Goal: Task Accomplishment & Management: Complete application form

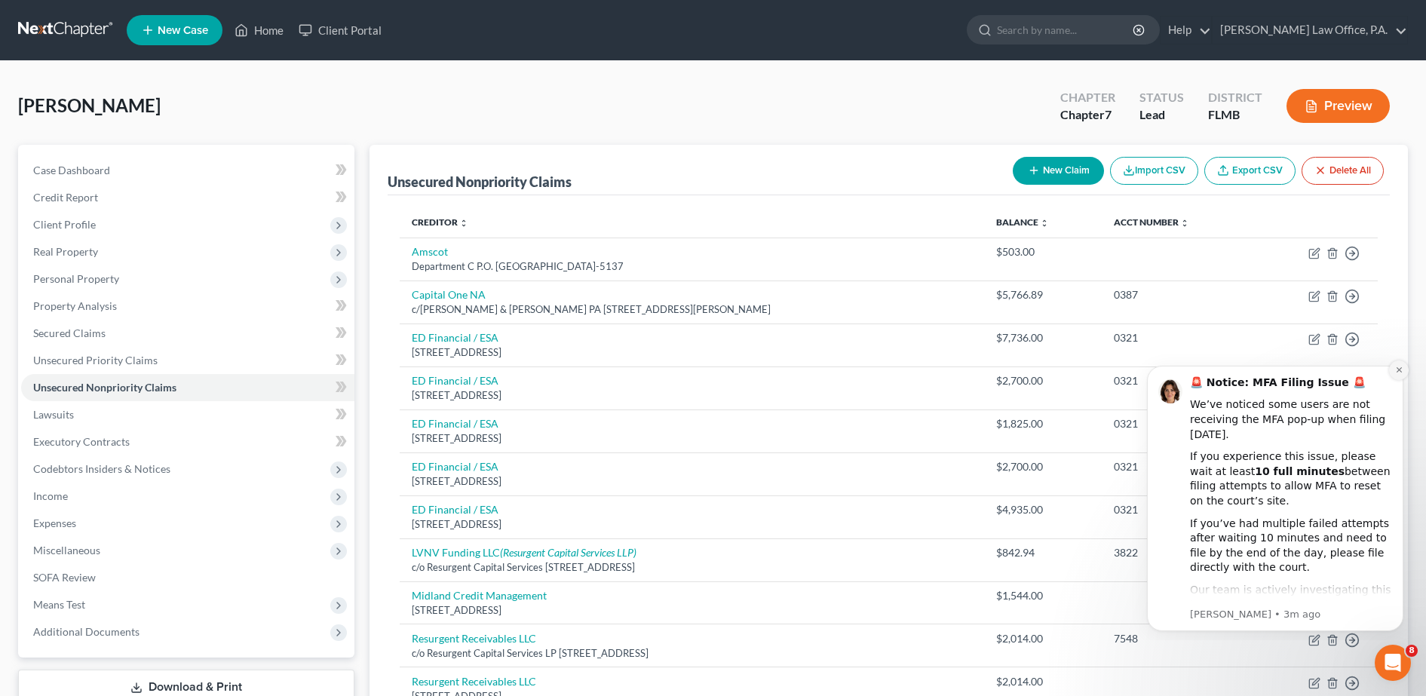
click at [1396, 374] on button "Dismiss notification" at bounding box center [1399, 370] width 20 height 20
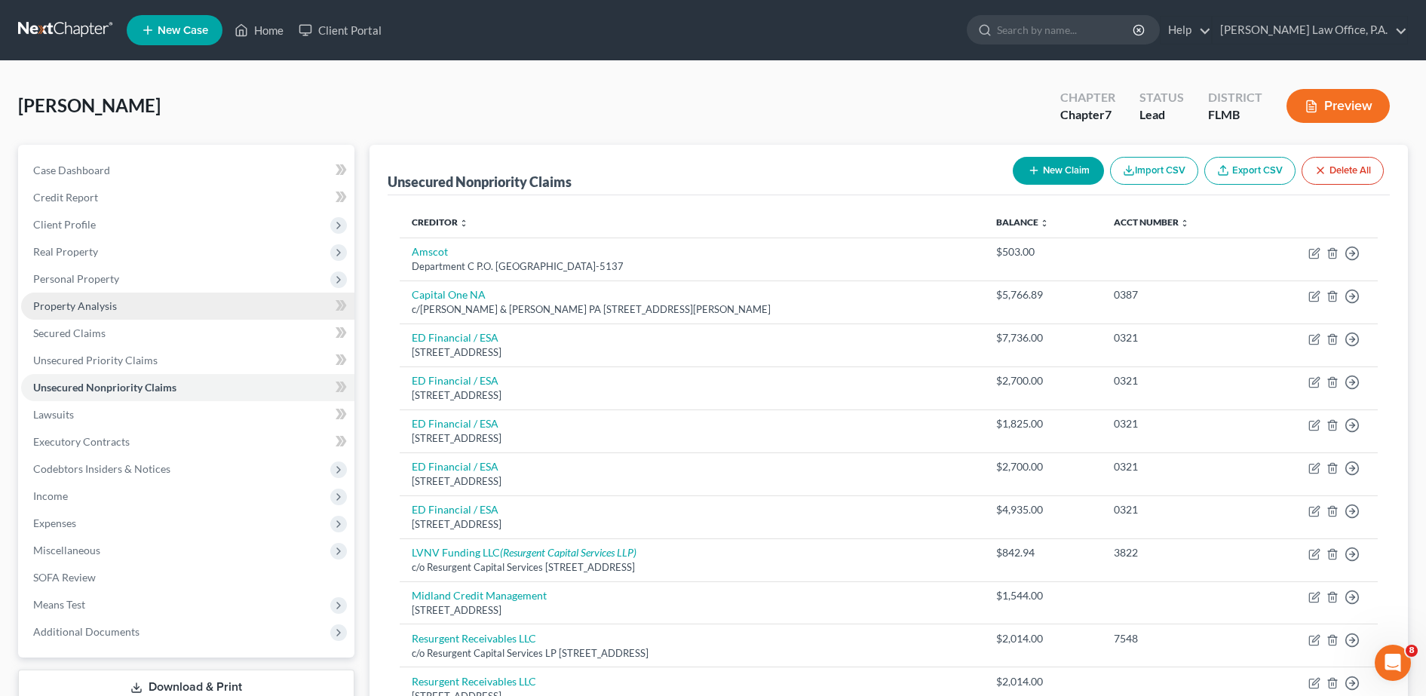
click at [156, 311] on link "Property Analysis" at bounding box center [187, 306] width 333 height 27
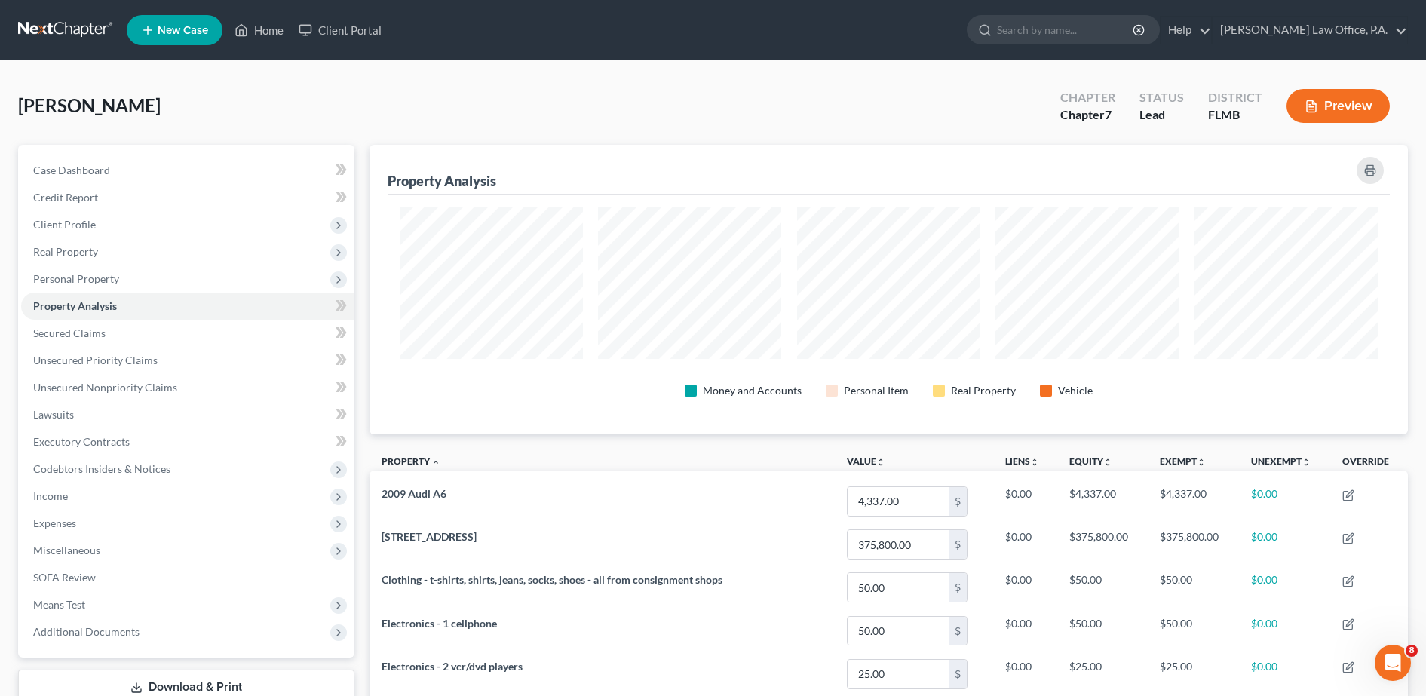
scroll to position [290, 1039]
click at [1364, 170] on icon "button" at bounding box center [1370, 170] width 12 height 12
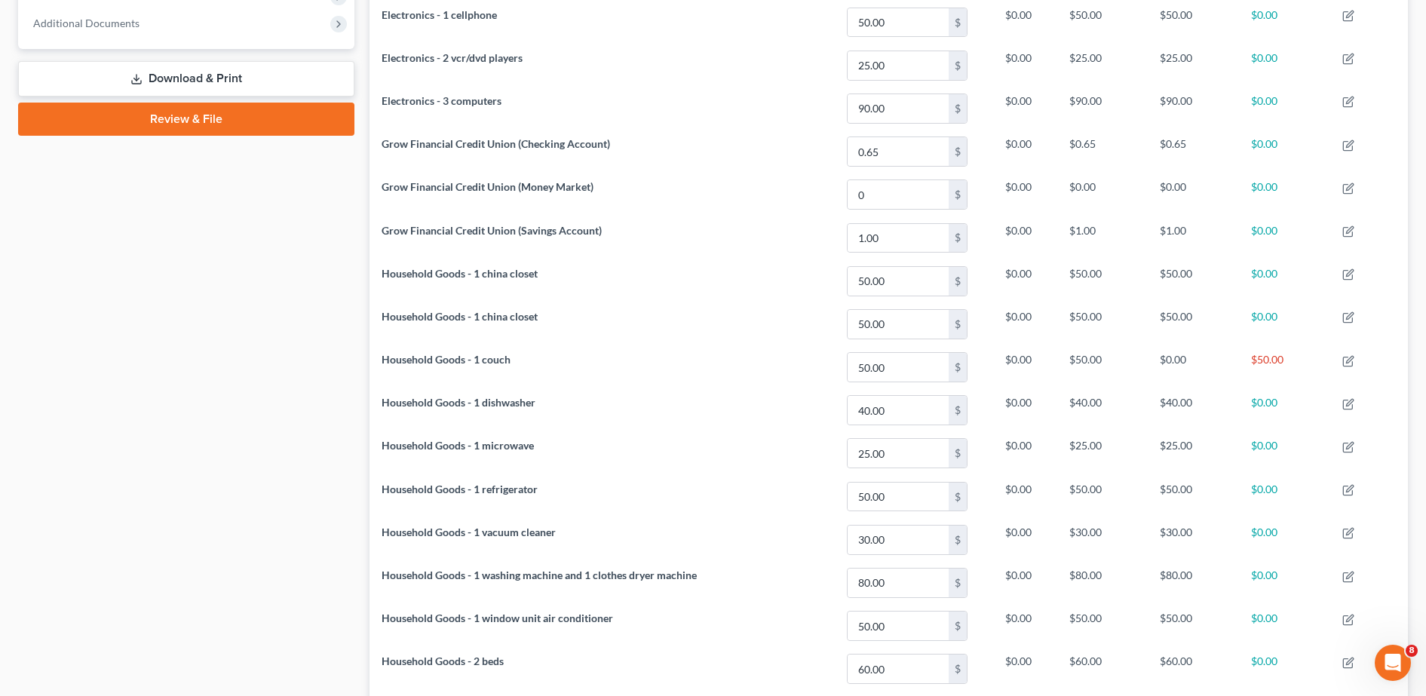
click at [277, 87] on link "Download & Print" at bounding box center [186, 78] width 336 height 35
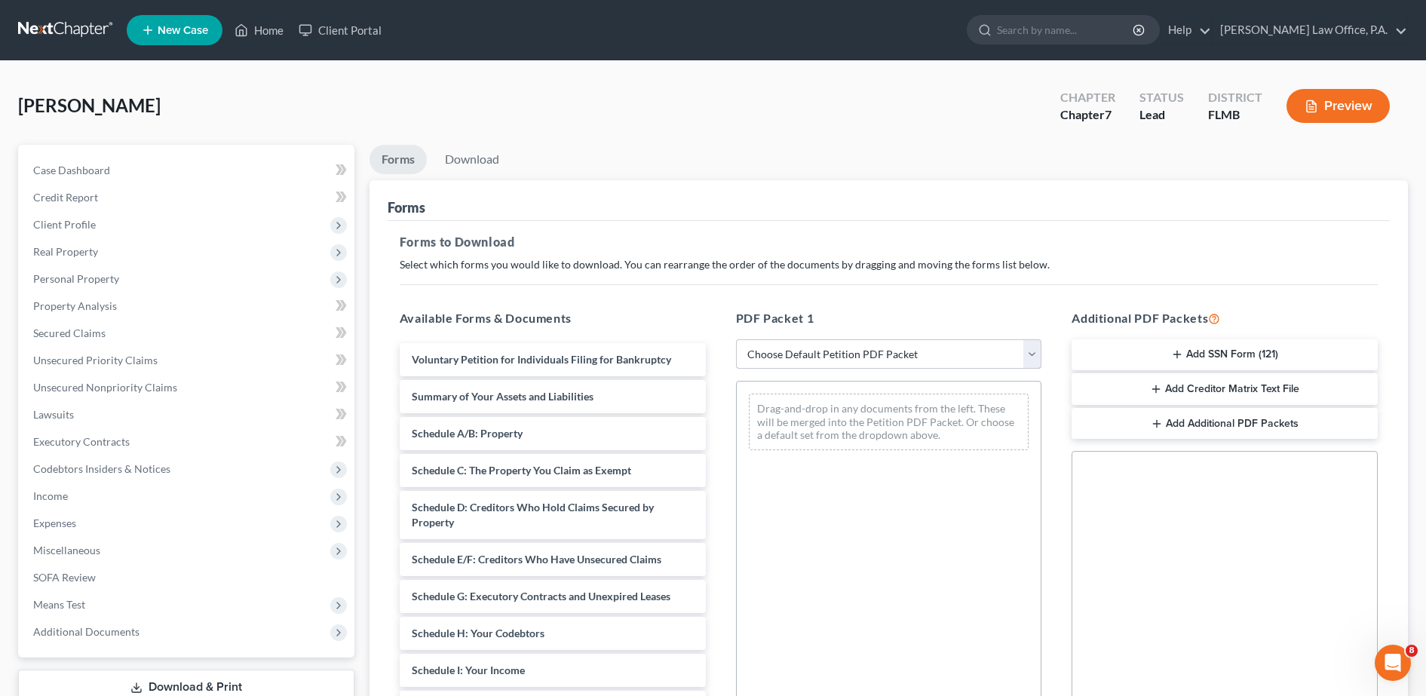
click at [866, 362] on select "Choose Default Petition PDF Packet Complete Bankruptcy Petition (all forms and …" at bounding box center [889, 354] width 306 height 30
select select "0"
click at [736, 339] on select "Choose Default Petition PDF Packet Complete Bankruptcy Petition (all forms and …" at bounding box center [889, 354] width 306 height 30
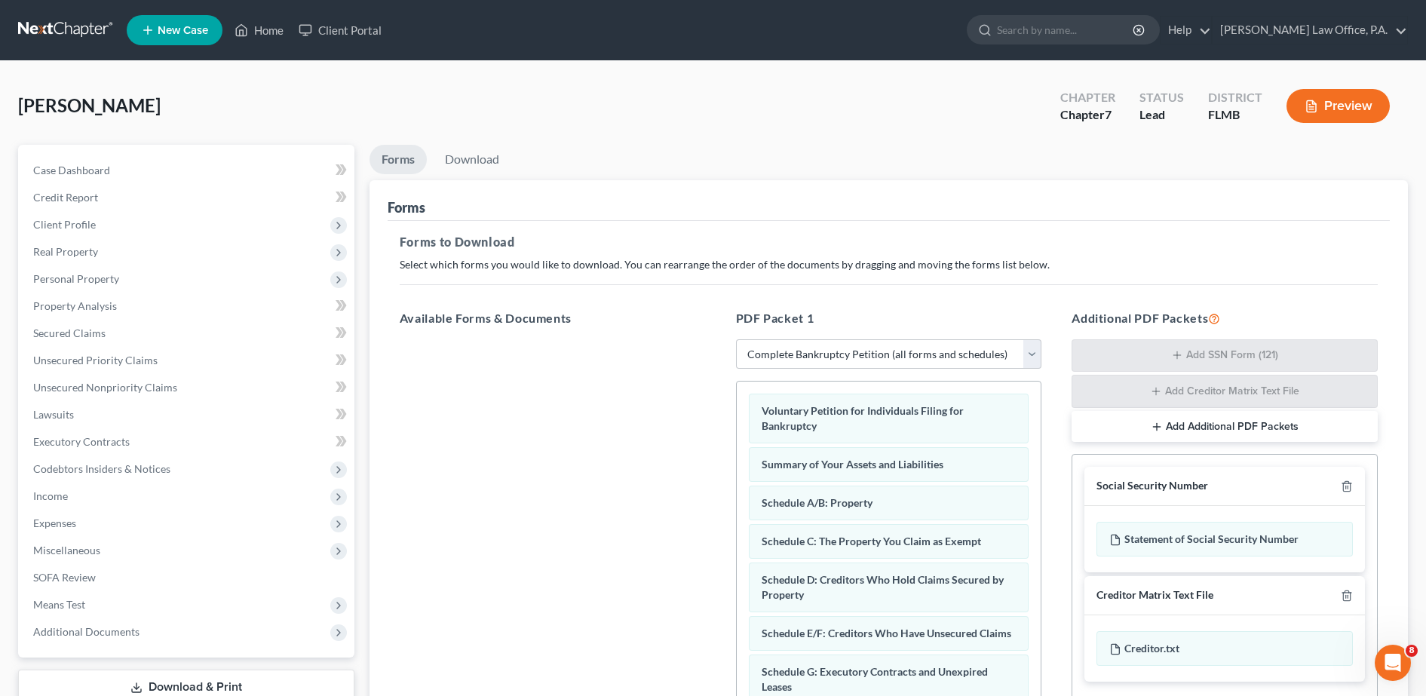
drag, startPoint x: 1349, startPoint y: 489, endPoint x: 1404, endPoint y: 540, distance: 75.2
click at [1404, 540] on div "Forms Forms to Download Select which forms you would like to download. You can …" at bounding box center [888, 504] width 1038 height 648
click at [1345, 483] on polyline "button" at bounding box center [1346, 483] width 9 height 0
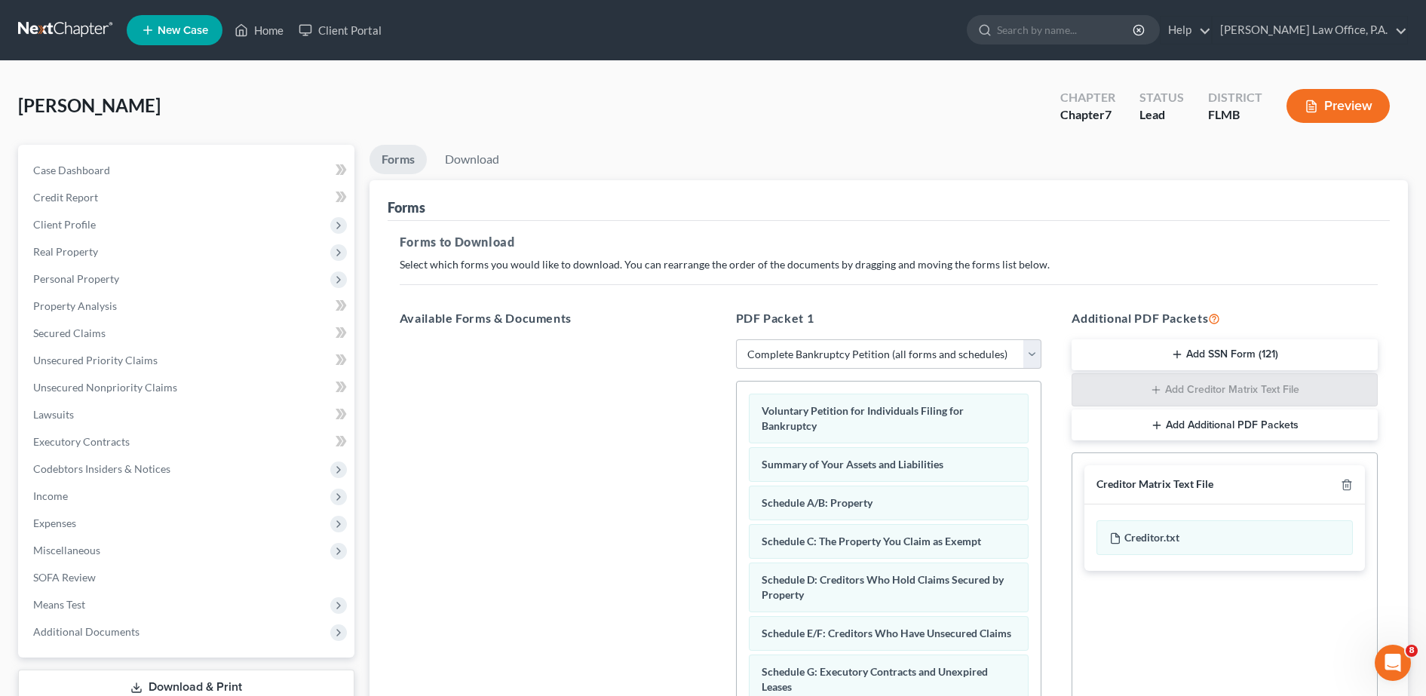
scroll to position [235, 0]
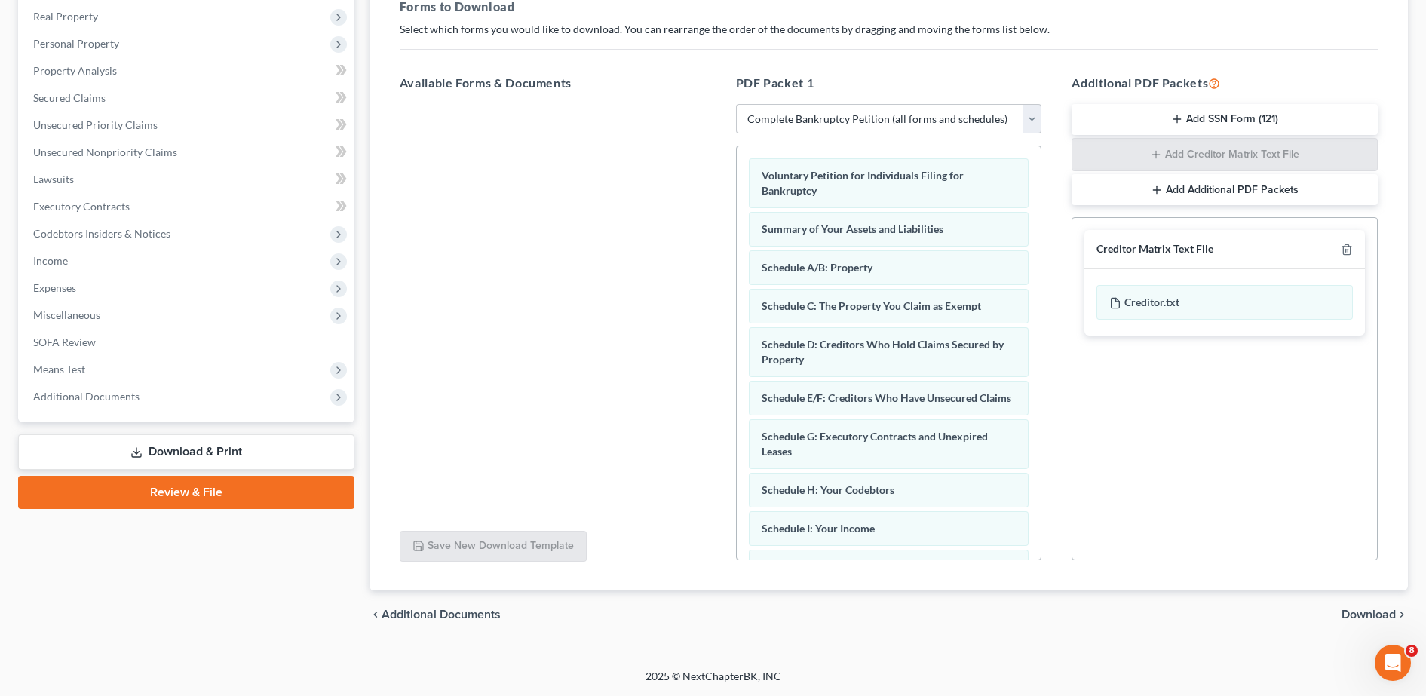
click at [1371, 609] on span "Download" at bounding box center [1368, 615] width 54 height 12
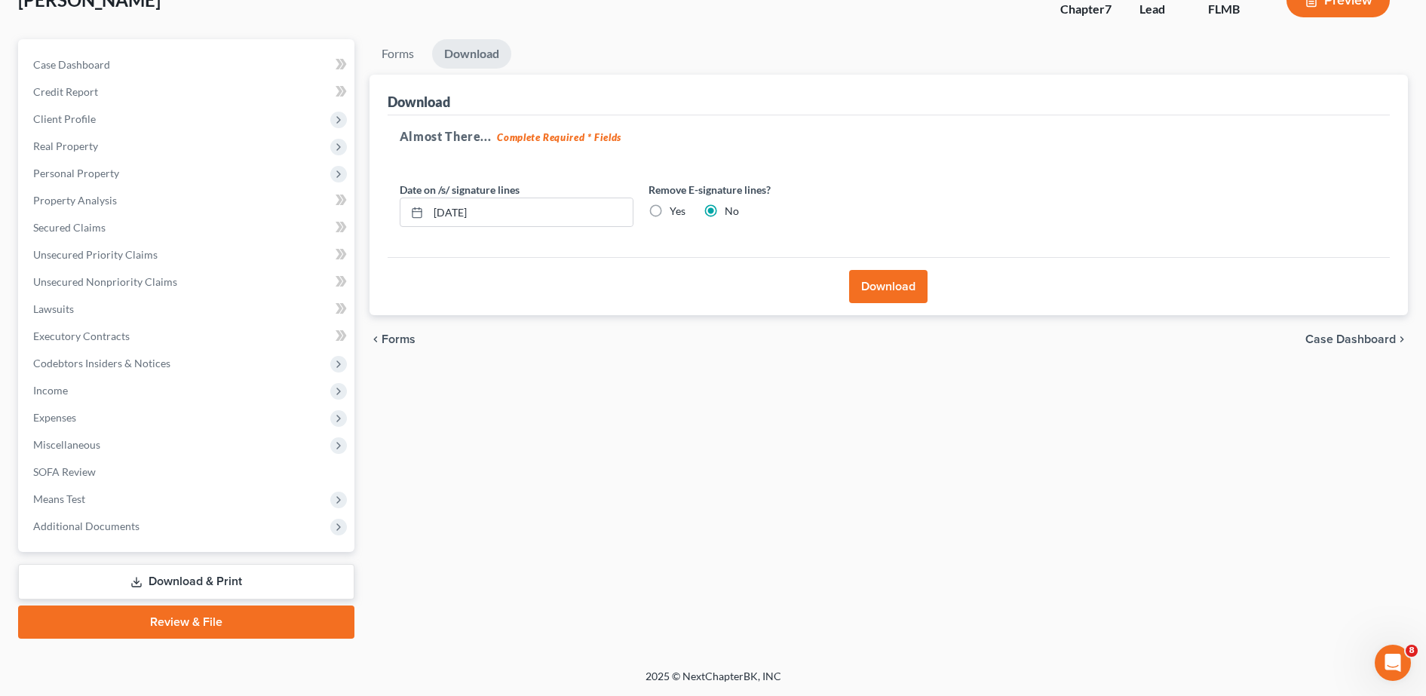
scroll to position [106, 0]
click at [578, 207] on input "10/01/2025" at bounding box center [530, 212] width 204 height 29
type input "1"
click at [670, 205] on label "Yes" at bounding box center [678, 211] width 16 height 15
click at [676, 205] on input "Yes" at bounding box center [681, 209] width 10 height 10
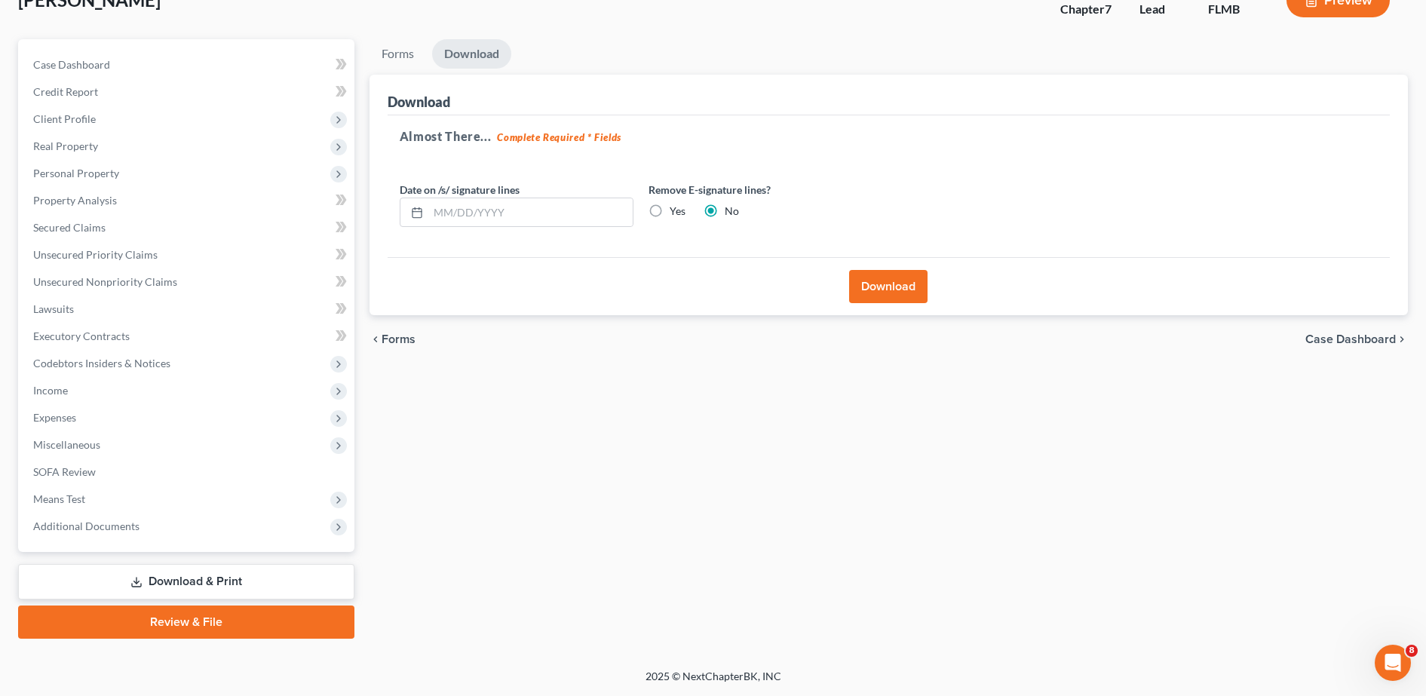
radio input "true"
radio input "false"
click at [898, 286] on button "Download" at bounding box center [888, 286] width 78 height 33
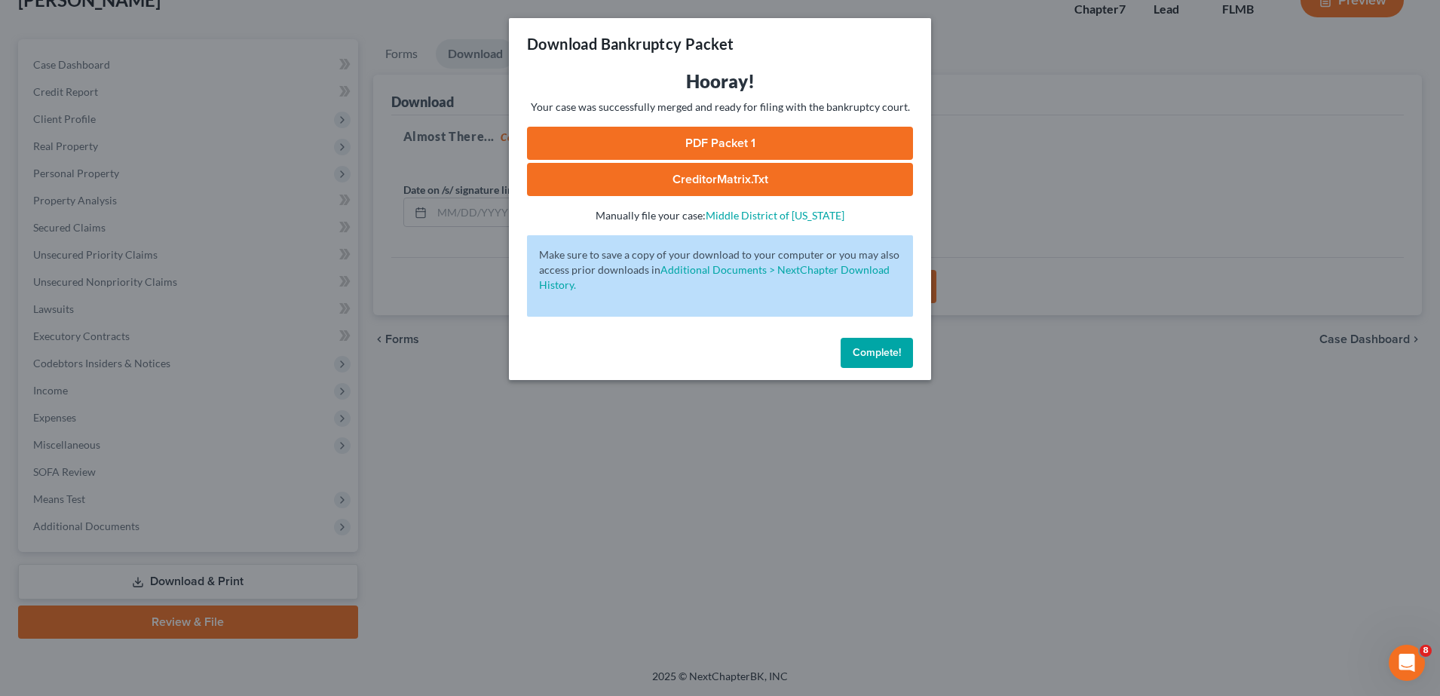
click at [864, 348] on span "Complete!" at bounding box center [877, 352] width 48 height 13
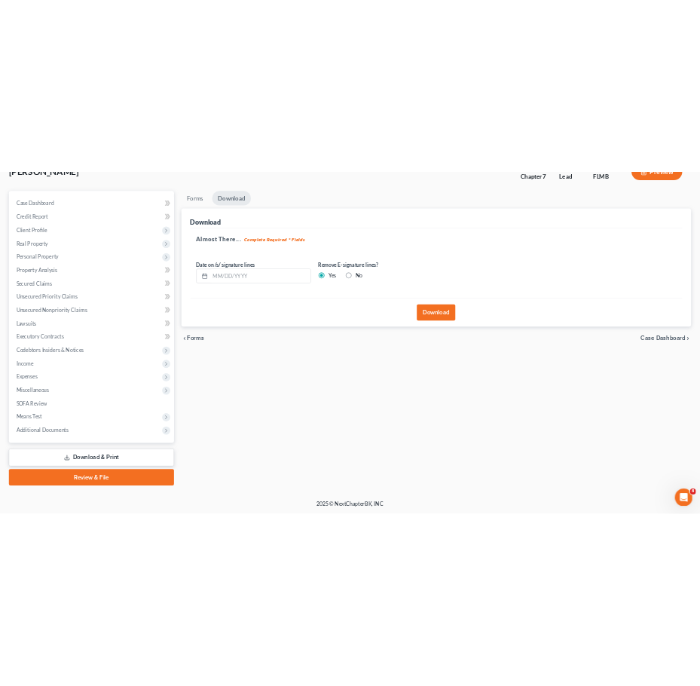
scroll to position [0, 0]
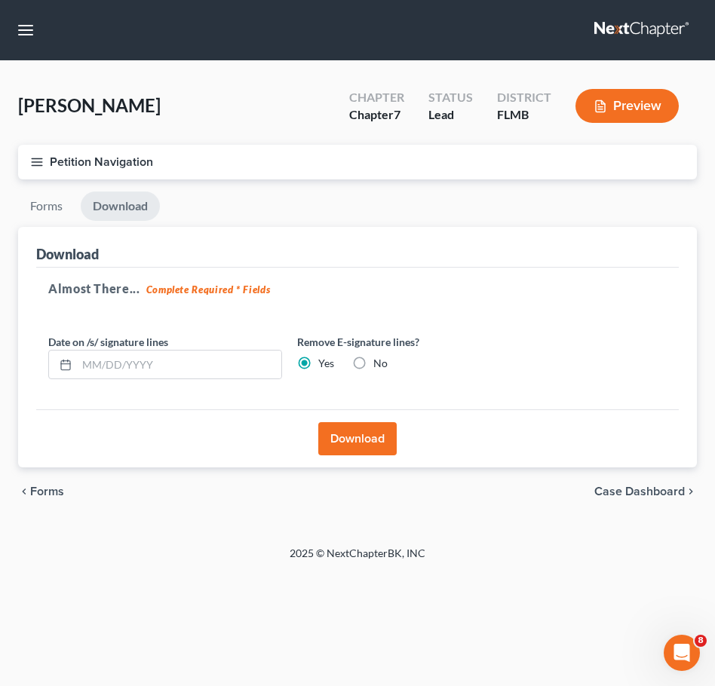
click at [491, 241] on div "Download" at bounding box center [357, 247] width 642 height 41
click at [394, 190] on div "Petition Navigation Case Dashboard Payments Invoices Payments Payments Credit R…" at bounding box center [358, 168] width 694 height 47
click at [37, 159] on icon "button" at bounding box center [37, 162] width 14 height 14
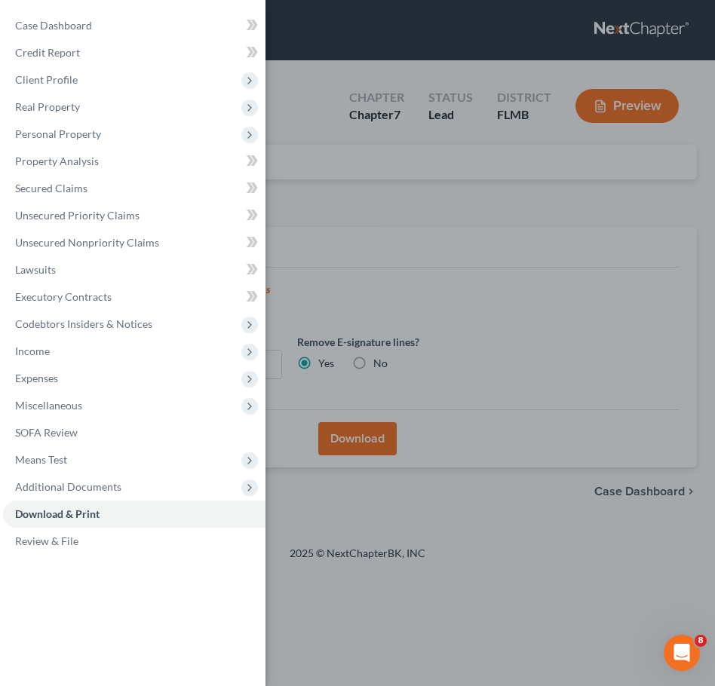
click at [434, 159] on div "Case Dashboard Payments Invoices Payments Payments Credit Report Client Profile" at bounding box center [357, 343] width 715 height 686
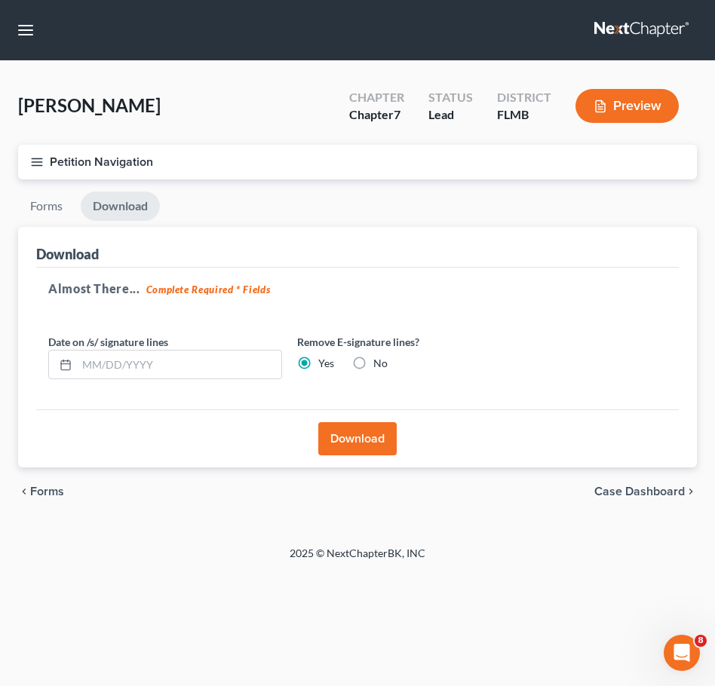
click at [36, 159] on icon "button" at bounding box center [37, 162] width 14 height 14
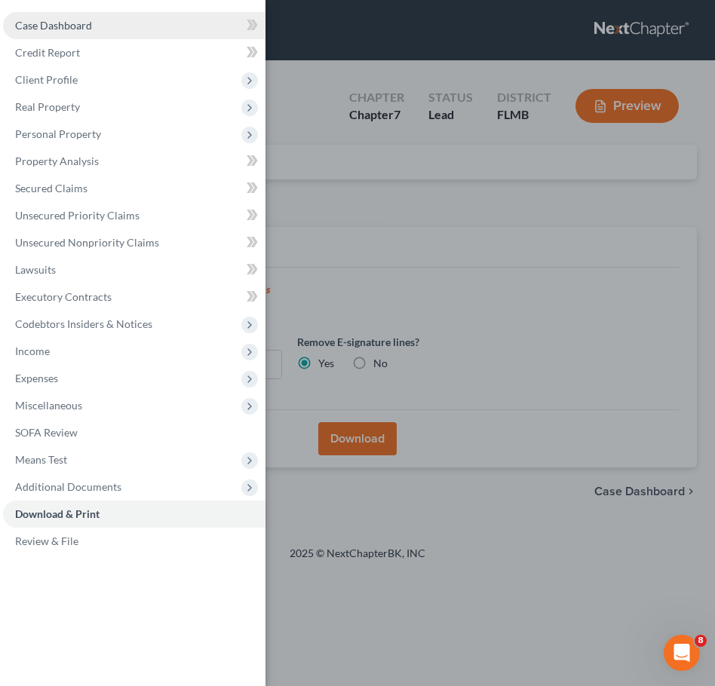
click at [97, 23] on link "Case Dashboard" at bounding box center [134, 25] width 262 height 27
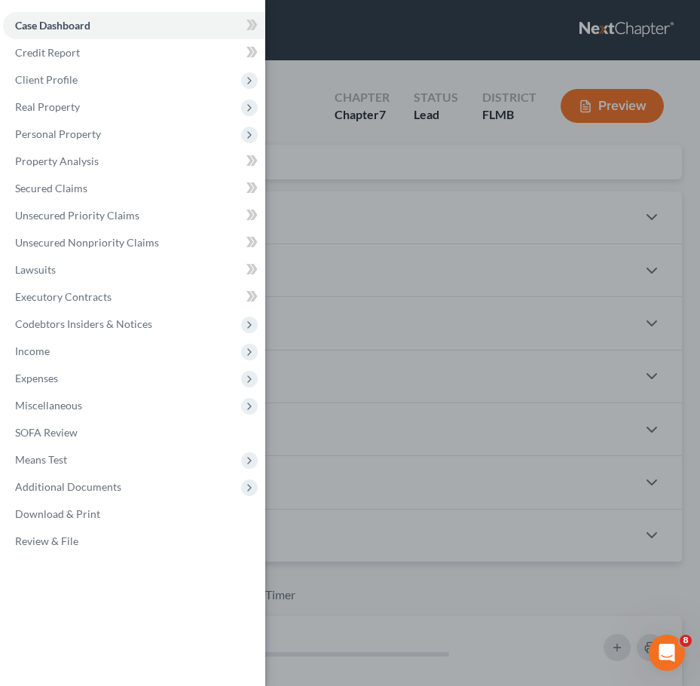
click at [452, 161] on div "Case Dashboard Payments Invoices Payments Payments Credit Report Client Profile" at bounding box center [350, 343] width 700 height 686
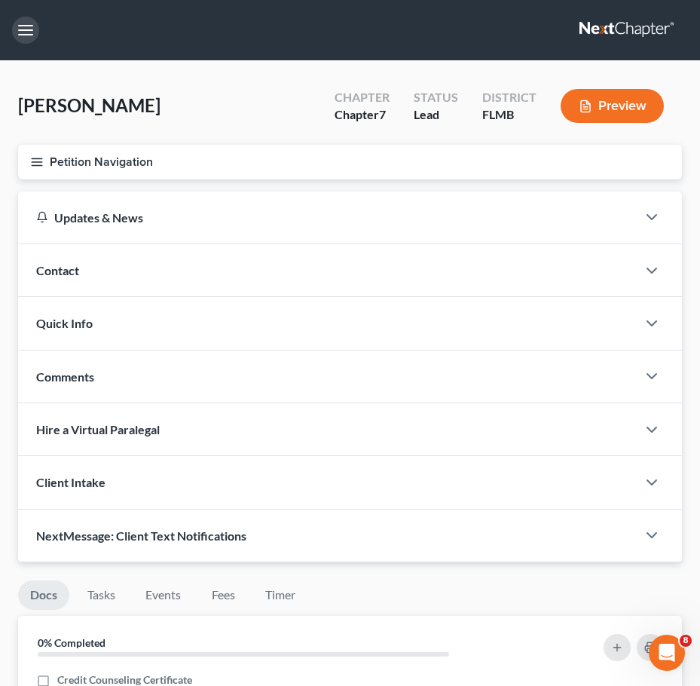
click at [20, 30] on button "button" at bounding box center [25, 30] width 27 height 27
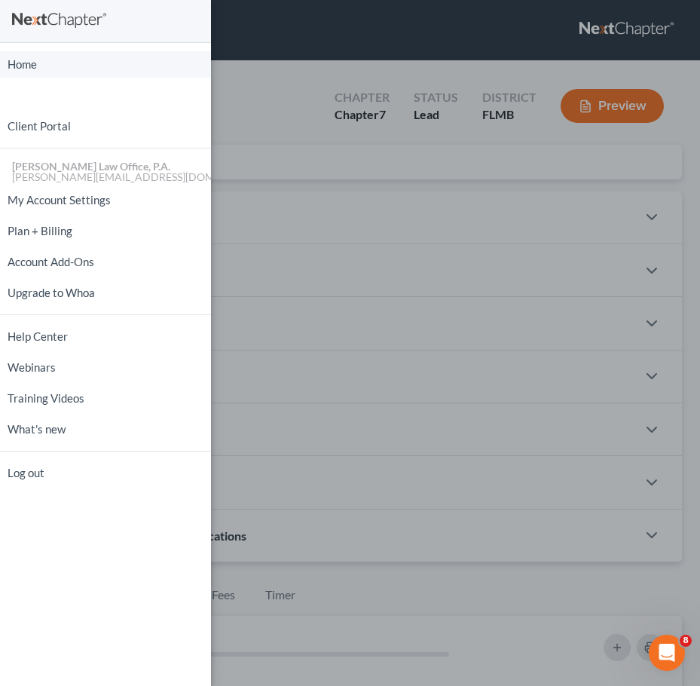
click at [29, 66] on link "Home" at bounding box center [105, 64] width 211 height 26
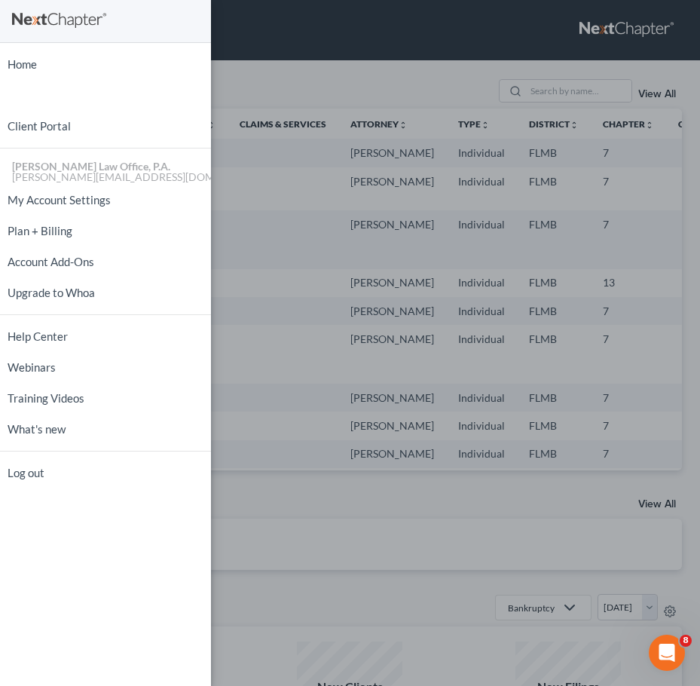
click at [318, 100] on div "Home New Case Client Portal Standley Law Office, P.A. harry@standleylawoffice.c…" at bounding box center [350, 343] width 700 height 686
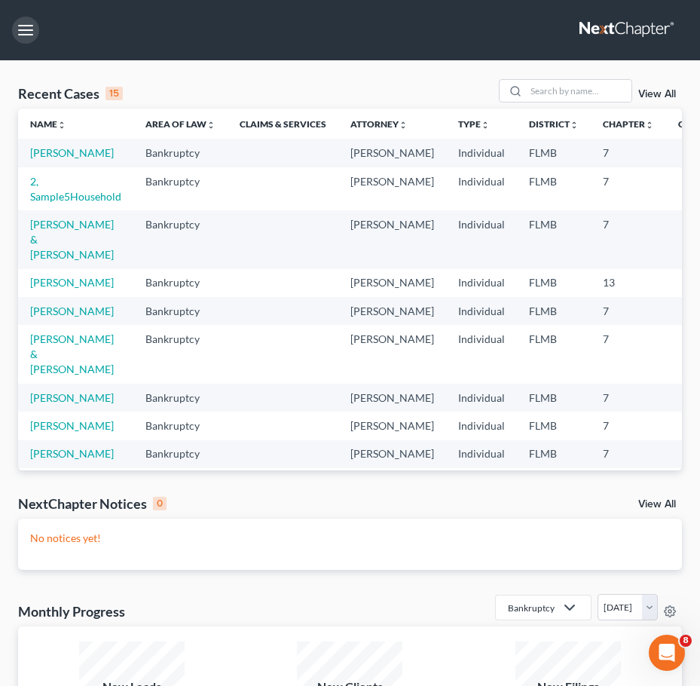
scroll to position [317, 0]
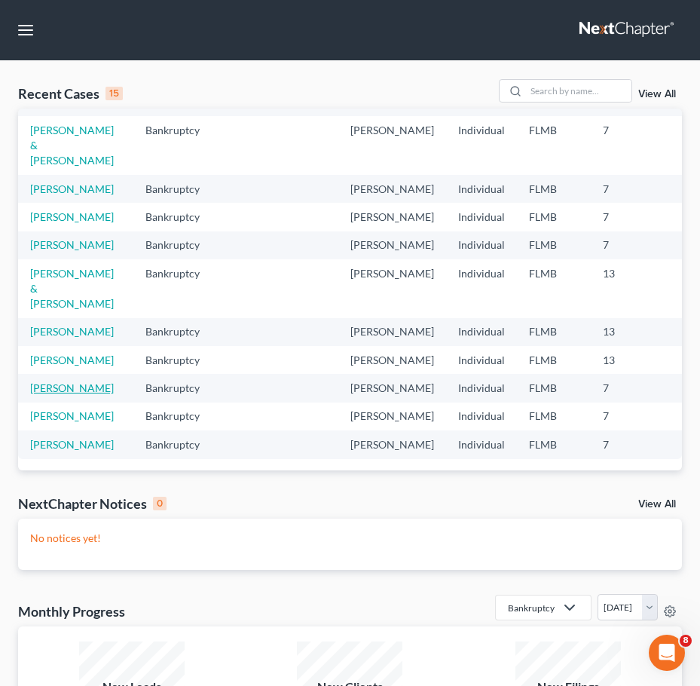
click at [70, 382] on link "Richter, David" at bounding box center [72, 388] width 84 height 13
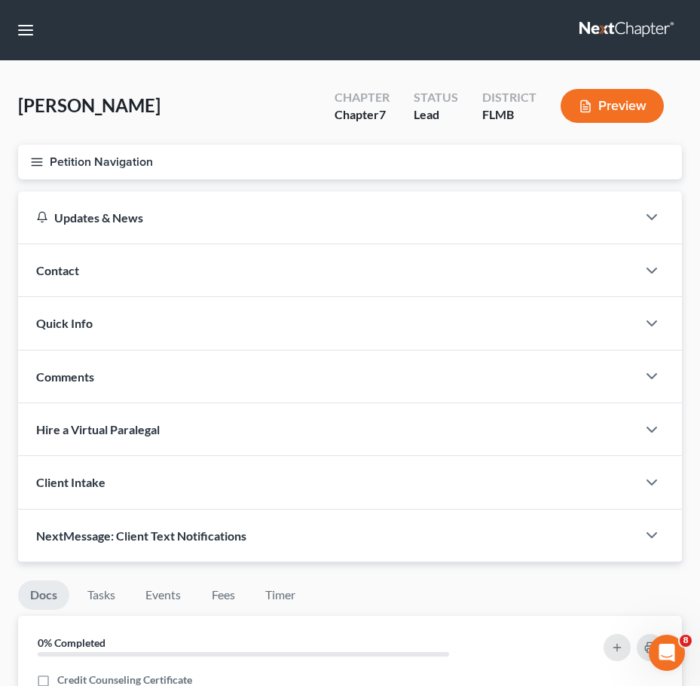
click at [35, 162] on icon "button" at bounding box center [37, 162] width 14 height 14
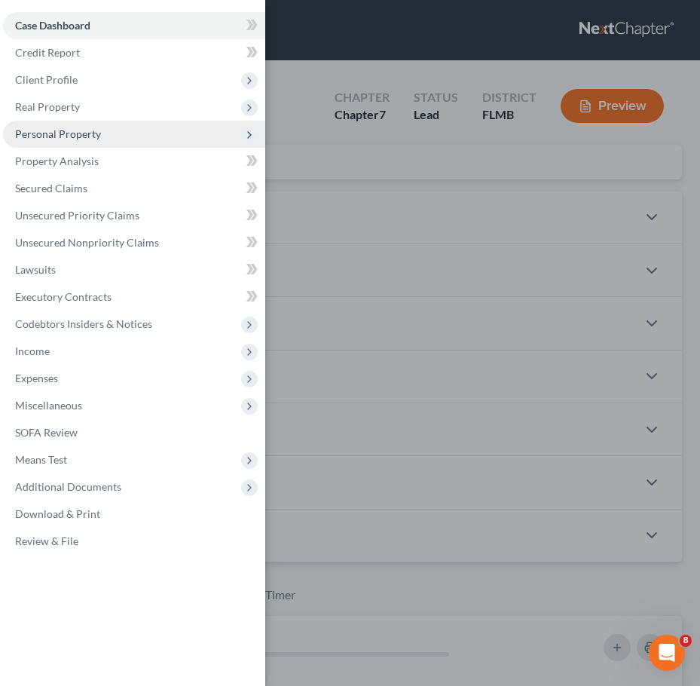
click at [86, 130] on span "Personal Property" at bounding box center [58, 133] width 86 height 13
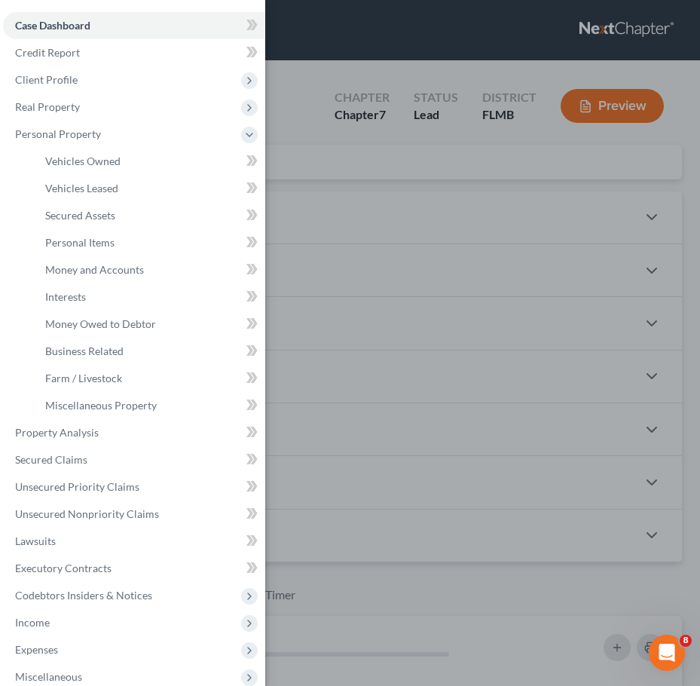
click at [388, 221] on div "Case Dashboard Payments Invoices Payments Payments Credit Report Client Profile" at bounding box center [350, 343] width 700 height 686
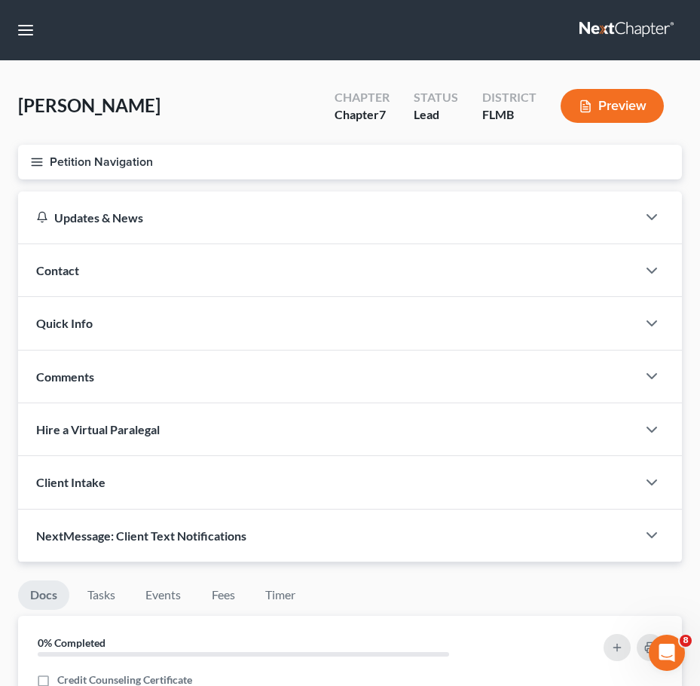
click at [41, 158] on line "button" at bounding box center [37, 158] width 11 height 0
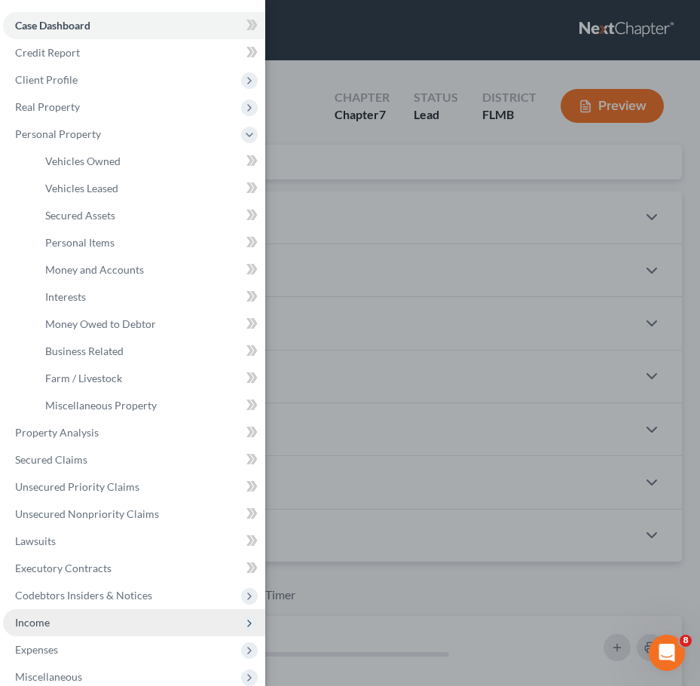
click at [85, 618] on span "Income" at bounding box center [134, 622] width 262 height 27
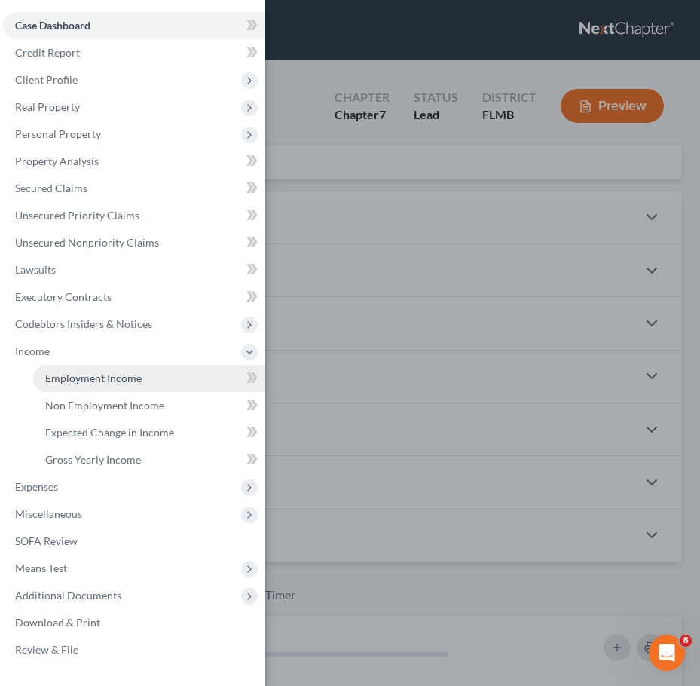
click at [121, 376] on span "Employment Income" at bounding box center [93, 378] width 97 height 13
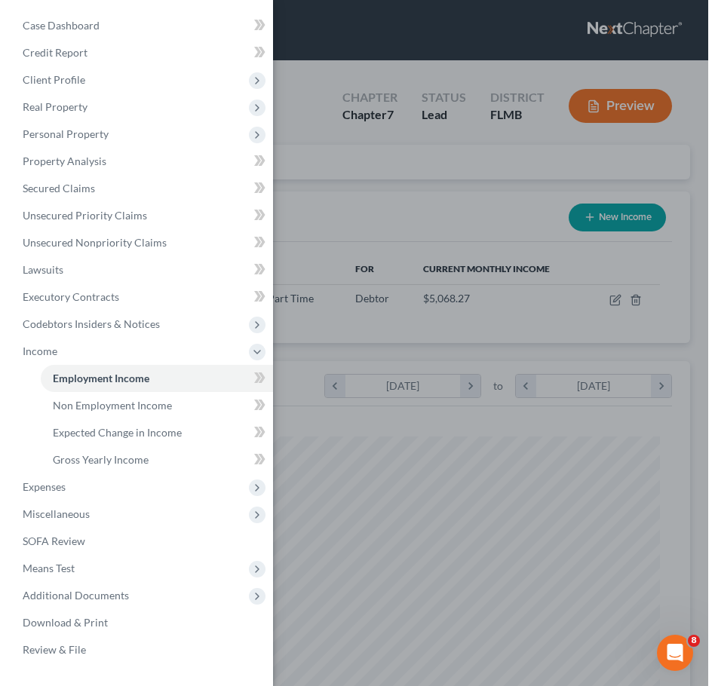
scroll to position [302, 634]
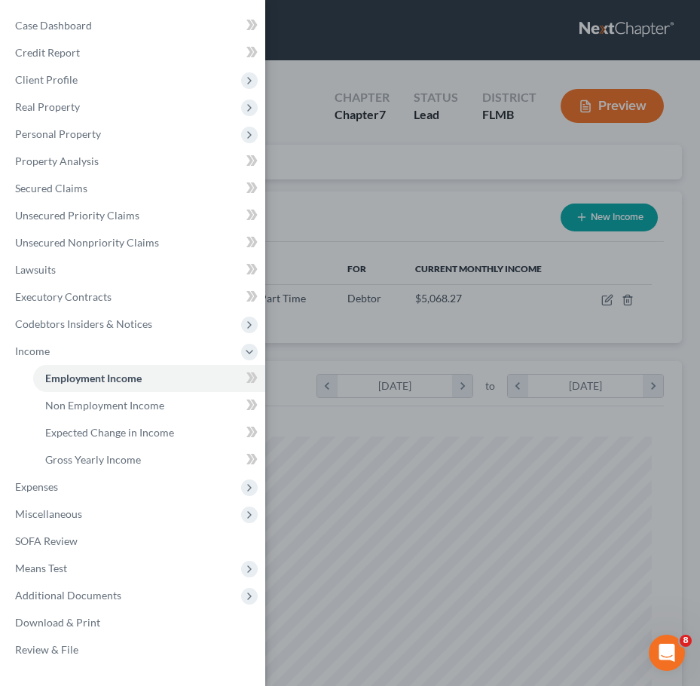
click at [500, 314] on div "Case Dashboard Payments Invoices Payments Payments Credit Report Client Profile" at bounding box center [350, 343] width 700 height 686
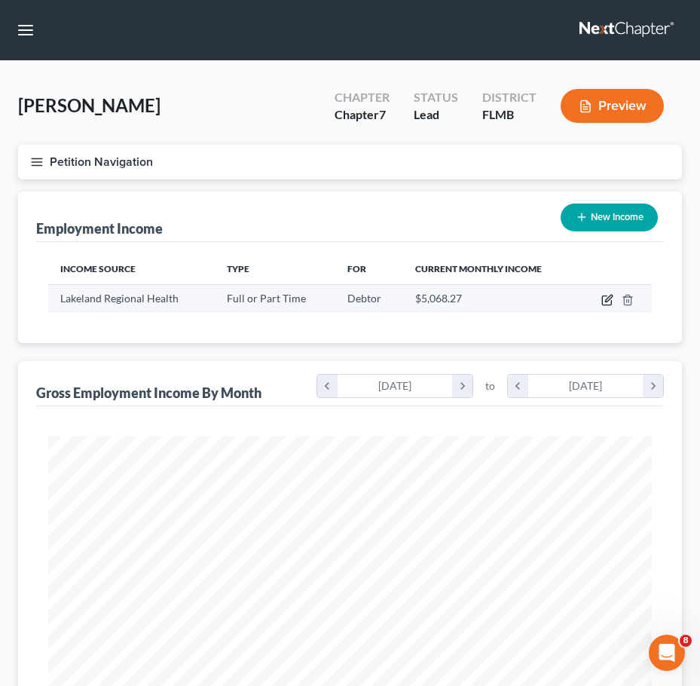
click at [611, 296] on icon "button" at bounding box center [608, 300] width 12 height 12
select select "0"
select select "9"
select select "2"
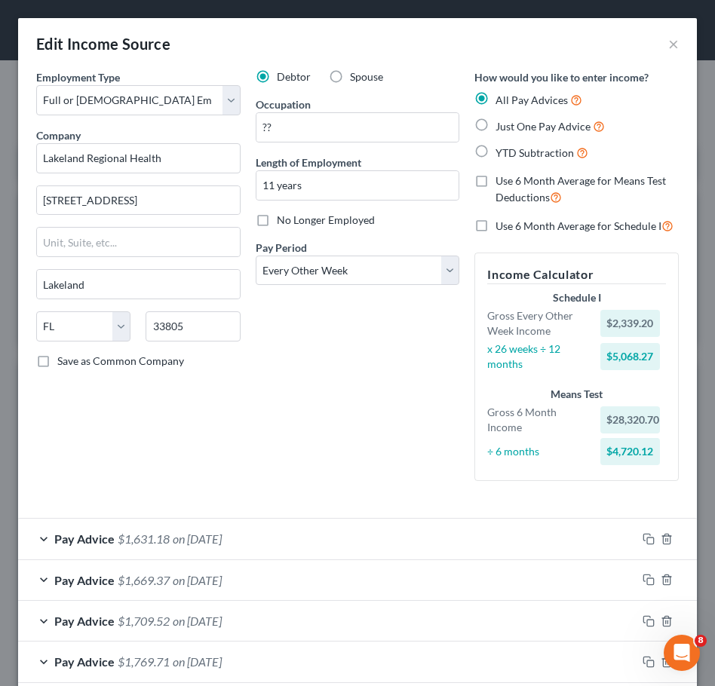
scroll to position [463, 0]
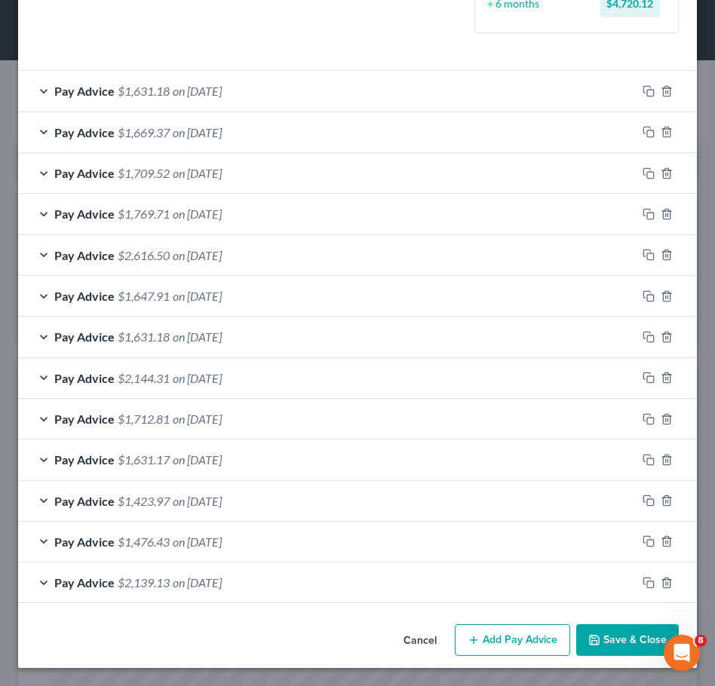
click at [501, 631] on button "Add Pay Advice" at bounding box center [512, 640] width 115 height 32
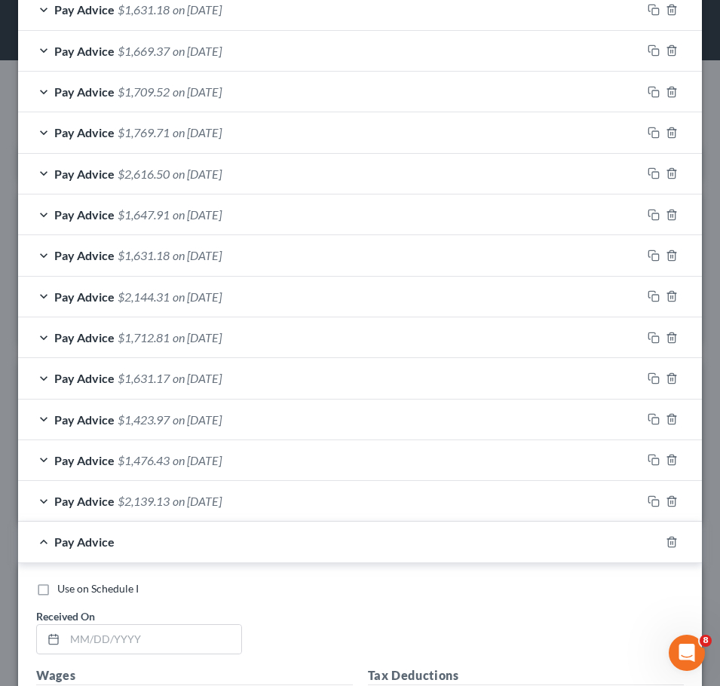
scroll to position [660, 0]
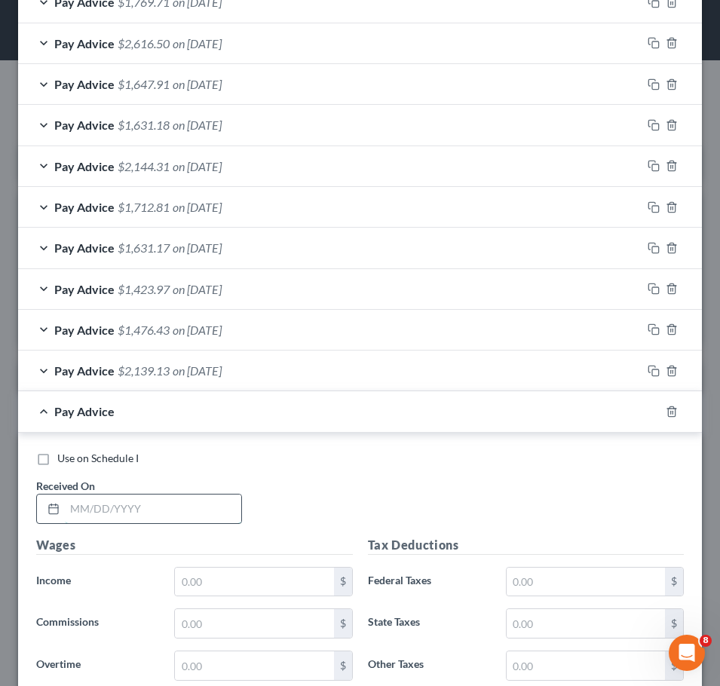
click at [190, 507] on input "text" at bounding box center [153, 509] width 176 height 29
type input "09/11/2025"
type input "2,360"
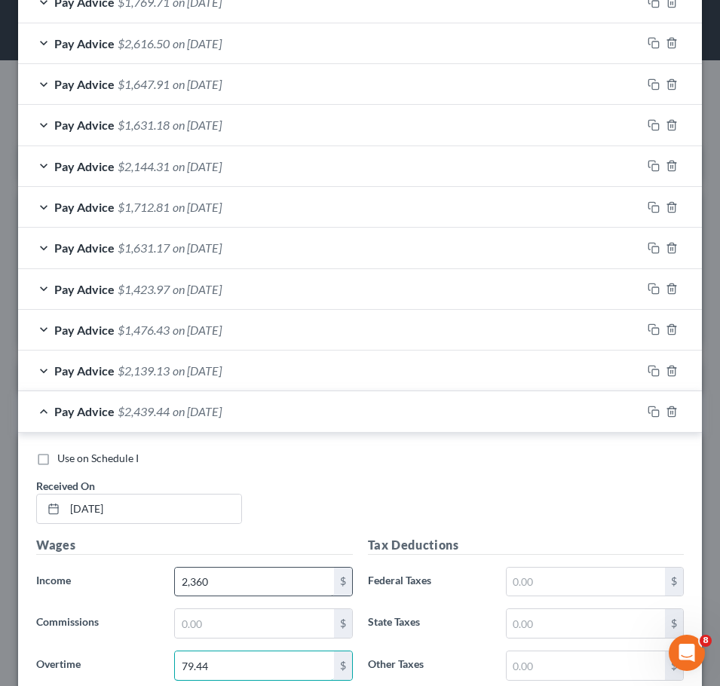
type input "79.44"
click at [241, 575] on input "2,360" at bounding box center [254, 582] width 158 height 29
click at [241, 576] on input "2,360" at bounding box center [254, 582] width 158 height 29
type input "2,362.22"
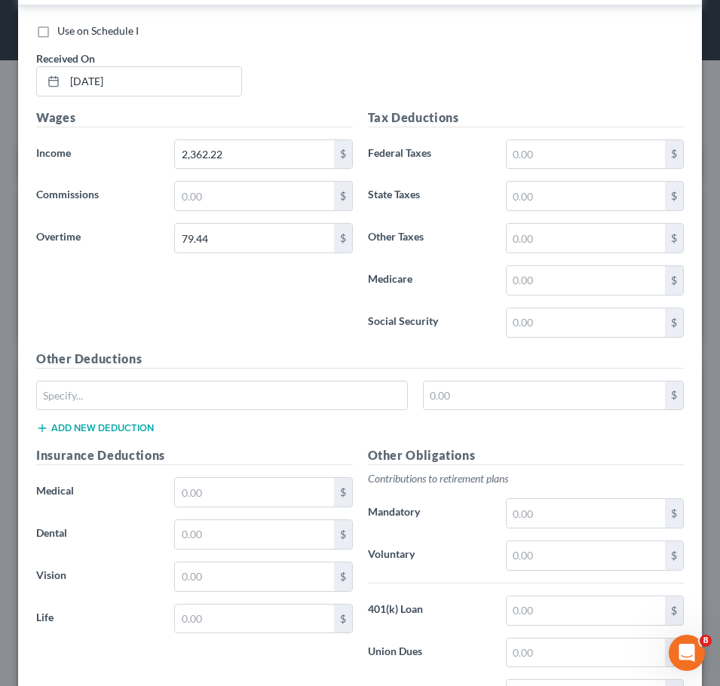
scroll to position [1090, 0]
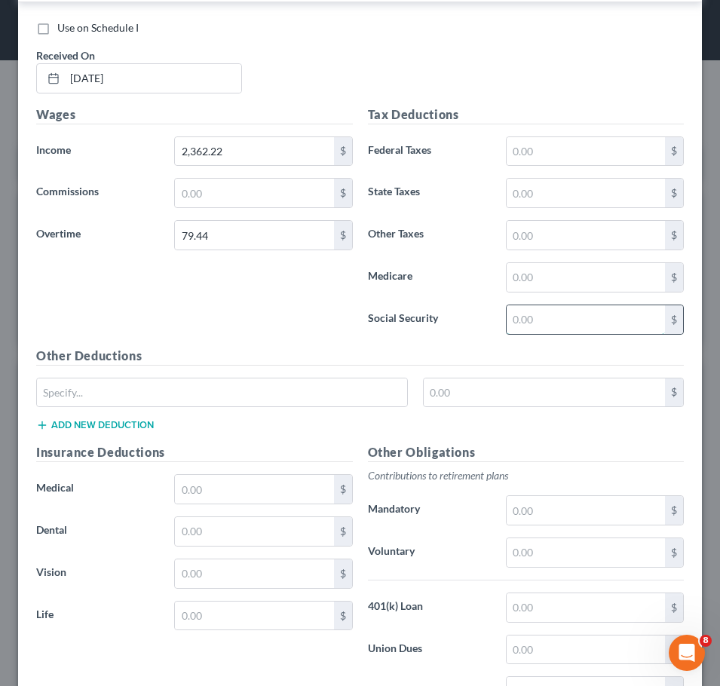
click at [527, 318] on input "text" at bounding box center [586, 319] width 158 height 29
type input "142.53"
click at [578, 150] on input "text" at bounding box center [586, 151] width 158 height 29
type input "297.46"
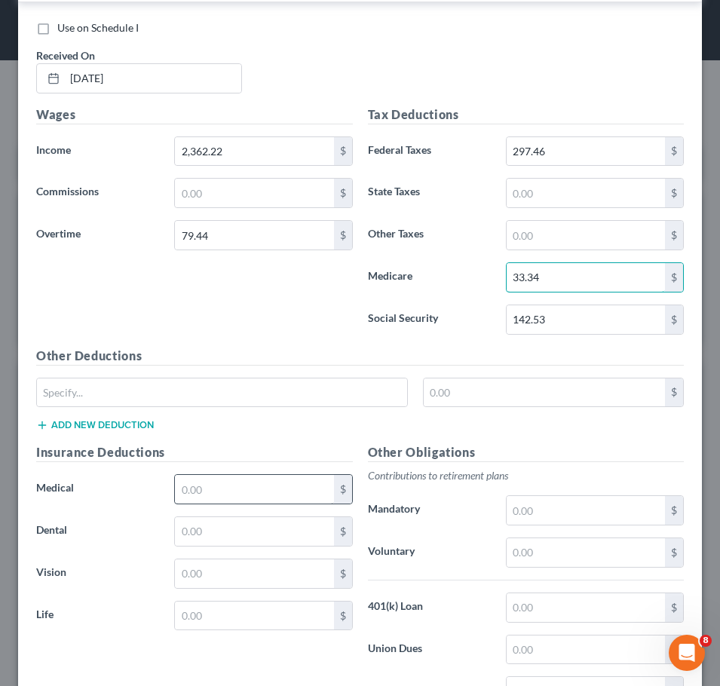
type input "33.34"
click at [187, 489] on input "text" at bounding box center [254, 489] width 158 height 29
type input "106.29"
type input "12.50"
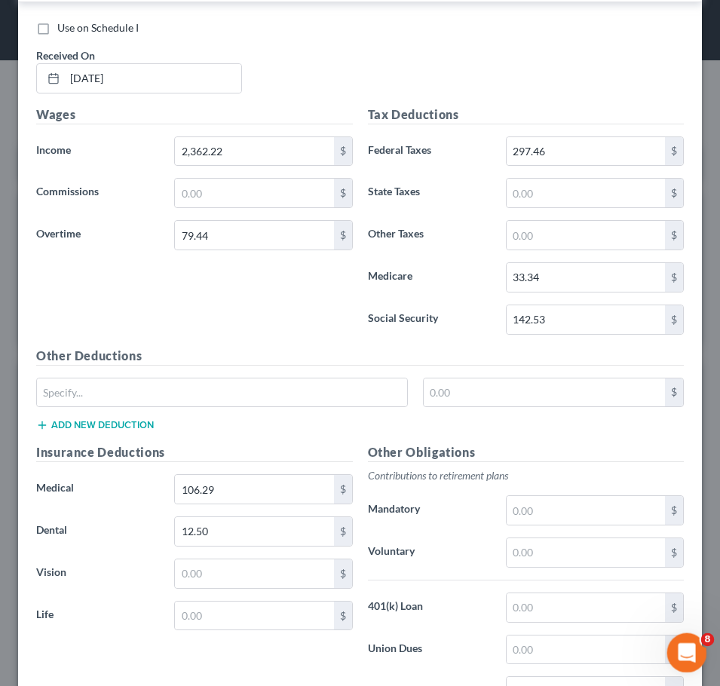
click at [713, 636] on body "Home New Case Client Portal Standley Law Office, P.A. harry@standleylawoffice.c…" at bounding box center [360, 580] width 720 height 1160
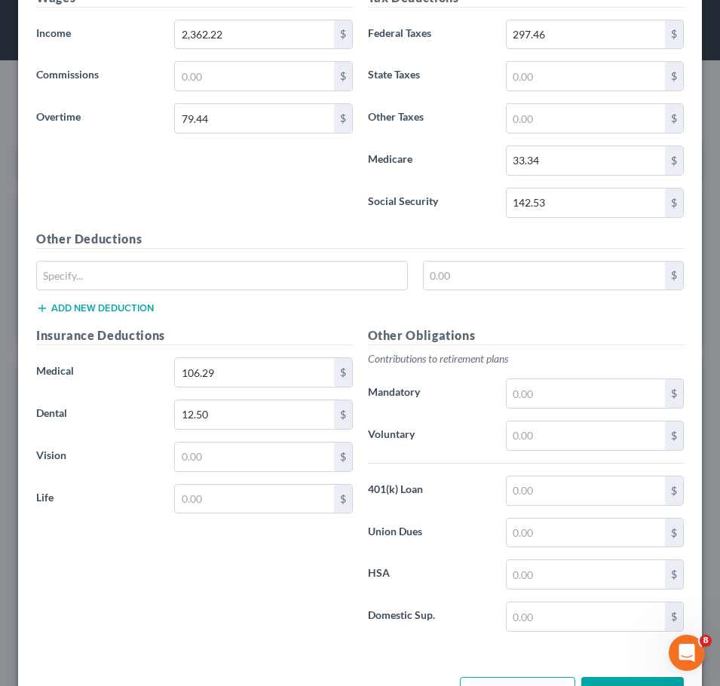
scroll to position [1260, 0]
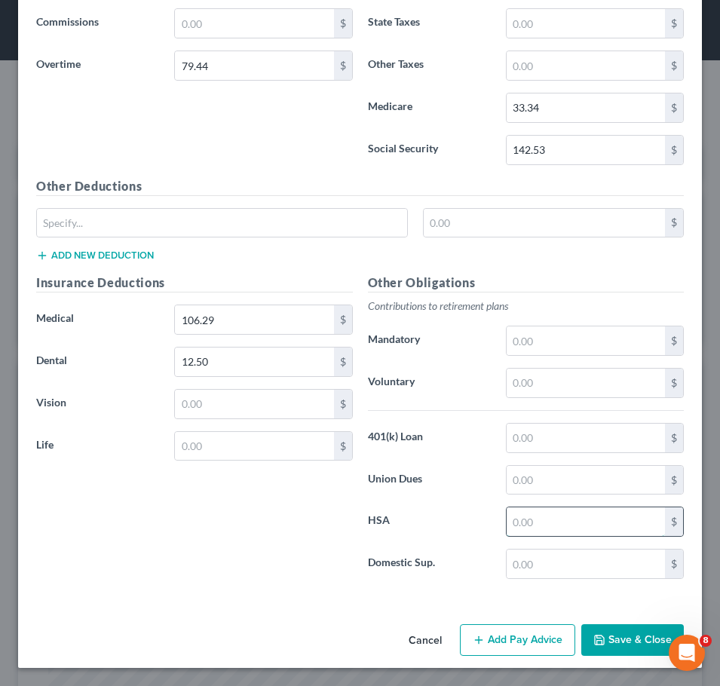
click at [512, 517] on input "text" at bounding box center [586, 521] width 158 height 29
type input "24.00"
click at [531, 379] on input "text" at bounding box center [586, 383] width 158 height 29
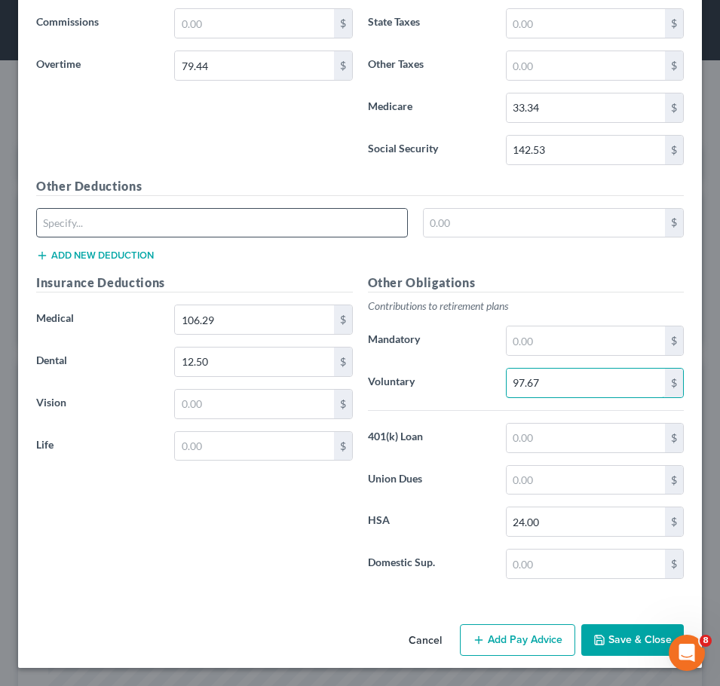
type input "97.67"
click at [108, 213] on input "text" at bounding box center [222, 223] width 370 height 29
type input "Other deductions"
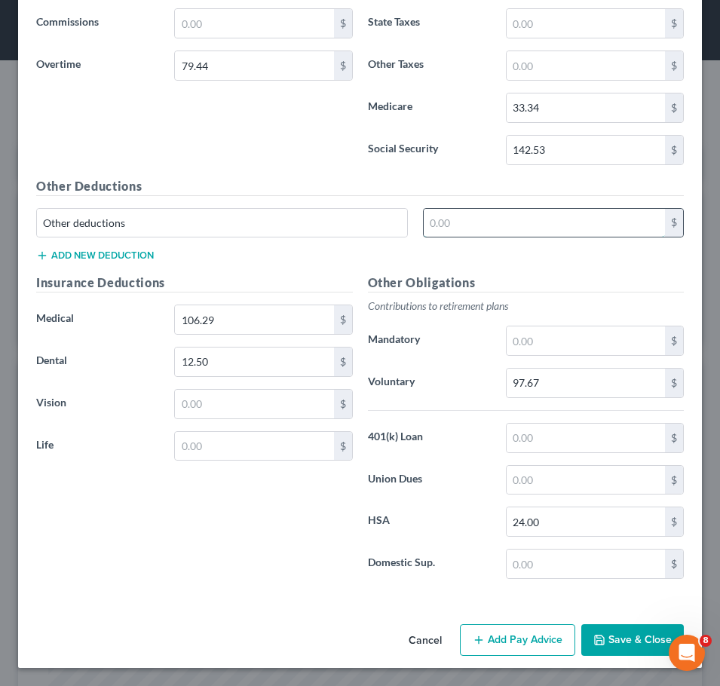
click at [454, 216] on input "text" at bounding box center [544, 223] width 241 height 29
type input "18.47"
click at [507, 633] on button "Add Pay Advice" at bounding box center [517, 640] width 115 height 32
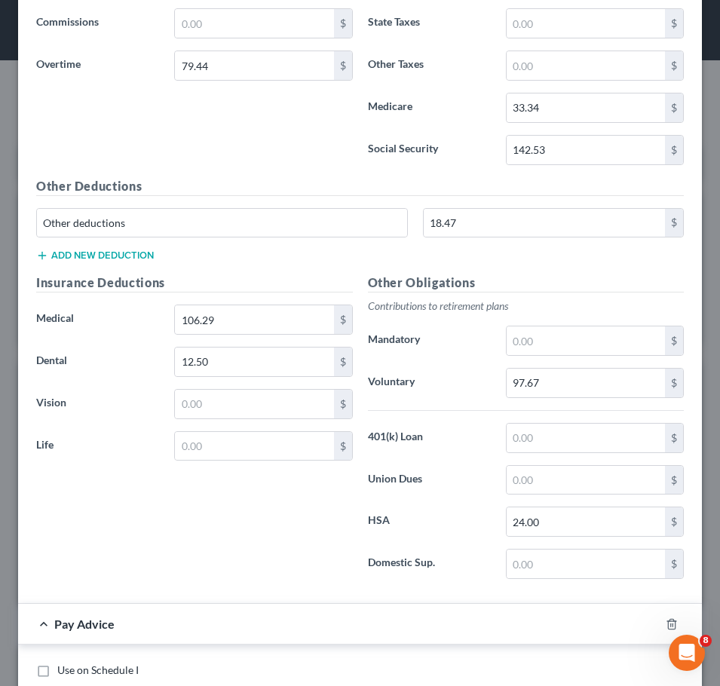
scroll to position [1860, 0]
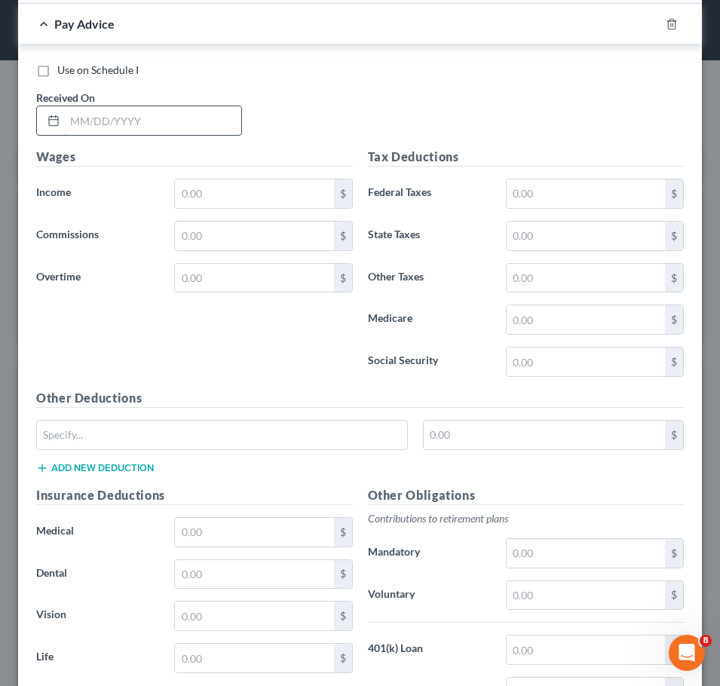
click at [152, 112] on input "text" at bounding box center [153, 120] width 176 height 29
type input "09/25/2025"
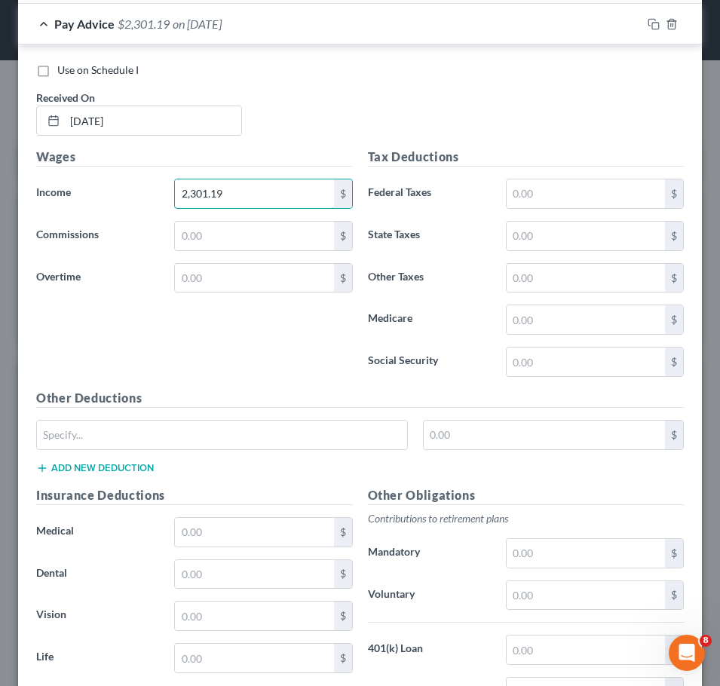
type input "2,301.19"
click at [532, 365] on input "text" at bounding box center [586, 362] width 158 height 29
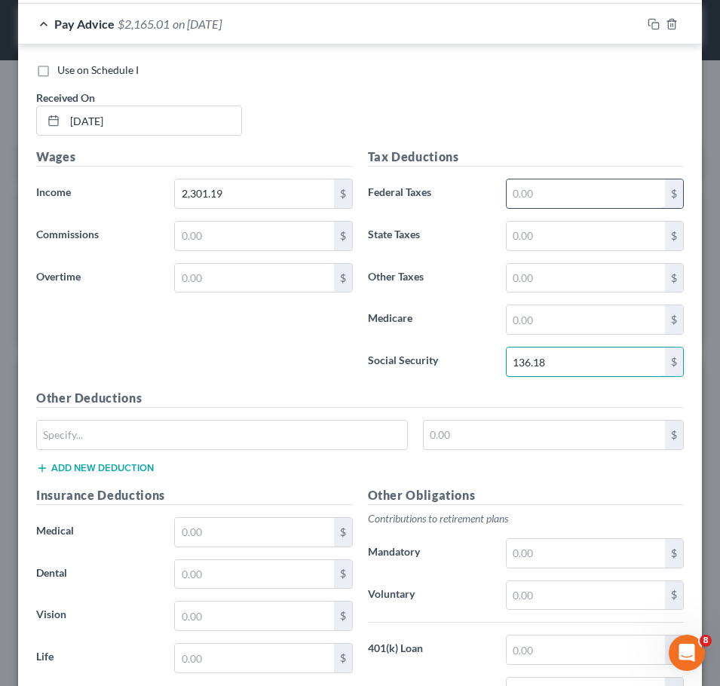
type input "136.18"
click at [531, 197] on input "text" at bounding box center [586, 193] width 158 height 29
type input "285.17"
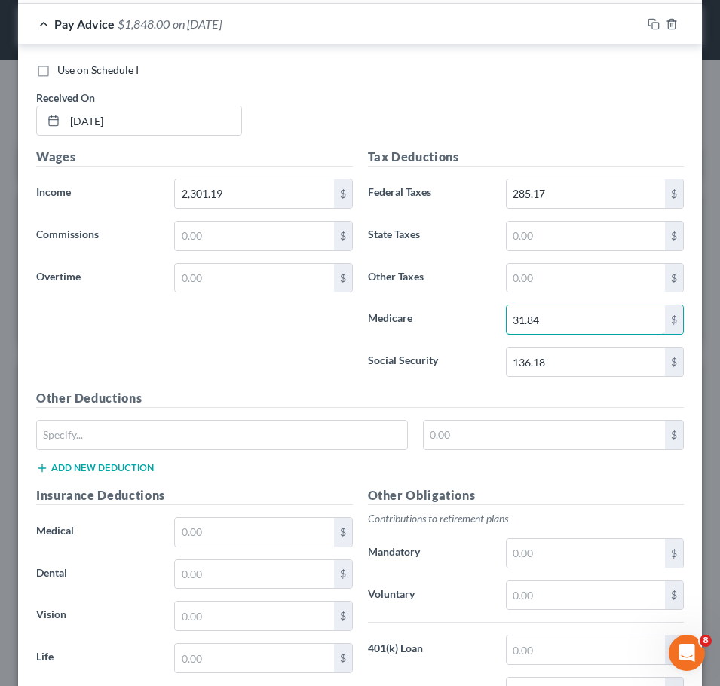
type input "31.84"
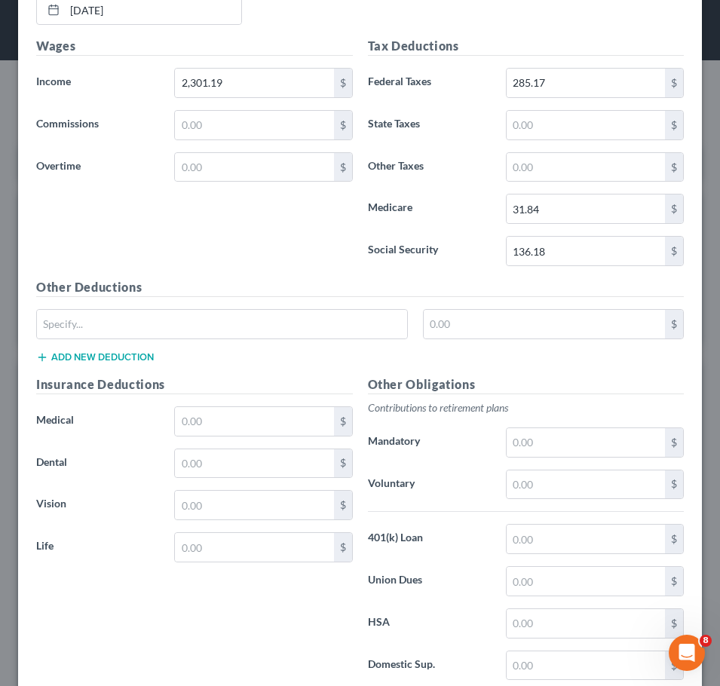
scroll to position [2072, 0]
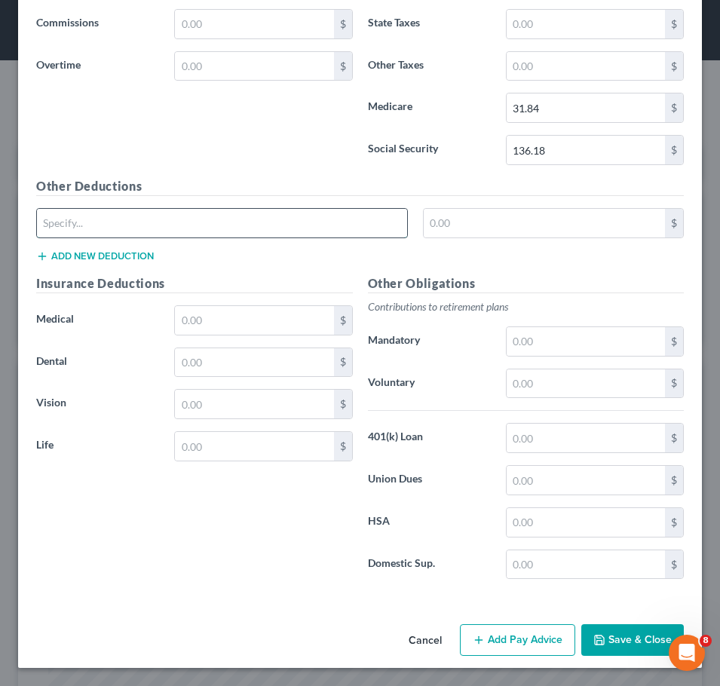
click at [192, 215] on input "text" at bounding box center [222, 223] width 370 height 29
type input "Other deductions"
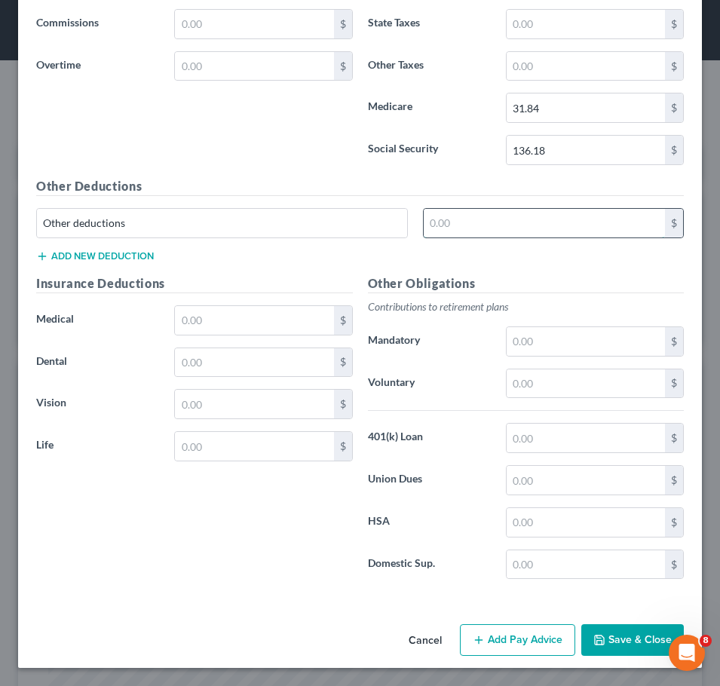
click at [439, 216] on input "text" at bounding box center [544, 223] width 241 height 29
type input "18.47"
click at [206, 317] on input "text" at bounding box center [254, 320] width 158 height 29
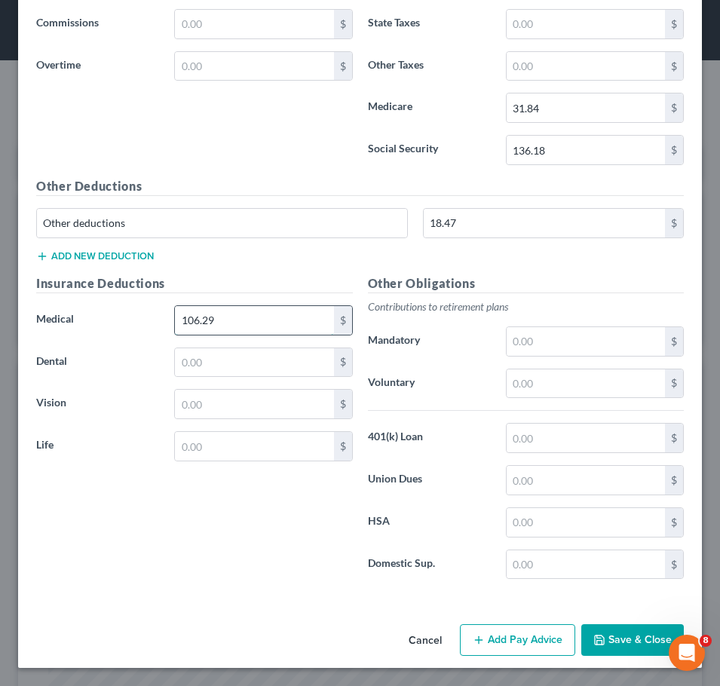
type input "106.29"
type input "12.50"
type input "93.57"
type input "24"
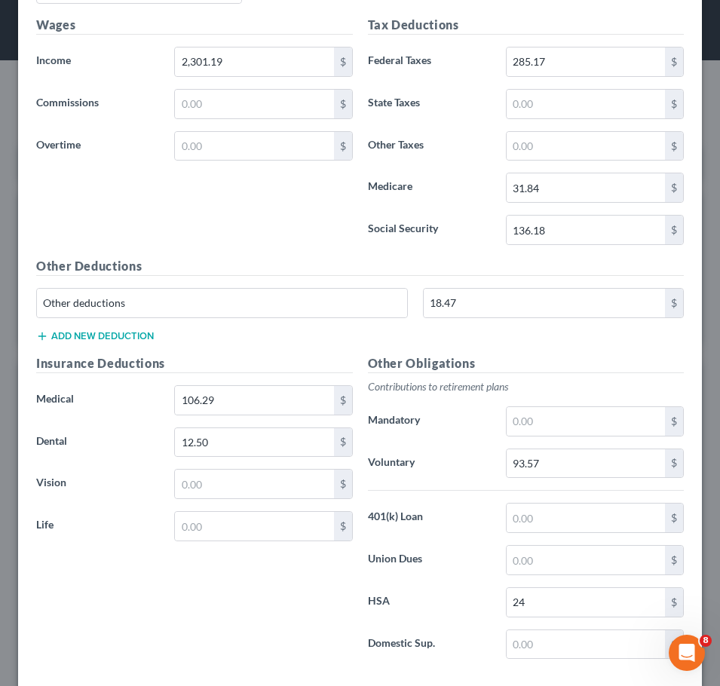
scroll to position [2009, 0]
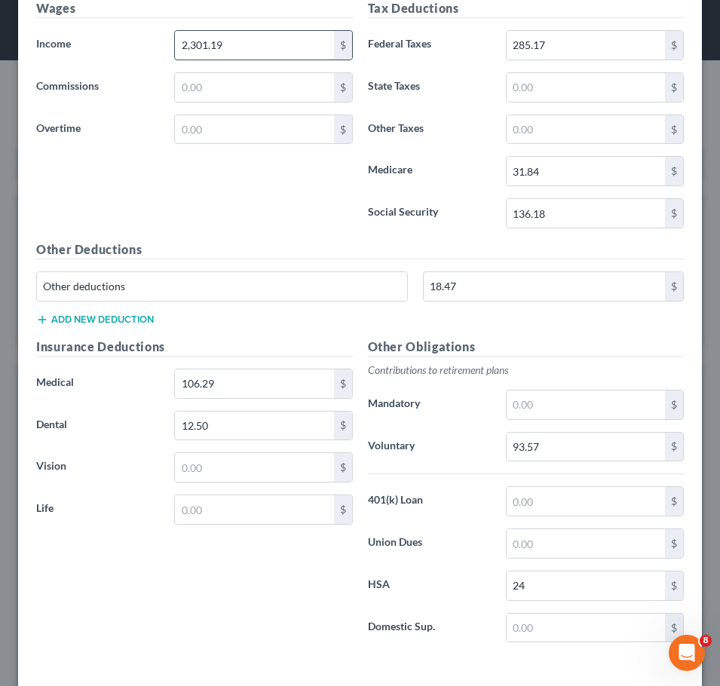
click at [242, 49] on input "2,301.19" at bounding box center [254, 45] width 158 height 29
type input "2,339.20"
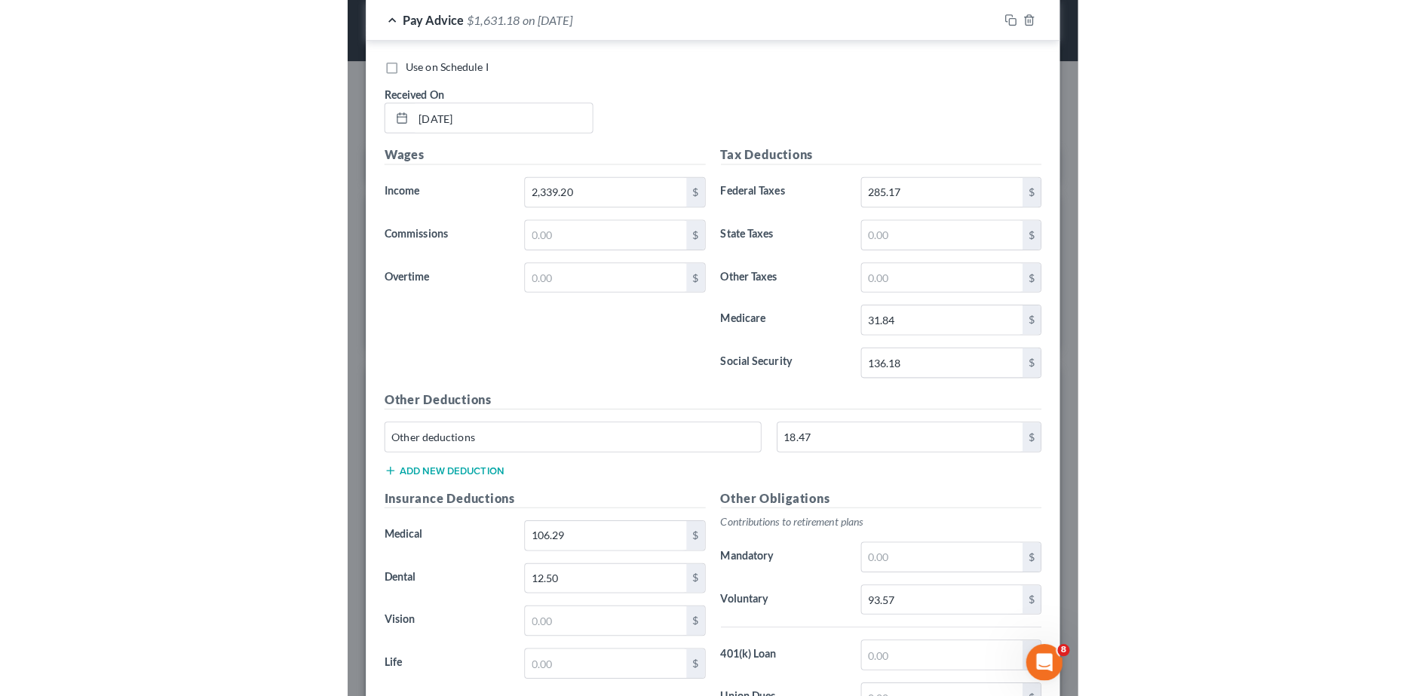
scroll to position [753754, 753442]
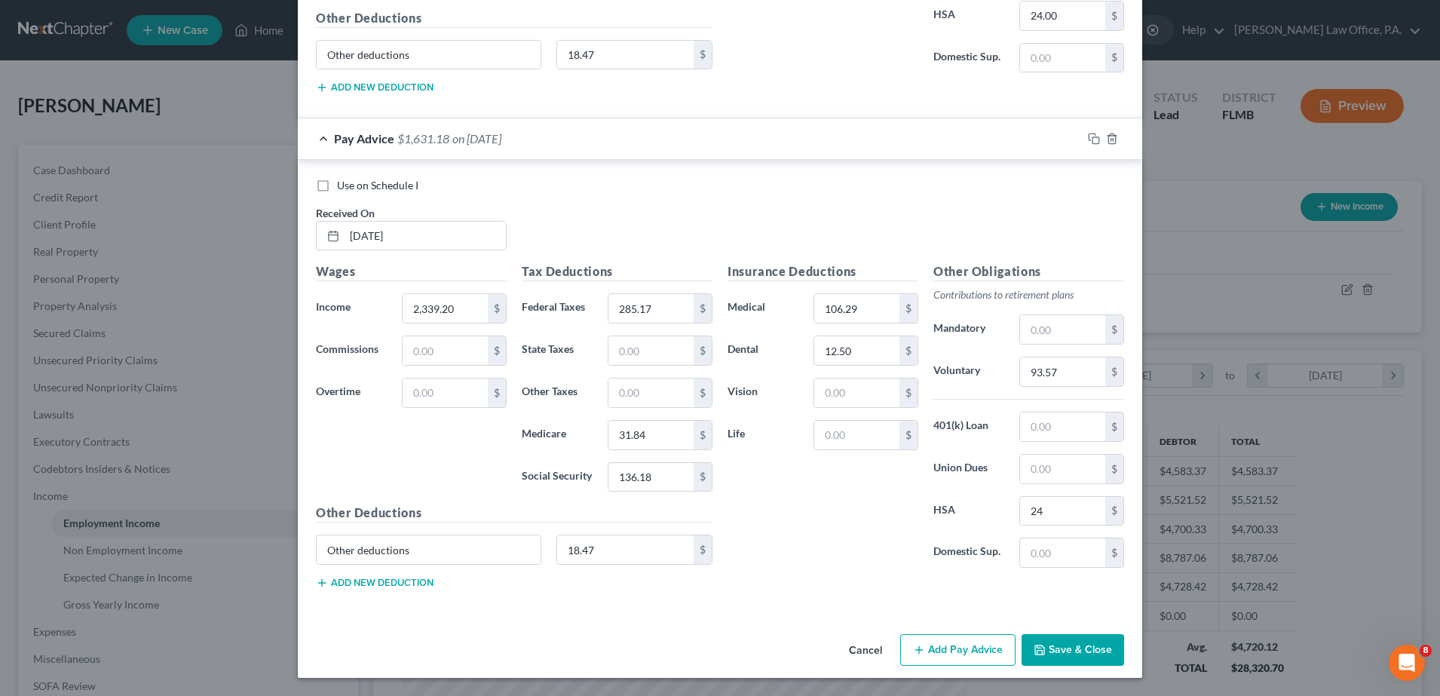
click at [1087, 658] on button "Save & Close" at bounding box center [1073, 650] width 103 height 32
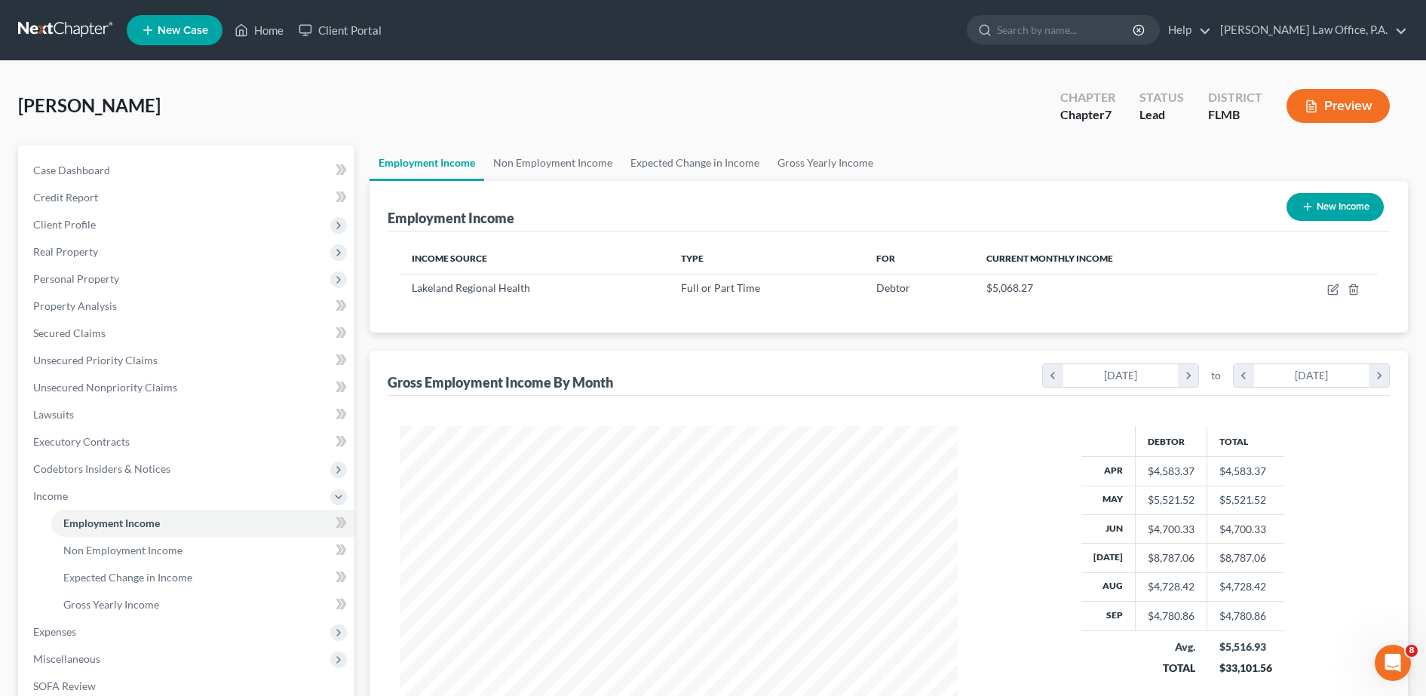
scroll to position [214, 0]
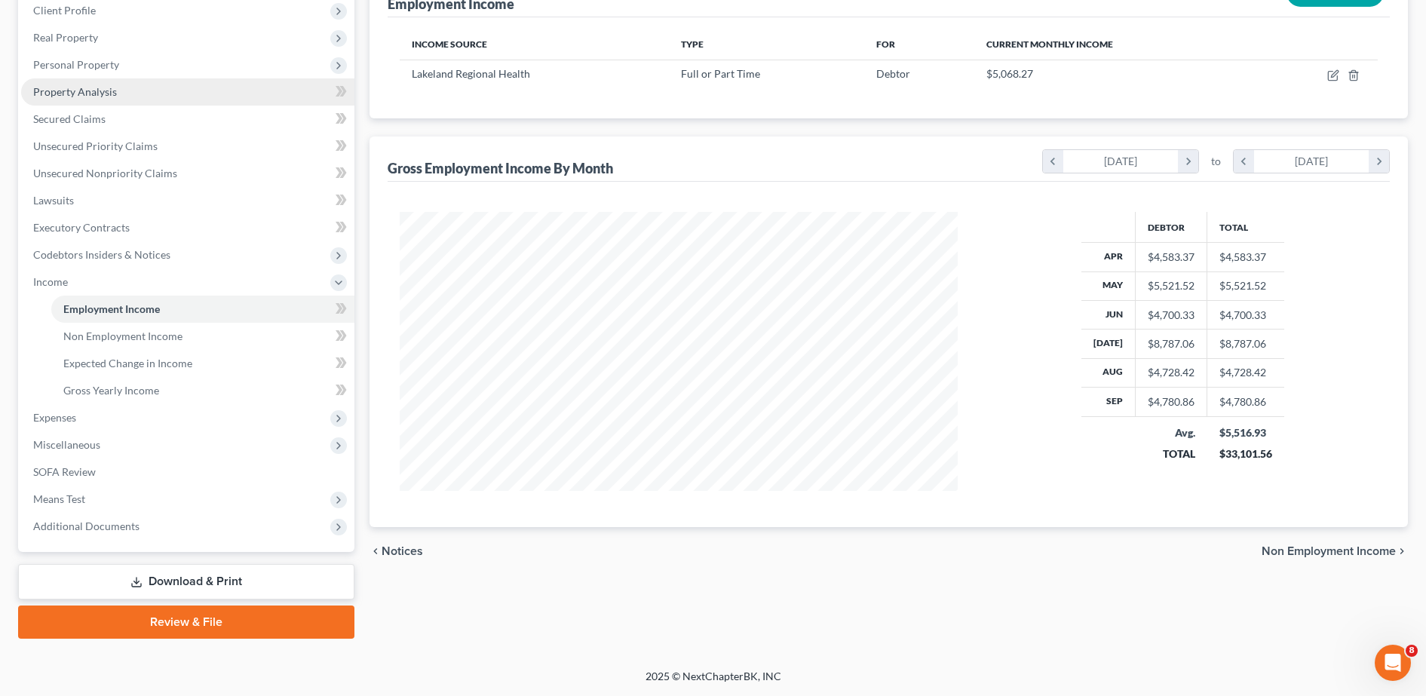
click at [176, 88] on link "Property Analysis" at bounding box center [187, 91] width 333 height 27
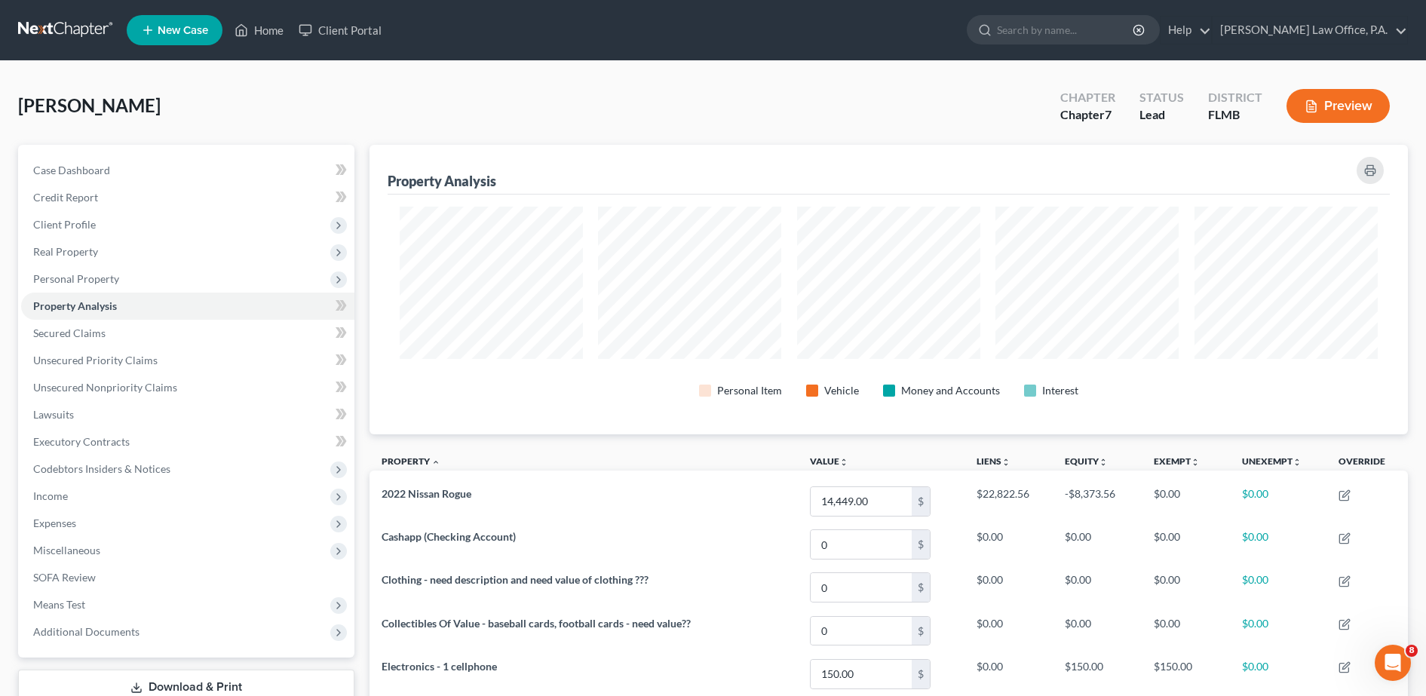
scroll to position [609, 0]
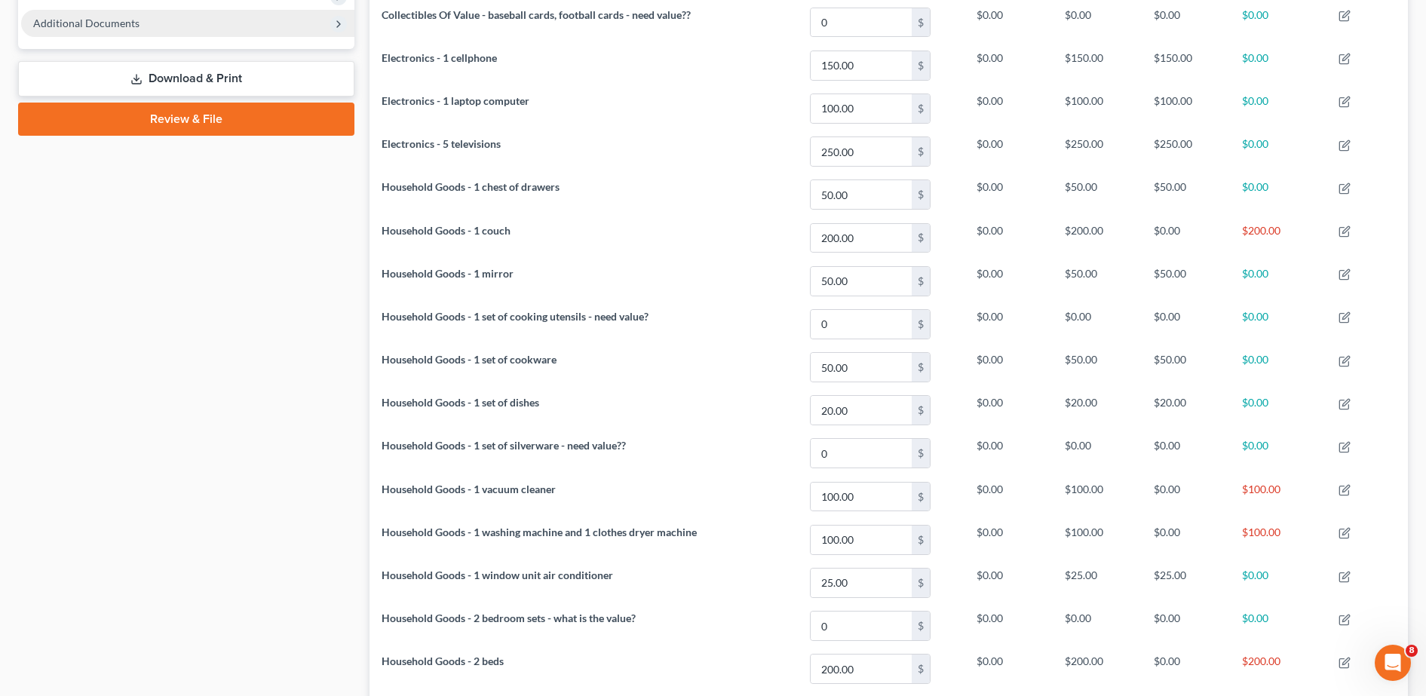
click at [160, 33] on span "Additional Documents" at bounding box center [187, 23] width 333 height 27
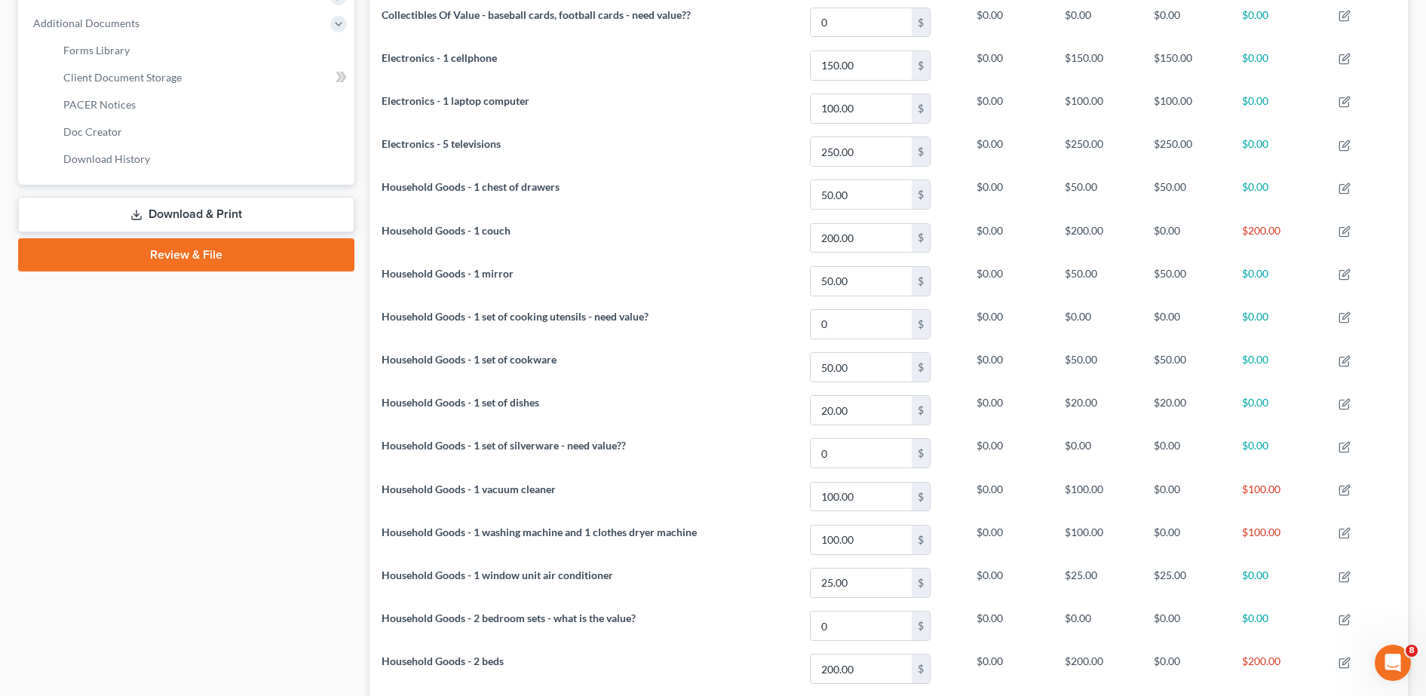
click at [272, 218] on link "Download & Print" at bounding box center [186, 214] width 336 height 35
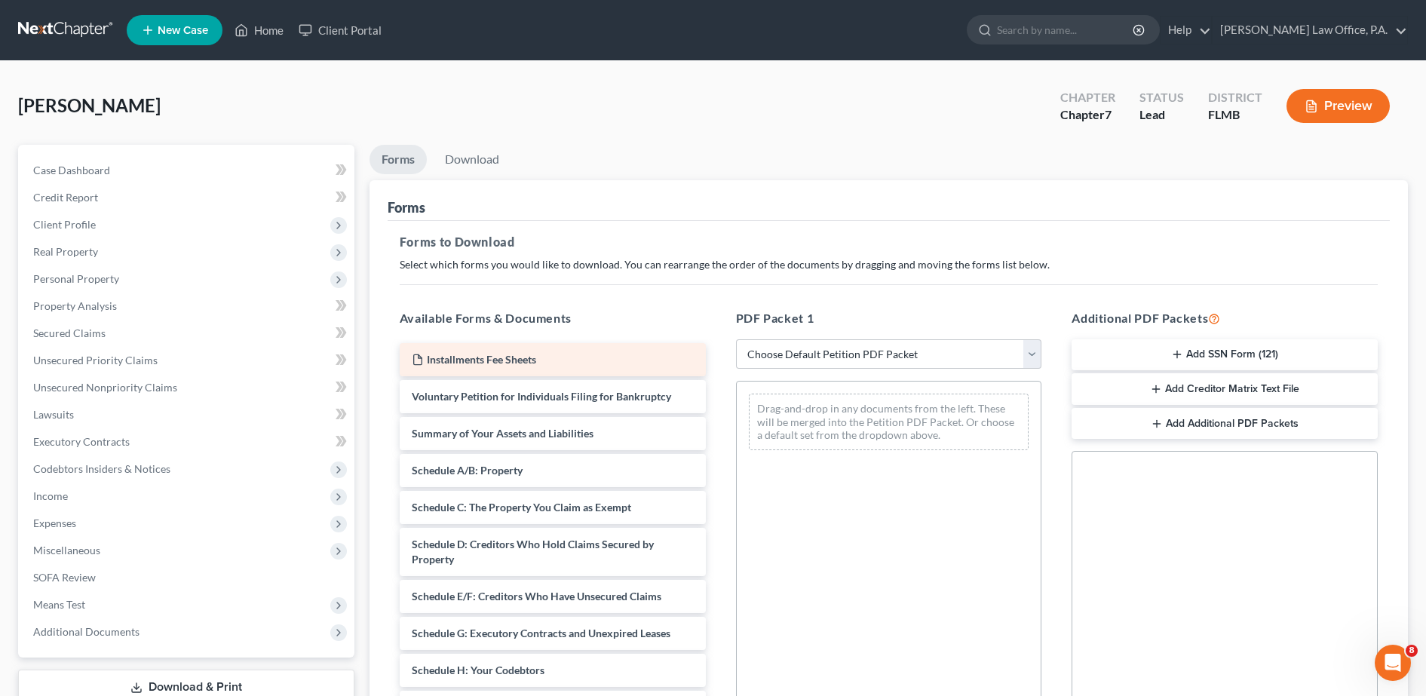
click at [468, 357] on span "Installments Fee Sheets" at bounding box center [481, 359] width 109 height 13
click at [1343, 100] on button "Preview" at bounding box center [1337, 106] width 103 height 34
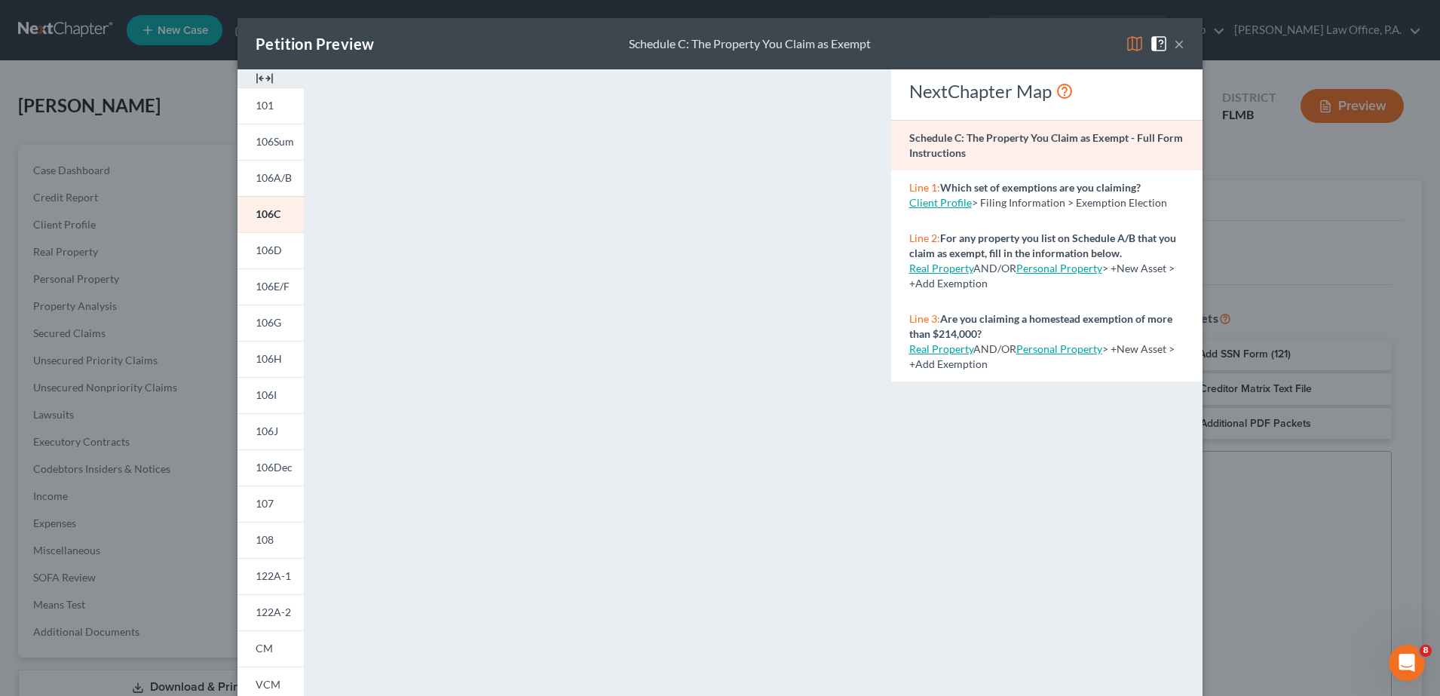
click at [1174, 47] on button "×" at bounding box center [1179, 44] width 11 height 18
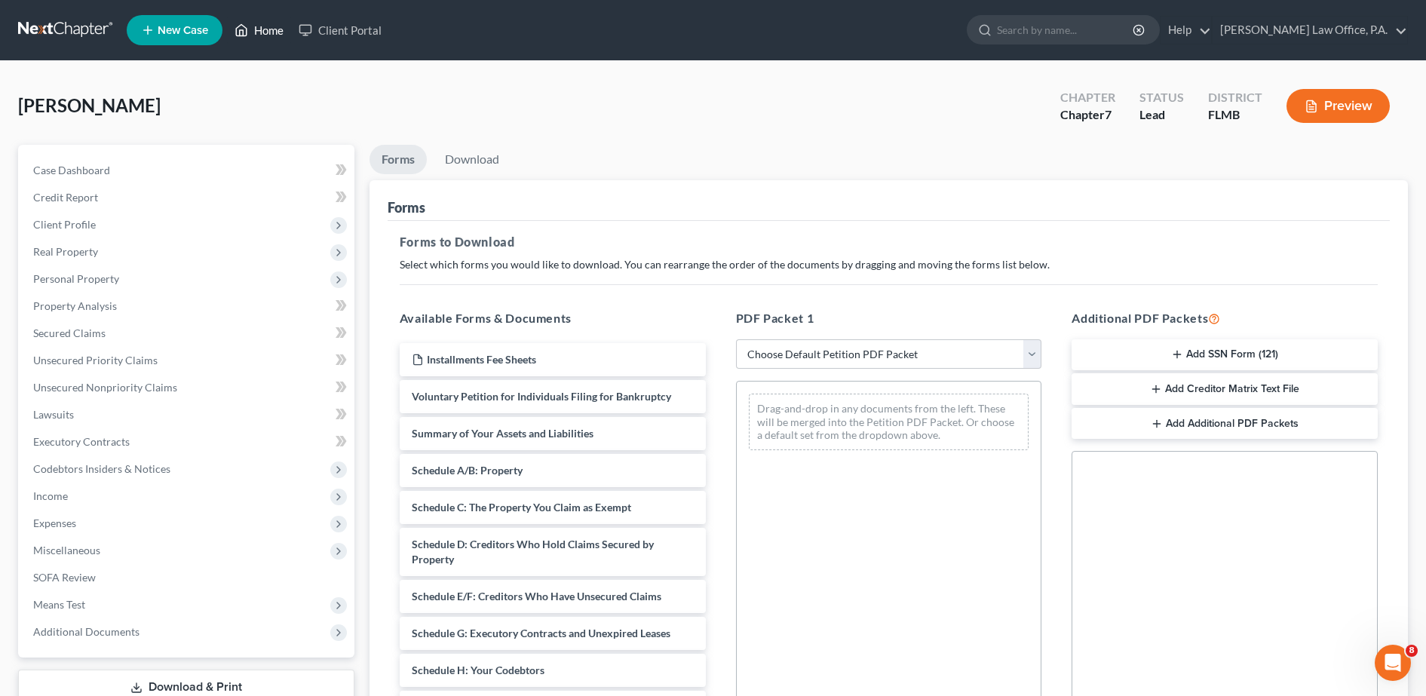
click at [268, 28] on link "Home" at bounding box center [259, 30] width 64 height 27
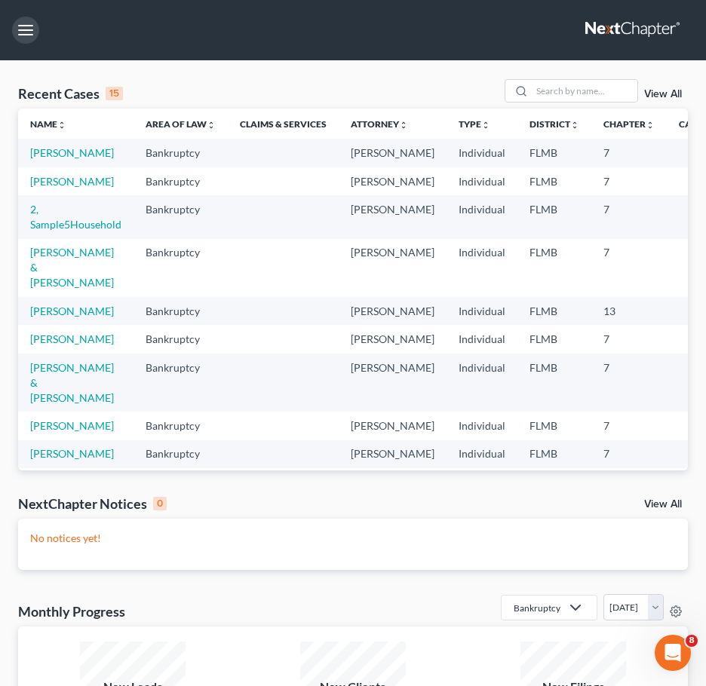
click at [23, 31] on button "button" at bounding box center [25, 30] width 27 height 27
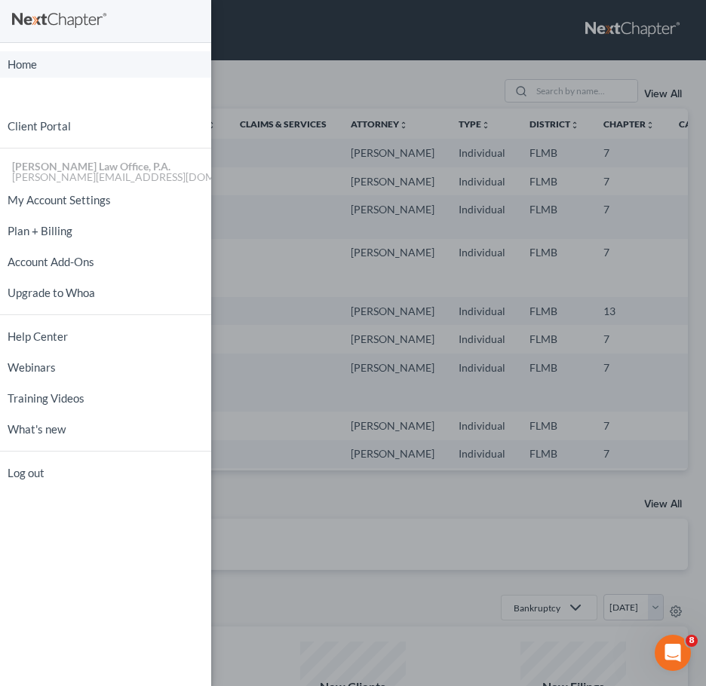
click at [35, 68] on link "Home" at bounding box center [105, 64] width 211 height 26
click at [28, 59] on link "Home" at bounding box center [105, 64] width 211 height 26
click at [284, 87] on div "Home New Case Client Portal Standley Law Office, P.A. harry@standleylawoffice.c…" at bounding box center [353, 343] width 706 height 686
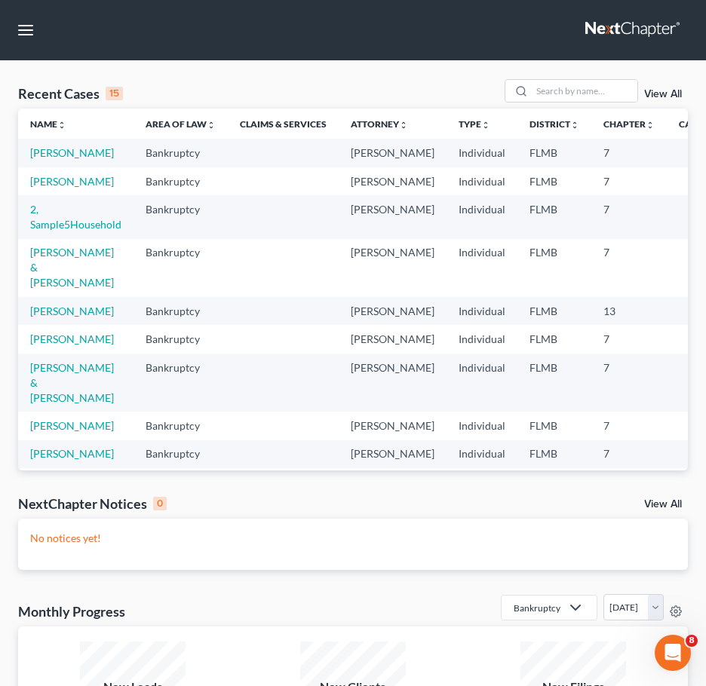
click at [673, 325] on td at bounding box center [703, 311] width 72 height 28
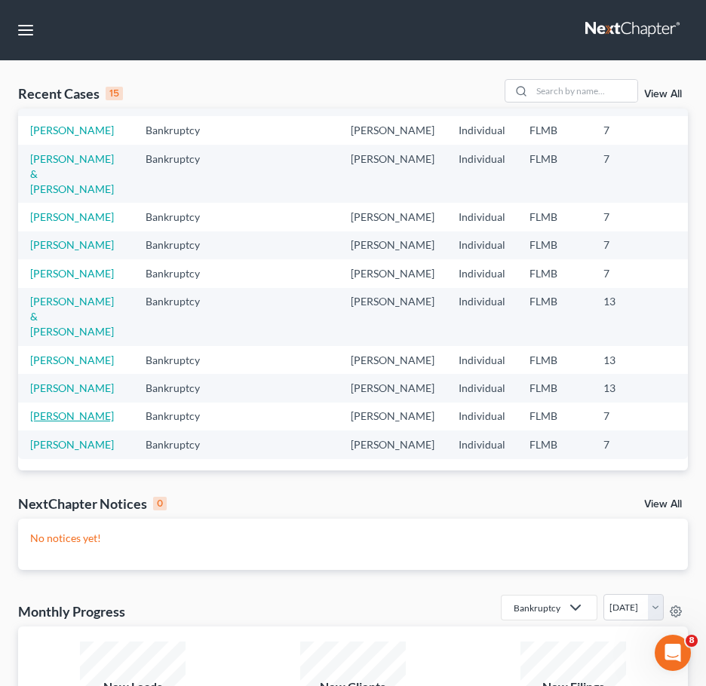
click at [77, 415] on link "[PERSON_NAME]" at bounding box center [72, 415] width 84 height 13
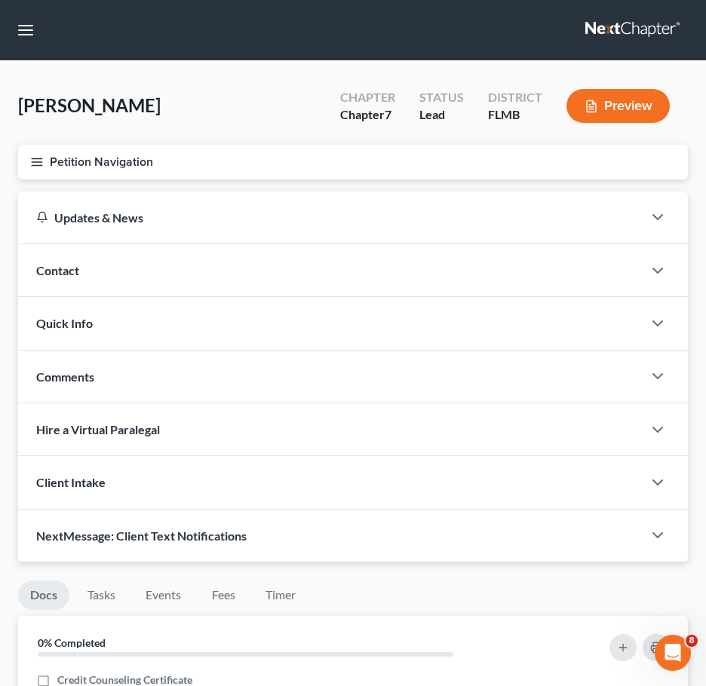
click at [41, 167] on icon "button" at bounding box center [37, 162] width 14 height 14
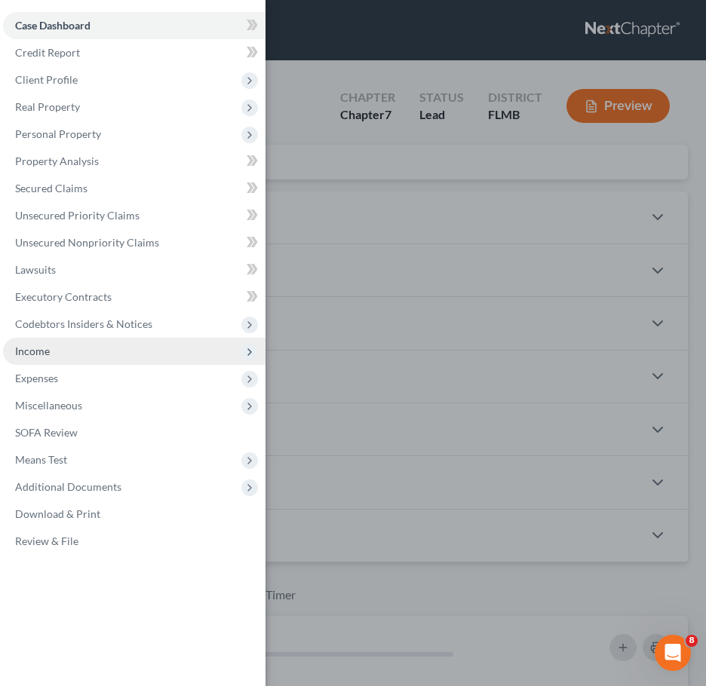
click at [54, 354] on span "Income" at bounding box center [134, 351] width 262 height 27
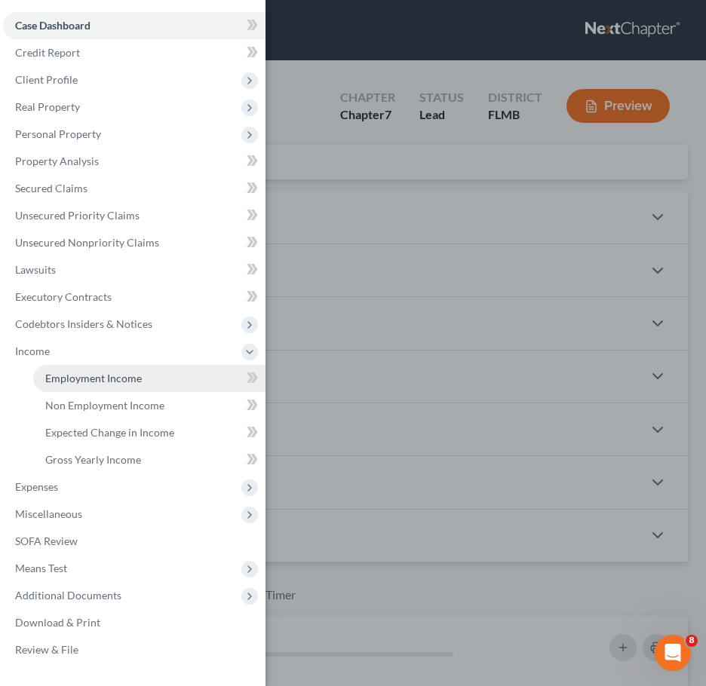
click at [78, 375] on span "Employment Income" at bounding box center [93, 378] width 97 height 13
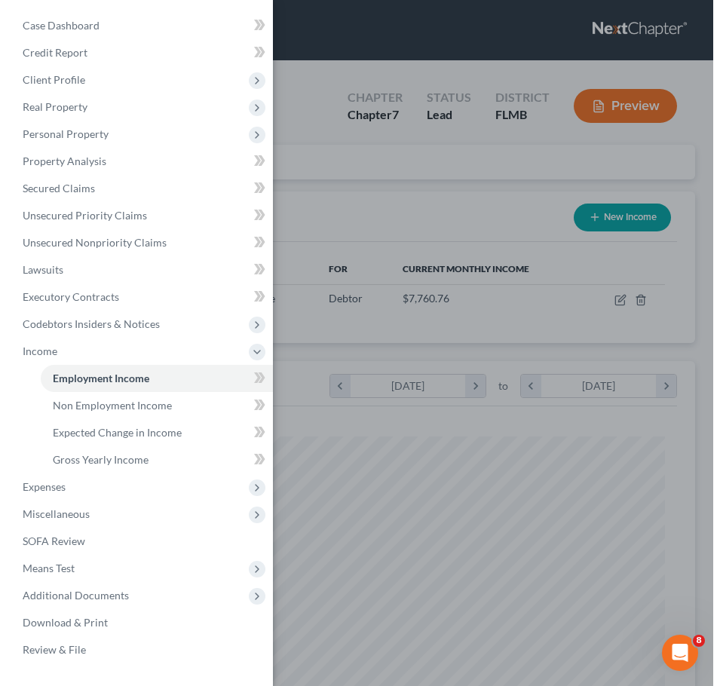
scroll to position [305, 639]
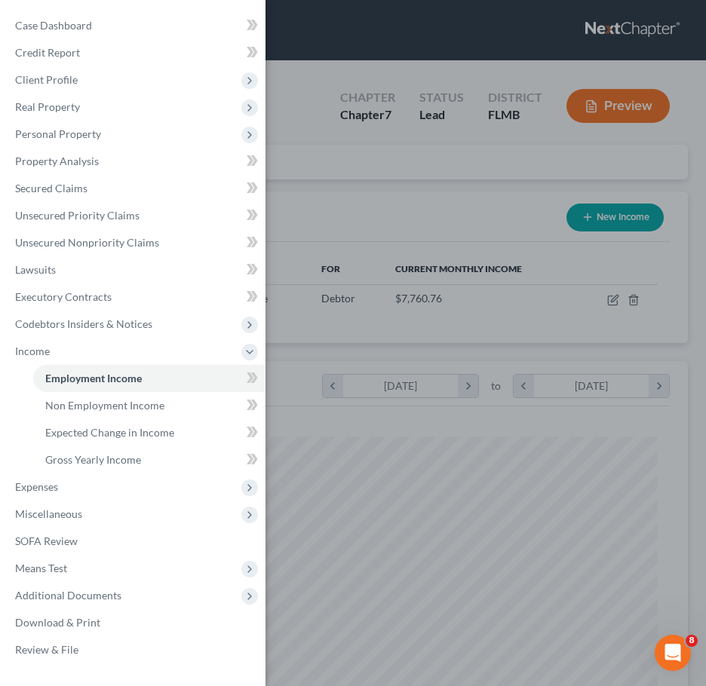
click at [483, 274] on div "Case Dashboard Payments Invoices Payments Payments Credit Report Client Profile" at bounding box center [353, 343] width 706 height 686
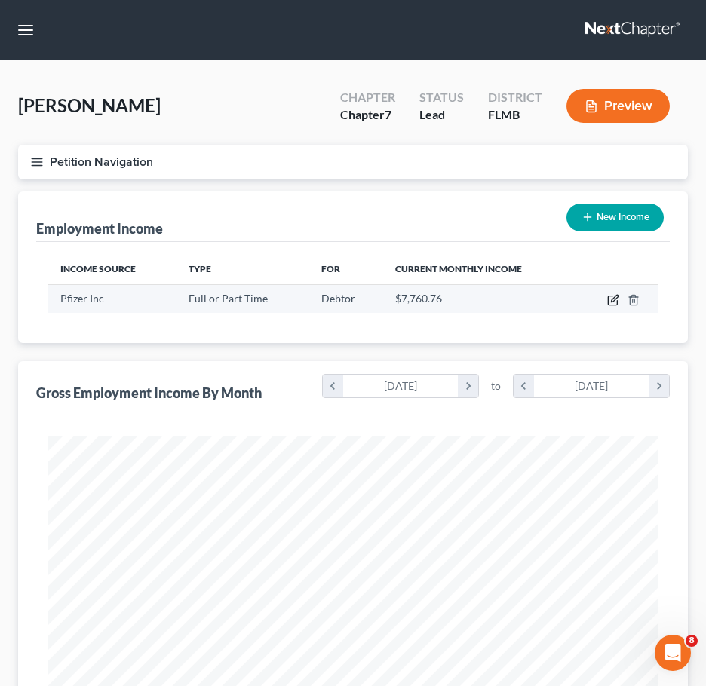
click at [619, 302] on icon "button" at bounding box center [613, 300] width 12 height 12
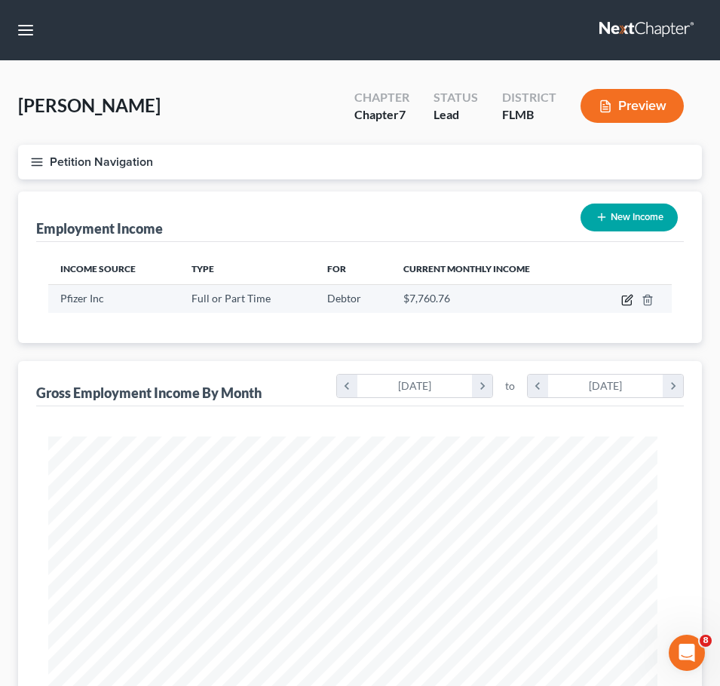
select select "0"
select select "9"
select select "1"
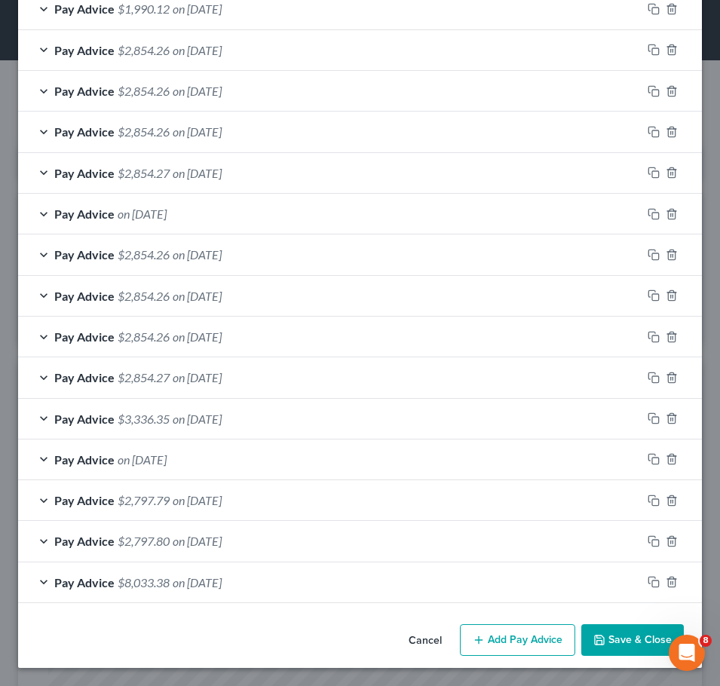
scroll to position [530, 0]
click at [497, 642] on button "Add Pay Advice" at bounding box center [517, 640] width 115 height 32
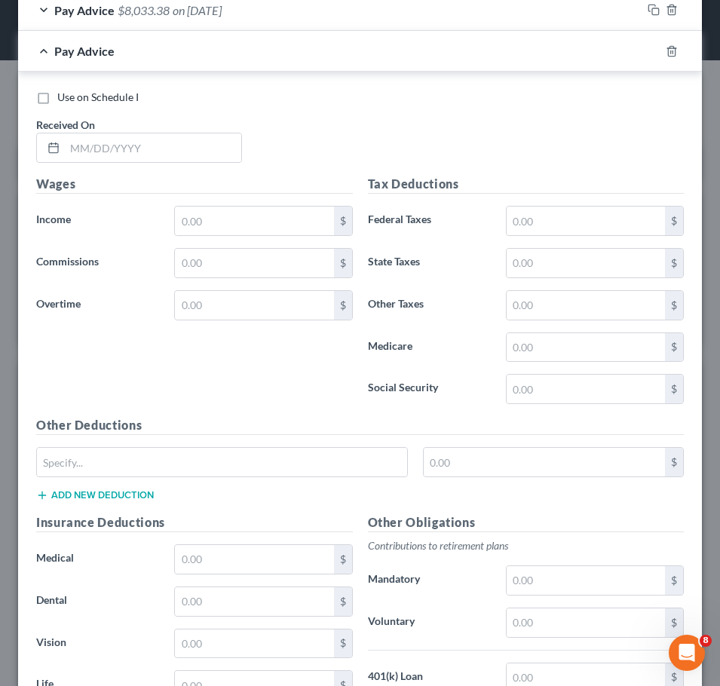
scroll to position [1095, 0]
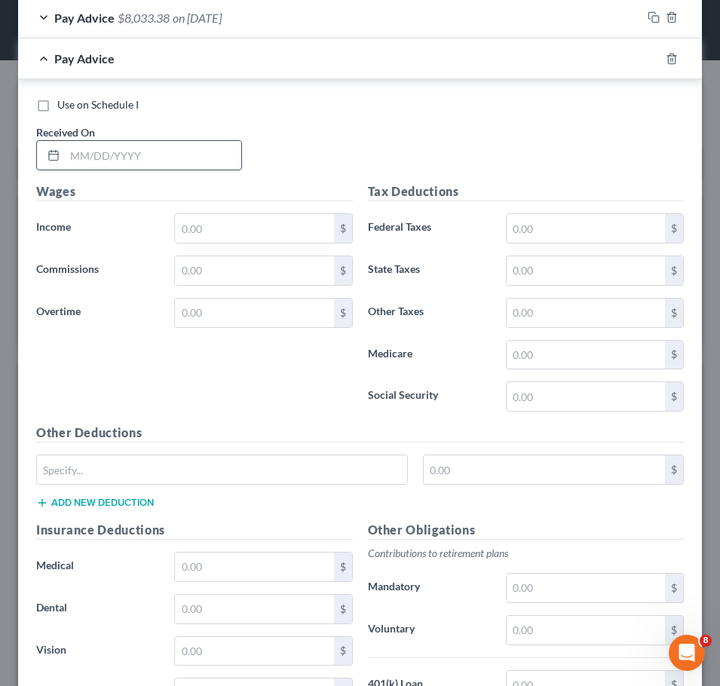
click at [100, 144] on input "text" at bounding box center [153, 155] width 176 height 29
type input "09/15/2025"
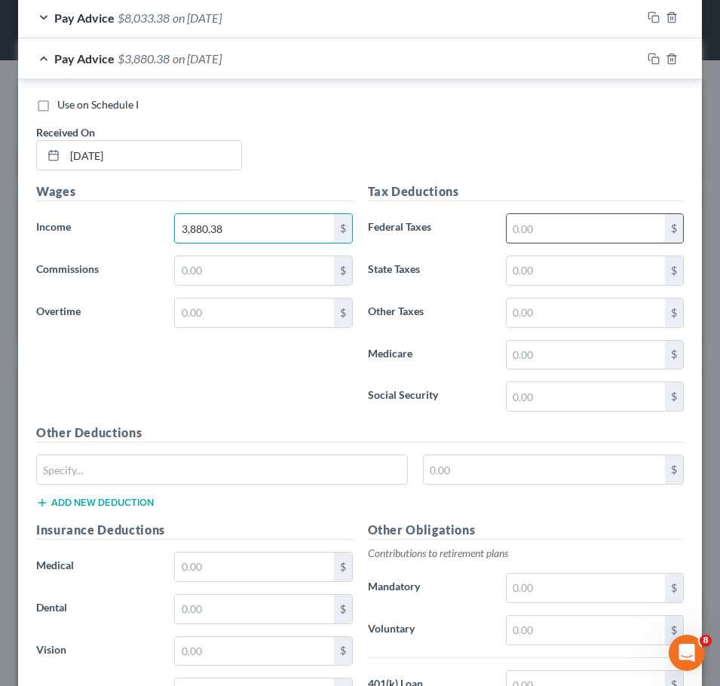
type input "3,880.38"
click at [513, 236] on input "text" at bounding box center [586, 228] width 158 height 29
type input "145.50"
type input "52.75"
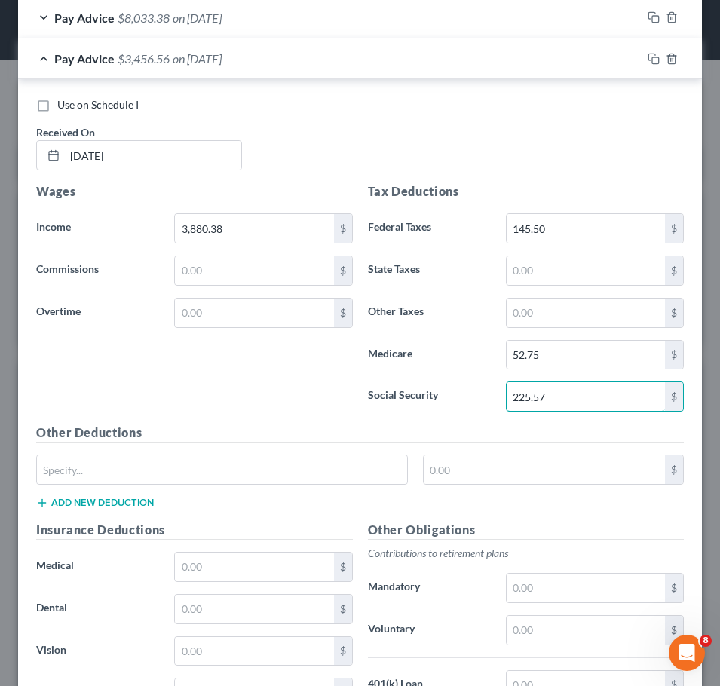
type input "225.57"
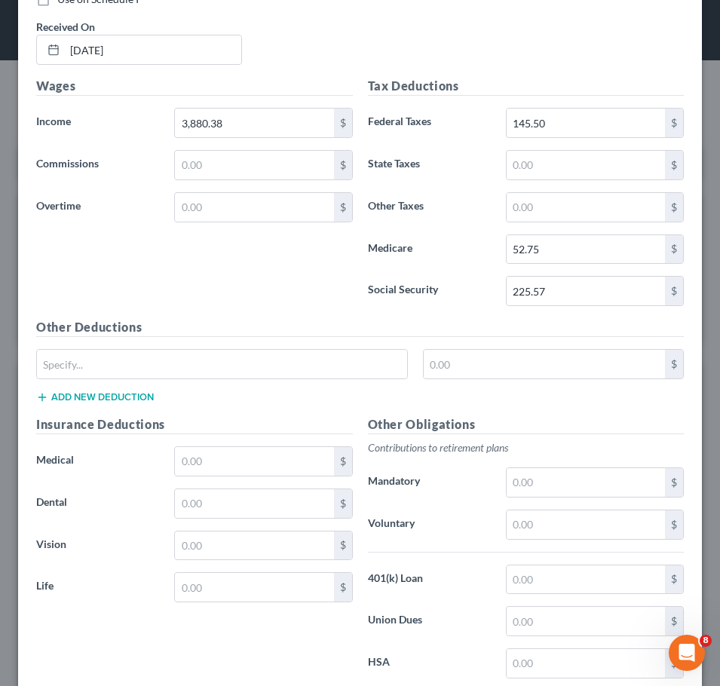
scroll to position [1212, 0]
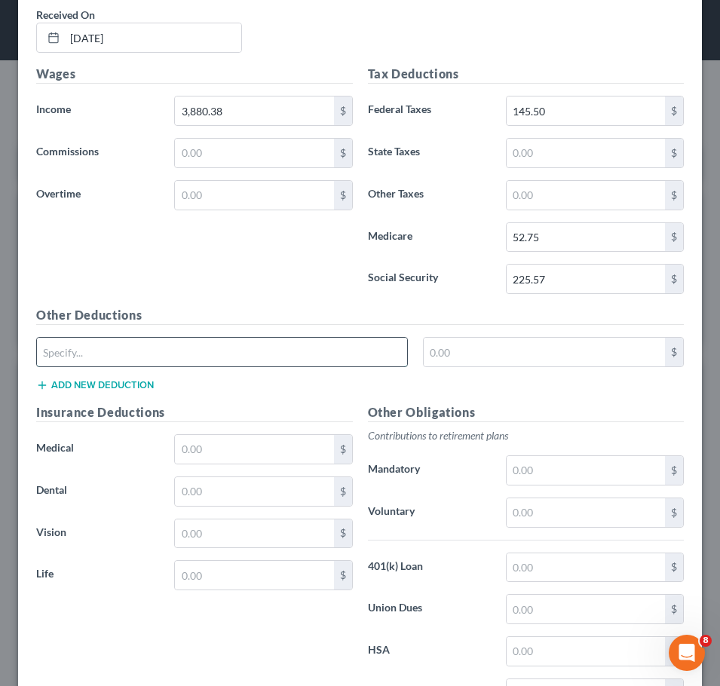
click at [194, 345] on input "text" at bounding box center [222, 352] width 370 height 29
type input "Garnishment"
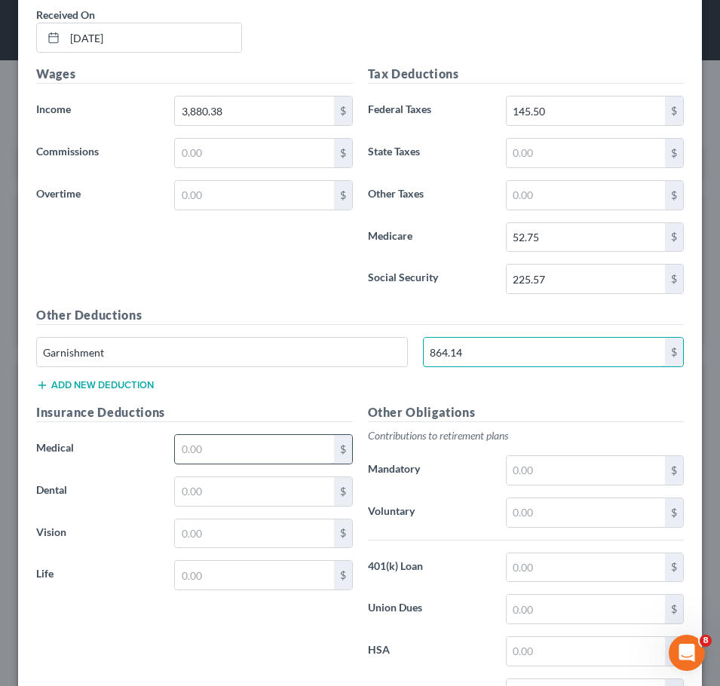
type input "864.14"
click at [186, 448] on input "text" at bounding box center [254, 449] width 158 height 29
type input "141.50"
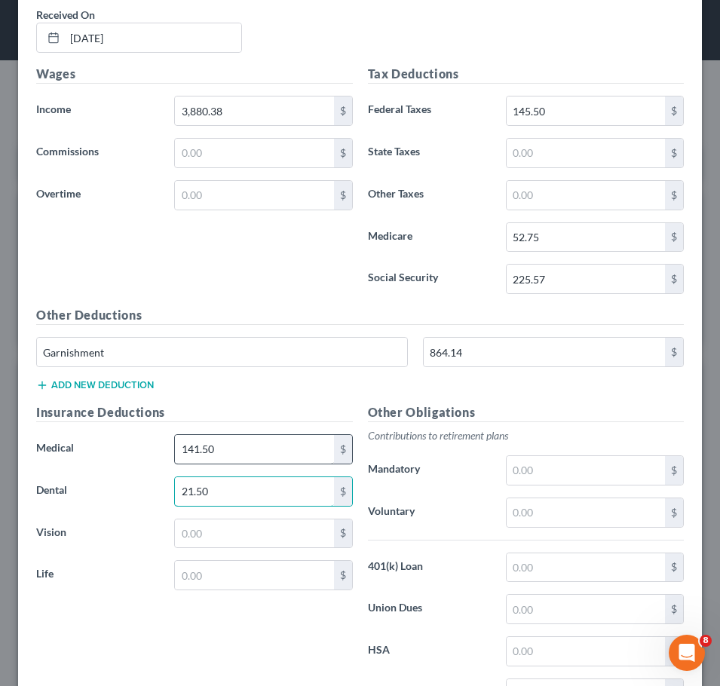
type input "21.50"
type input "7"
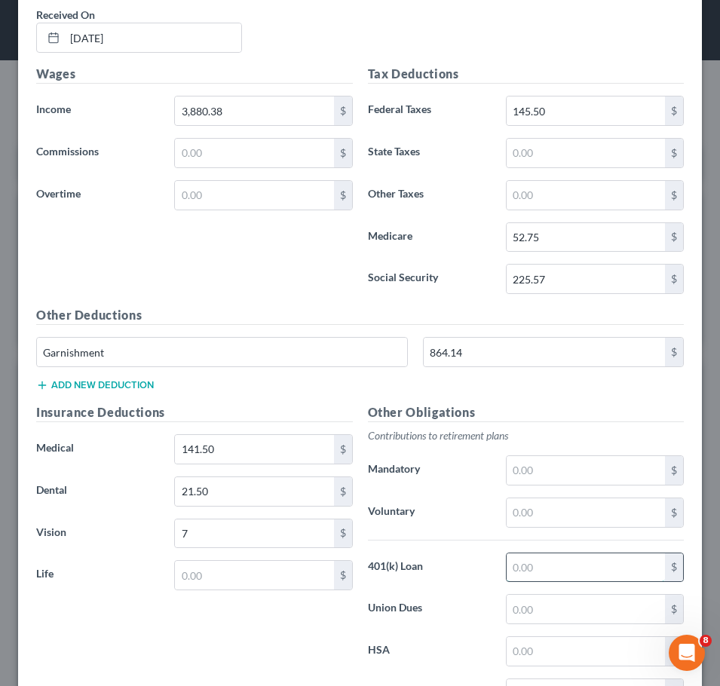
click at [514, 564] on input "text" at bounding box center [586, 567] width 158 height 29
type input "35.82"
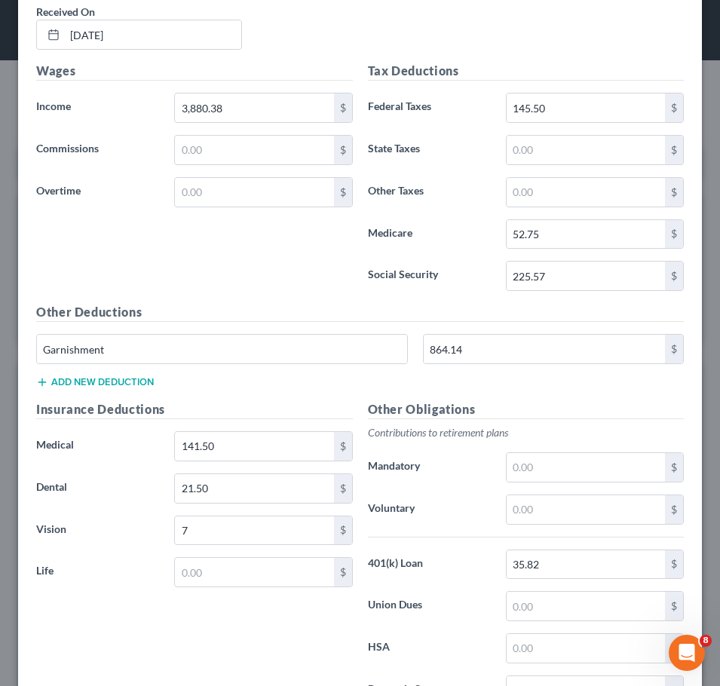
scroll to position [1304, 0]
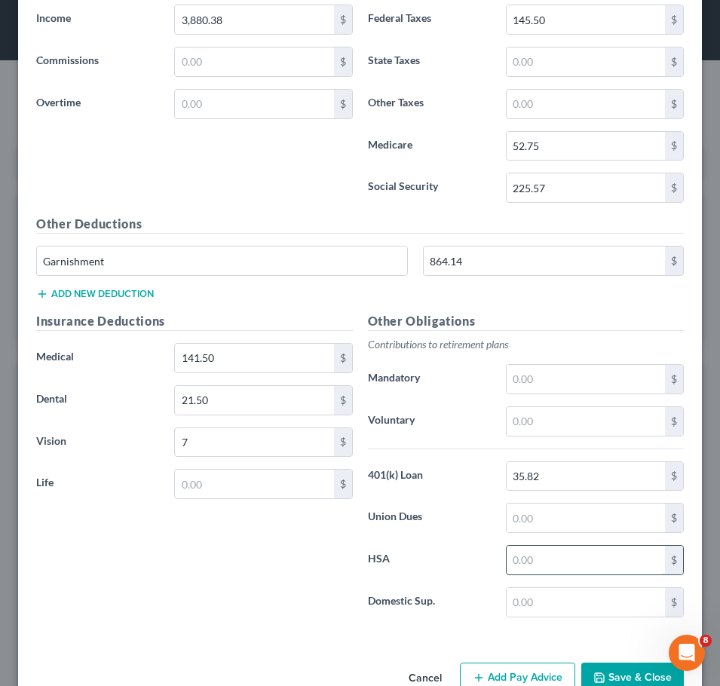
click at [519, 554] on input "text" at bounding box center [586, 560] width 158 height 29
type input "66.67"
click at [121, 293] on button "Add new deduction" at bounding box center [95, 294] width 118 height 12
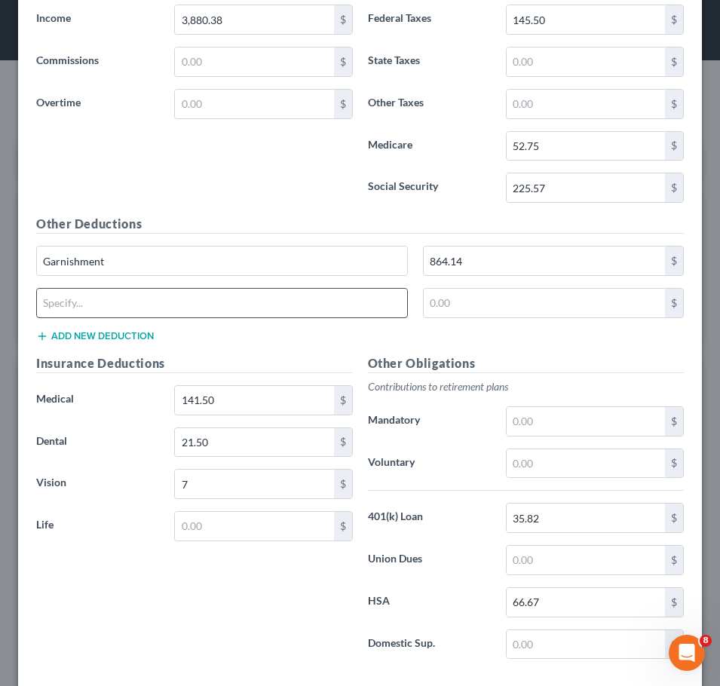
click at [126, 301] on input "text" at bounding box center [222, 303] width 370 height 29
type input "Other deductions"
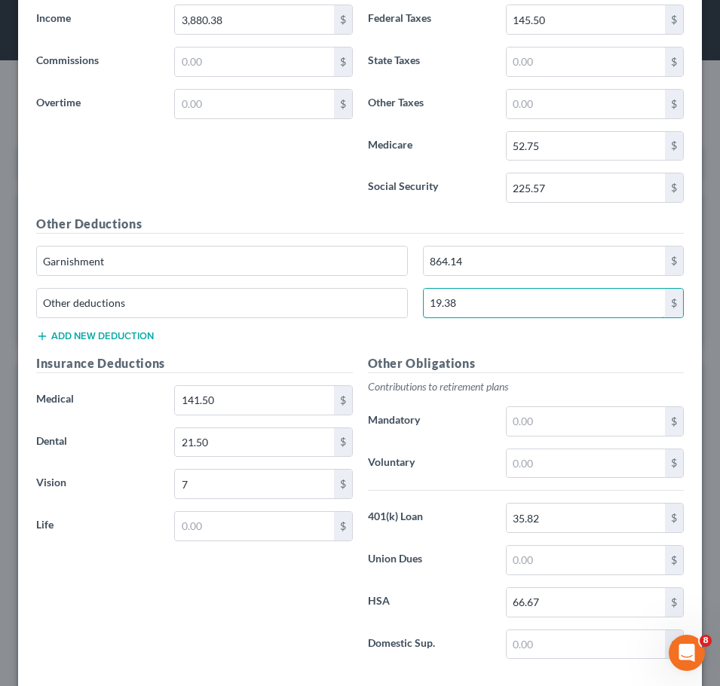
type input "19.38"
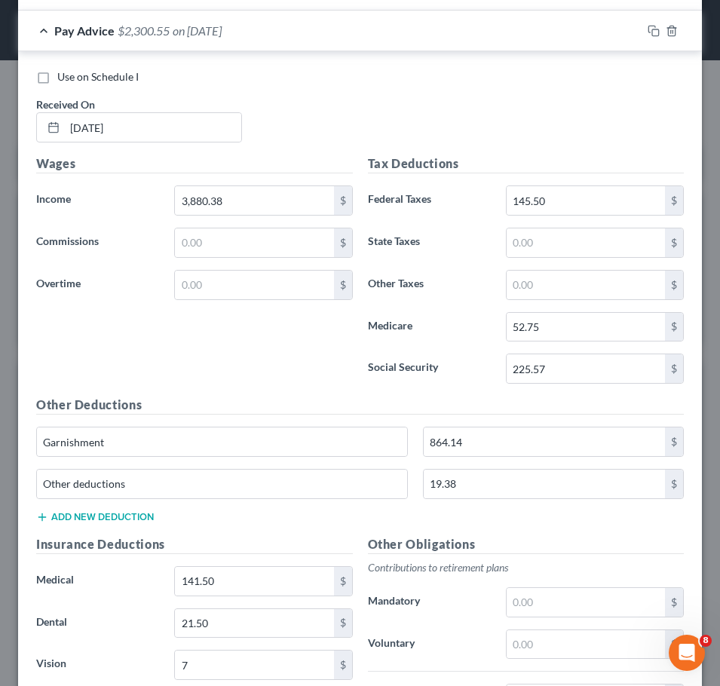
scroll to position [1334, 0]
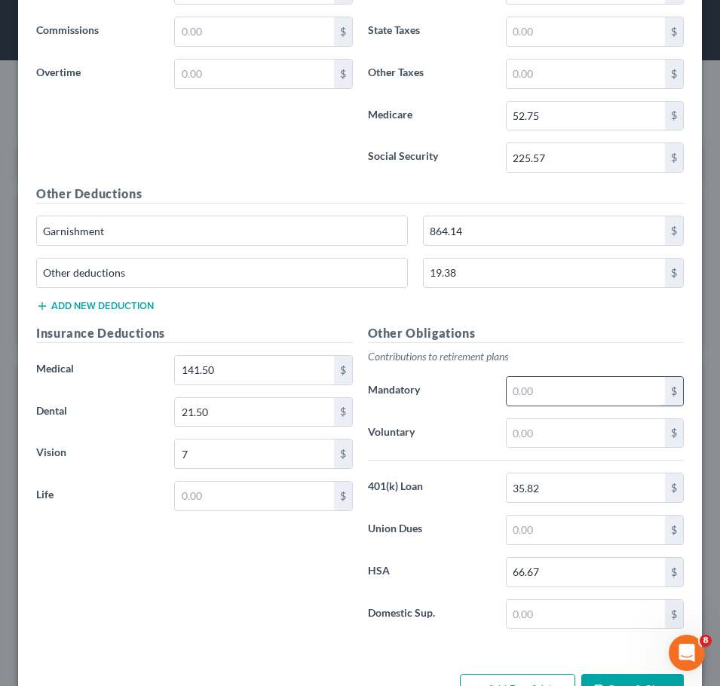
click at [602, 393] on input "text" at bounding box center [586, 391] width 158 height 29
type input "310.43"
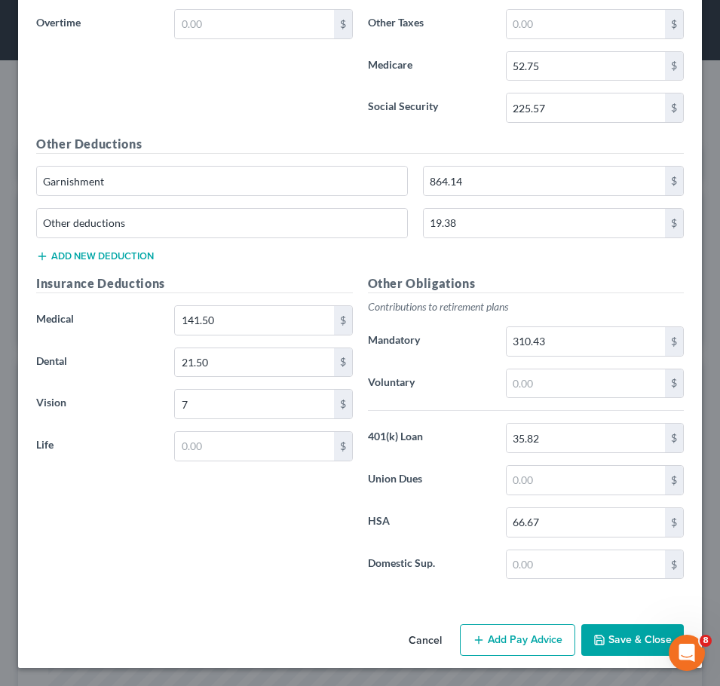
click at [510, 636] on button "Add Pay Advice" at bounding box center [517, 640] width 115 height 32
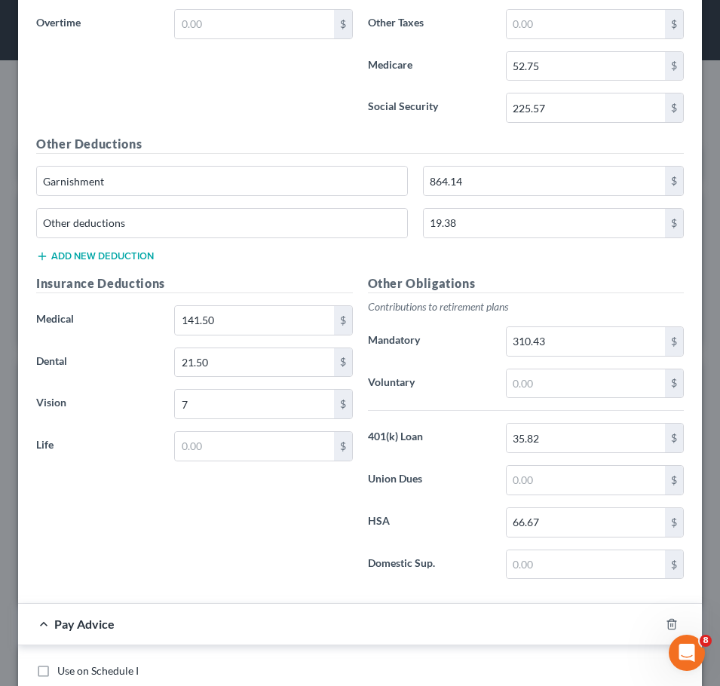
scroll to position [1984, 0]
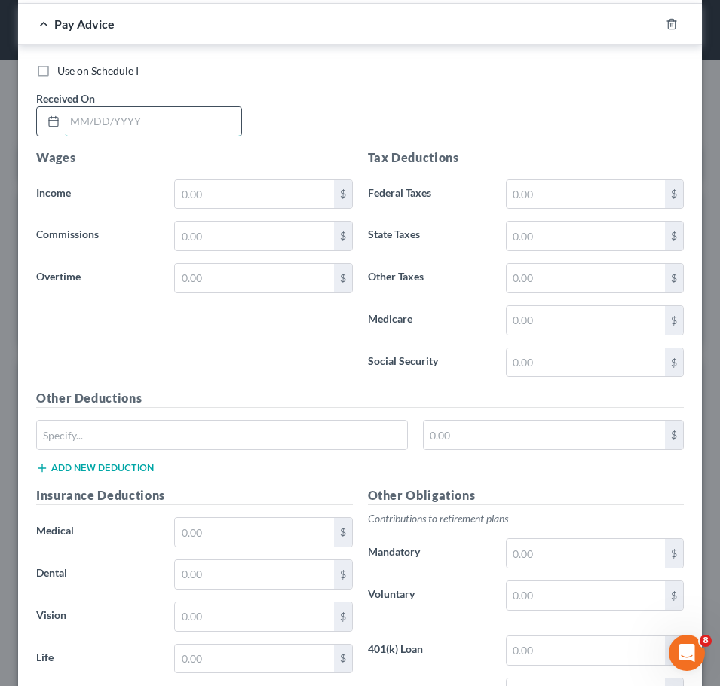
click at [200, 127] on input "text" at bounding box center [153, 121] width 176 height 29
type input "09/23/2025"
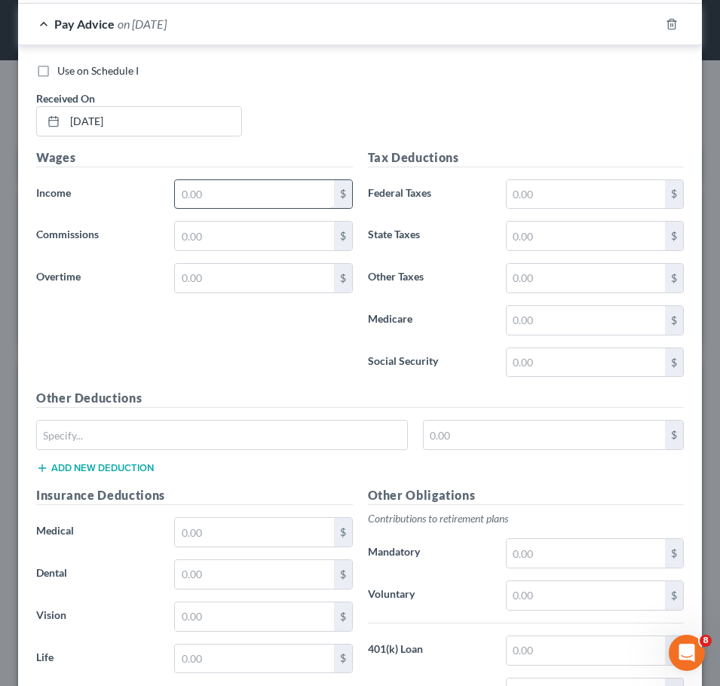
drag, startPoint x: 216, startPoint y: 201, endPoint x: 210, endPoint y: 187, distance: 14.6
click at [210, 187] on input "text" at bounding box center [254, 194] width 158 height 29
type input "1,728.28"
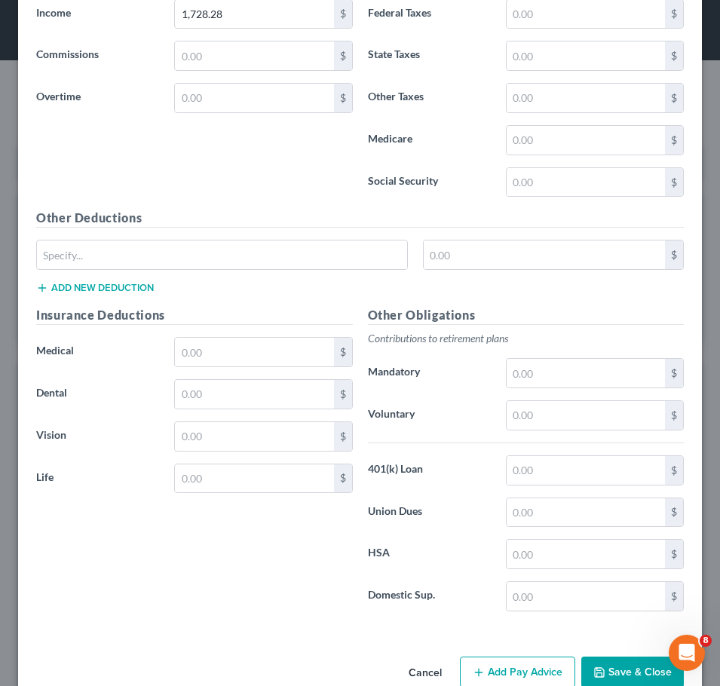
scroll to position [2196, 0]
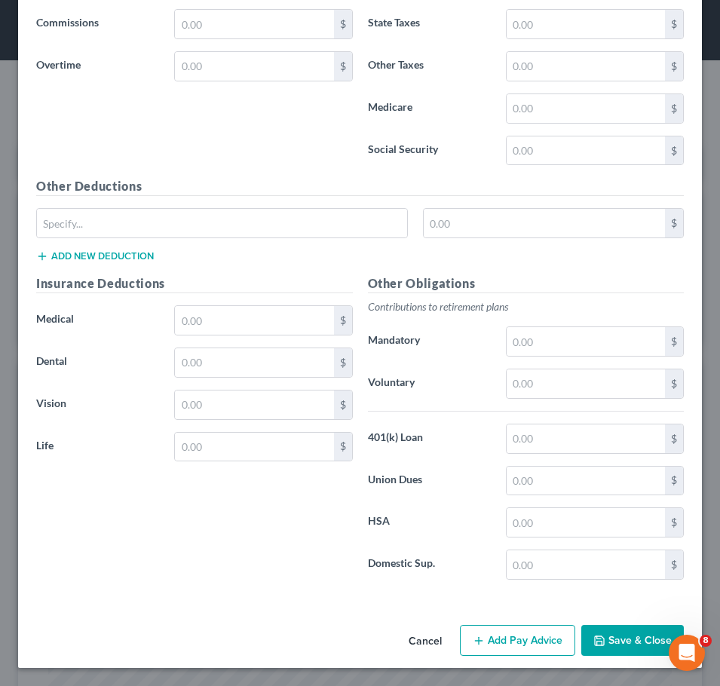
click at [517, 639] on button "Add Pay Advice" at bounding box center [517, 641] width 115 height 32
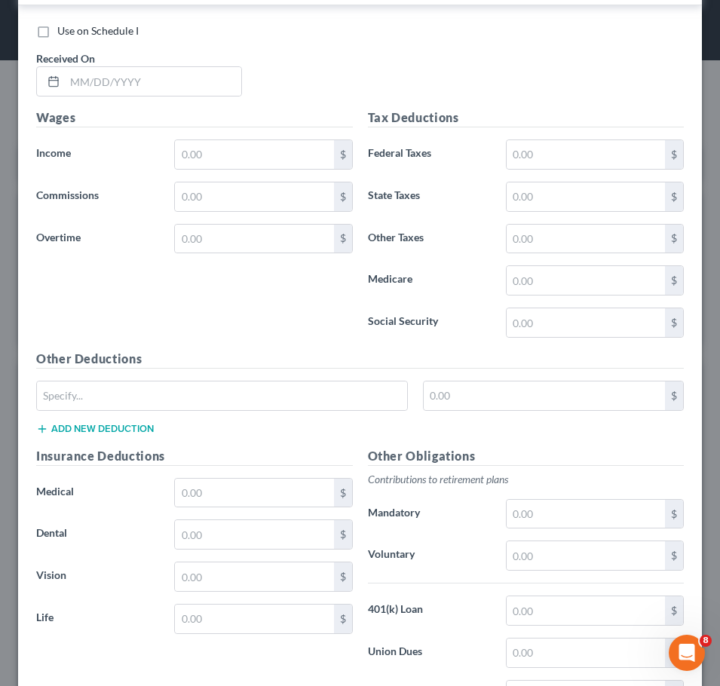
scroll to position [2811, 0]
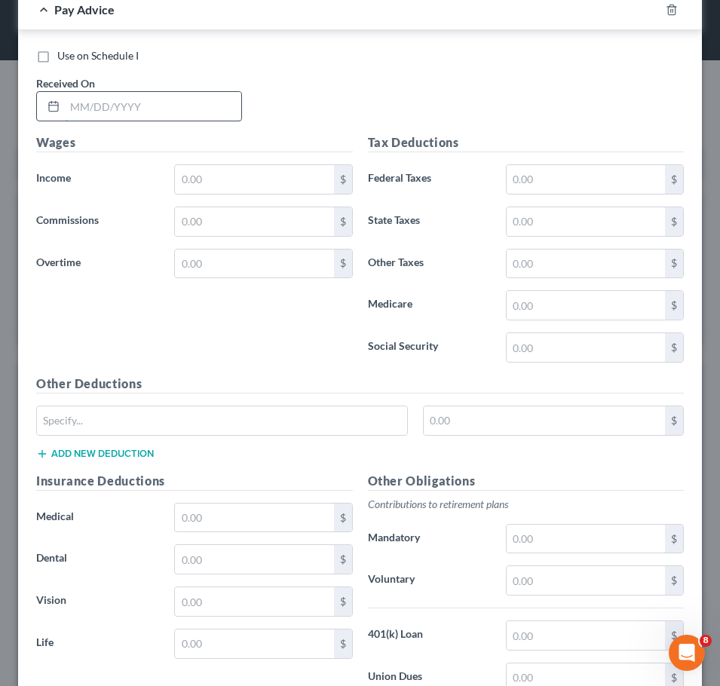
click at [212, 113] on input "text" at bounding box center [153, 106] width 176 height 29
type input "09/30/2025"
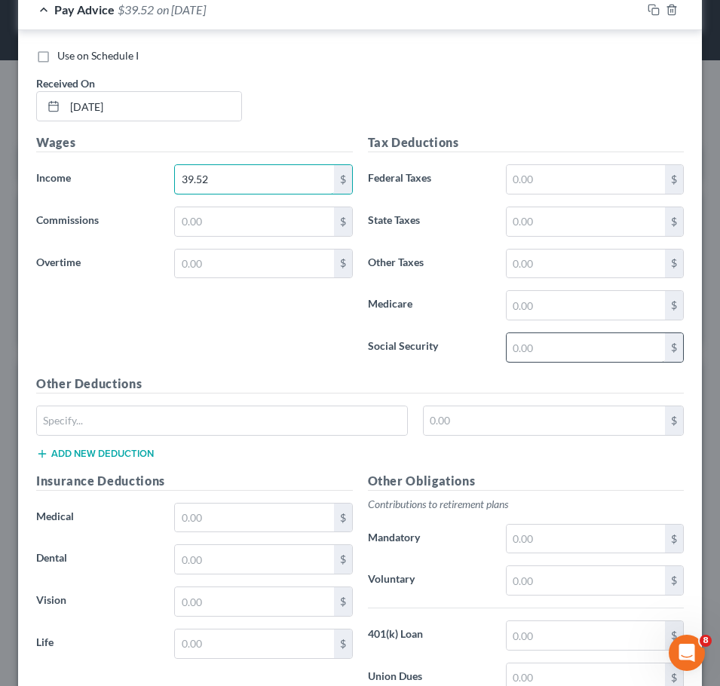
type input "39.52"
click at [563, 342] on input "text" at bounding box center [586, 347] width 158 height 29
type input "2.45"
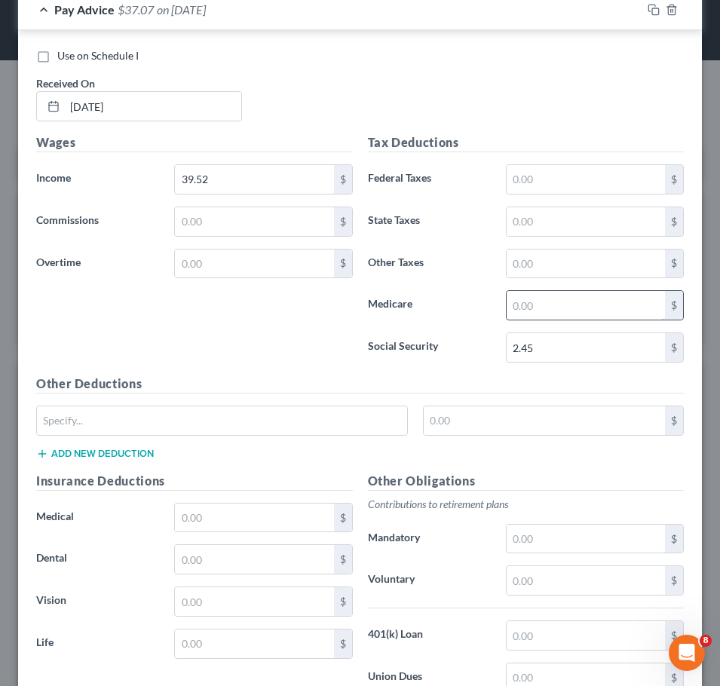
click at [550, 301] on input "text" at bounding box center [586, 305] width 158 height 29
type input "0.57"
click at [274, 400] on div "Other Deductions $ Add new deduction" at bounding box center [360, 423] width 663 height 97
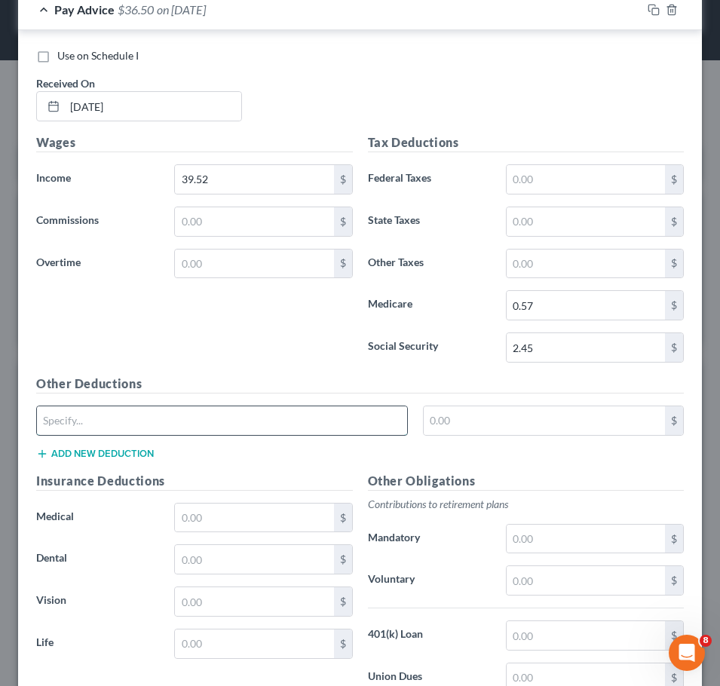
click at [274, 409] on input "text" at bounding box center [222, 420] width 370 height 29
type input "Bravoaward Gu"
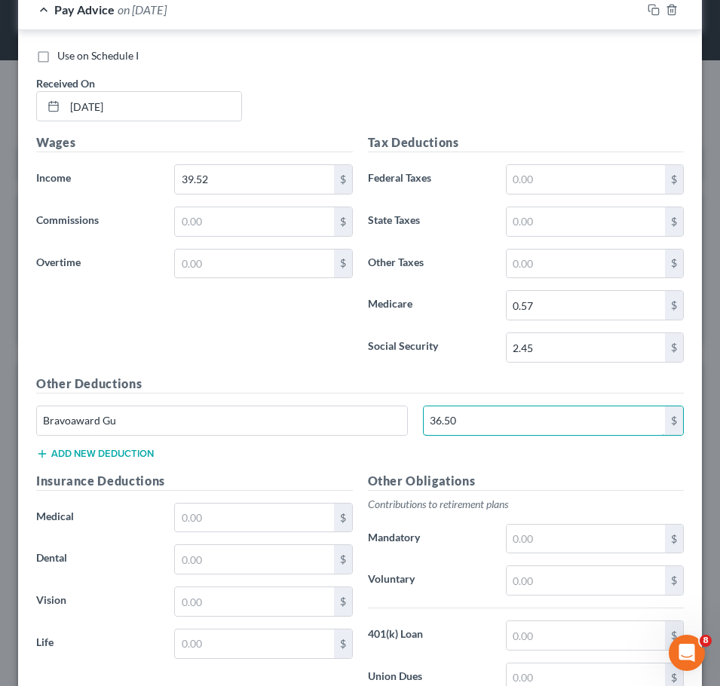
type input "36.50"
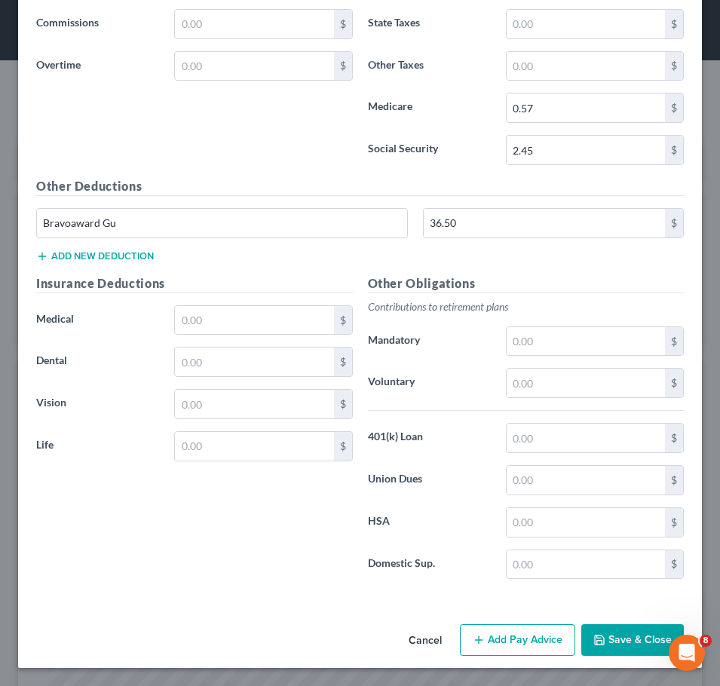
click at [486, 640] on button "Add Pay Advice" at bounding box center [517, 640] width 115 height 32
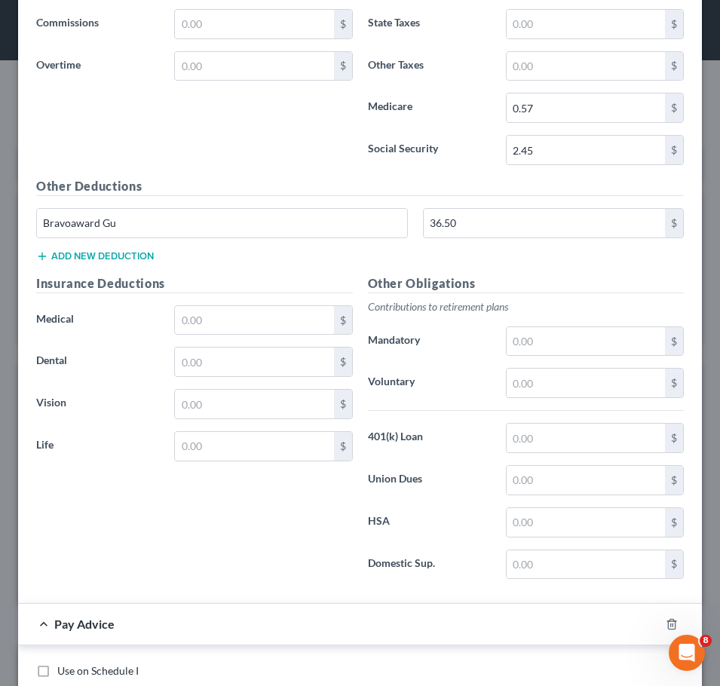
scroll to position [3609, 0]
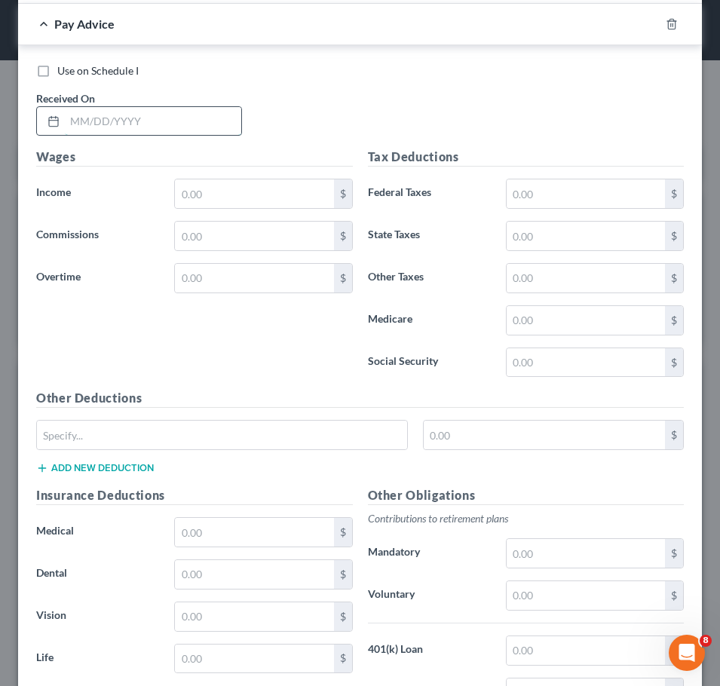
click at [167, 122] on input "text" at bounding box center [153, 121] width 176 height 29
type input "09/30/2025"
type input "3,880.38"
type input "145.50"
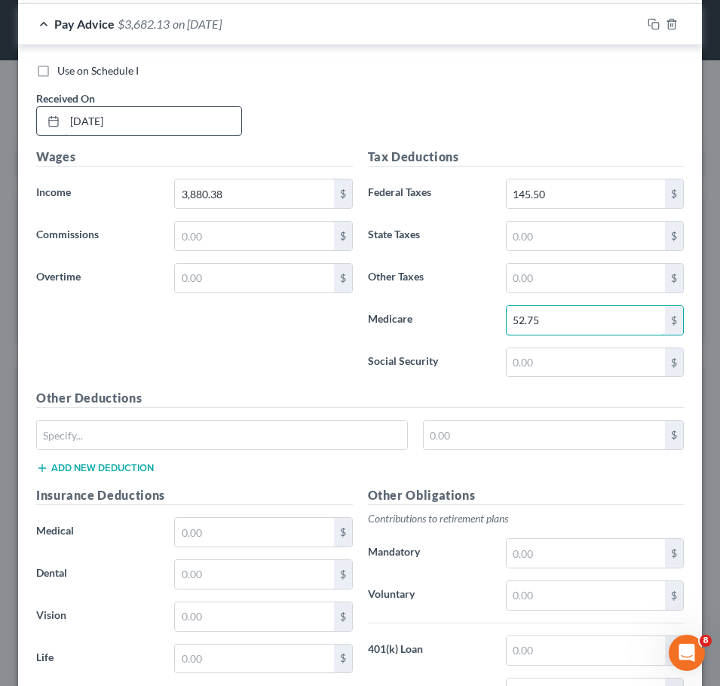
type input "52.75"
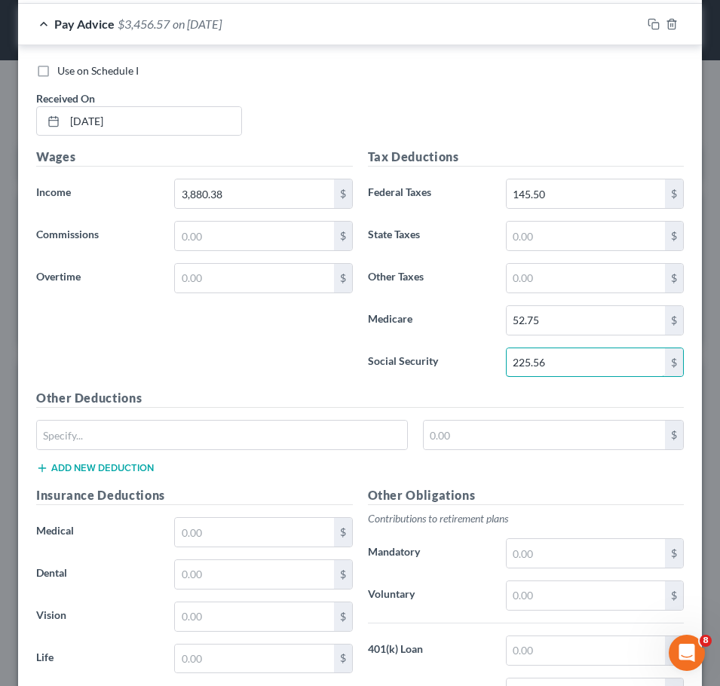
type input "225.56"
click at [106, 469] on button "Add new deduction" at bounding box center [95, 468] width 118 height 12
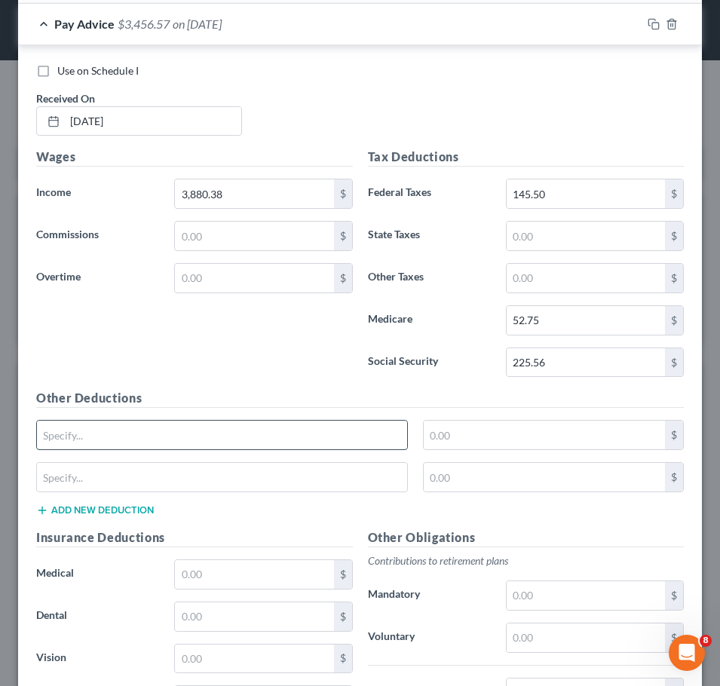
click at [95, 440] on input "text" at bounding box center [222, 435] width 370 height 29
type input "Other deduction"
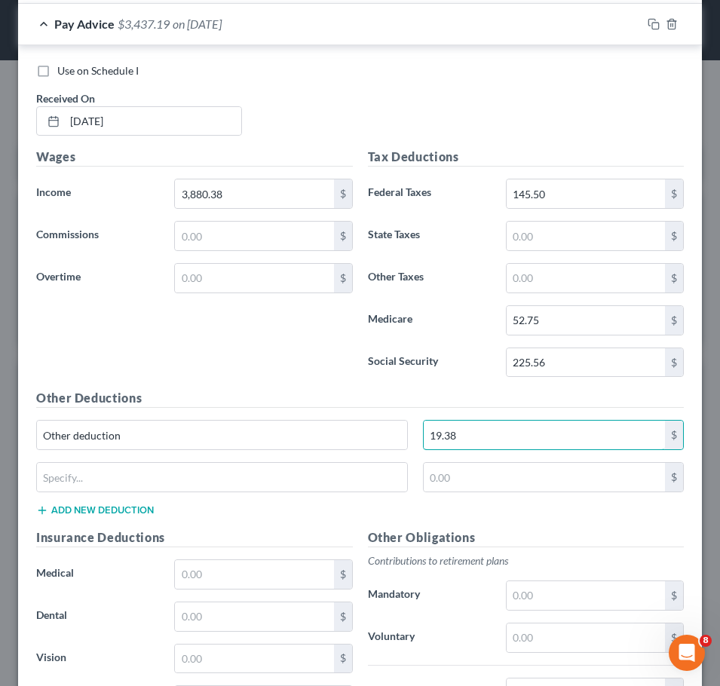
type input "19.38"
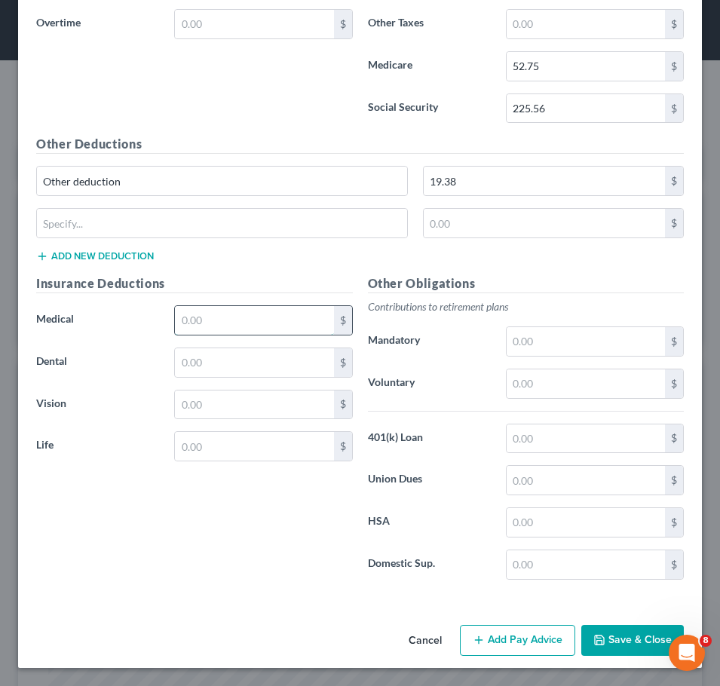
click at [201, 318] on input "text" at bounding box center [254, 320] width 158 height 29
type input "141.50"
type input "1"
type input "21.50"
type input "7"
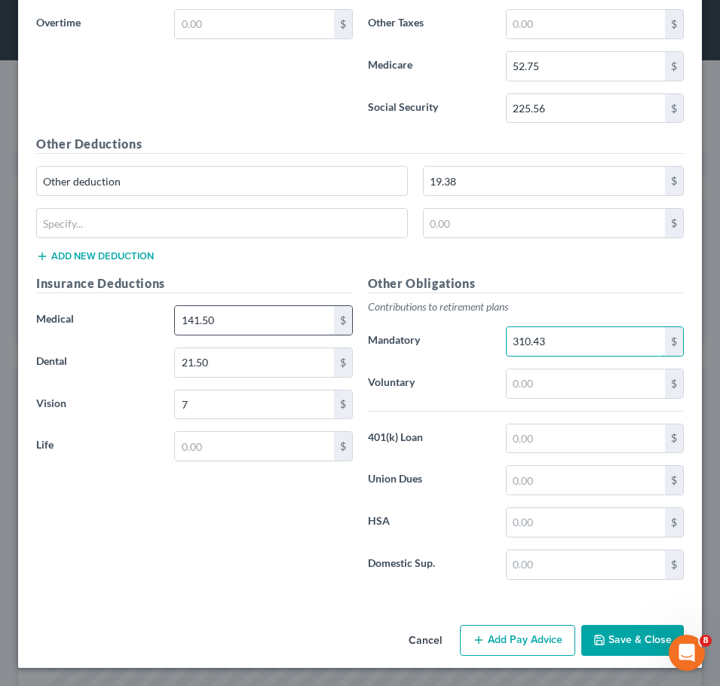
type input "310.43"
type input "35.82"
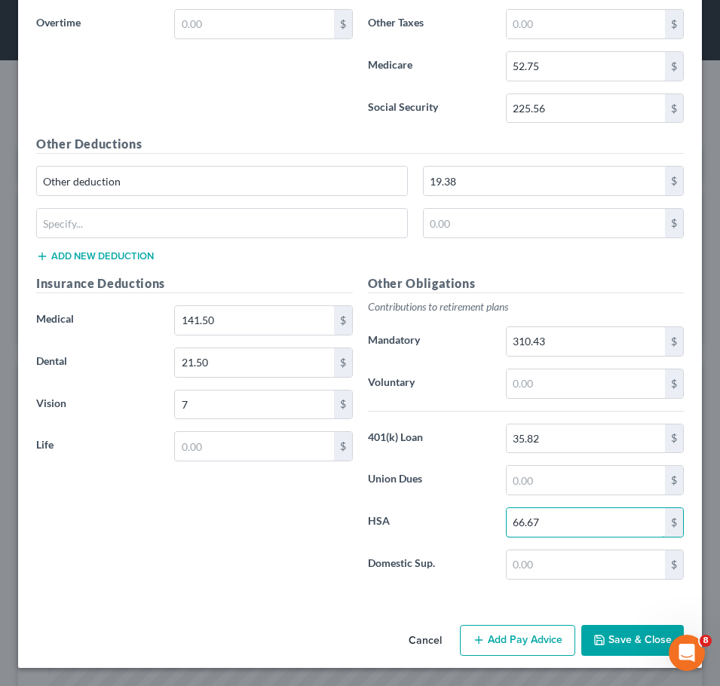
type input "66.67"
drag, startPoint x: 598, startPoint y: 634, endPoint x: 601, endPoint y: 645, distance: 11.7
click at [602, 648] on button "Save & Close" at bounding box center [632, 641] width 103 height 32
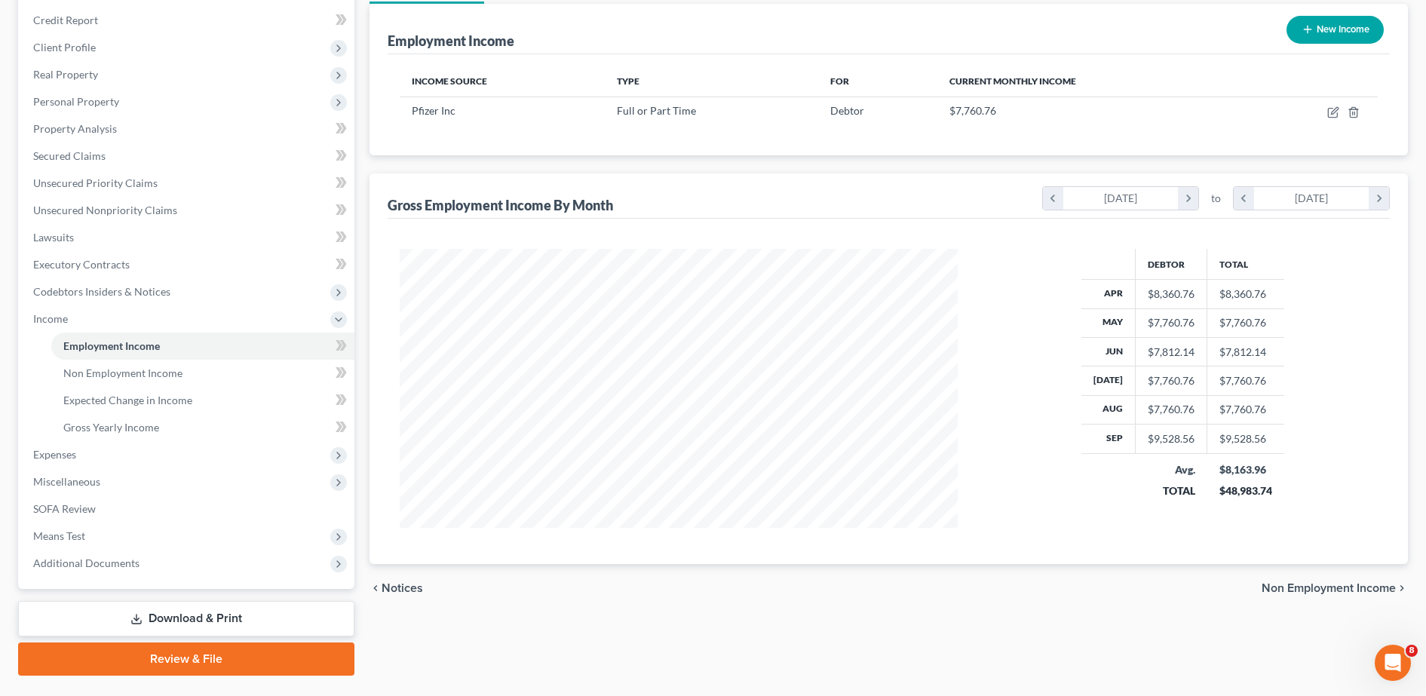
scroll to position [214, 0]
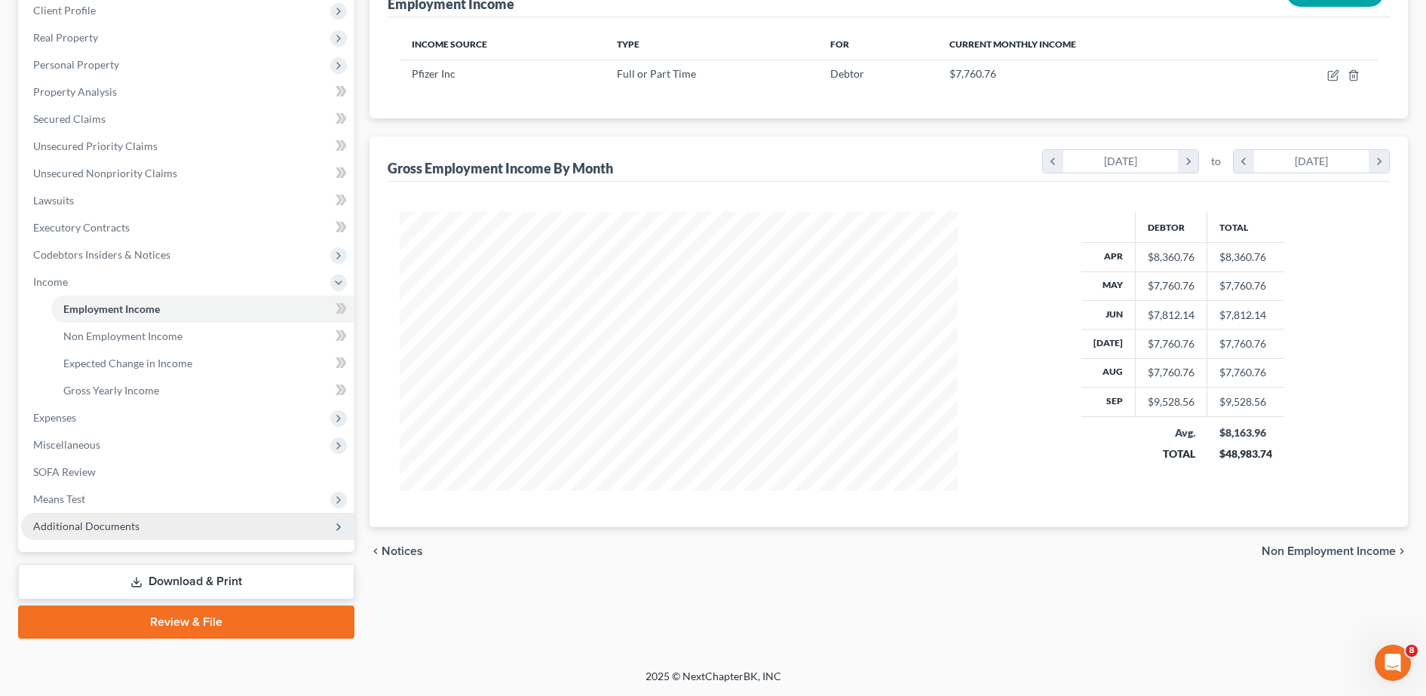
click at [147, 519] on span "Additional Documents" at bounding box center [187, 526] width 333 height 27
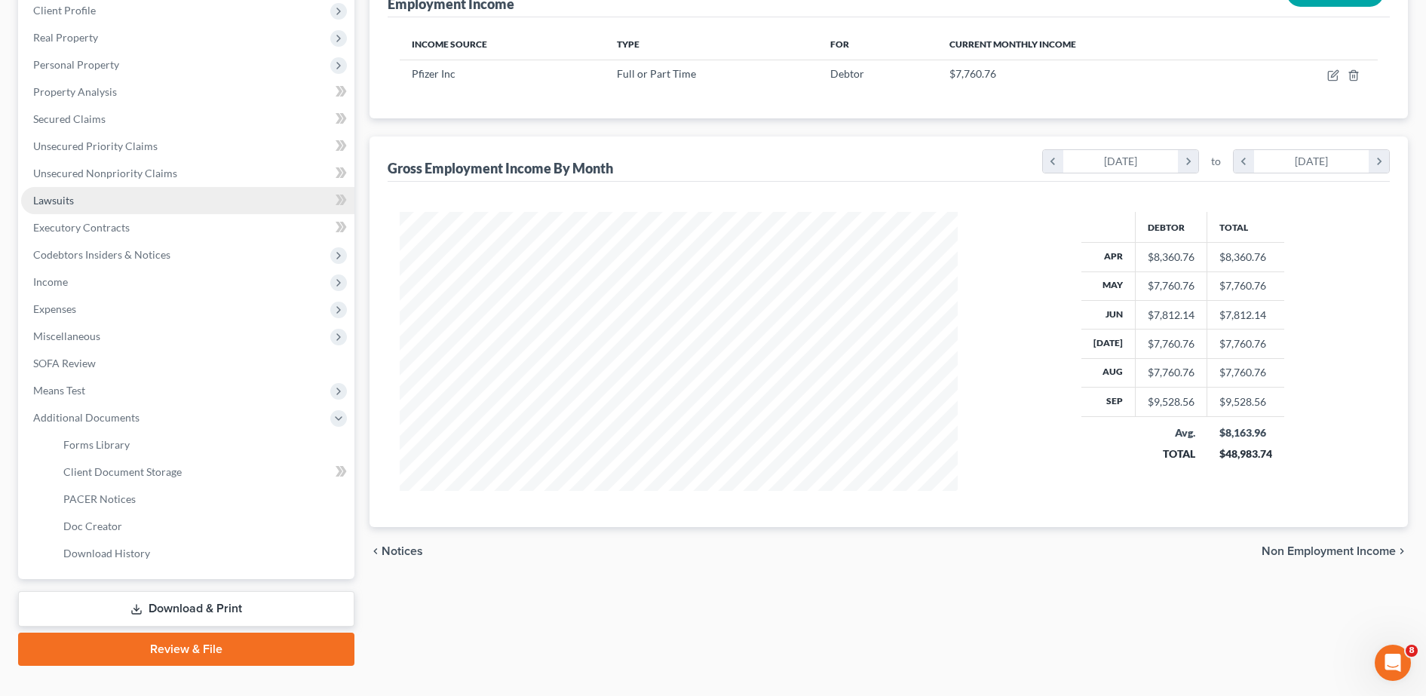
click at [115, 197] on link "Lawsuits" at bounding box center [187, 200] width 333 height 27
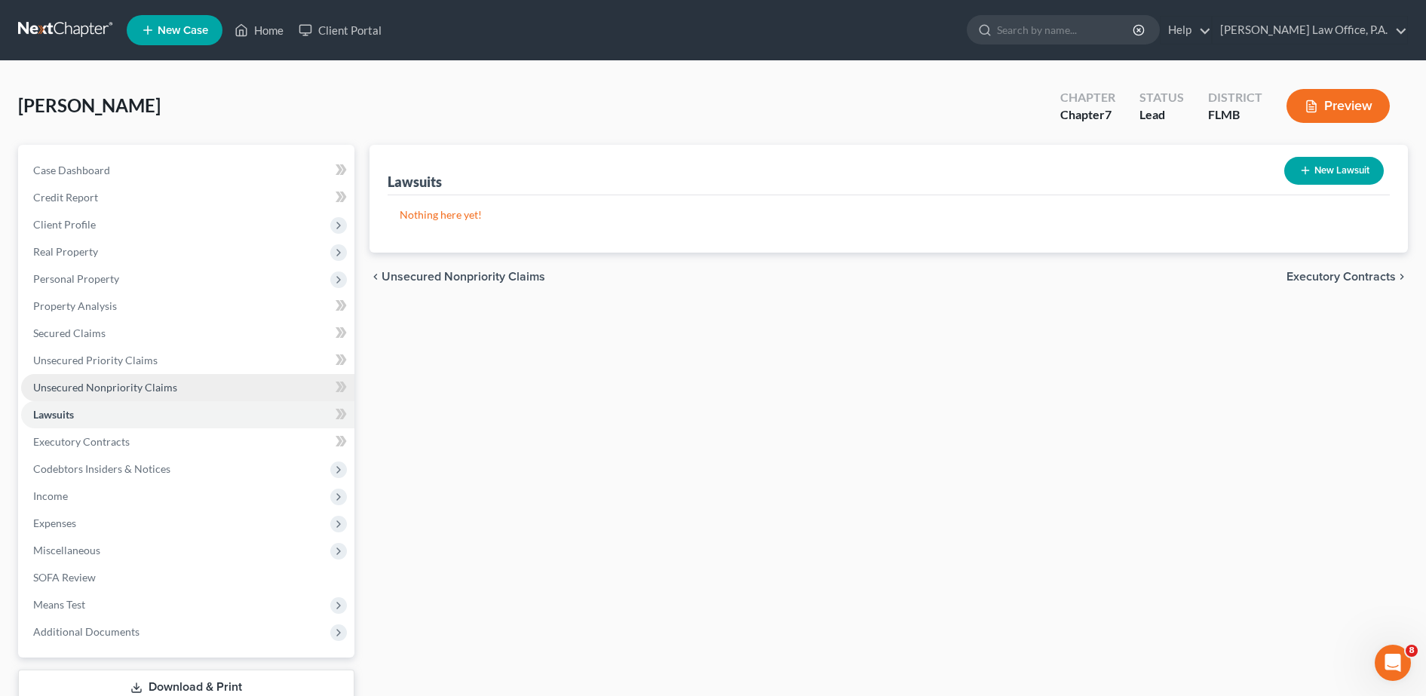
click at [211, 386] on link "Unsecured Nonpriority Claims" at bounding box center [187, 387] width 333 height 27
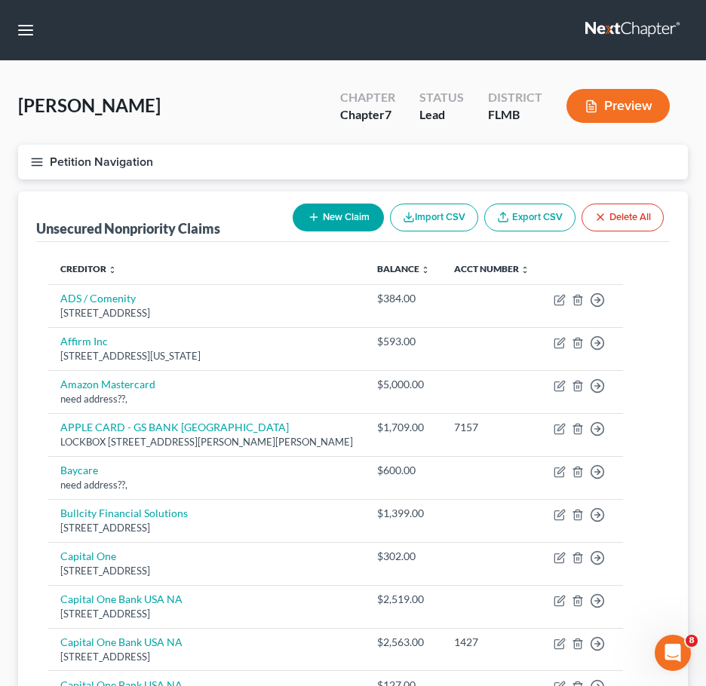
click at [33, 150] on button "Petition Navigation" at bounding box center [353, 162] width 670 height 35
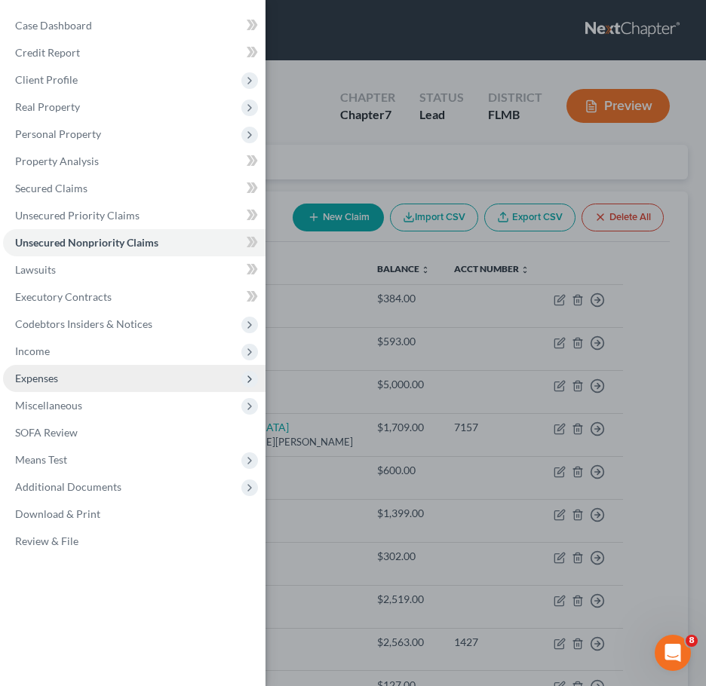
click at [90, 375] on span "Expenses" at bounding box center [134, 378] width 262 height 27
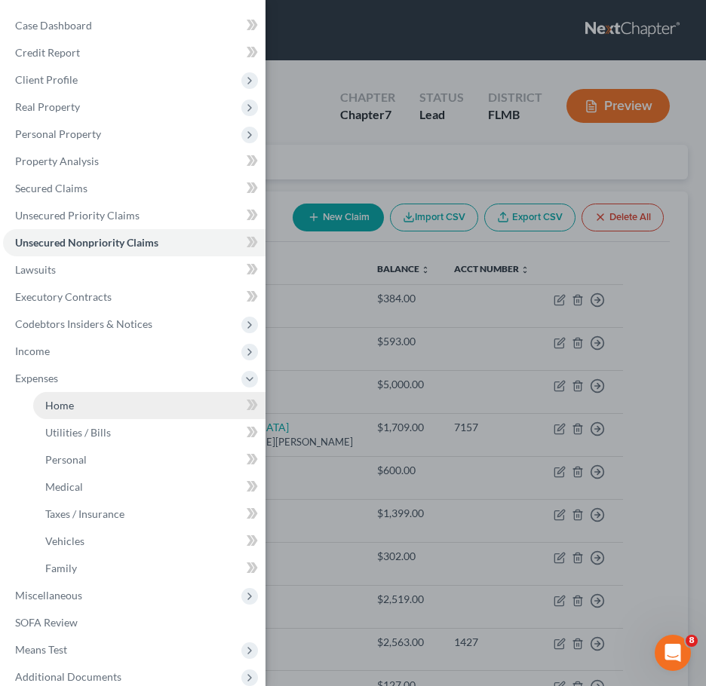
click at [99, 403] on link "Home" at bounding box center [149, 405] width 232 height 27
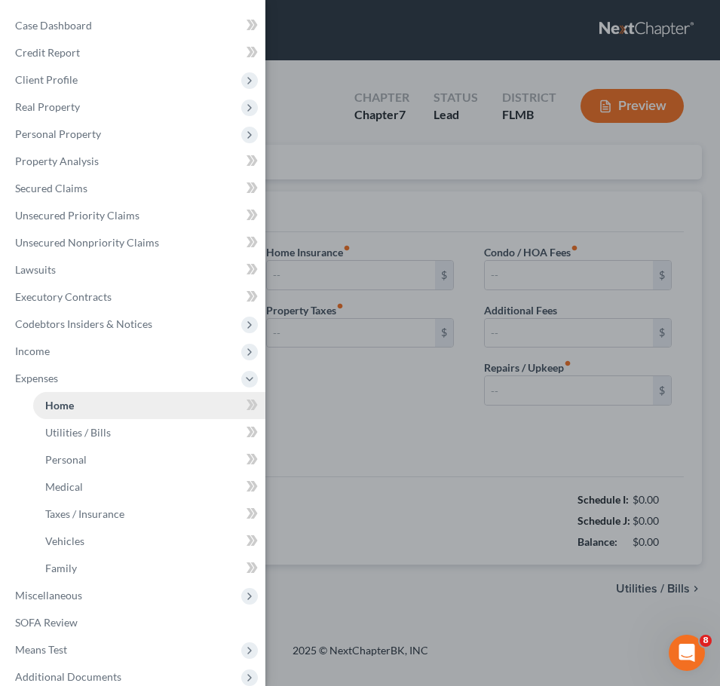
type input "2,695.00"
type input "0.00"
radio input "true"
type input "0.00"
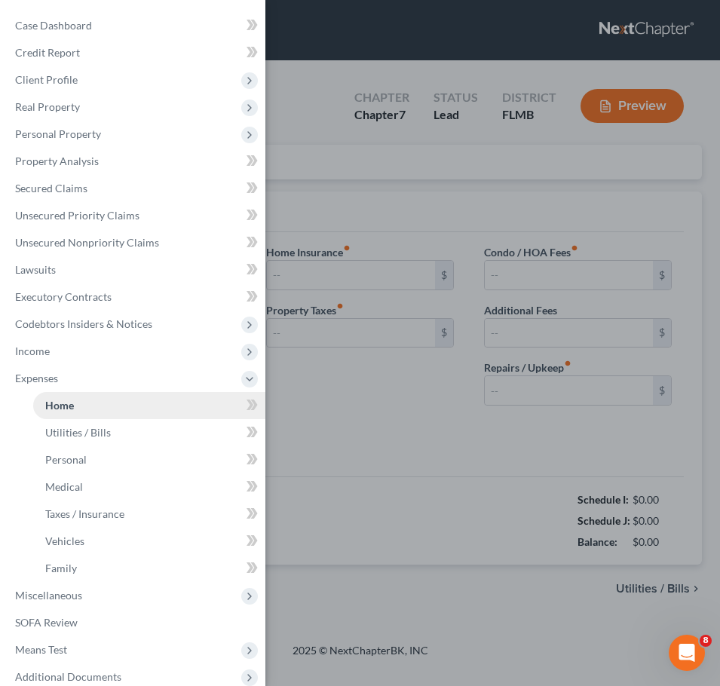
type input "0.00"
click at [366, 346] on div "Case Dashboard Payments Invoices Payments Payments Credit Report Client Profile" at bounding box center [360, 343] width 720 height 686
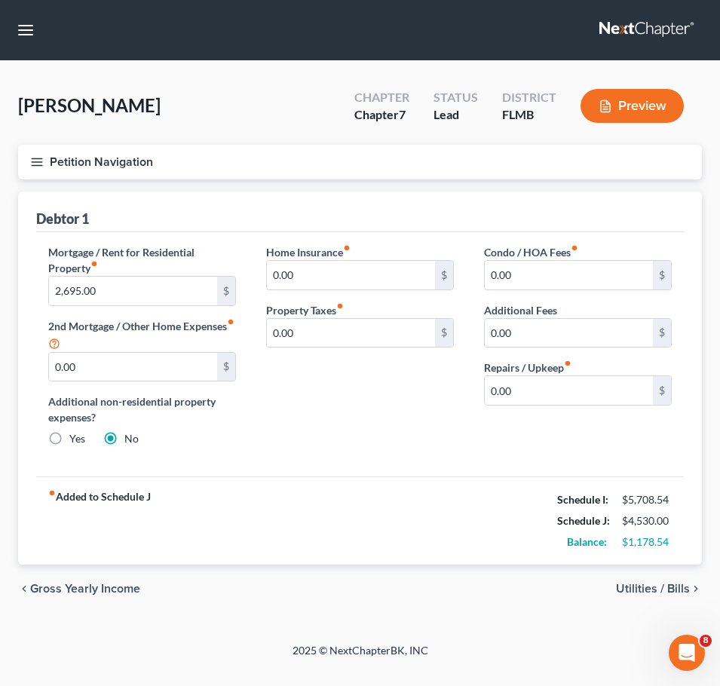
click at [40, 164] on icon "button" at bounding box center [37, 162] width 14 height 14
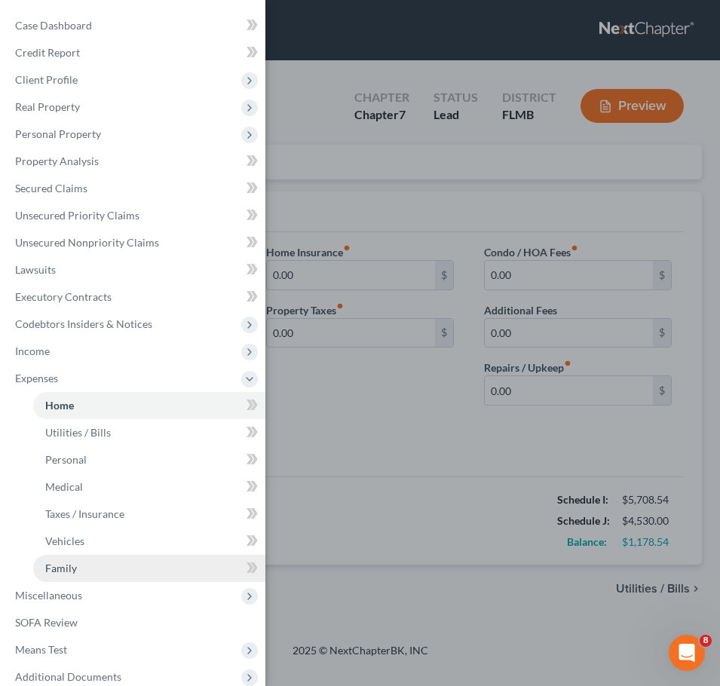
click at [126, 568] on link "Family" at bounding box center [149, 568] width 232 height 27
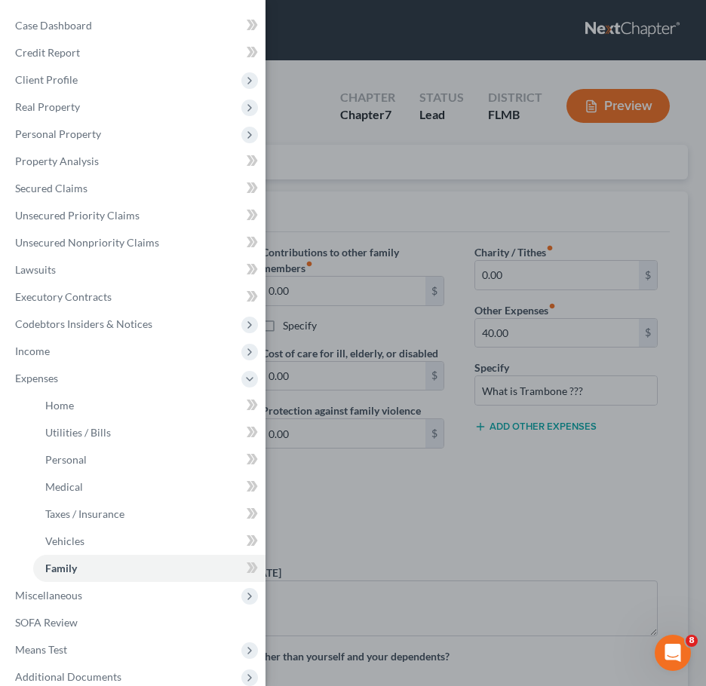
click at [651, 436] on div "Case Dashboard Payments Invoices Payments Payments Credit Report Client Profile" at bounding box center [353, 343] width 706 height 686
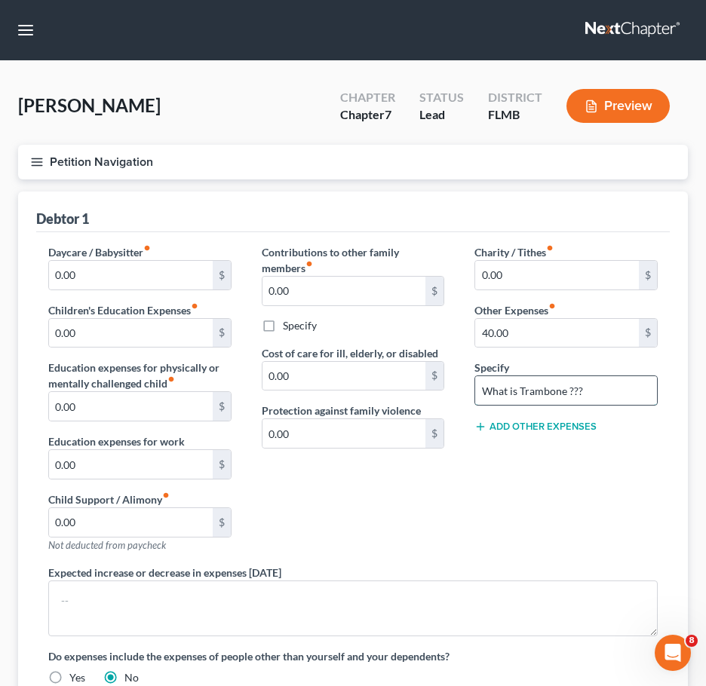
click at [593, 386] on input "What is Trambone ???" at bounding box center [566, 390] width 182 height 29
click at [35, 170] on button "Petition Navigation" at bounding box center [353, 162] width 670 height 35
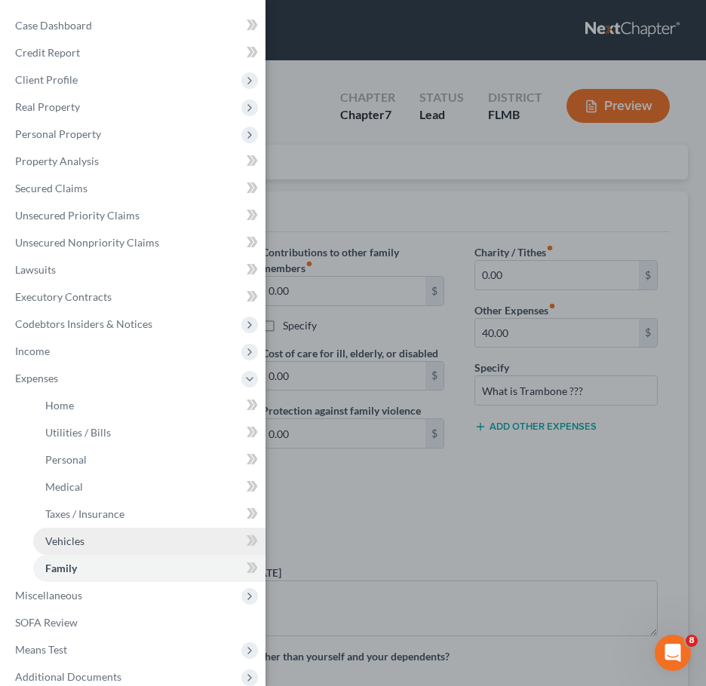
click at [76, 541] on span "Vehicles" at bounding box center [64, 541] width 39 height 13
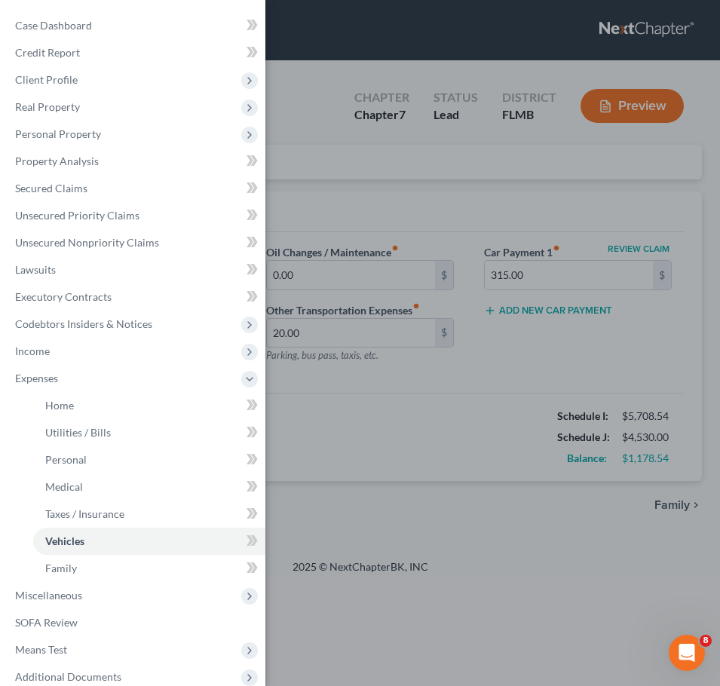
click at [399, 460] on div "Case Dashboard Payments Invoices Payments Payments Credit Report Client Profile" at bounding box center [360, 343] width 720 height 686
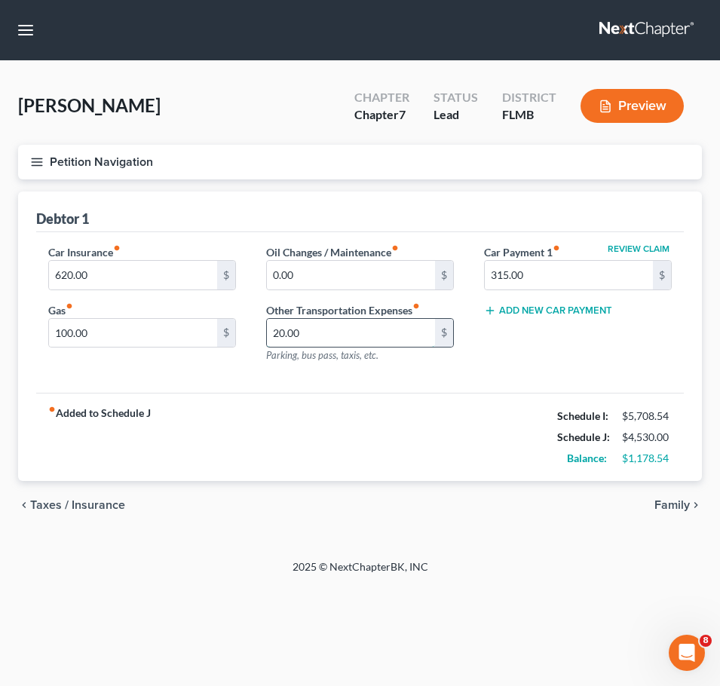
click at [309, 338] on input "20.00" at bounding box center [351, 333] width 168 height 29
type input "10"
click at [176, 335] on input "100.00" at bounding box center [133, 333] width 168 height 29
click at [153, 322] on input "40" at bounding box center [133, 333] width 168 height 29
click at [153, 327] on input "40" at bounding box center [133, 333] width 168 height 29
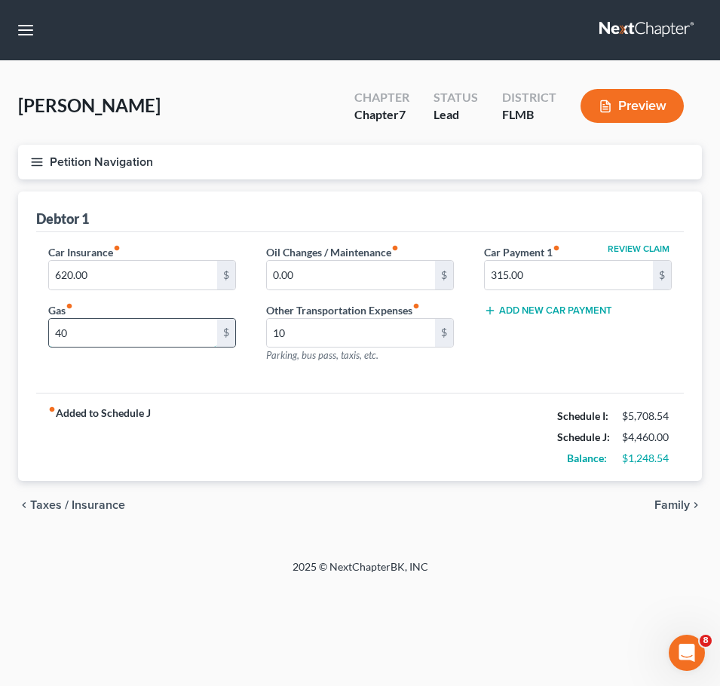
type input "4"
type input "80"
type input "20"
click at [37, 163] on icon "button" at bounding box center [37, 162] width 14 height 14
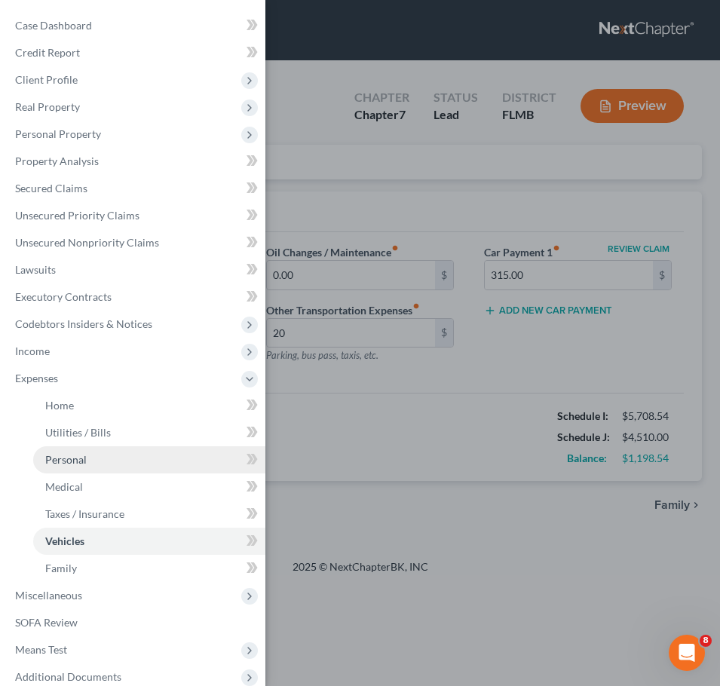
click at [95, 456] on link "Personal" at bounding box center [149, 459] width 232 height 27
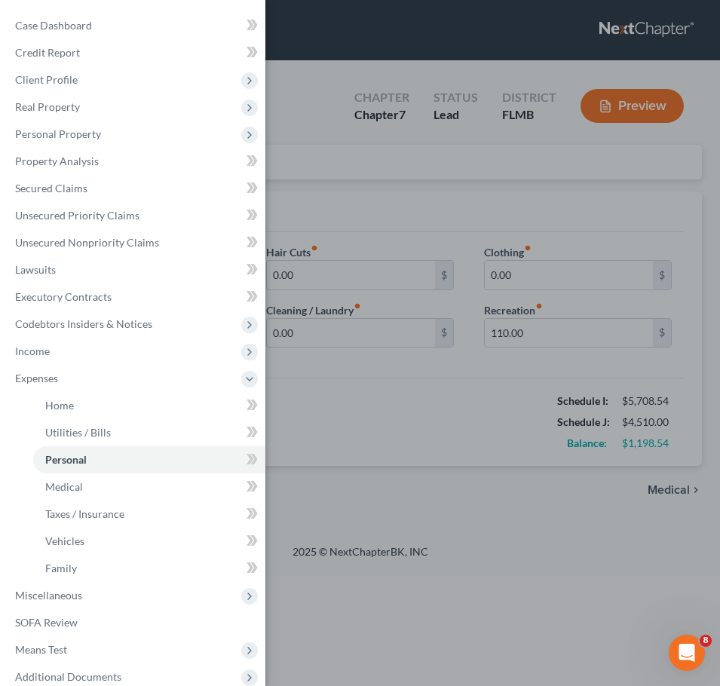
click at [343, 408] on div "Case Dashboard Payments Invoices Payments Payments Credit Report Client Profile" at bounding box center [360, 343] width 720 height 686
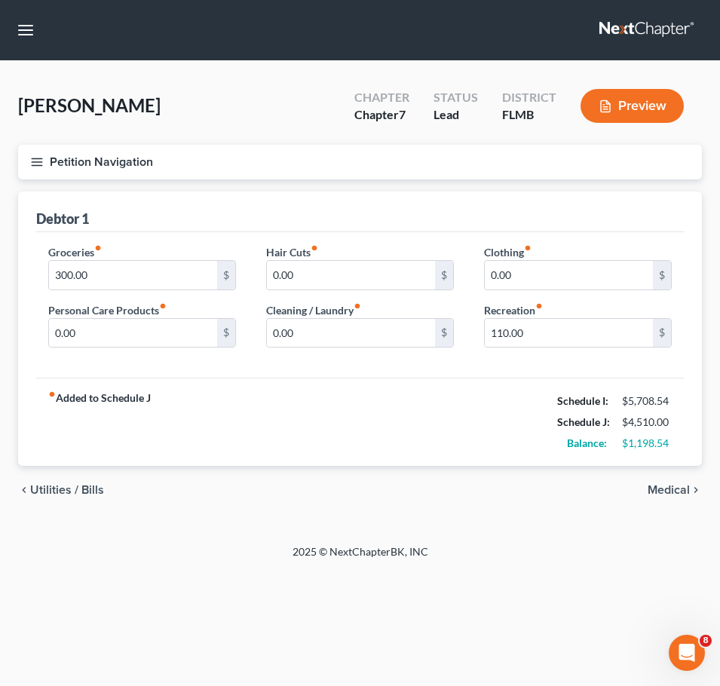
click at [670, 486] on span "Medical" at bounding box center [669, 490] width 42 height 12
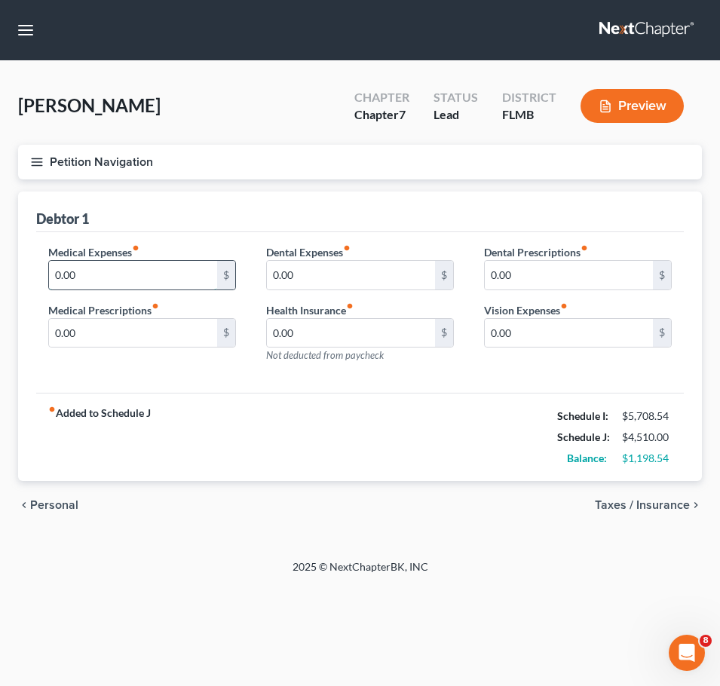
click at [110, 261] on input "0.00" at bounding box center [133, 275] width 168 height 29
type input "130"
click at [48, 507] on span "Personal" at bounding box center [54, 505] width 48 height 12
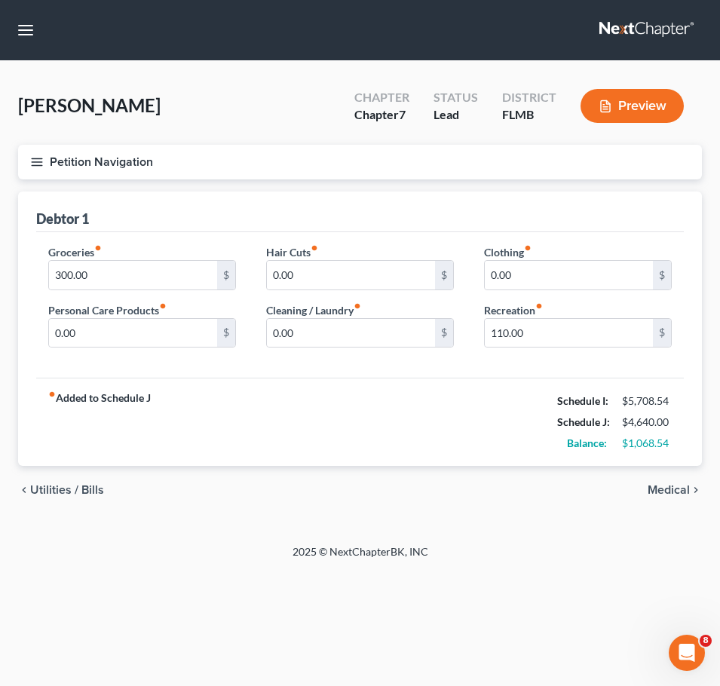
click at [61, 484] on span "Utilities / Bills" at bounding box center [67, 490] width 74 height 12
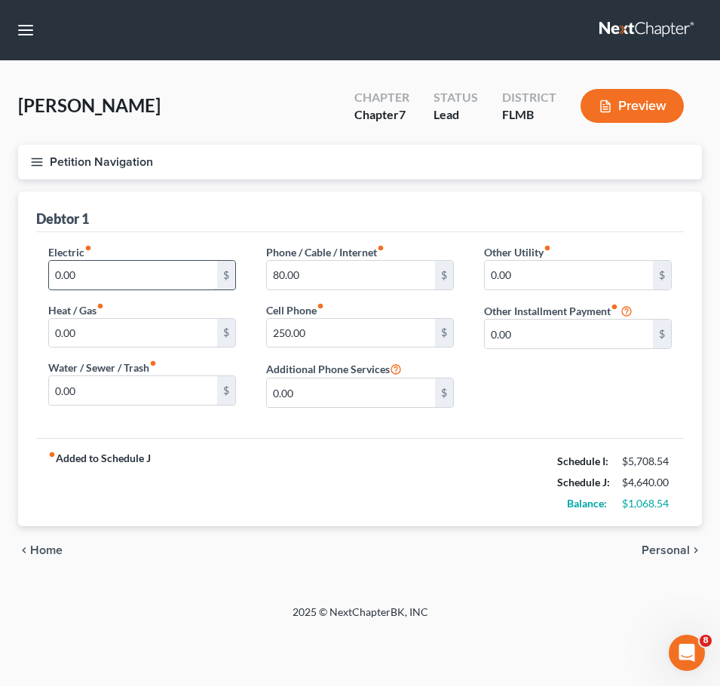
click at [124, 263] on input "0.00" at bounding box center [133, 275] width 168 height 29
type input "150"
click at [665, 546] on span "Personal" at bounding box center [666, 550] width 48 height 12
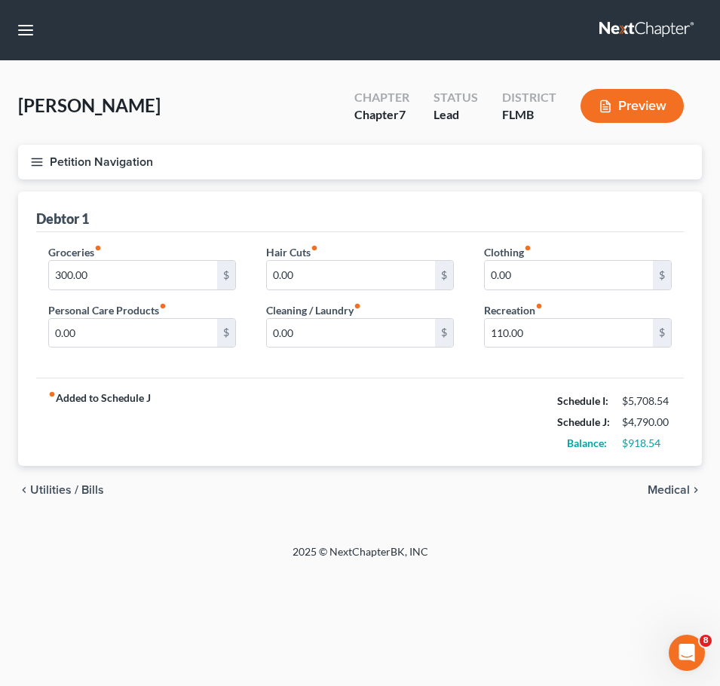
click at [664, 486] on span "Medical" at bounding box center [669, 490] width 42 height 12
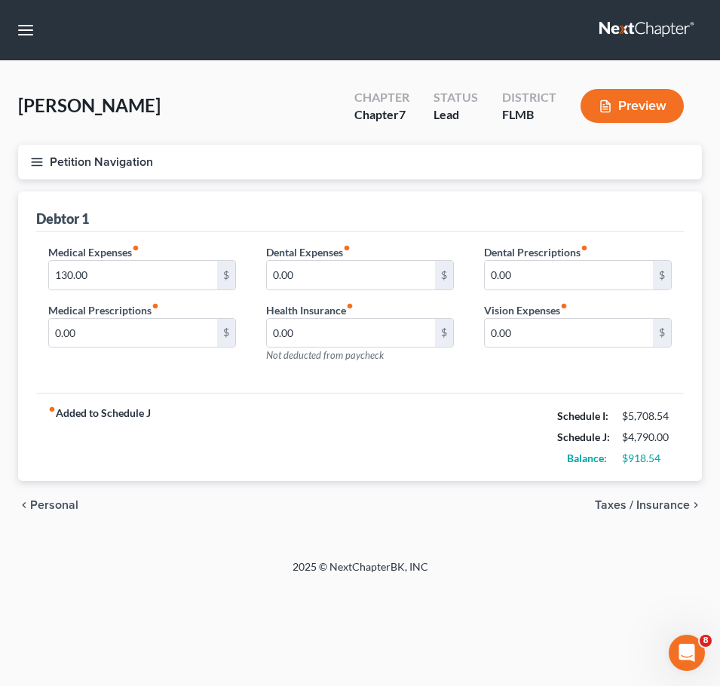
click at [664, 500] on span "Taxes / Insurance" at bounding box center [642, 505] width 95 height 12
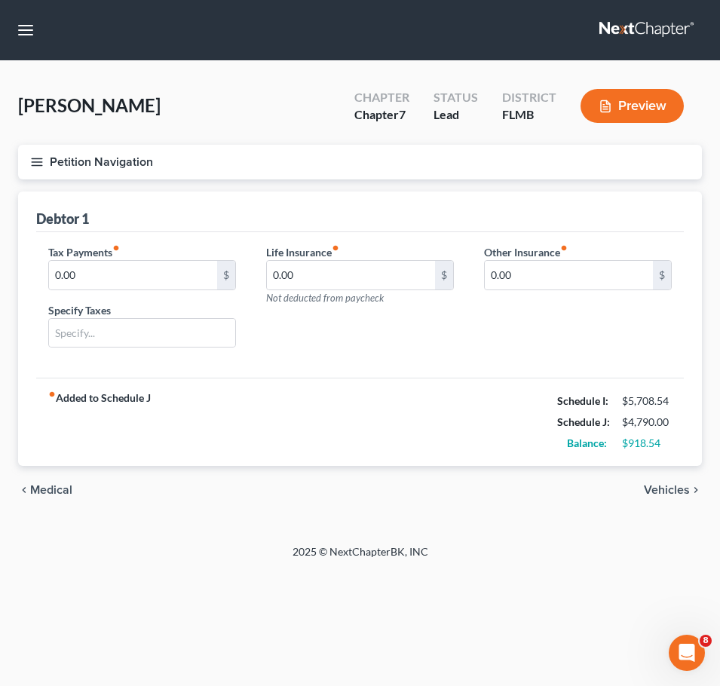
click at [668, 485] on span "Vehicles" at bounding box center [667, 490] width 46 height 12
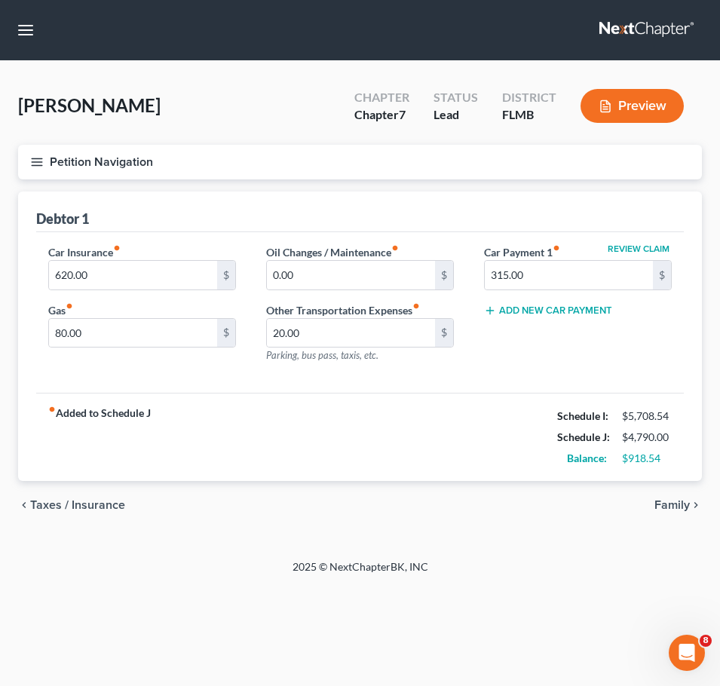
click at [84, 508] on span "Taxes / Insurance" at bounding box center [77, 505] width 95 height 12
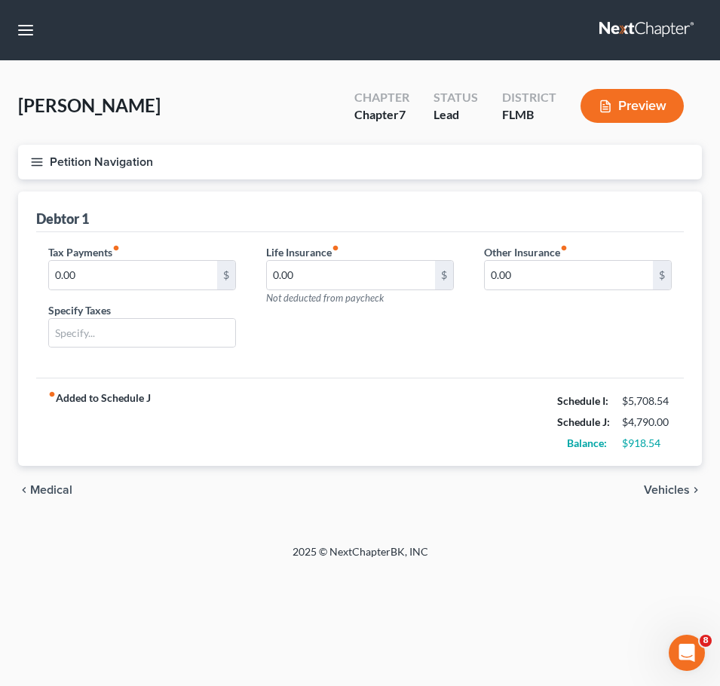
click at [44, 488] on span "Medical" at bounding box center [51, 490] width 42 height 12
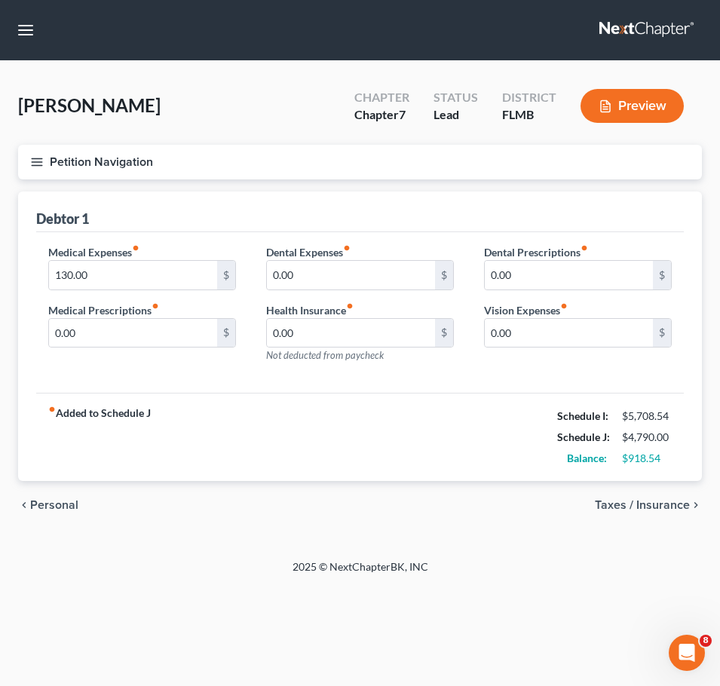
click at [51, 507] on span "Personal" at bounding box center [54, 505] width 48 height 12
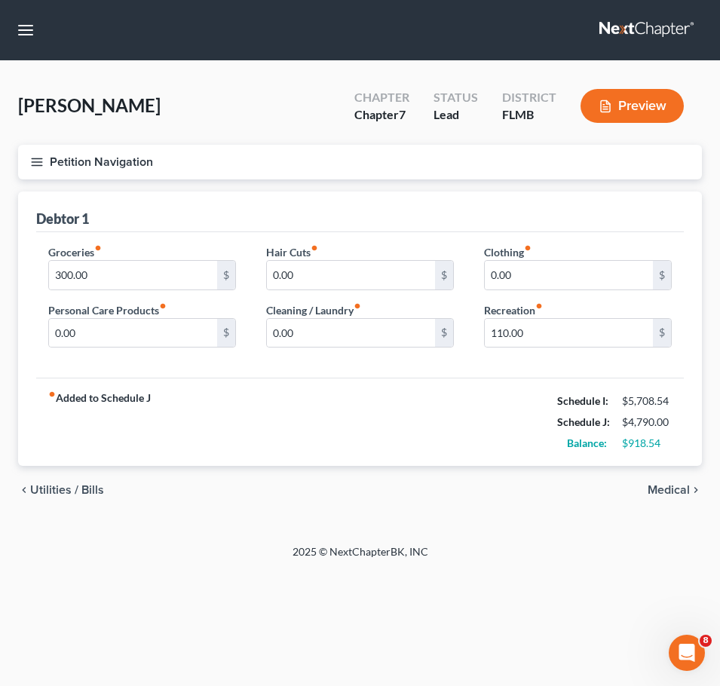
click at [63, 485] on span "Utilities / Bills" at bounding box center [67, 490] width 74 height 12
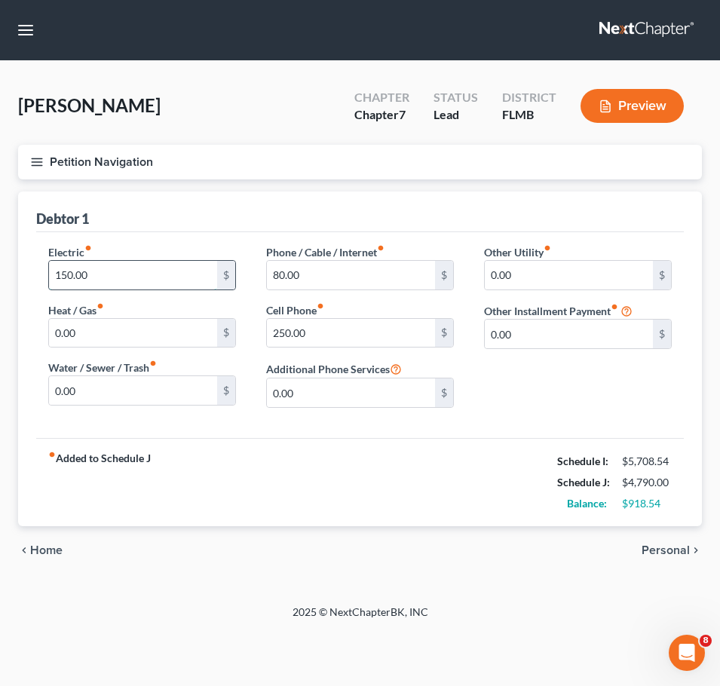
click at [88, 267] on input "150.00" at bounding box center [133, 275] width 168 height 29
type input "250"
click at [103, 389] on input "0.00" at bounding box center [133, 390] width 168 height 29
type input "200"
click at [410, 477] on div "fiber_manual_record Added to Schedule J Schedule I: $5,708.54 Schedule J: $5,09…" at bounding box center [360, 482] width 648 height 88
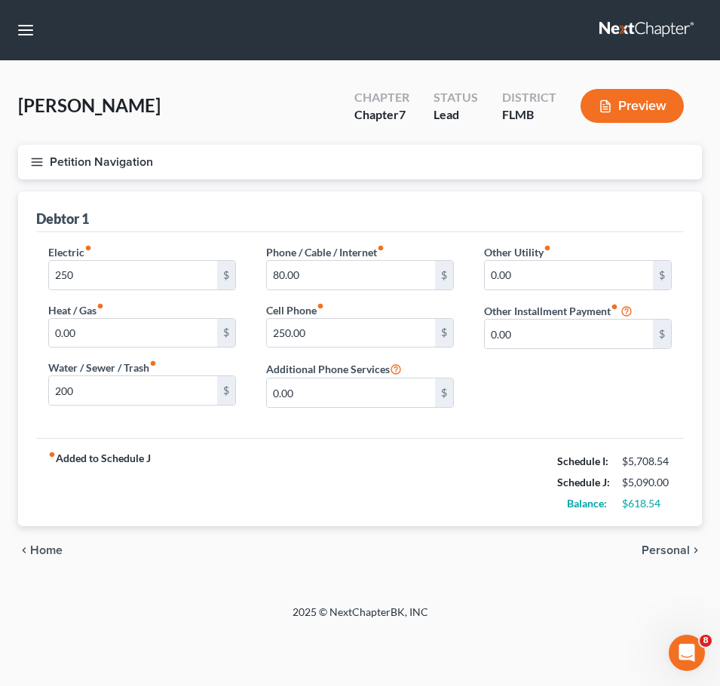
click at [49, 162] on button "Petition Navigation" at bounding box center [360, 162] width 684 height 35
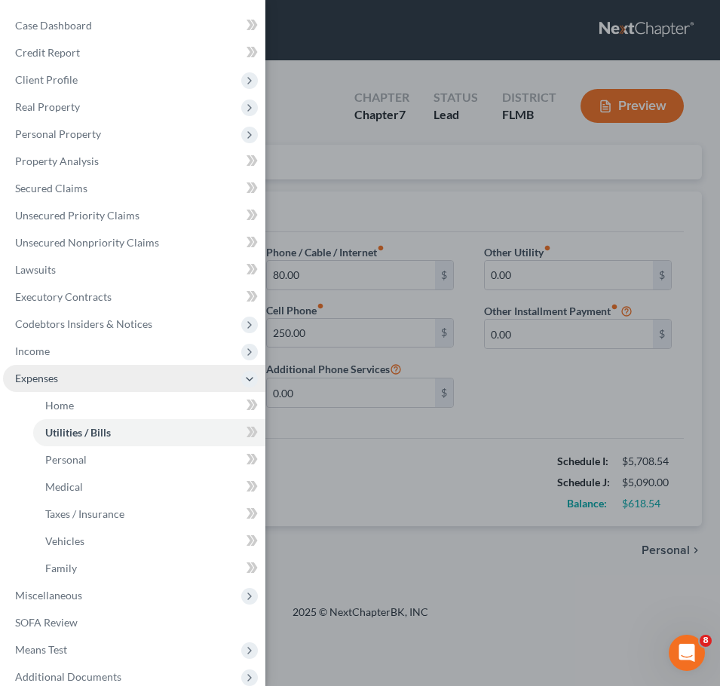
click at [137, 384] on span "Expenses" at bounding box center [134, 378] width 262 height 27
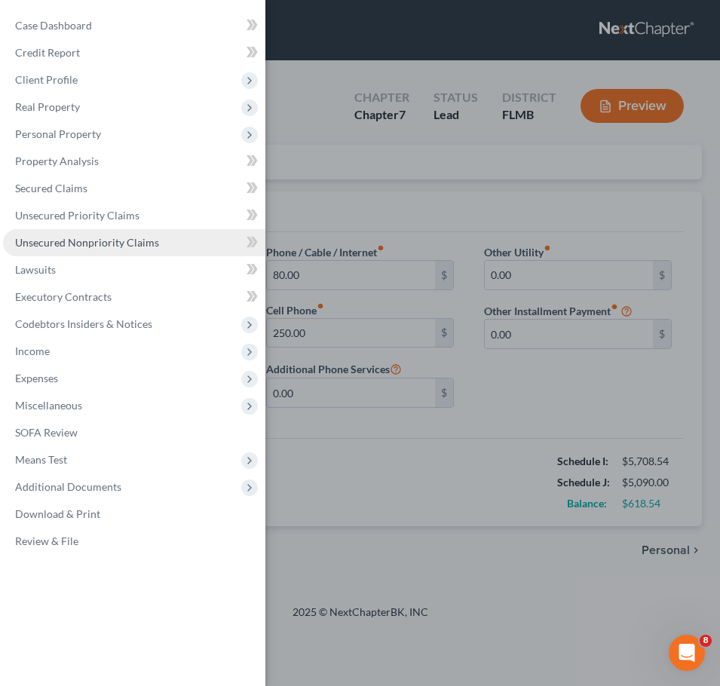
click at [73, 237] on span "Unsecured Nonpriority Claims" at bounding box center [87, 242] width 144 height 13
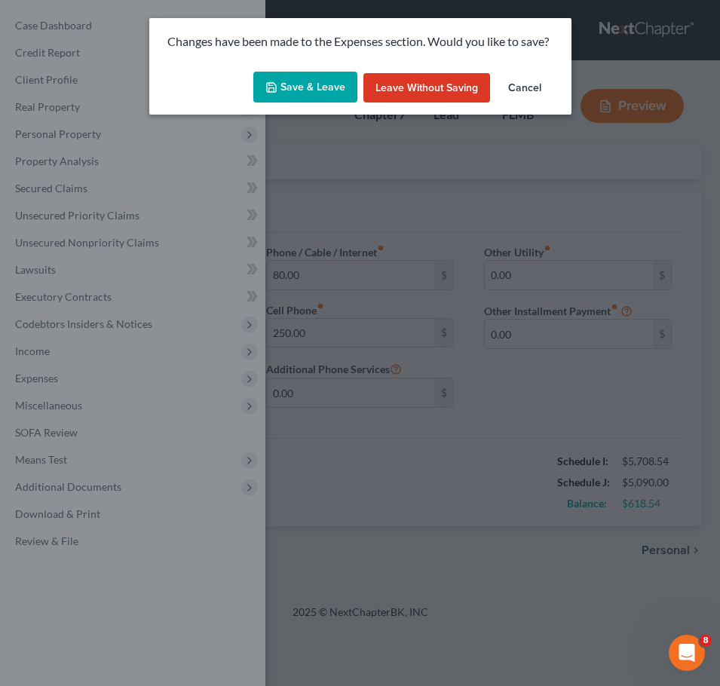
click at [305, 79] on button "Save & Leave" at bounding box center [305, 88] width 104 height 32
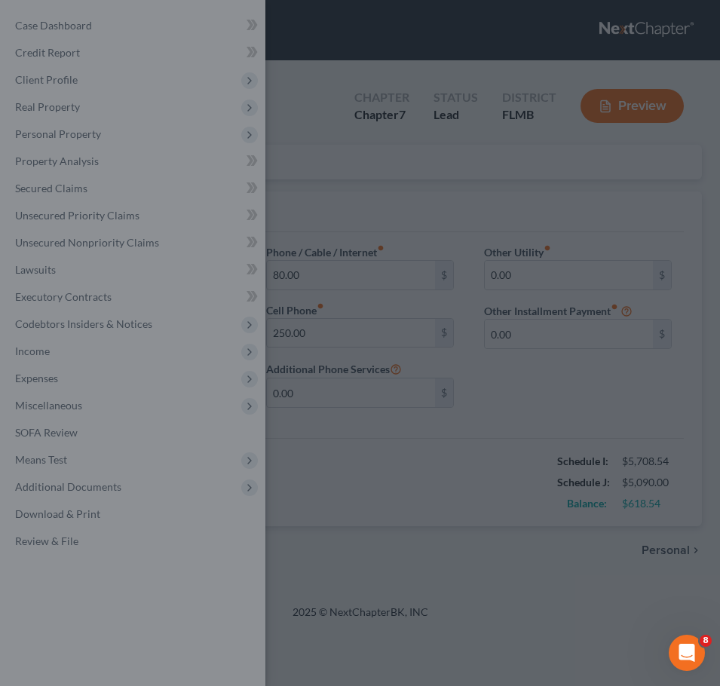
type input "250.00"
type input "200.00"
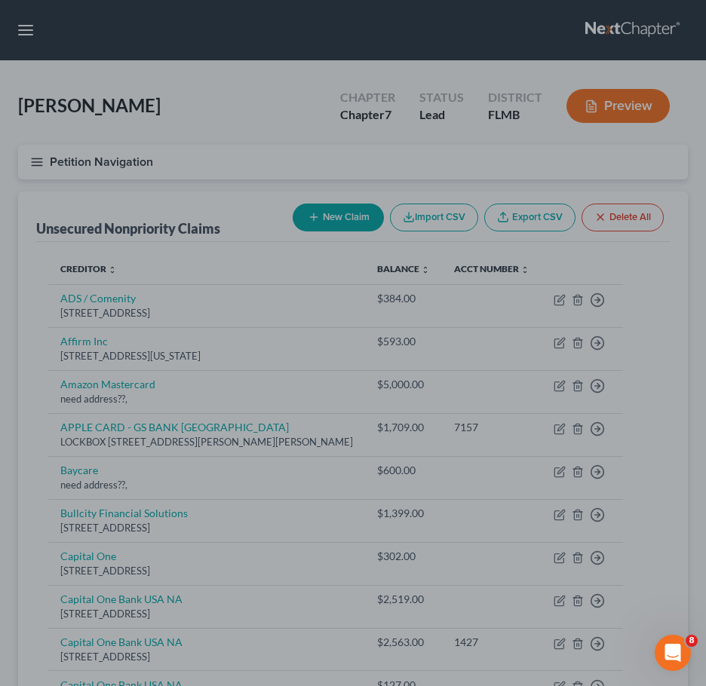
click at [280, 370] on div at bounding box center [353, 343] width 706 height 686
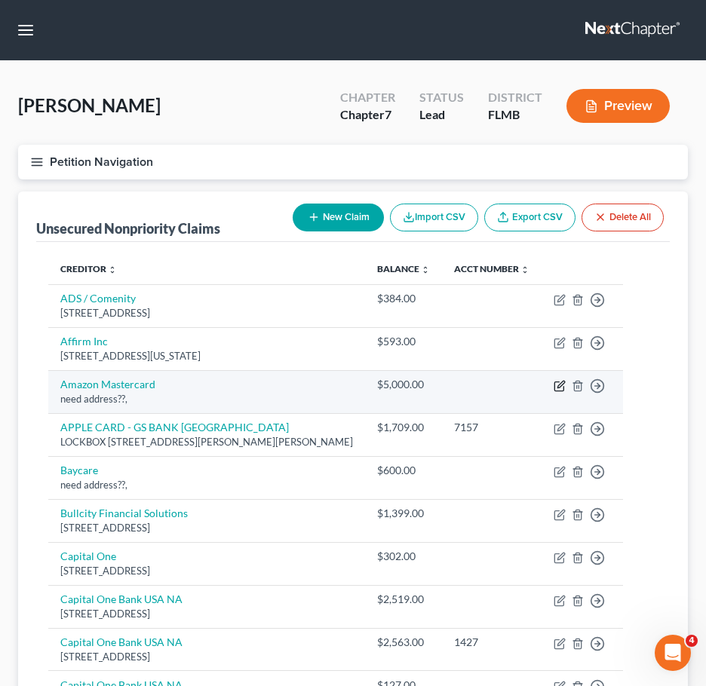
click at [564, 388] on icon "button" at bounding box center [560, 384] width 7 height 7
select select "2"
select select "0"
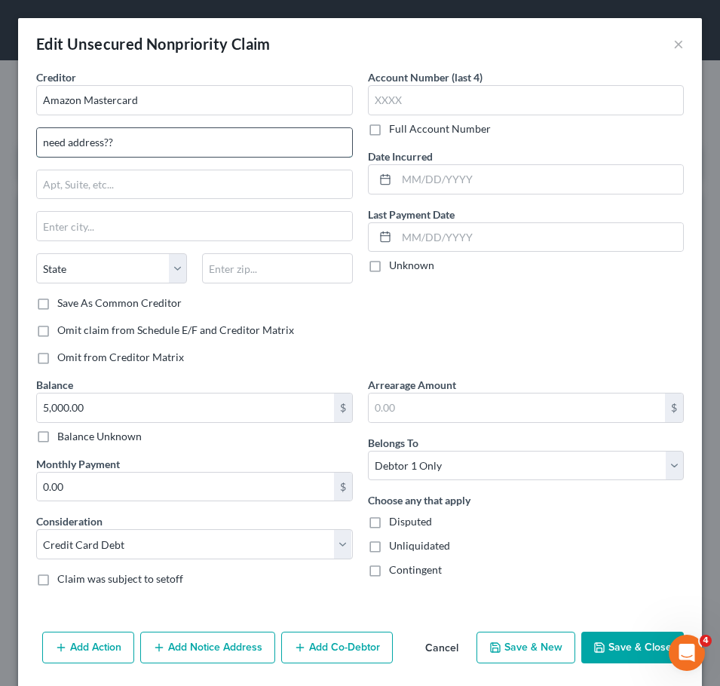
drag, startPoint x: 133, startPoint y: 142, endPoint x: 37, endPoint y: 143, distance: 95.8
click at [37, 143] on input "need address??" at bounding box center [194, 142] width 315 height 29
paste input "P.O. [STREET_ADDRESS]"
type input "P.O. [STREET_ADDRESS]"
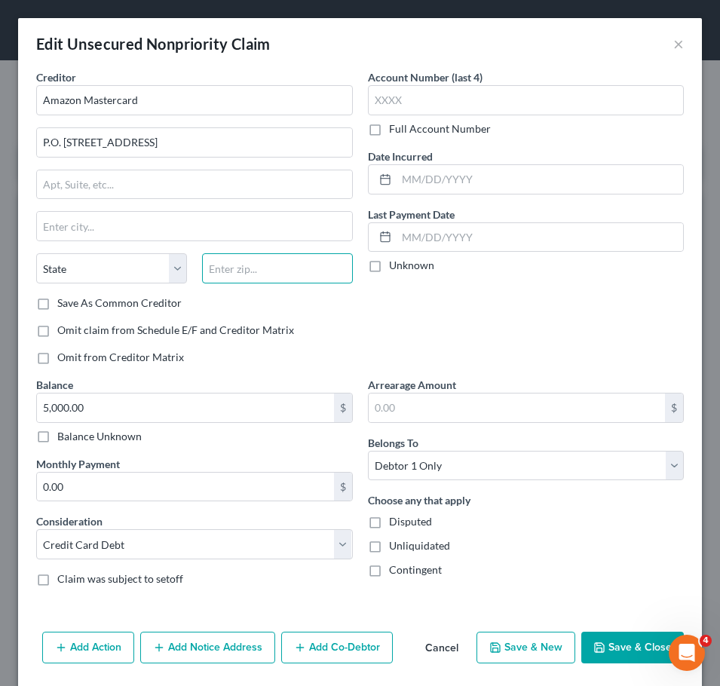
click at [236, 267] on input "text" at bounding box center [277, 268] width 151 height 30
type input "60197"
type input "[PERSON_NAME] Stream"
select select "14"
click at [374, 335] on div "Account Number (last 4) Full Account Number Date Incurred Last Payment Date Unk…" at bounding box center [526, 223] width 332 height 308
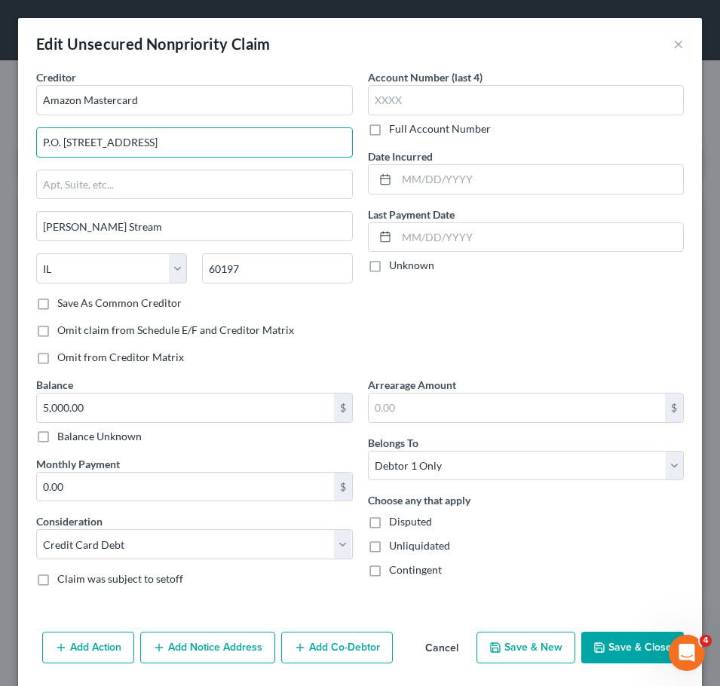
drag, startPoint x: 106, startPoint y: 143, endPoint x: 320, endPoint y: 160, distance: 214.8
click at [320, 160] on div "Creditor * Amazon Mastercard P.O. [GEOGRAPHIC_DATA]-6294 [PERSON_NAME][GEOGRAPH…" at bounding box center [194, 182] width 317 height 226
type input "P.O. Box 6294"
click at [146, 293] on div "State [US_STATE] AK AR AZ CA CO CT DE DC [GEOGRAPHIC_DATA] [GEOGRAPHIC_DATA] GU…" at bounding box center [195, 274] width 332 height 42
click at [144, 299] on label "Save As Common Creditor" at bounding box center [119, 303] width 124 height 15
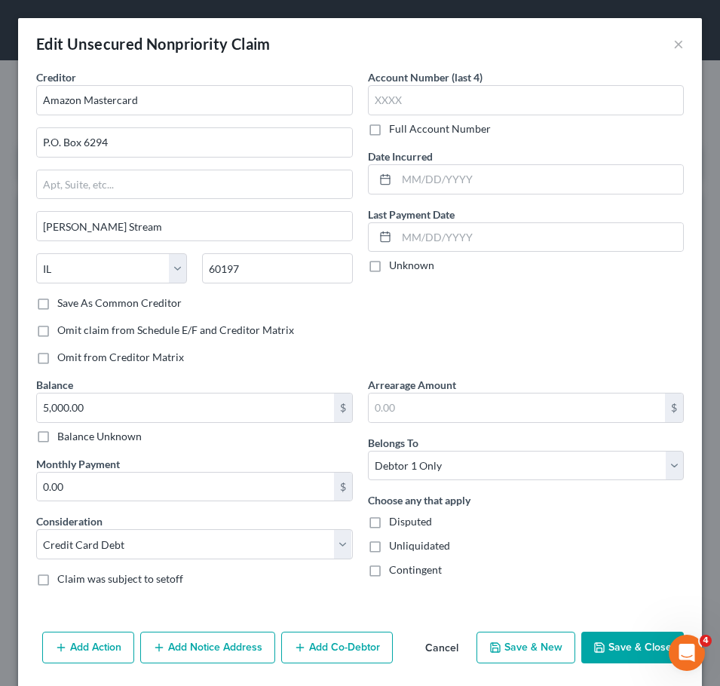
click at [73, 299] on input "Save As Common Creditor" at bounding box center [68, 301] width 10 height 10
click at [639, 645] on button "Save & Close" at bounding box center [632, 648] width 103 height 32
checkbox input "false"
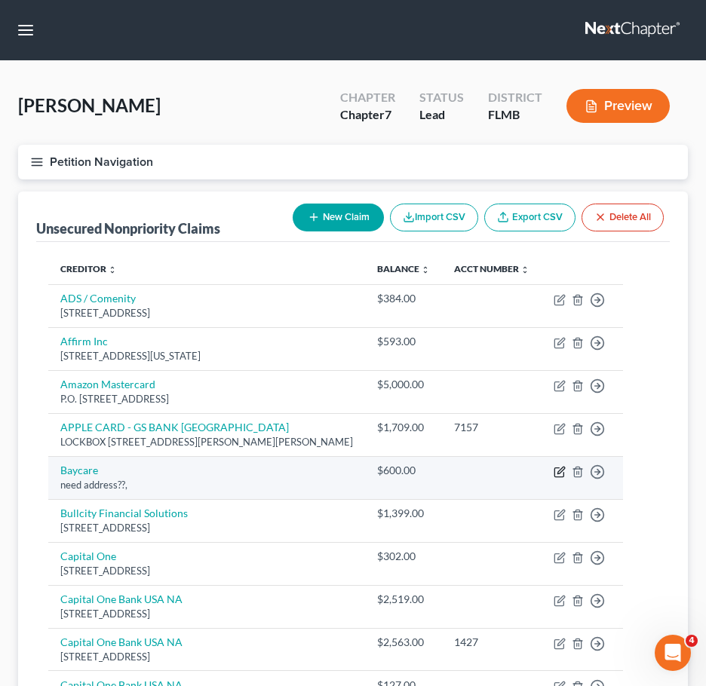
click at [566, 478] on icon "button" at bounding box center [559, 472] width 12 height 12
select select "9"
select select "0"
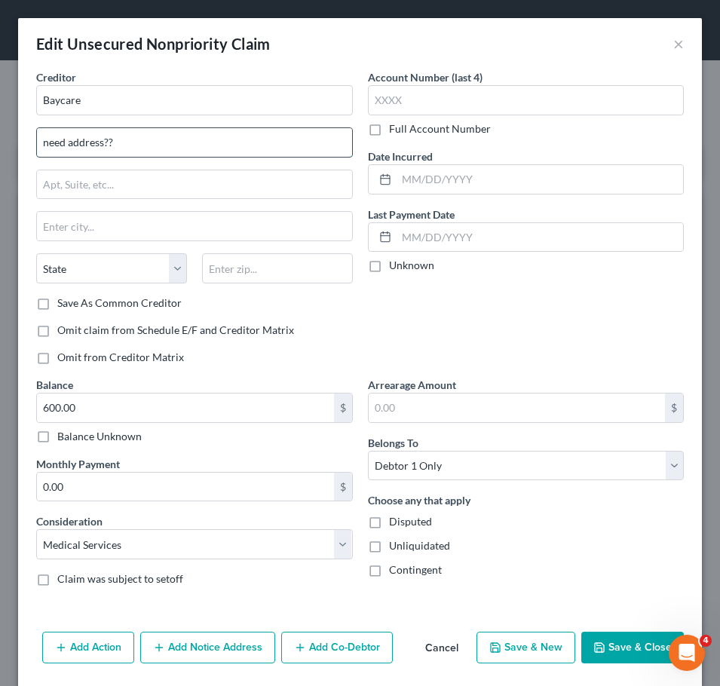
drag, startPoint x: 136, startPoint y: 144, endPoint x: 42, endPoint y: 144, distance: 93.5
click at [42, 144] on input "need address??" at bounding box center [194, 142] width 315 height 29
paste input "[STREET_ADDRESS]"
type input "[STREET_ADDRESS]"
click at [256, 270] on input "text" at bounding box center [277, 268] width 151 height 30
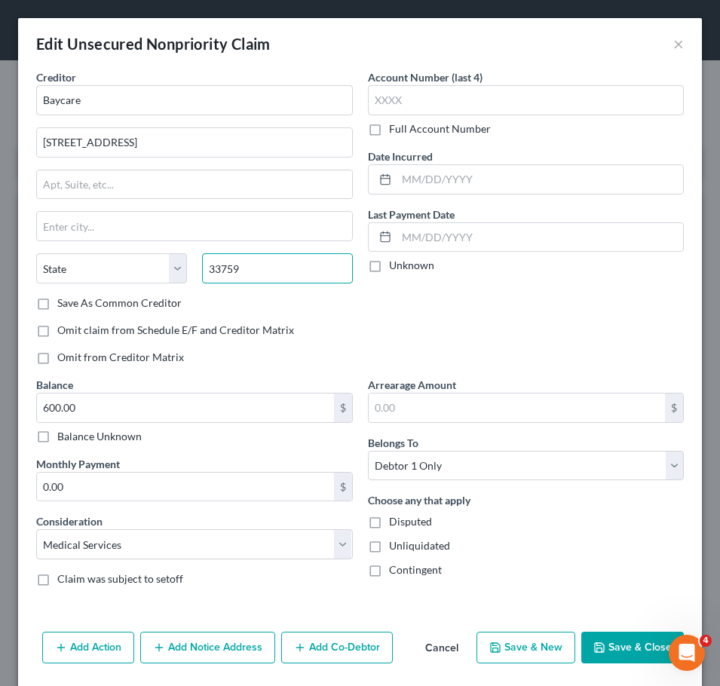
type input "33759"
type input "Clearwater"
select select "9"
click at [570, 330] on div "Account Number (last 4) Full Account Number Date Incurred Last Payment Date Unk…" at bounding box center [526, 223] width 332 height 308
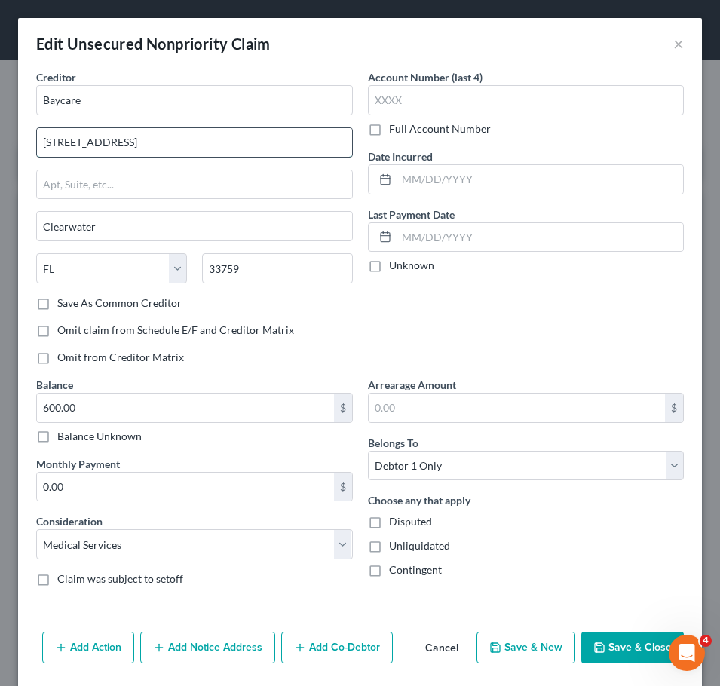
drag, startPoint x: 108, startPoint y: 137, endPoint x: 281, endPoint y: 155, distance: 173.6
click at [281, 155] on input "[STREET_ADDRESS]" at bounding box center [194, 142] width 315 height 29
type input "[STREET_ADDRESS]"
click at [160, 301] on label "Save As Common Creditor" at bounding box center [119, 303] width 124 height 15
click at [73, 301] on input "Save As Common Creditor" at bounding box center [68, 301] width 10 height 10
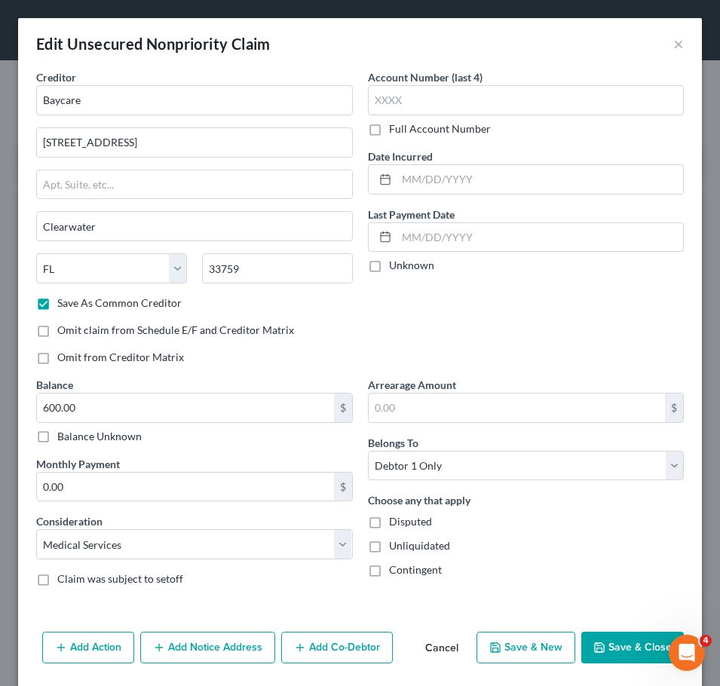
click at [631, 648] on button "Save & Close" at bounding box center [632, 648] width 103 height 32
checkbox input "false"
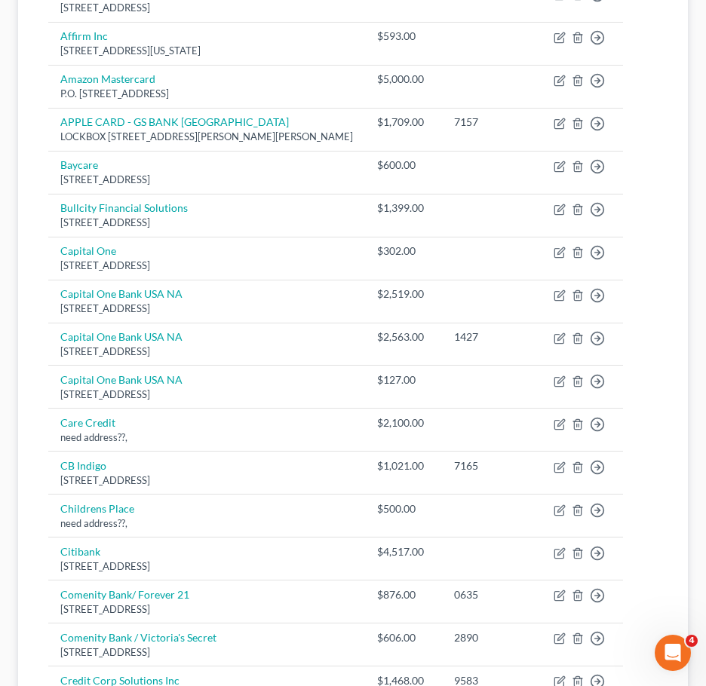
scroll to position [312, 0]
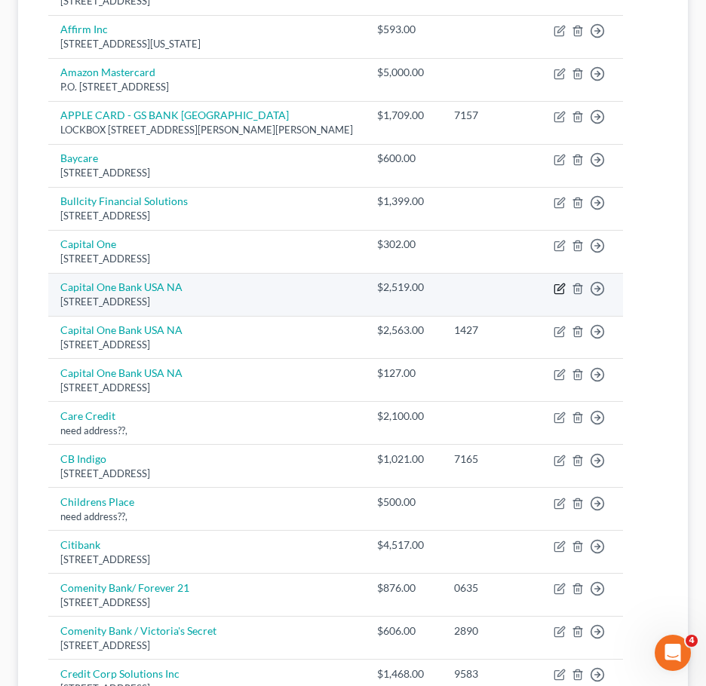
click at [564, 290] on icon "button" at bounding box center [560, 287] width 7 height 7
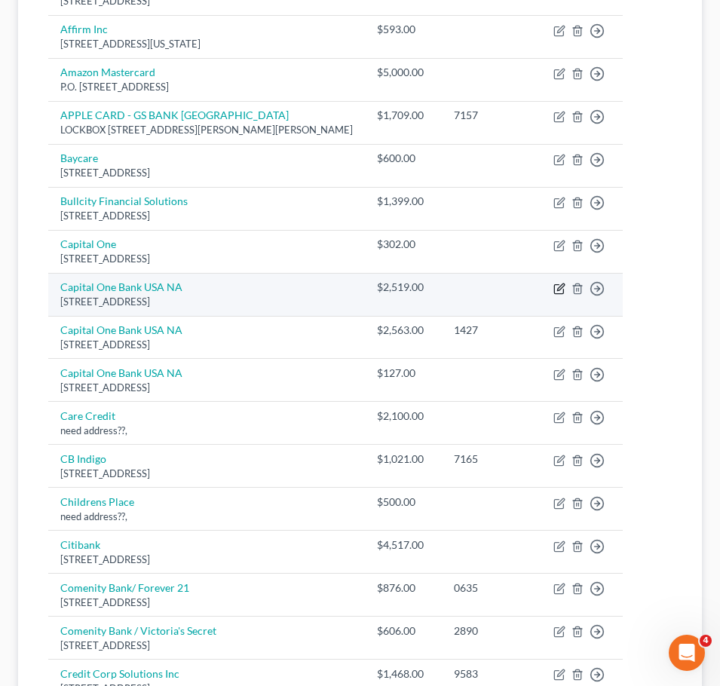
select select "46"
select select "2"
select select "0"
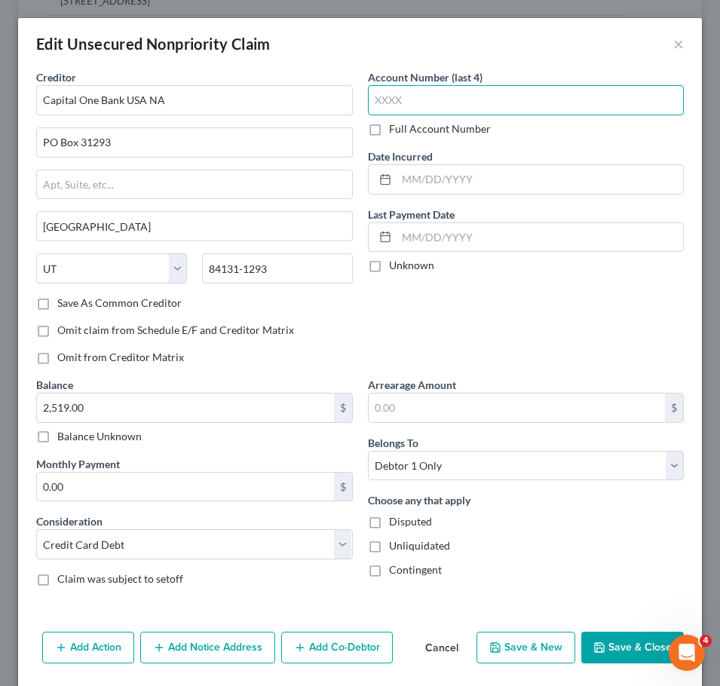
click at [513, 101] on input "text" at bounding box center [526, 100] width 317 height 30
type input "0228"
click at [627, 655] on button "Save & Close" at bounding box center [632, 648] width 103 height 32
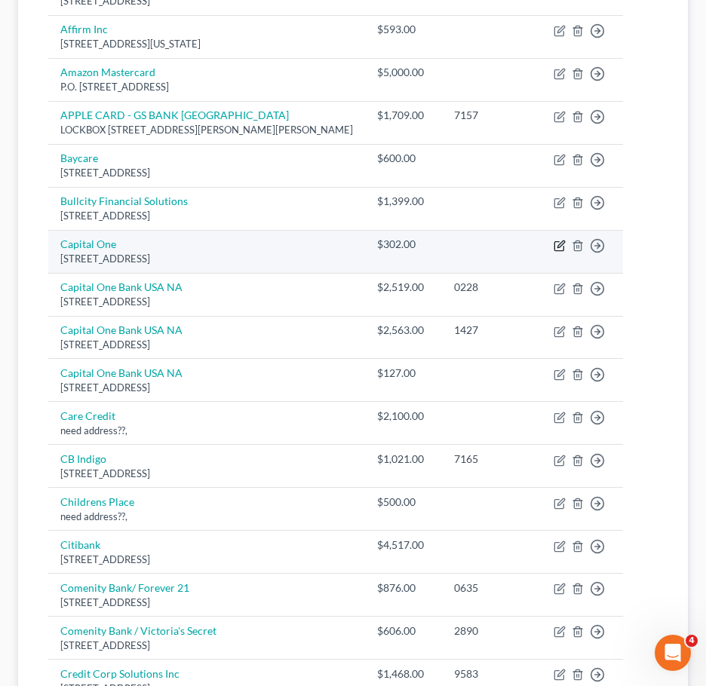
click at [566, 252] on icon "button" at bounding box center [559, 246] width 12 height 12
select select "46"
select select "2"
select select "0"
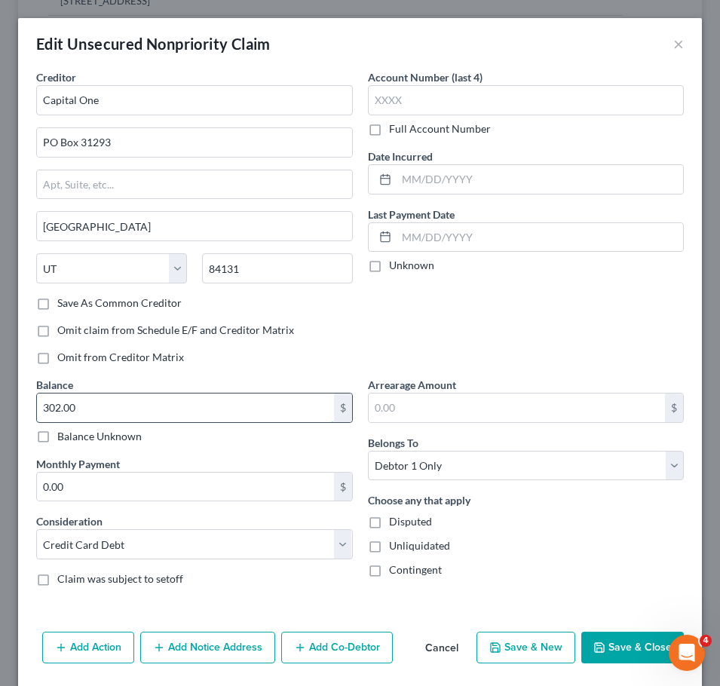
click at [149, 413] on input "302.00" at bounding box center [185, 408] width 297 height 29
type input "300"
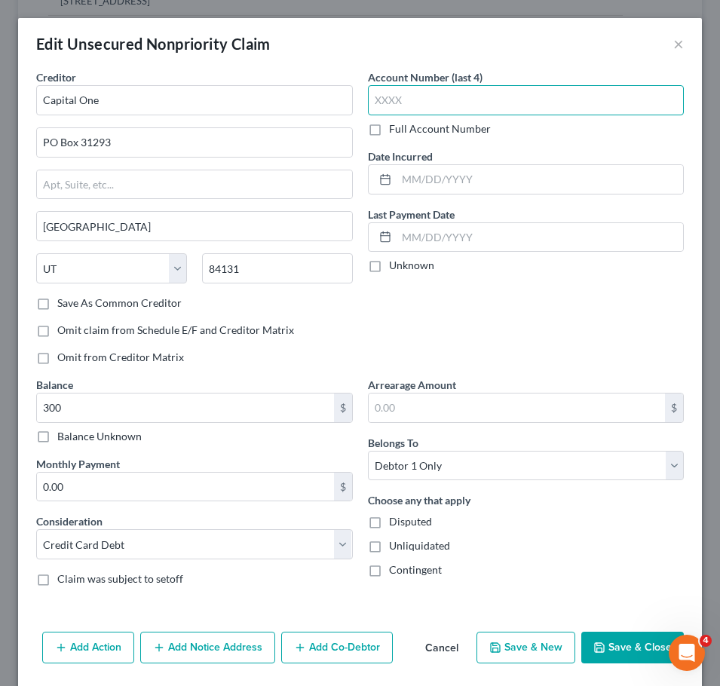
click at [406, 105] on input "text" at bounding box center [526, 100] width 317 height 30
type input "2704"
click at [624, 645] on button "Save & Close" at bounding box center [632, 648] width 103 height 32
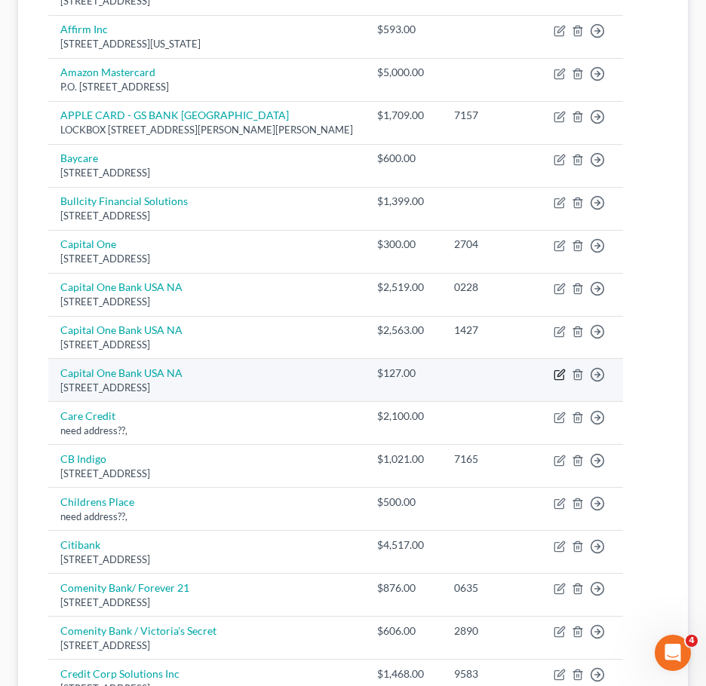
click at [566, 381] on icon "button" at bounding box center [559, 375] width 12 height 12
select select "46"
select select "2"
select select "0"
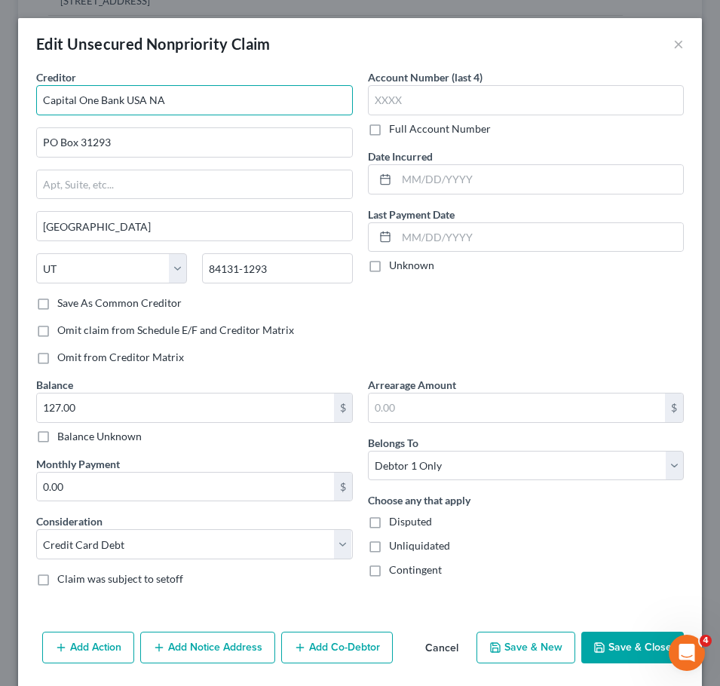
click at [224, 96] on input "Capital One Bank USA NA" at bounding box center [194, 100] width 317 height 30
type input "Capital One Bank USA NA / BJs"
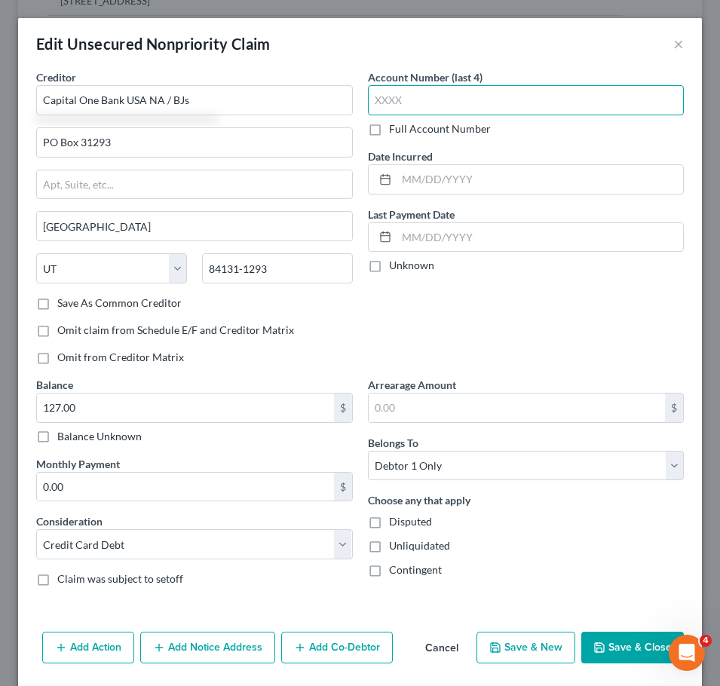
click at [410, 94] on input "text" at bounding box center [526, 100] width 317 height 30
type input "970"
click at [600, 651] on button "Save & Close" at bounding box center [632, 648] width 103 height 32
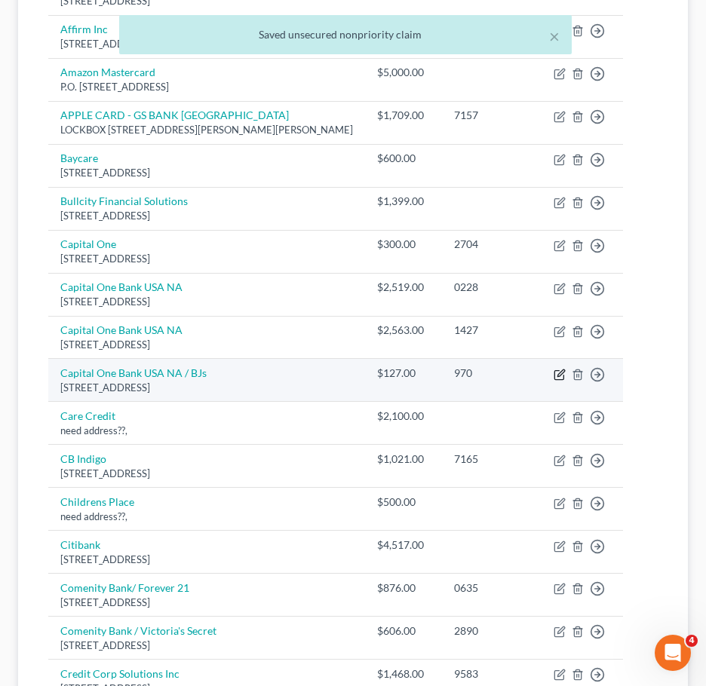
click at [566, 381] on icon "button" at bounding box center [559, 375] width 12 height 12
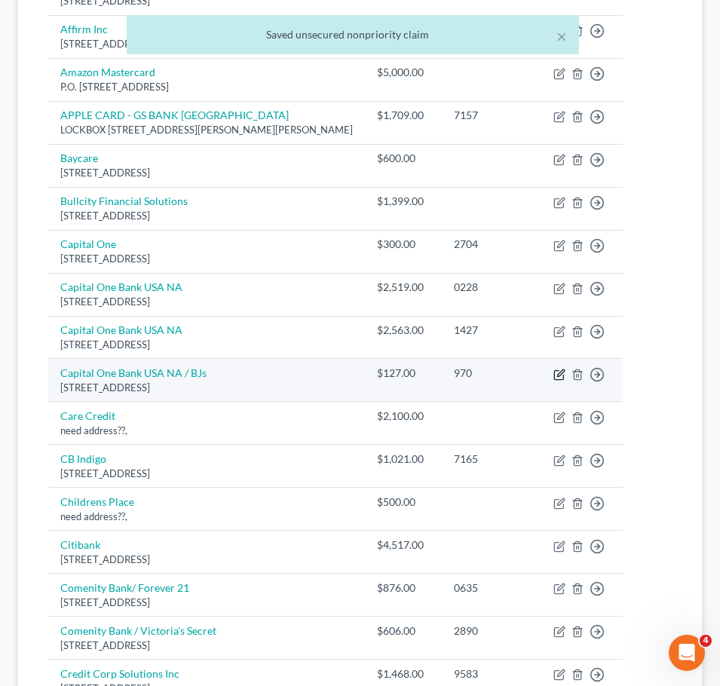
select select "46"
select select "2"
select select "0"
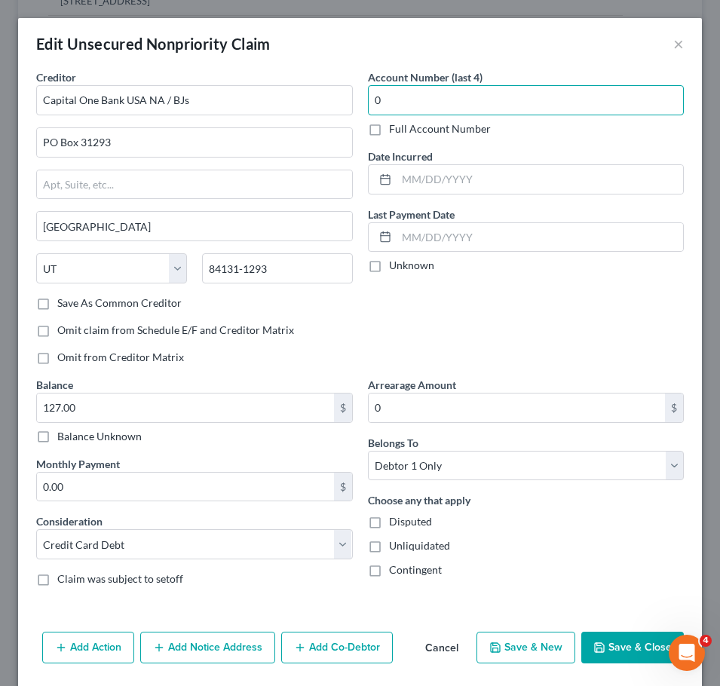
click at [419, 90] on input "0" at bounding box center [526, 100] width 317 height 30
type input "7104"
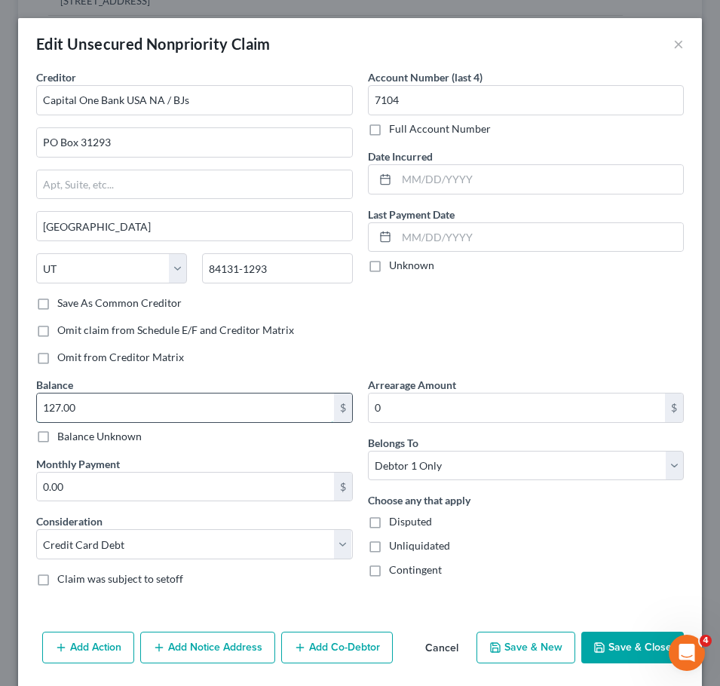
click at [176, 395] on input "127.00" at bounding box center [185, 408] width 297 height 29
click at [633, 651] on button "Save & Close" at bounding box center [632, 648] width 103 height 32
type input "970.00"
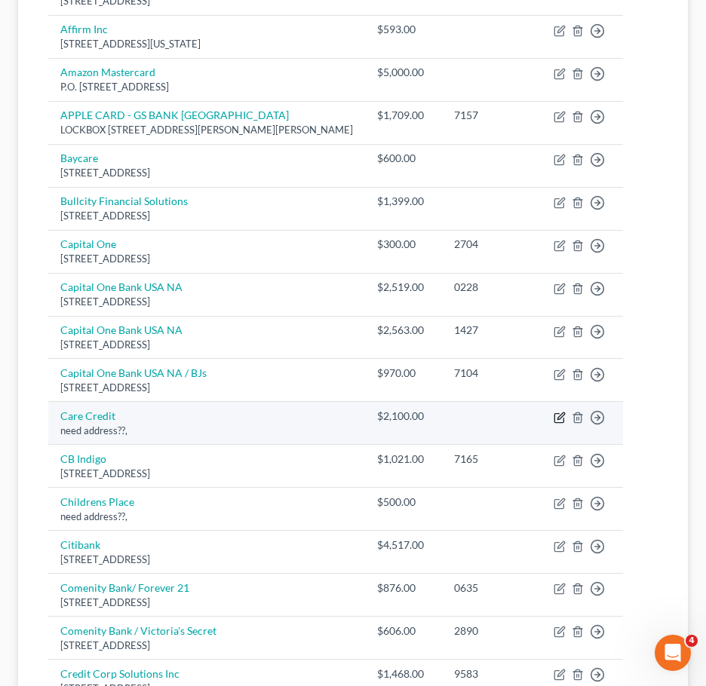
click at [566, 424] on icon "button" at bounding box center [559, 418] width 12 height 12
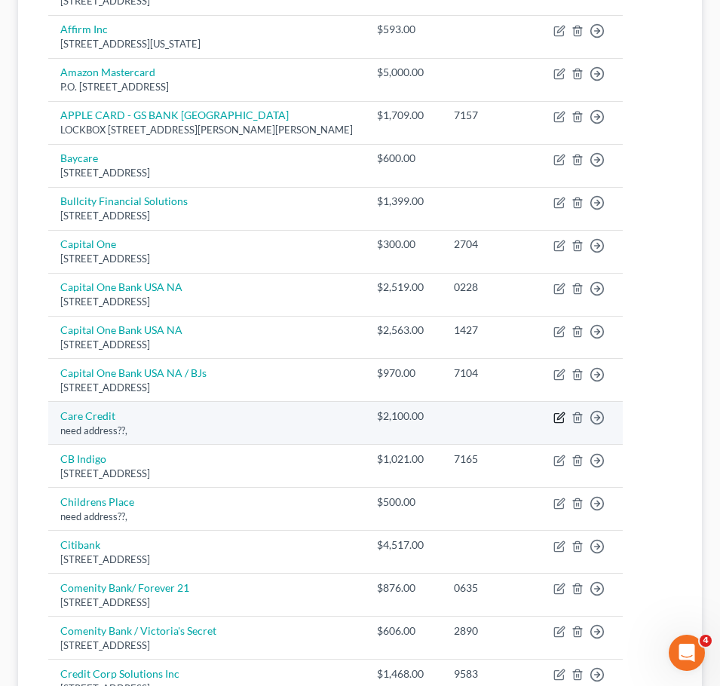
select select "0"
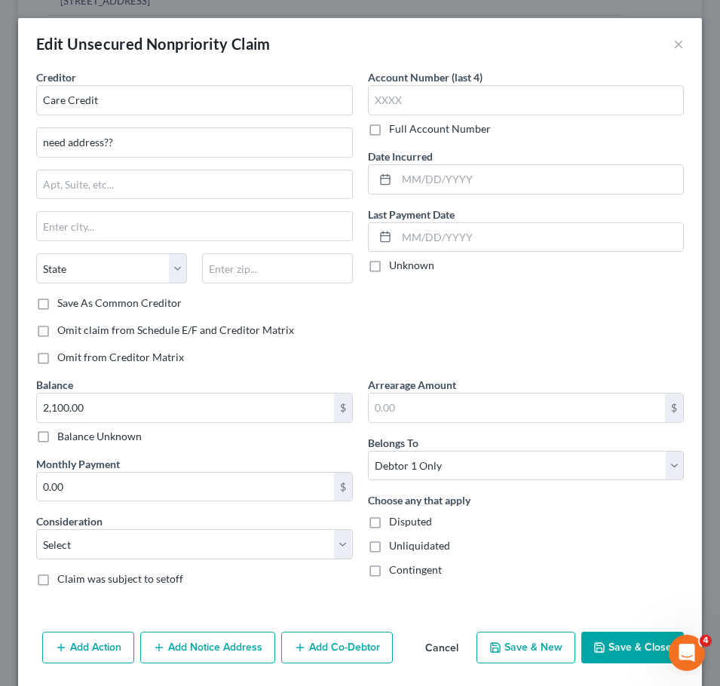
click at [167, 78] on div "Creditor * Care Credit" at bounding box center [194, 92] width 317 height 46
drag, startPoint x: 163, startPoint y: 93, endPoint x: -55, endPoint y: 85, distance: 218.0
click at [0, 85] on html "Home New Case Client Portal [PERSON_NAME] Law Office, P.A. [PERSON_NAME][EMAIL_…" at bounding box center [360, 582] width 720 height 1788
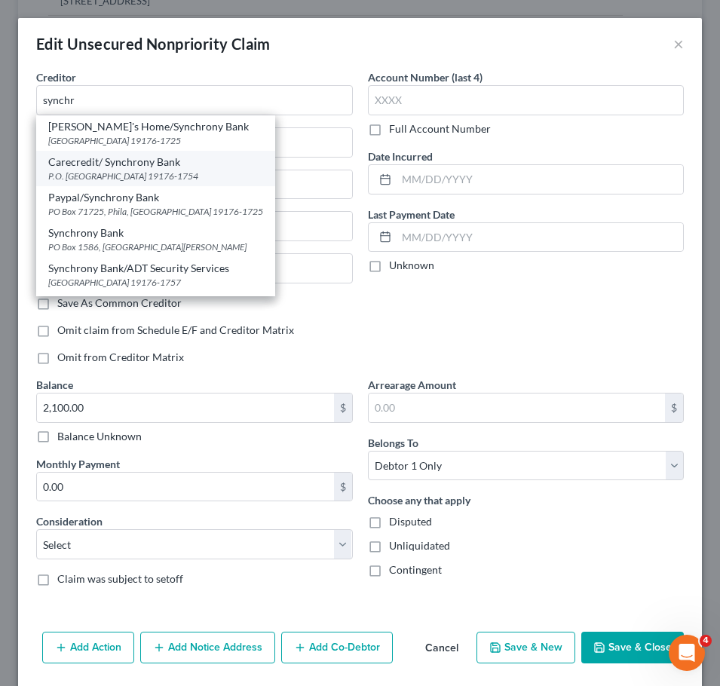
click at [102, 164] on div "Carecredit/ Synchrony Bank" at bounding box center [155, 162] width 215 height 15
type input "Carecredit/ Synchrony Bank"
type input "P.O. Box 71754"
type input "[GEOGRAPHIC_DATA]"
select select "39"
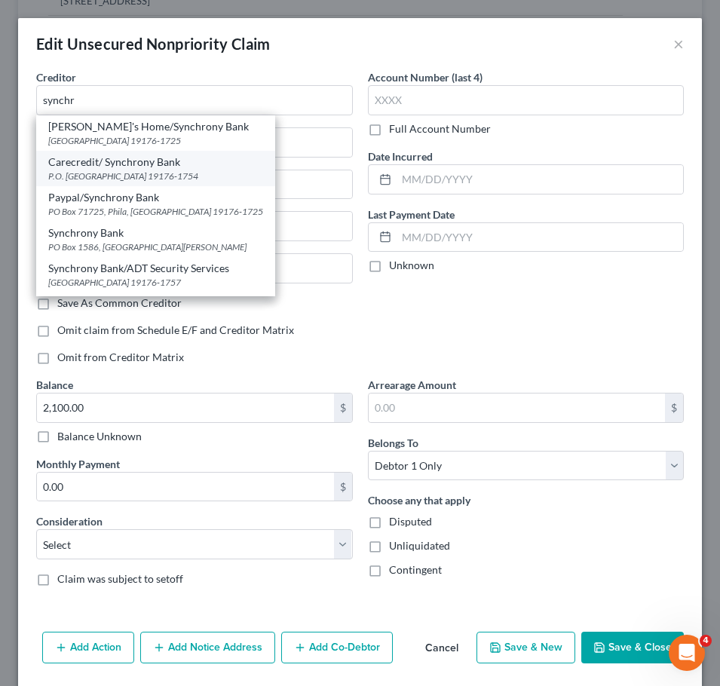
type input "19176-1754"
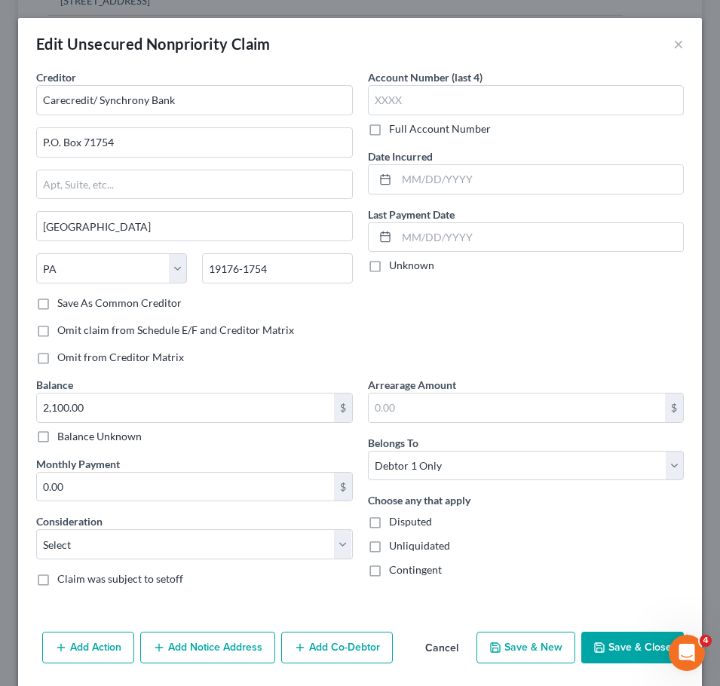
click at [598, 643] on button "Save & Close" at bounding box center [632, 648] width 103 height 32
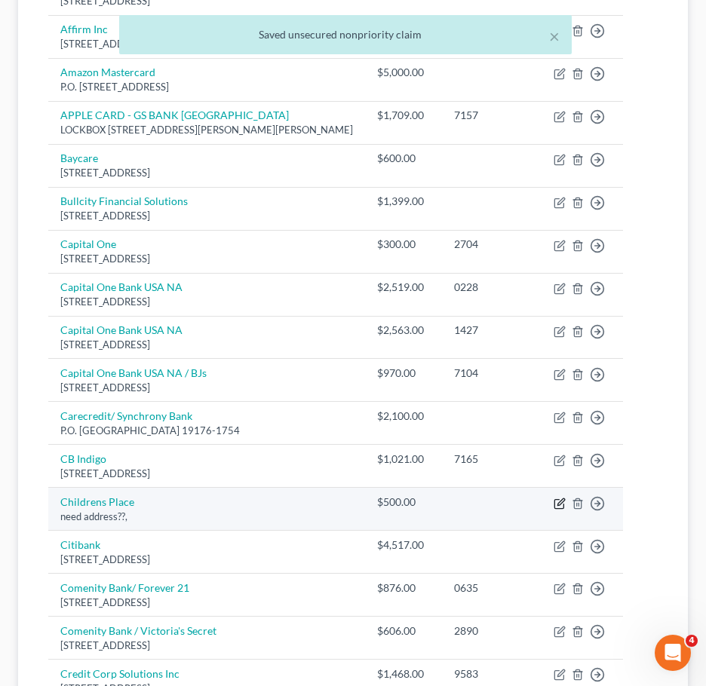
click at [566, 510] on icon "button" at bounding box center [559, 504] width 12 height 12
select select "4"
select select "0"
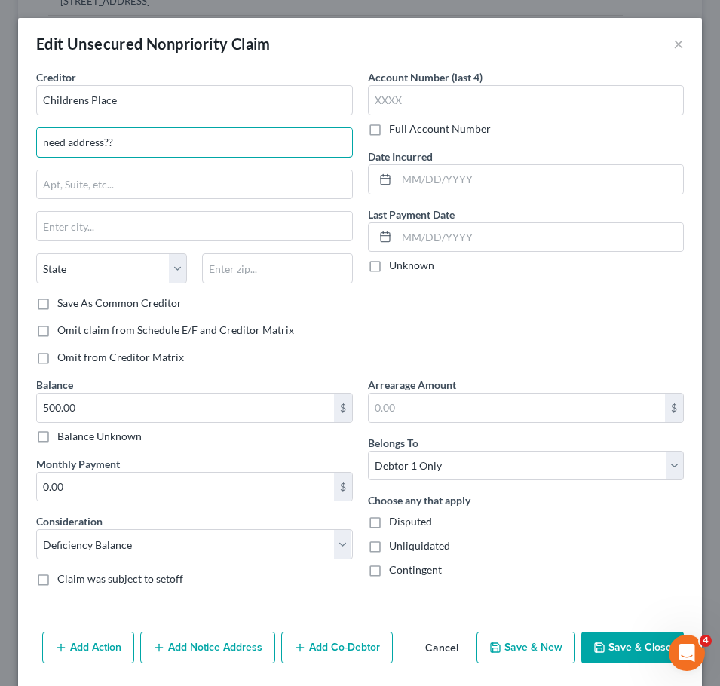
drag, startPoint x: 131, startPoint y: 142, endPoint x: 25, endPoint y: 140, distance: 106.3
click at [25, 140] on div "Creditor * Childrens Place need address?? State [US_STATE] AK AR AZ CA CO CT DE…" at bounding box center [360, 347] width 684 height 556
paste input "Comenity Capital Bank PO Box 650964. [GEOGRAPHIC_DATA]-0964"
type input "Comenity Capital Bank PO Box 650964. [GEOGRAPHIC_DATA]-0964"
click at [262, 267] on input "text" at bounding box center [277, 268] width 151 height 30
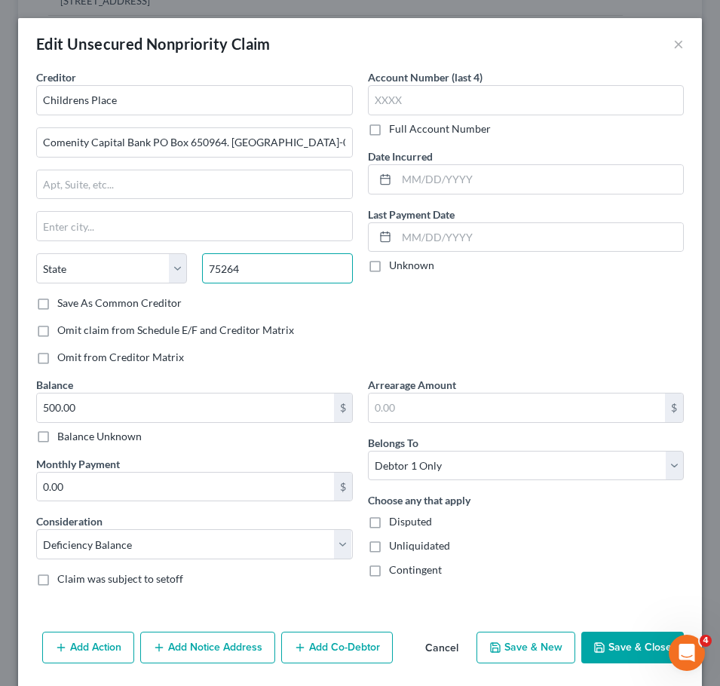
type input "75264"
click at [369, 318] on div "Account Number (last 4) Full Account Number Date Incurred Last Payment Date Unk…" at bounding box center [526, 223] width 332 height 308
type input "[GEOGRAPHIC_DATA]"
select select "45"
click at [288, 278] on input "75264" at bounding box center [277, 268] width 151 height 30
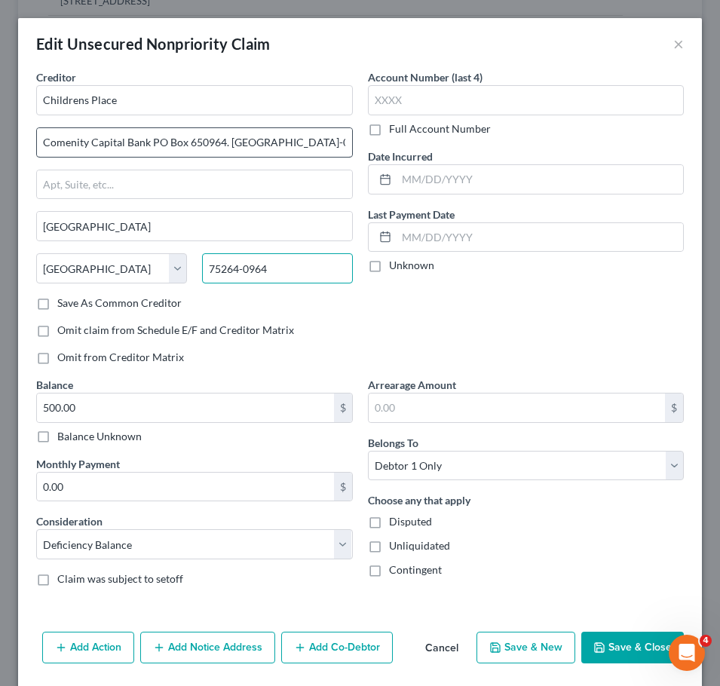
type input "75264-0964"
drag, startPoint x: 151, startPoint y: 140, endPoint x: 398, endPoint y: 163, distance: 248.4
click at [398, 163] on div "Creditor * Childrens Place Comenity [GEOGRAPHIC_DATA] 650964. [GEOGRAPHIC_DATA]…" at bounding box center [360, 333] width 663 height 529
type input "Comenity Capital Bank"
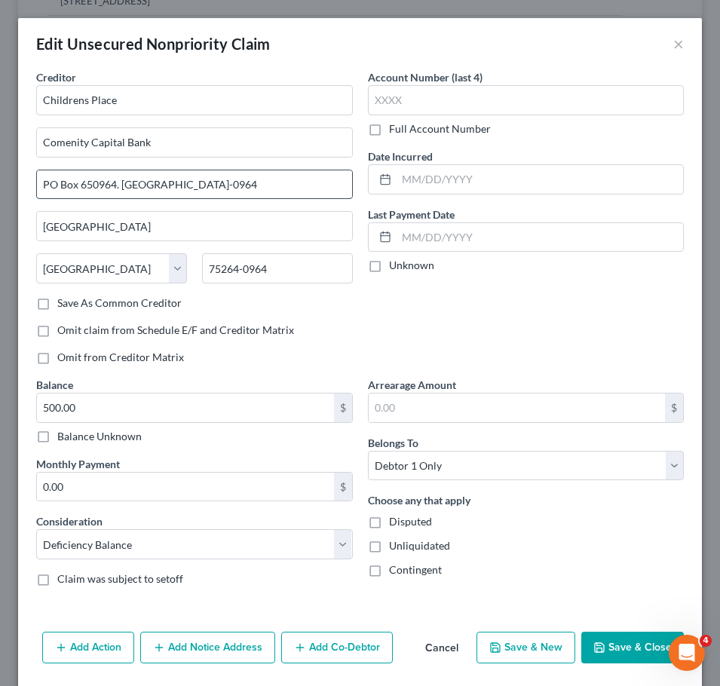
click at [263, 185] on input "PO Box 650964. [GEOGRAPHIC_DATA]-0964" at bounding box center [194, 184] width 315 height 29
type input "PO Box 650964"
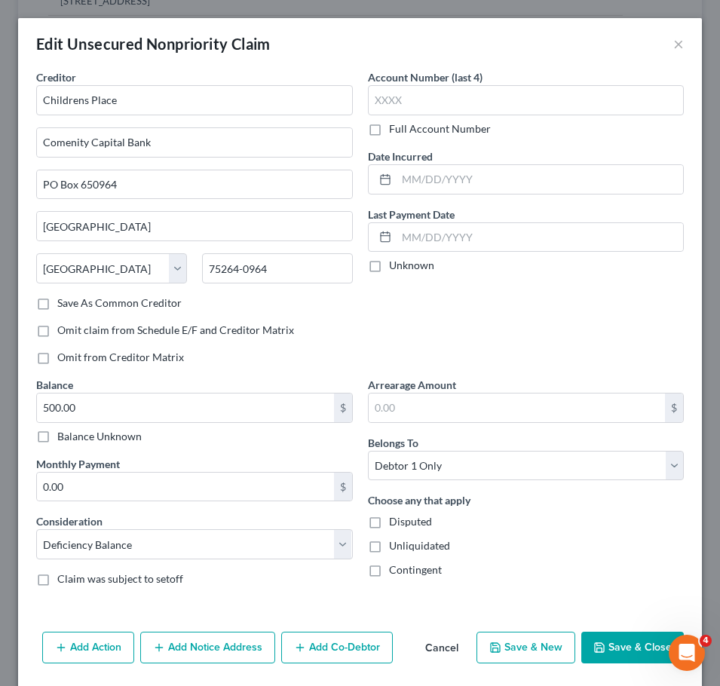
click at [149, 299] on label "Save As Common Creditor" at bounding box center [119, 303] width 124 height 15
click at [73, 299] on input "Save As Common Creditor" at bounding box center [68, 301] width 10 height 10
click at [600, 639] on button "Save & Close" at bounding box center [632, 648] width 103 height 32
checkbox input "false"
type input "0"
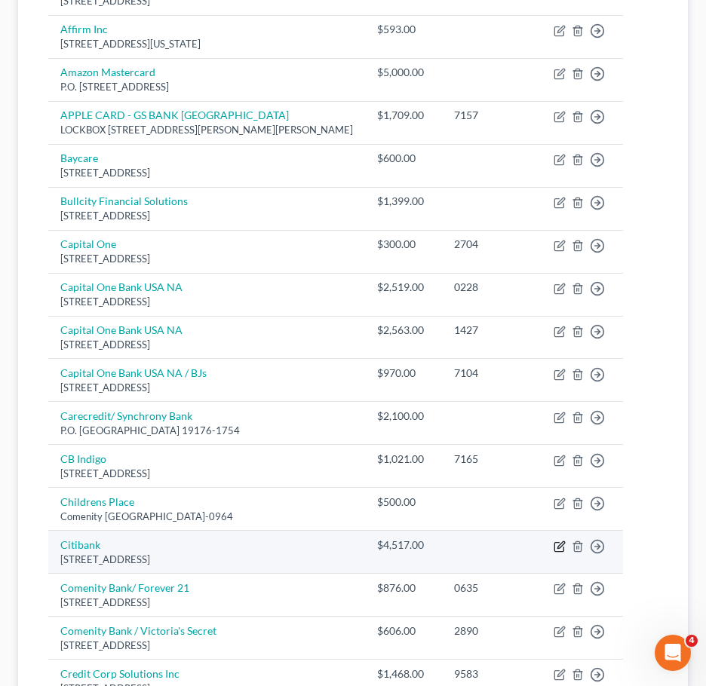
click at [566, 553] on icon "button" at bounding box center [559, 547] width 12 height 12
select select "43"
select select "2"
select select "0"
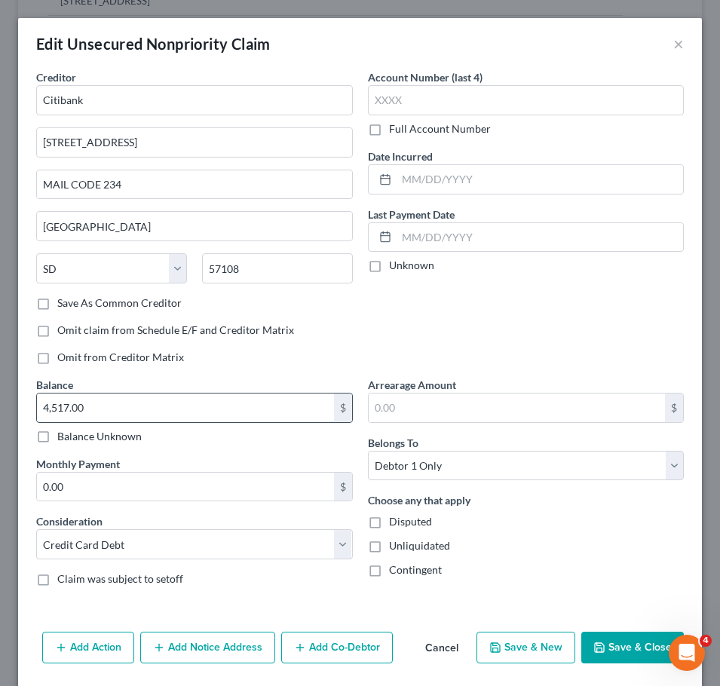
click at [169, 403] on input "4,517.00" at bounding box center [185, 408] width 297 height 29
click at [642, 651] on button "Save & Close" at bounding box center [632, 648] width 103 height 32
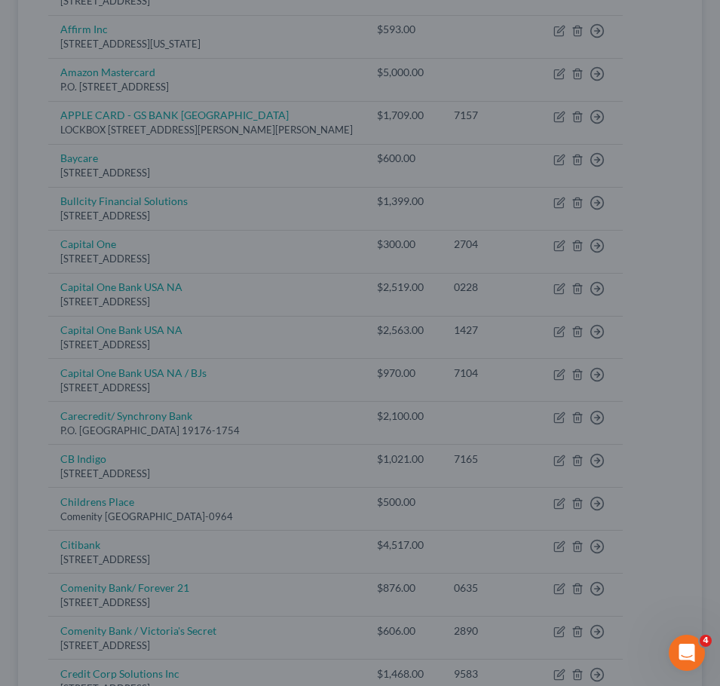
type input "3,500.00"
type input "0"
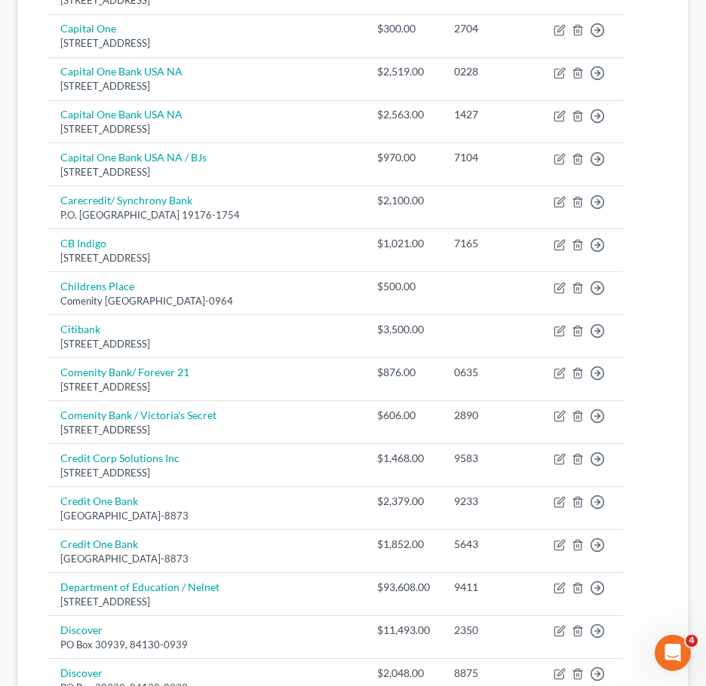
scroll to position [537, 0]
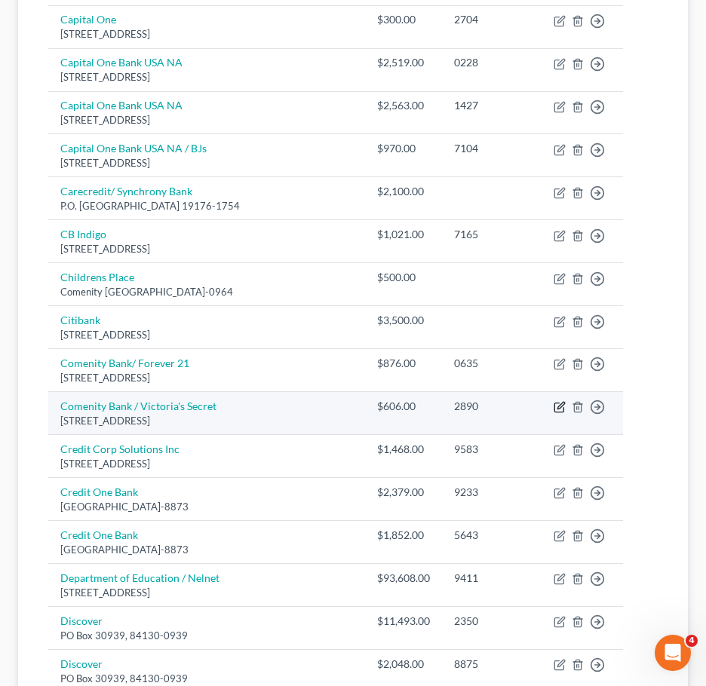
click at [564, 409] on icon "button" at bounding box center [560, 406] width 7 height 7
select select "36"
select select "2"
select select "0"
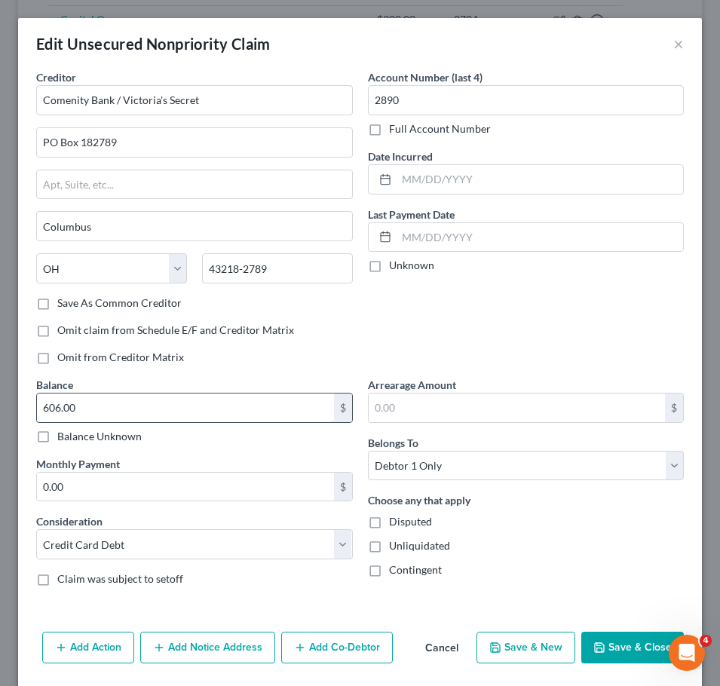
click at [176, 415] on input "606.00" at bounding box center [185, 408] width 297 height 29
click at [606, 643] on button "Save & Close" at bounding box center [632, 648] width 103 height 32
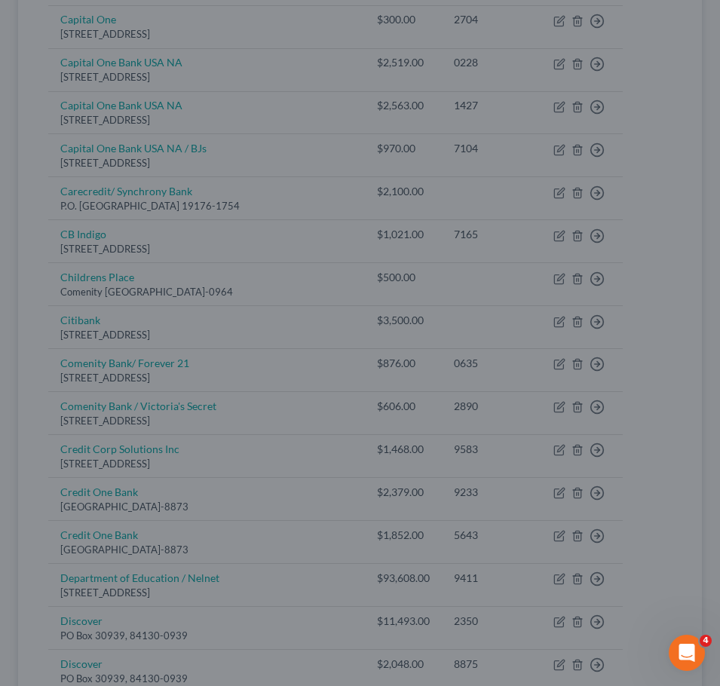
type input "900.00"
type input "0"
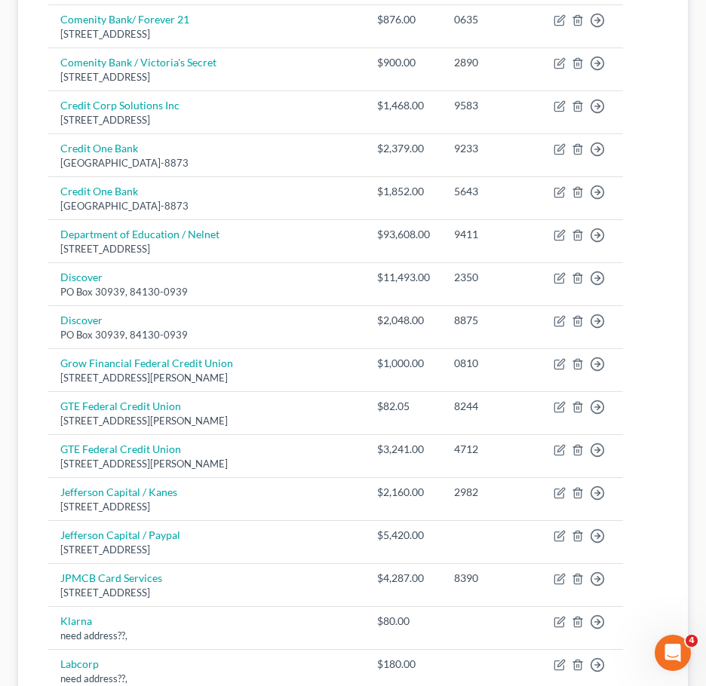
scroll to position [891, 0]
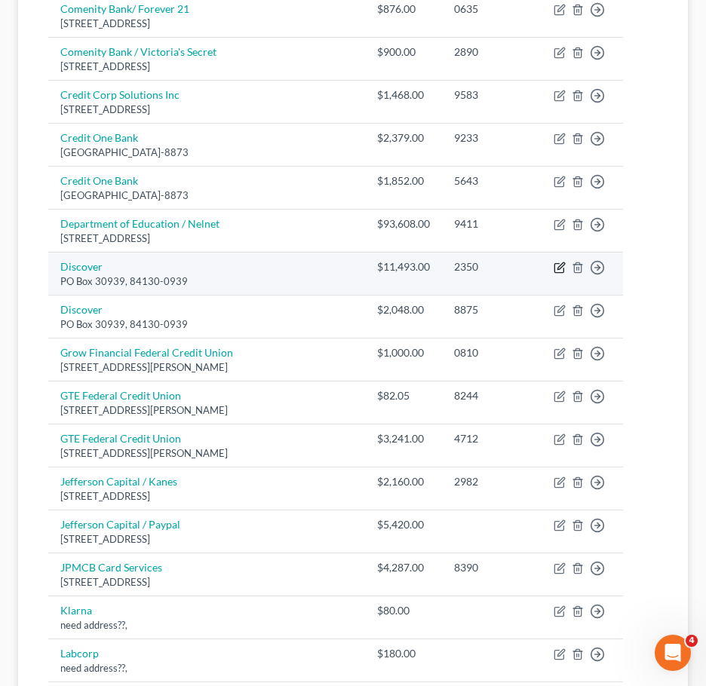
click at [566, 274] on icon "button" at bounding box center [559, 268] width 12 height 12
select select "2"
select select "0"
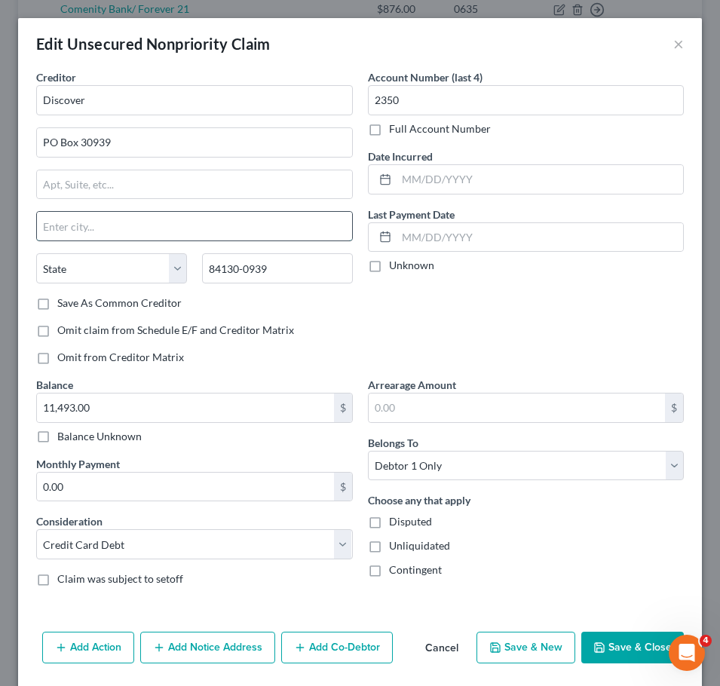
click at [199, 214] on input "text" at bounding box center [194, 226] width 315 height 29
type input "[GEOGRAPHIC_DATA]"
click at [49, 258] on select "State [US_STATE] AK AR AZ CA CO CT DE DC [GEOGRAPHIC_DATA] [GEOGRAPHIC_DATA] GU…" at bounding box center [111, 268] width 151 height 30
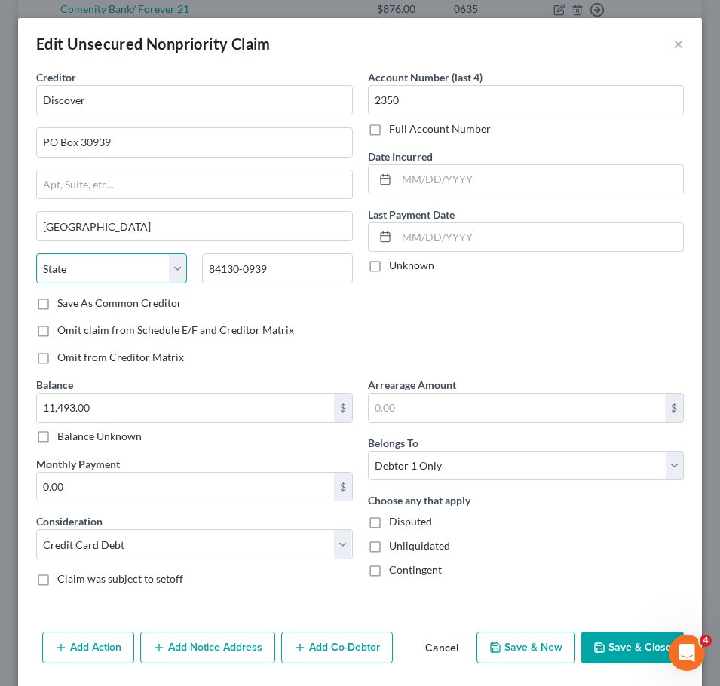
select select "46"
click at [36, 253] on select "State [US_STATE] AK AR AZ CA CO CT DE DC [GEOGRAPHIC_DATA] [GEOGRAPHIC_DATA] GU…" at bounding box center [111, 268] width 151 height 30
click at [627, 641] on button "Save & Close" at bounding box center [632, 648] width 103 height 32
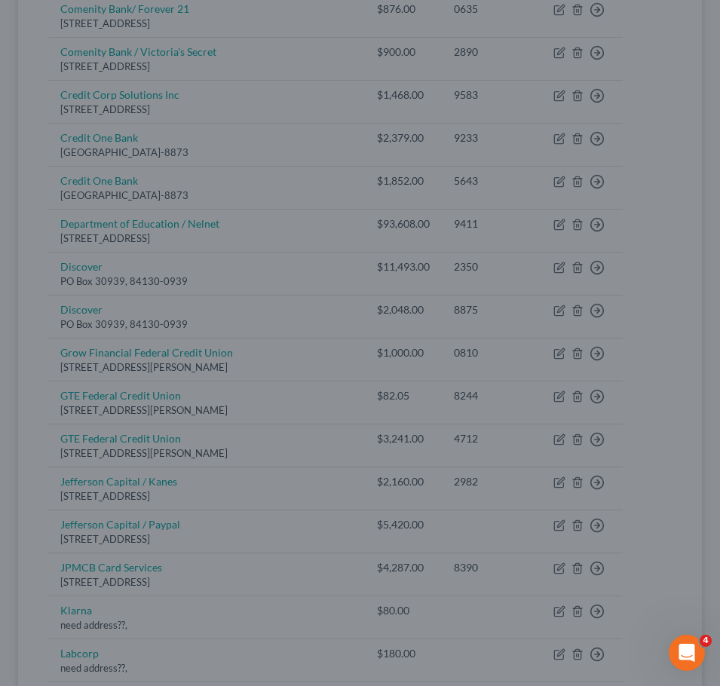
type input "0"
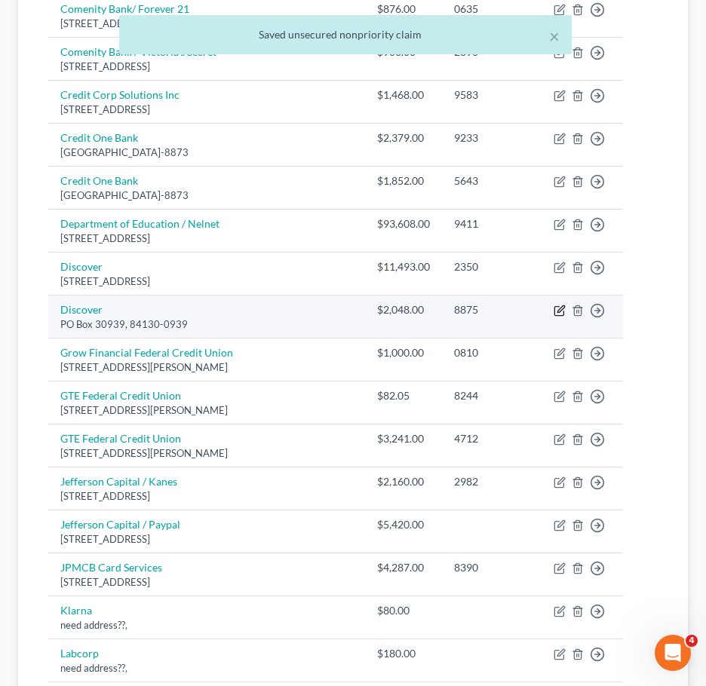
click at [566, 317] on icon "button" at bounding box center [559, 311] width 12 height 12
select select "2"
select select "0"
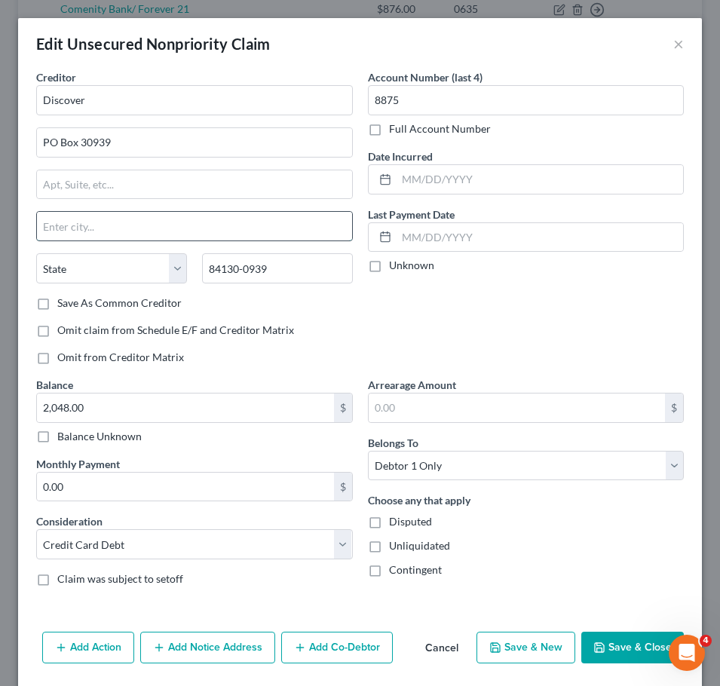
click at [119, 228] on input "text" at bounding box center [194, 226] width 315 height 29
type input "[GEOGRAPHIC_DATA]"
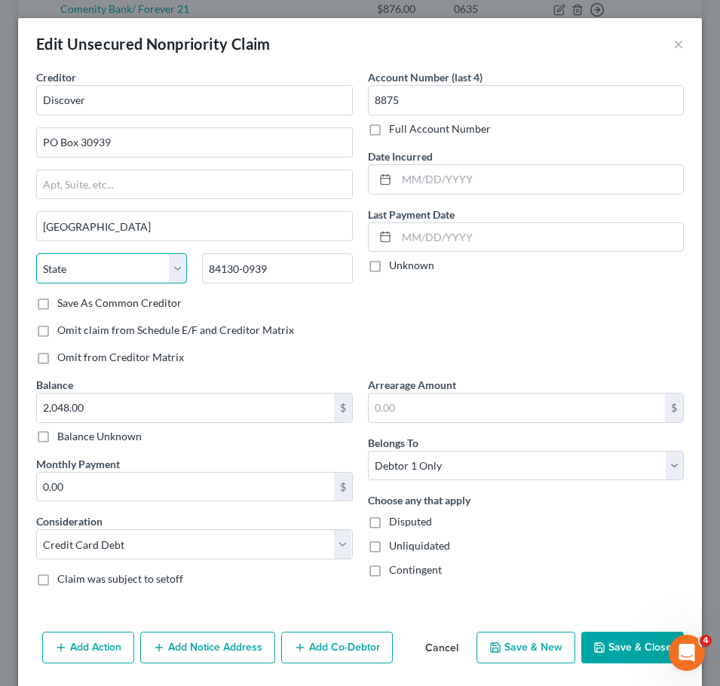
click at [149, 279] on select "State [US_STATE] AK AR AZ CA CO CT DE DC [GEOGRAPHIC_DATA] [GEOGRAPHIC_DATA] GU…" at bounding box center [111, 268] width 151 height 30
select select "46"
click at [36, 253] on select "State [US_STATE] AK AR AZ CA CO CT DE DC [GEOGRAPHIC_DATA] [GEOGRAPHIC_DATA] GU…" at bounding box center [111, 268] width 151 height 30
click at [603, 642] on button "Save & Close" at bounding box center [632, 648] width 103 height 32
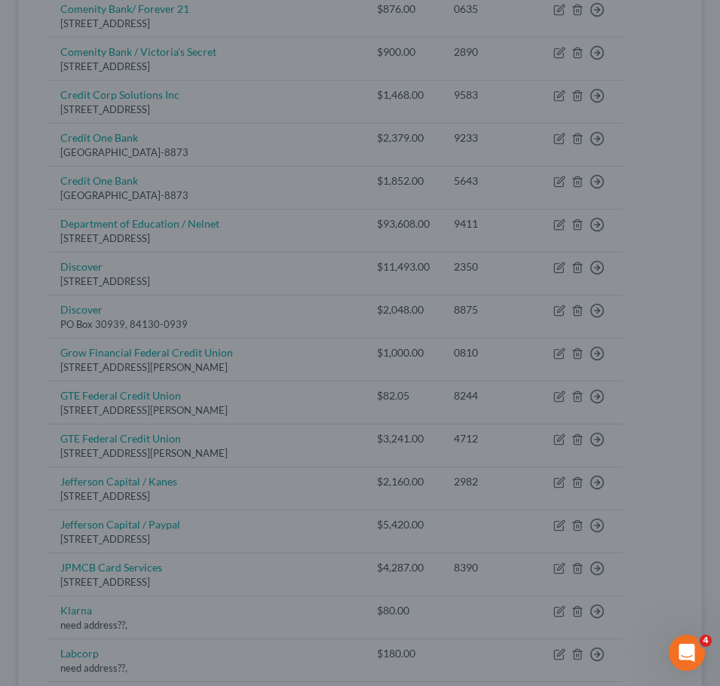
type input "0"
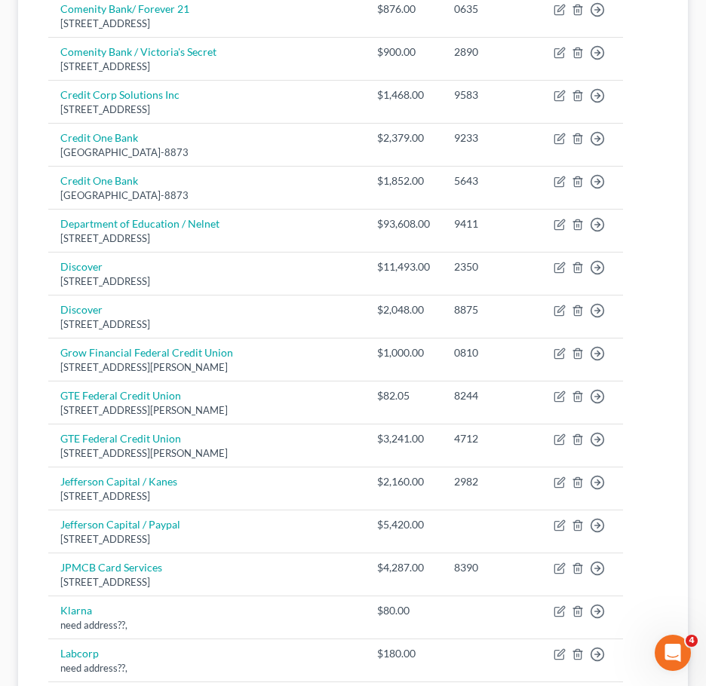
scroll to position [291, 0]
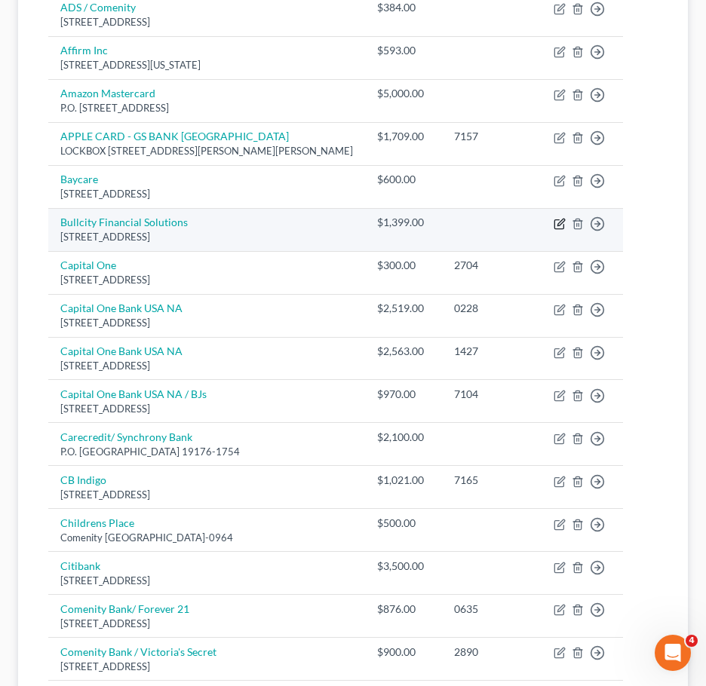
click at [566, 230] on icon "button" at bounding box center [559, 224] width 12 height 12
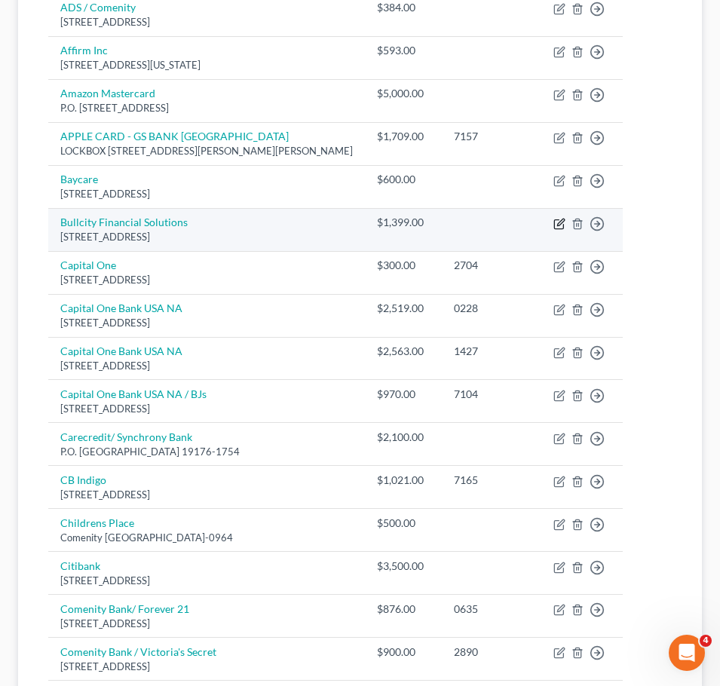
select select "28"
select select "1"
select select "0"
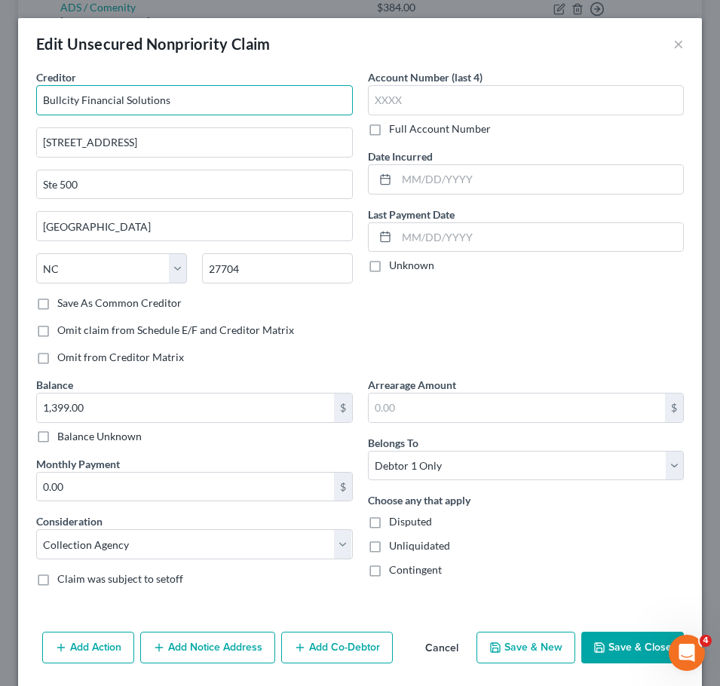
click at [253, 96] on input "Bullcity Financial Solutions" at bounding box center [194, 100] width 317 height 30
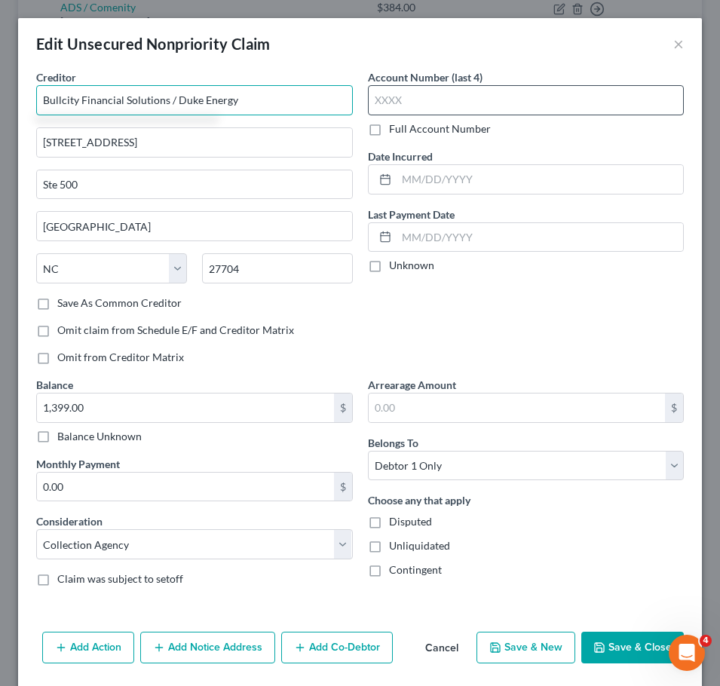
type input "Bullcity Financial Solutions / Duke Energy"
click at [422, 92] on input "text" at bounding box center [526, 100] width 317 height 30
type input "9997"
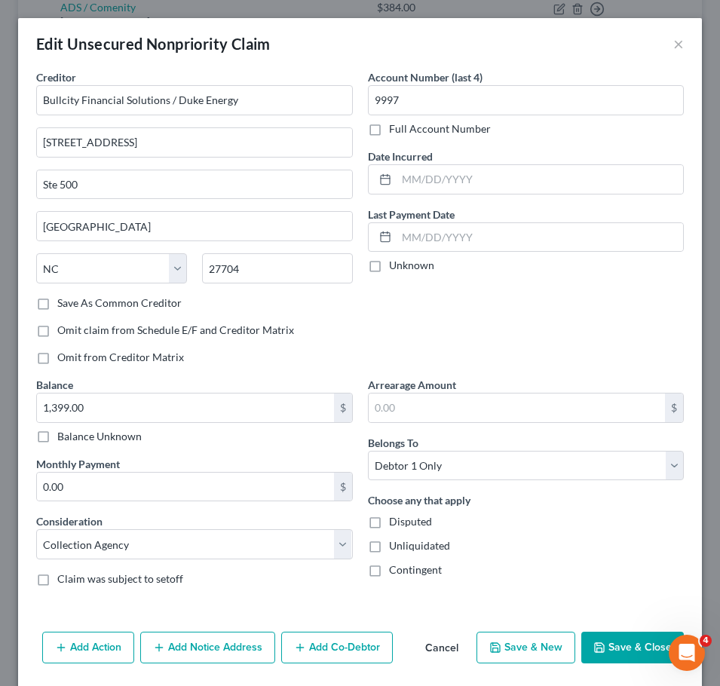
click at [603, 635] on button "Save & Close" at bounding box center [632, 648] width 103 height 32
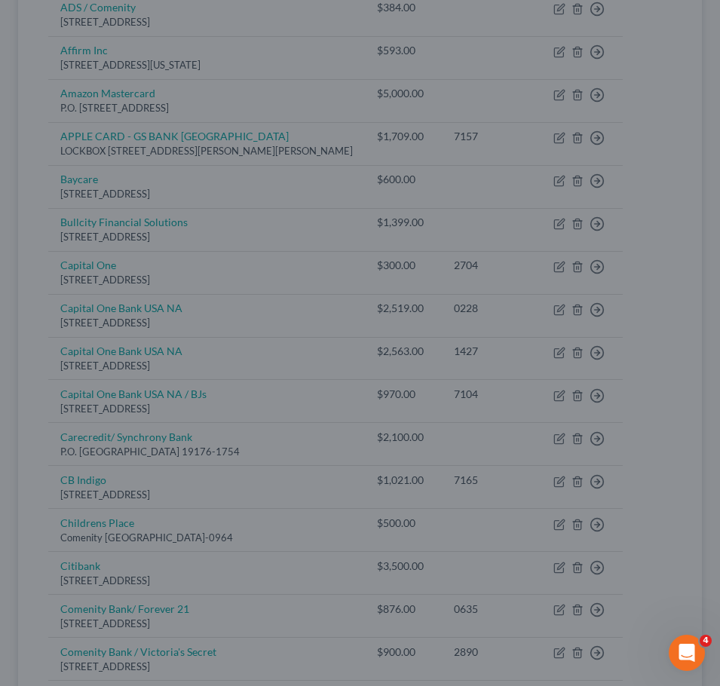
type input "0"
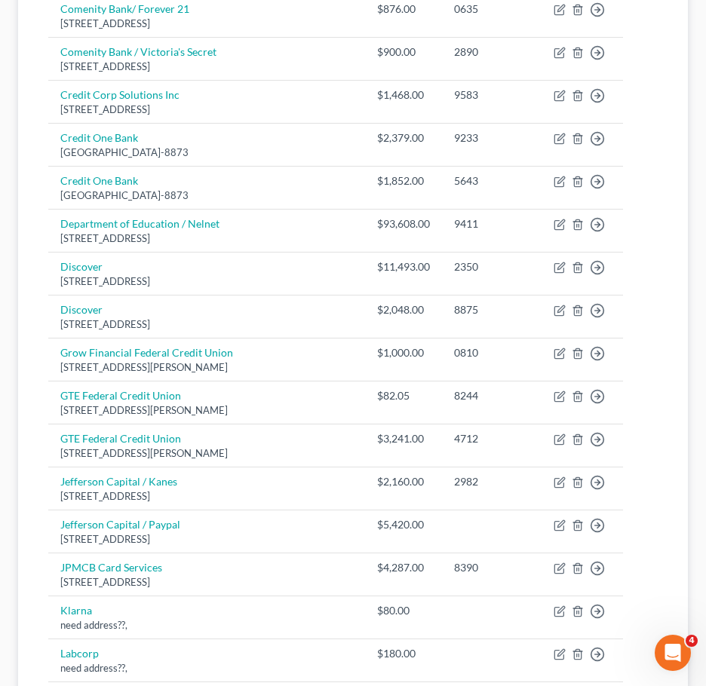
scroll to position [903, 0]
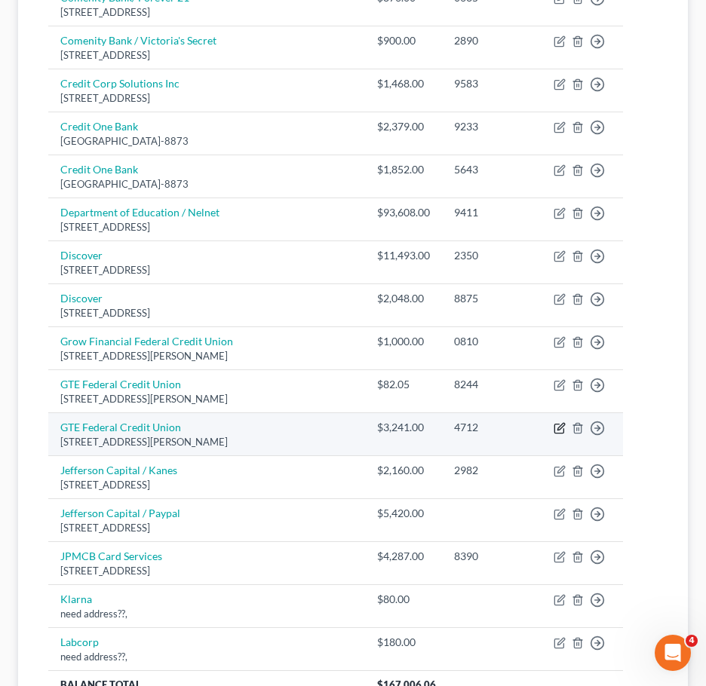
click at [566, 434] on icon "button" at bounding box center [559, 428] width 12 height 12
select select "9"
select select "10"
select select "0"
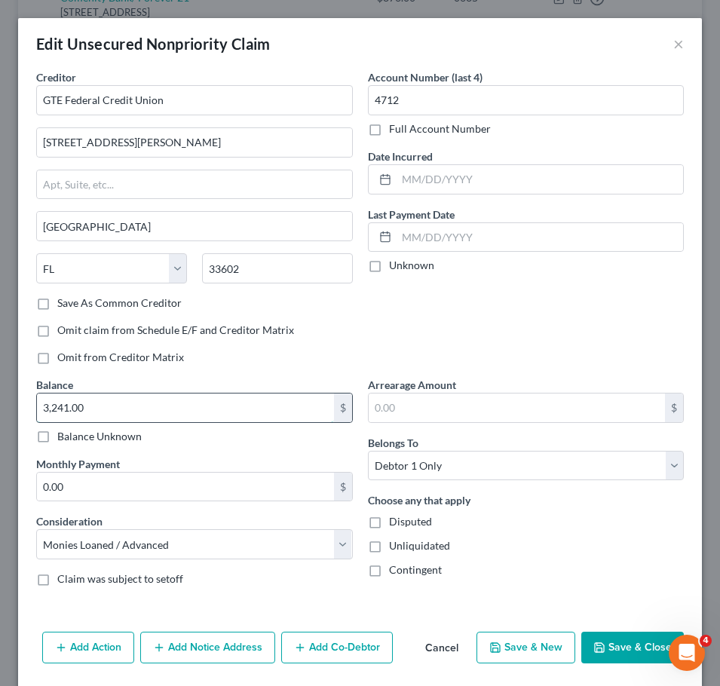
click at [170, 408] on input "3,241.00" at bounding box center [185, 408] width 297 height 29
type input "4,292"
click at [621, 639] on button "Save & Close" at bounding box center [632, 648] width 103 height 32
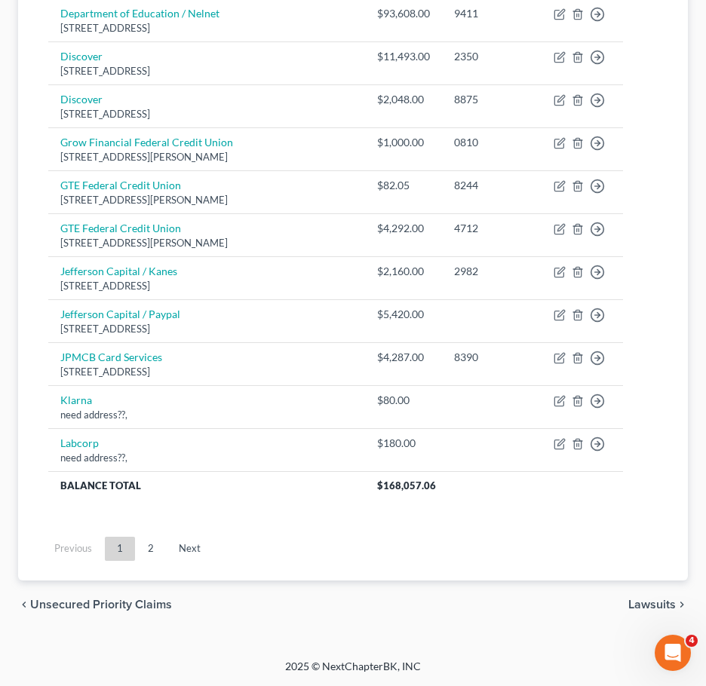
scroll to position [529, 0]
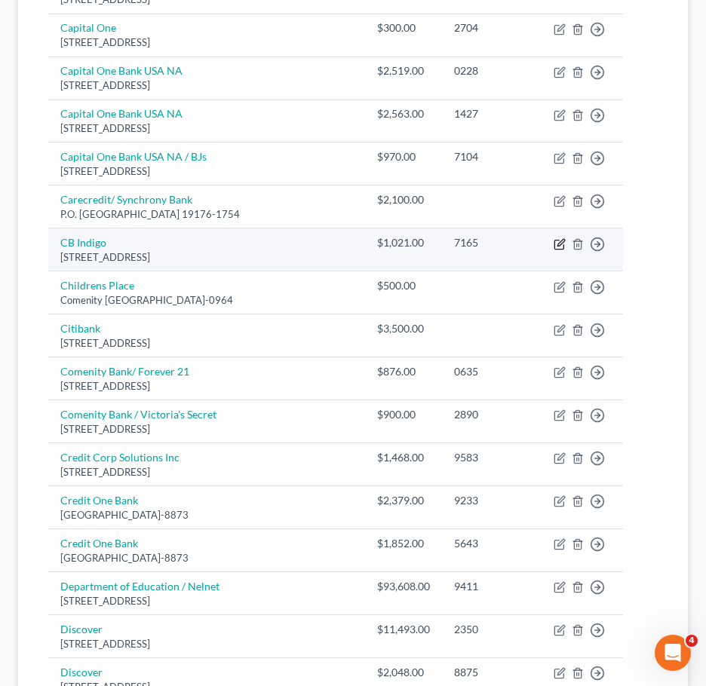
click at [566, 250] on icon "button" at bounding box center [559, 244] width 12 height 12
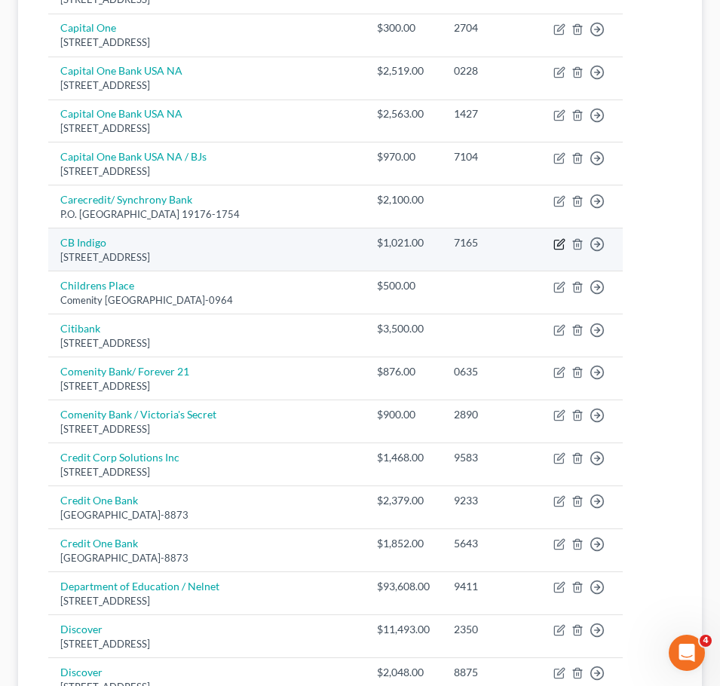
select select "38"
select select "2"
select select "0"
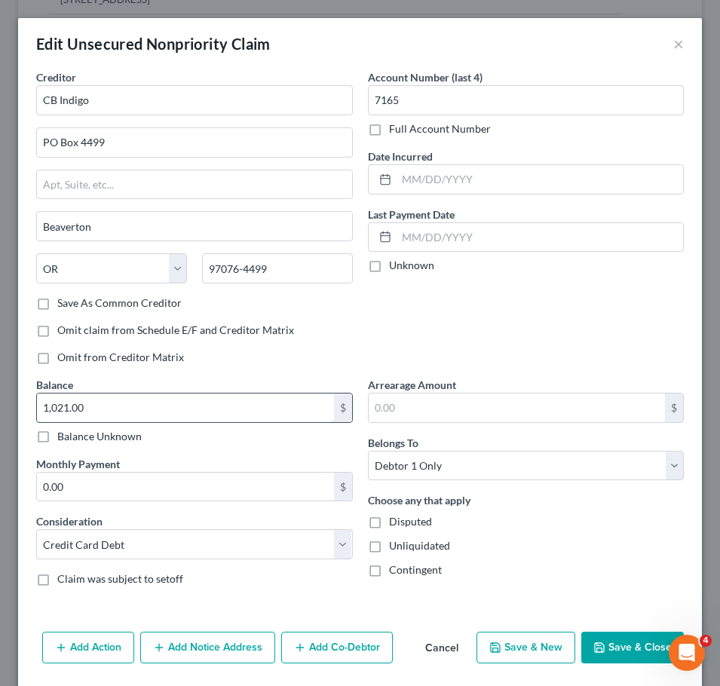
click at [173, 403] on input "1,021.00" at bounding box center [185, 408] width 297 height 29
type input "1,000"
click at [611, 649] on button "Save & Close" at bounding box center [632, 648] width 103 height 32
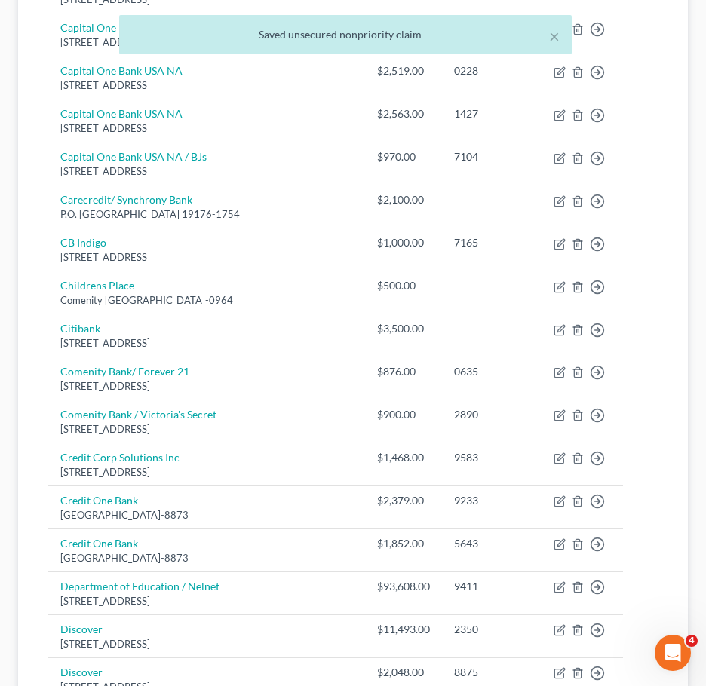
scroll to position [1129, 0]
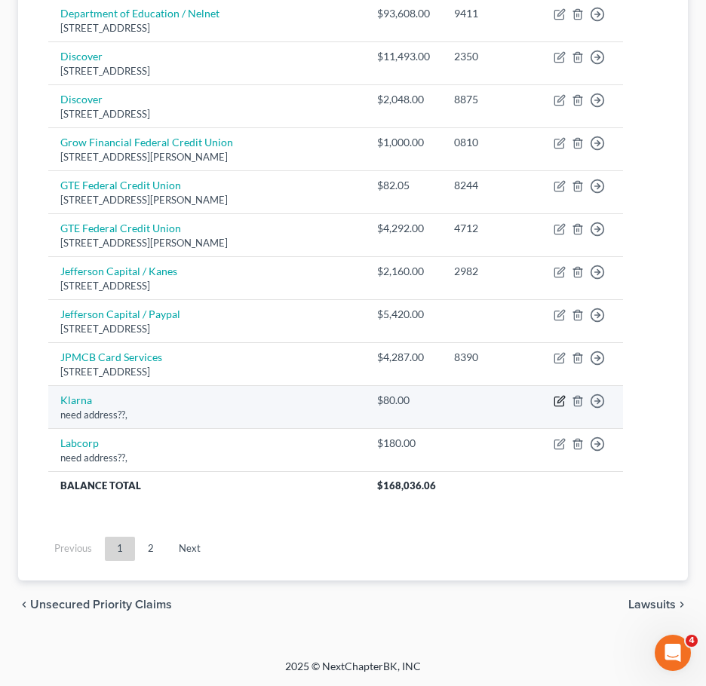
click at [566, 399] on icon "button" at bounding box center [559, 401] width 12 height 12
select select "10"
select select "0"
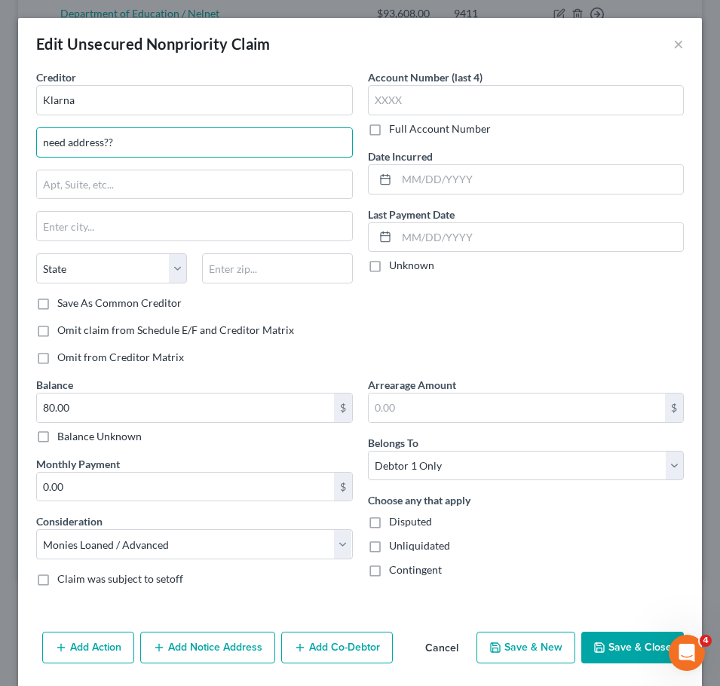
drag, startPoint x: 132, startPoint y: 149, endPoint x: -112, endPoint y: 173, distance: 244.7
paste input "Klarna Inc., P.O. [STREET_ADDRESS]"
type input "Klarna Inc., P.O. [STREET_ADDRESS]"
click at [228, 258] on input "text" at bounding box center [277, 268] width 151 height 30
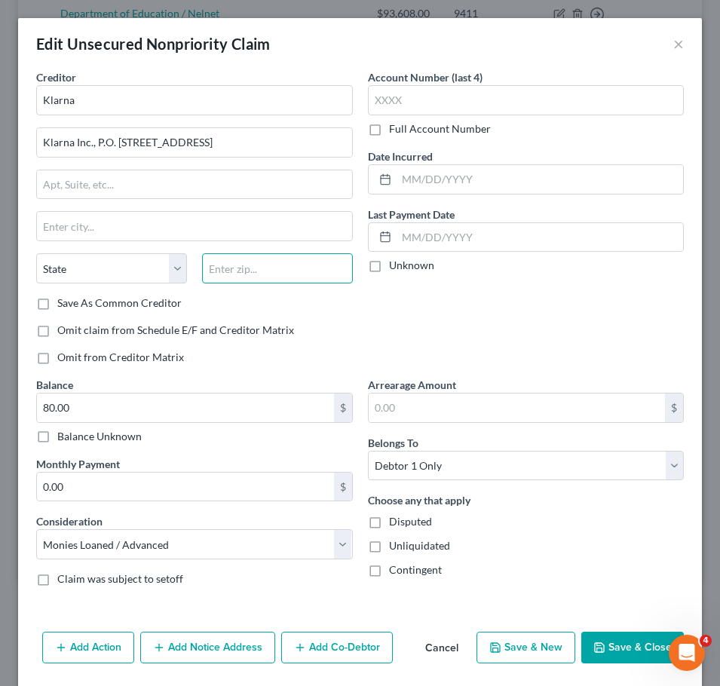
type input "3"
type input "43201"
type input "Columbus"
select select "36"
click at [371, 345] on div "Account Number (last 4) Full Account Number Date Incurred Last Payment Date Unk…" at bounding box center [526, 223] width 332 height 308
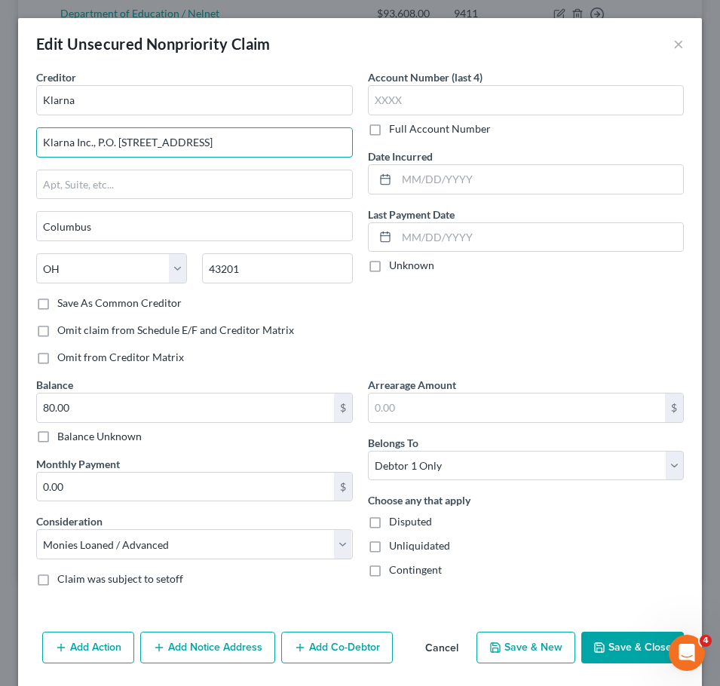
drag, startPoint x: 97, startPoint y: 136, endPoint x: -84, endPoint y: 106, distance: 183.5
drag, startPoint x: 109, startPoint y: 142, endPoint x: 162, endPoint y: 142, distance: 52.8
click at [162, 142] on input "P.O. [STREET_ADDRESS]" at bounding box center [194, 142] width 315 height 29
click at [291, 171] on input "text" at bounding box center [194, 184] width 315 height 29
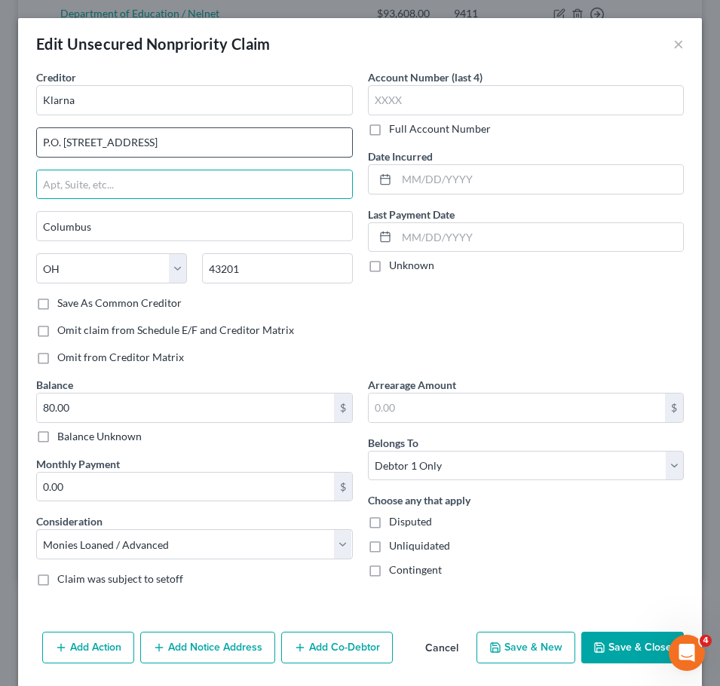
click at [283, 143] on input "P.O. [STREET_ADDRESS]" at bounding box center [194, 142] width 315 height 29
type input "P.O. Box 8116"
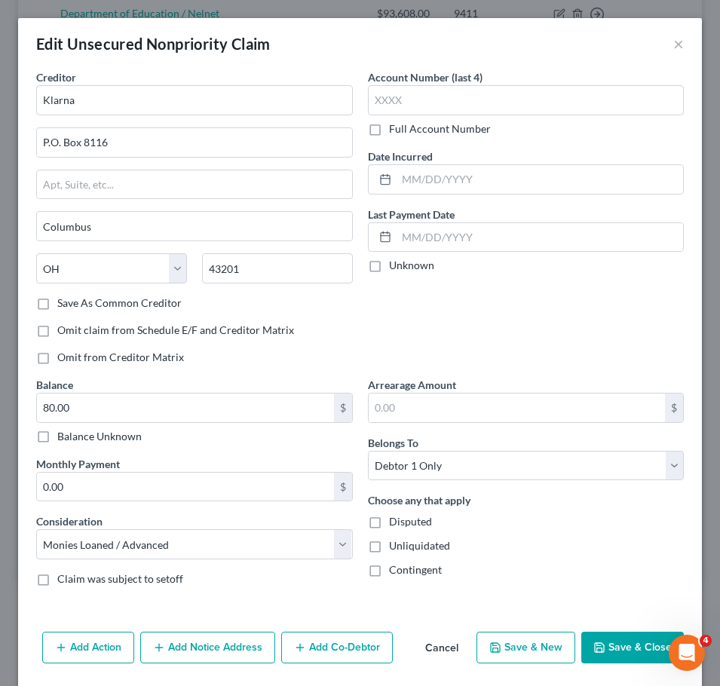
click at [616, 656] on button "Save & Close" at bounding box center [632, 648] width 103 height 32
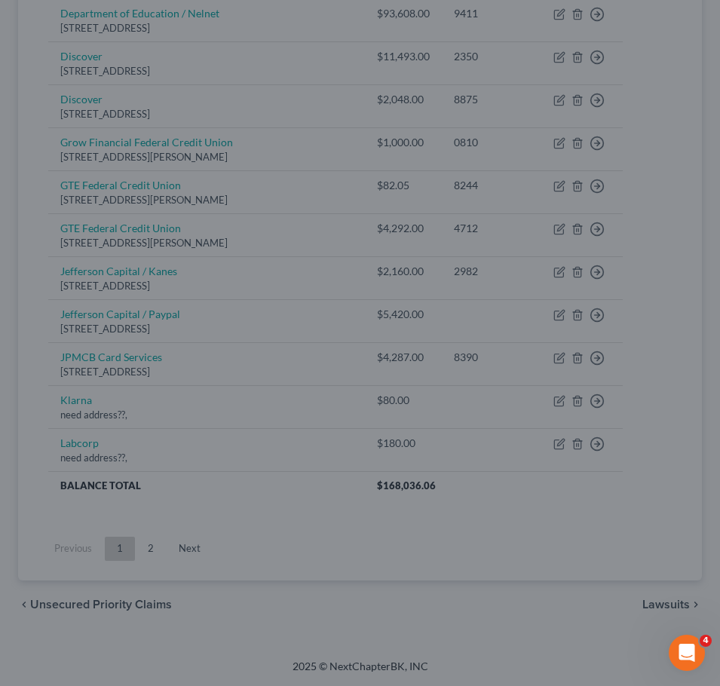
type input "0"
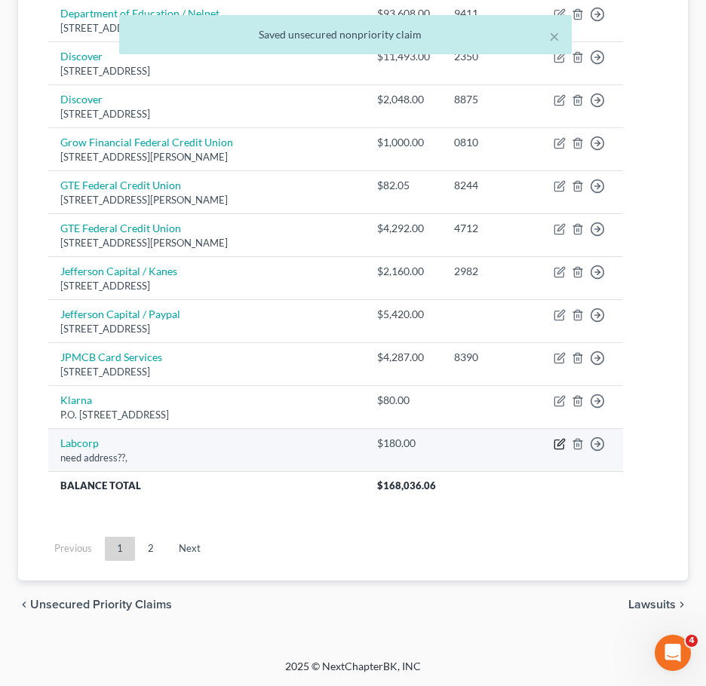
click at [566, 442] on icon "button" at bounding box center [559, 444] width 12 height 12
select select "9"
select select "0"
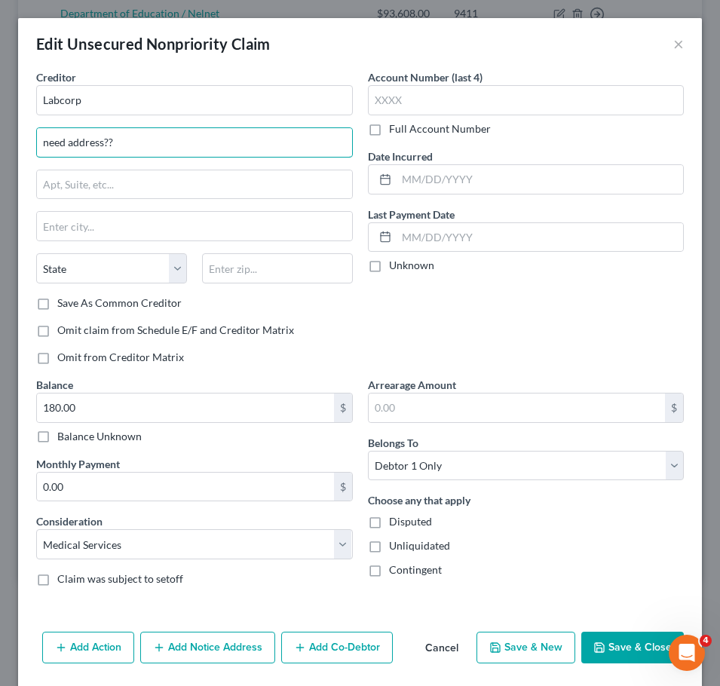
drag, startPoint x: 118, startPoint y: 138, endPoint x: -52, endPoint y: 122, distance: 170.4
click at [146, 136] on input "need address??" at bounding box center [194, 142] width 315 height 29
type input "n"
paste input "Labcorp, [STREET_ADDRESS]"
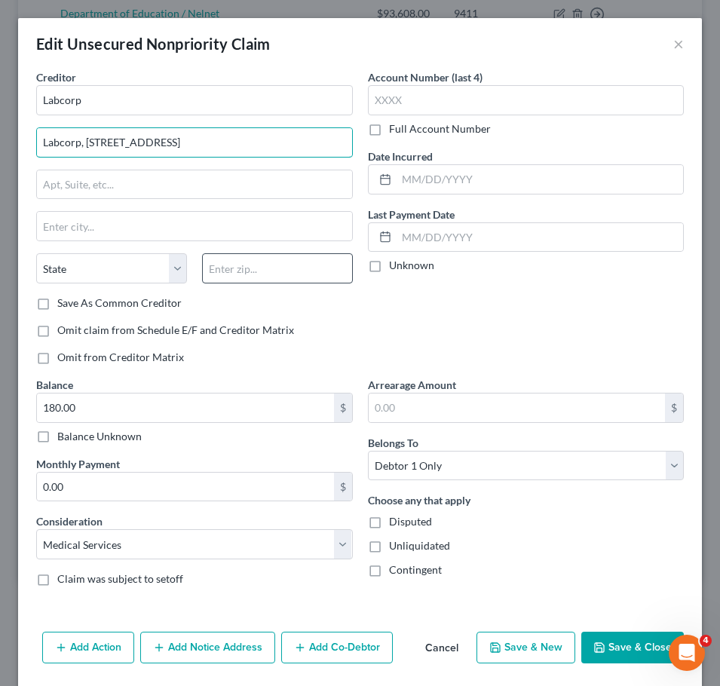
type input "Labcorp, [STREET_ADDRESS]"
click at [244, 276] on input "text" at bounding box center [277, 268] width 151 height 30
type input "27216"
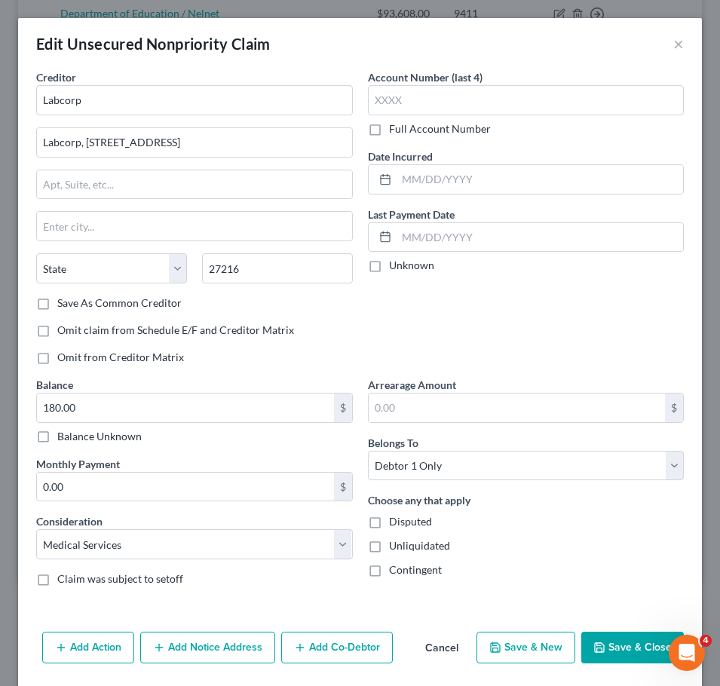
click at [566, 284] on div "Account Number (last 4) Full Account Number Date Incurred Last Payment Date Unk…" at bounding box center [526, 223] width 332 height 308
type input "[GEOGRAPHIC_DATA]"
select select "28"
drag, startPoint x: 145, startPoint y: 143, endPoint x: 461, endPoint y: 195, distance: 320.8
click at [461, 195] on div "Creditor * Labcorp Labcorp, [GEOGRAPHIC_DATA]-2240 [GEOGRAPHIC_DATA] [US_STATE]…" at bounding box center [360, 333] width 663 height 529
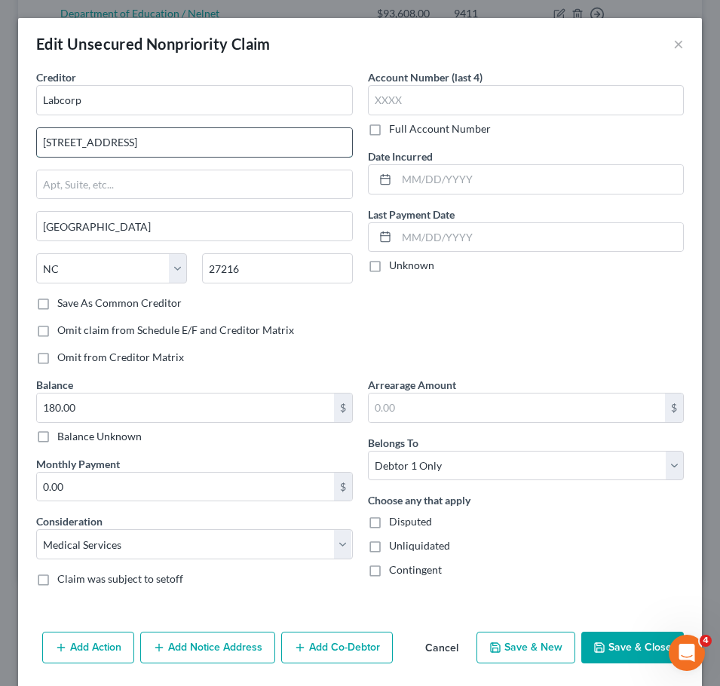
click at [86, 140] on input "[STREET_ADDRESS]" at bounding box center [194, 142] width 315 height 29
type input "PO Box 2250"
click at [612, 630] on div "Add Action Add Notice Address Add Co-Debtor Cancel Save & New Save & Close" at bounding box center [360, 651] width 684 height 50
click at [612, 636] on button "Save & Close" at bounding box center [632, 648] width 103 height 32
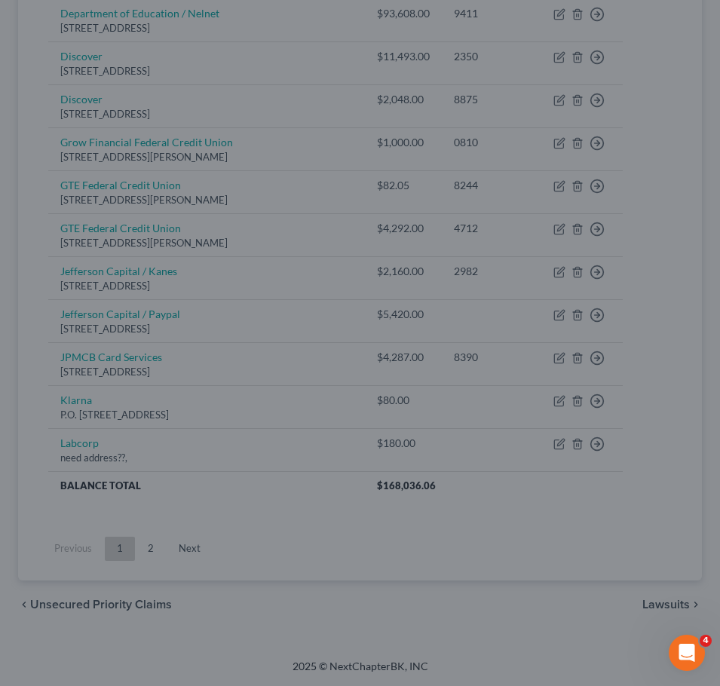
type input "0"
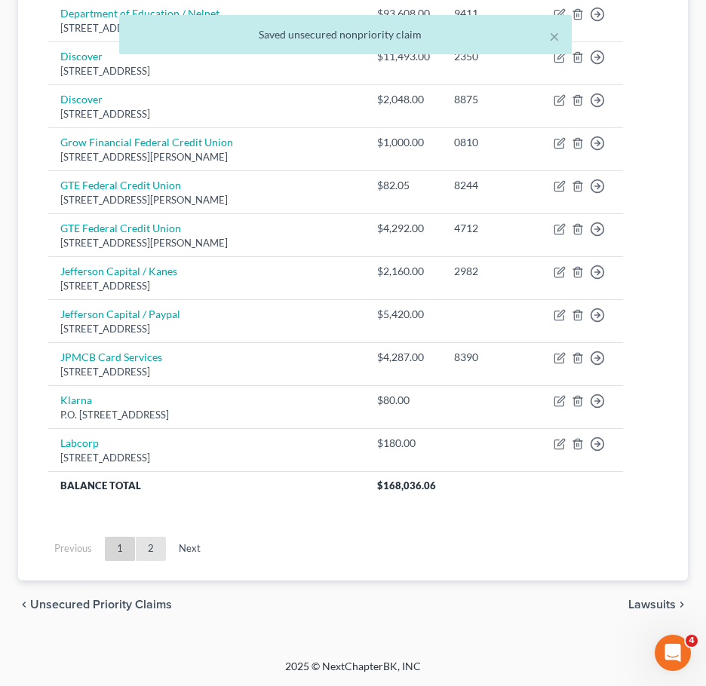
click at [155, 545] on link "2" at bounding box center [151, 549] width 30 height 24
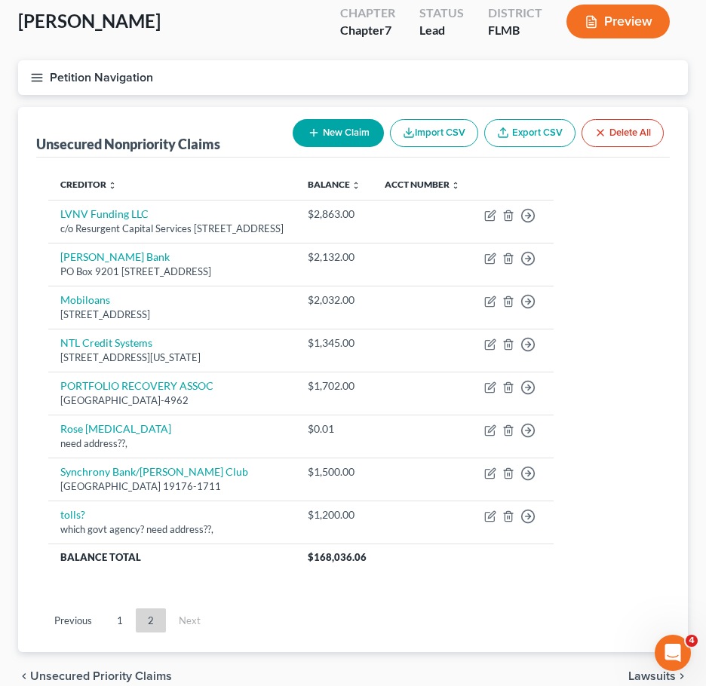
scroll to position [87, 0]
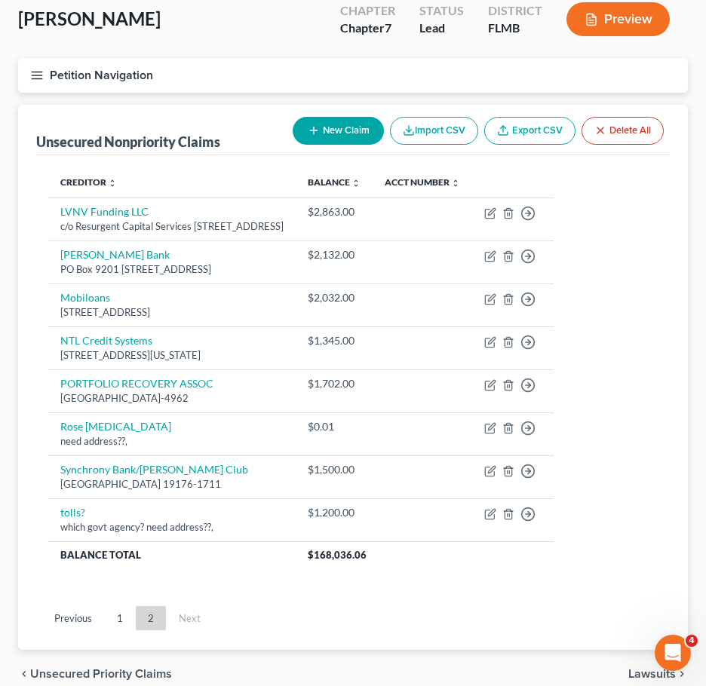
drag, startPoint x: 714, startPoint y: 615, endPoint x: 119, endPoint y: 643, distance: 595.6
click at [119, 630] on link "1" at bounding box center [120, 618] width 30 height 24
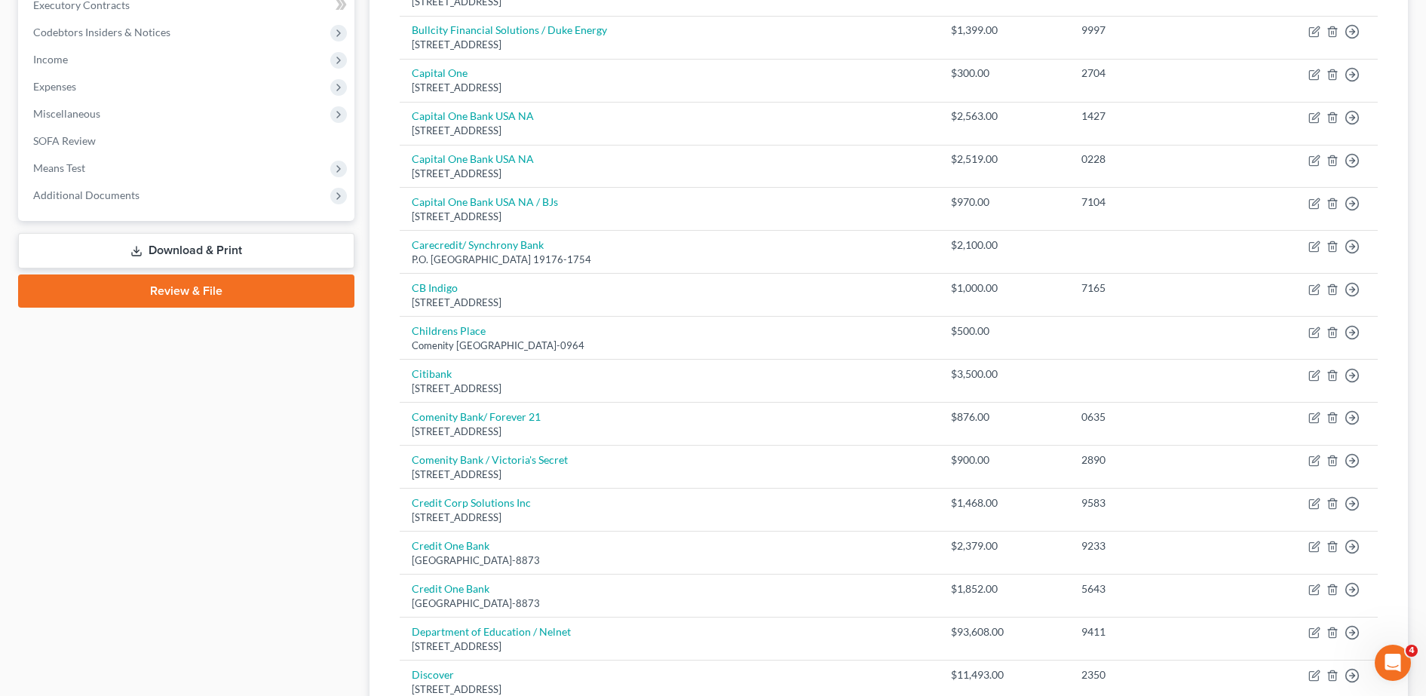
scroll to position [0, 0]
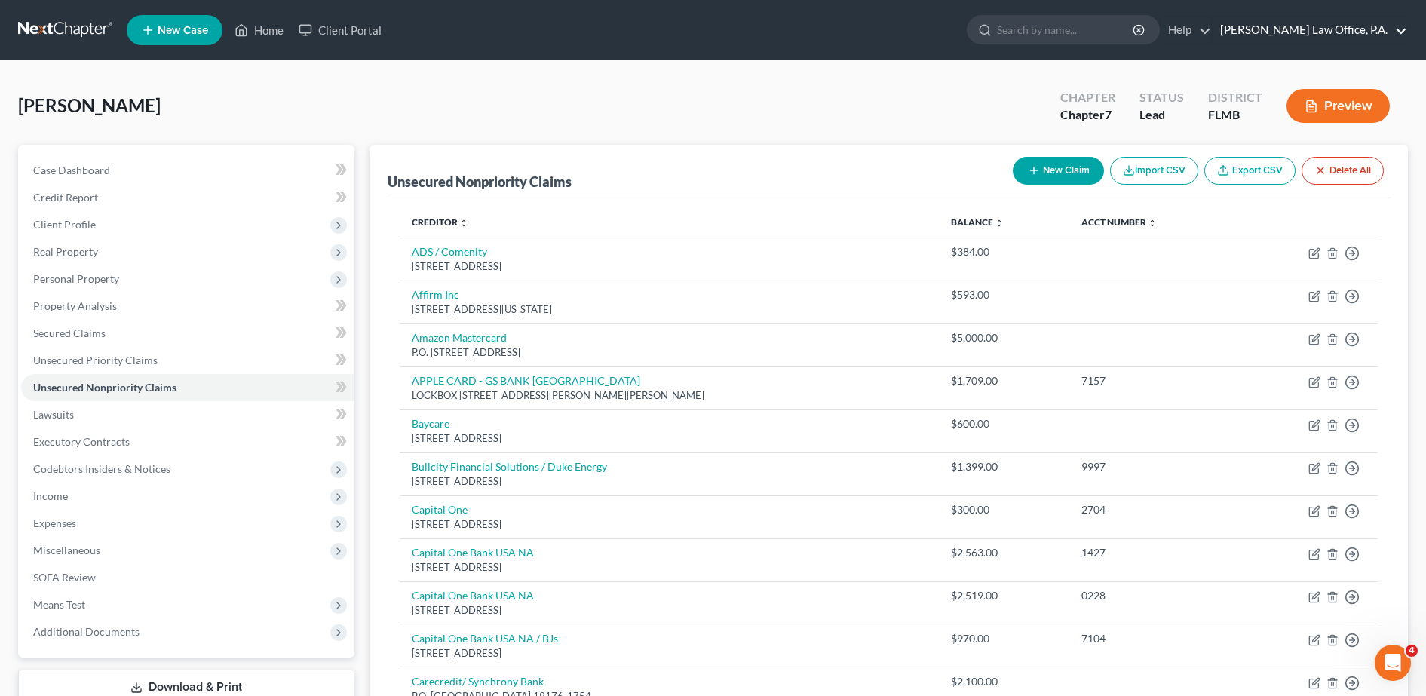
click at [719, 35] on link "[PERSON_NAME] Law Office, P.A." at bounding box center [1309, 30] width 195 height 27
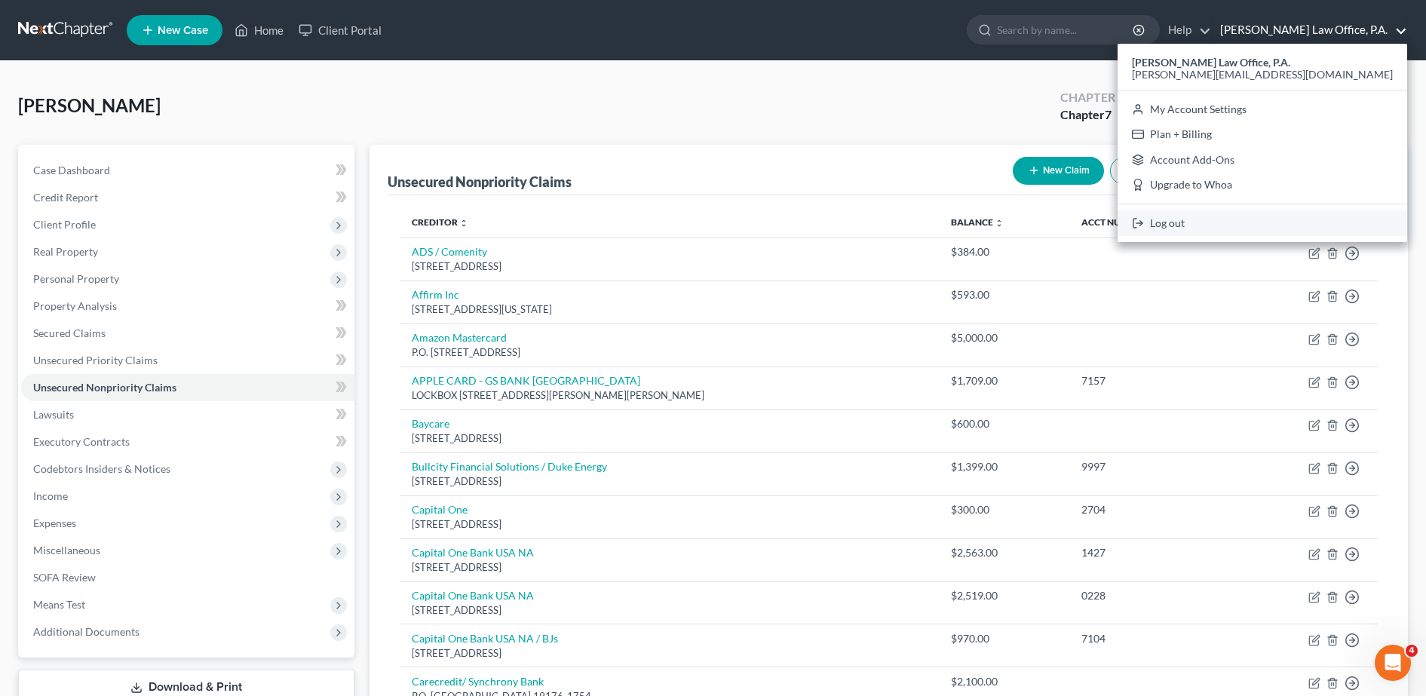
click at [719, 222] on link "Log out" at bounding box center [1262, 223] width 290 height 26
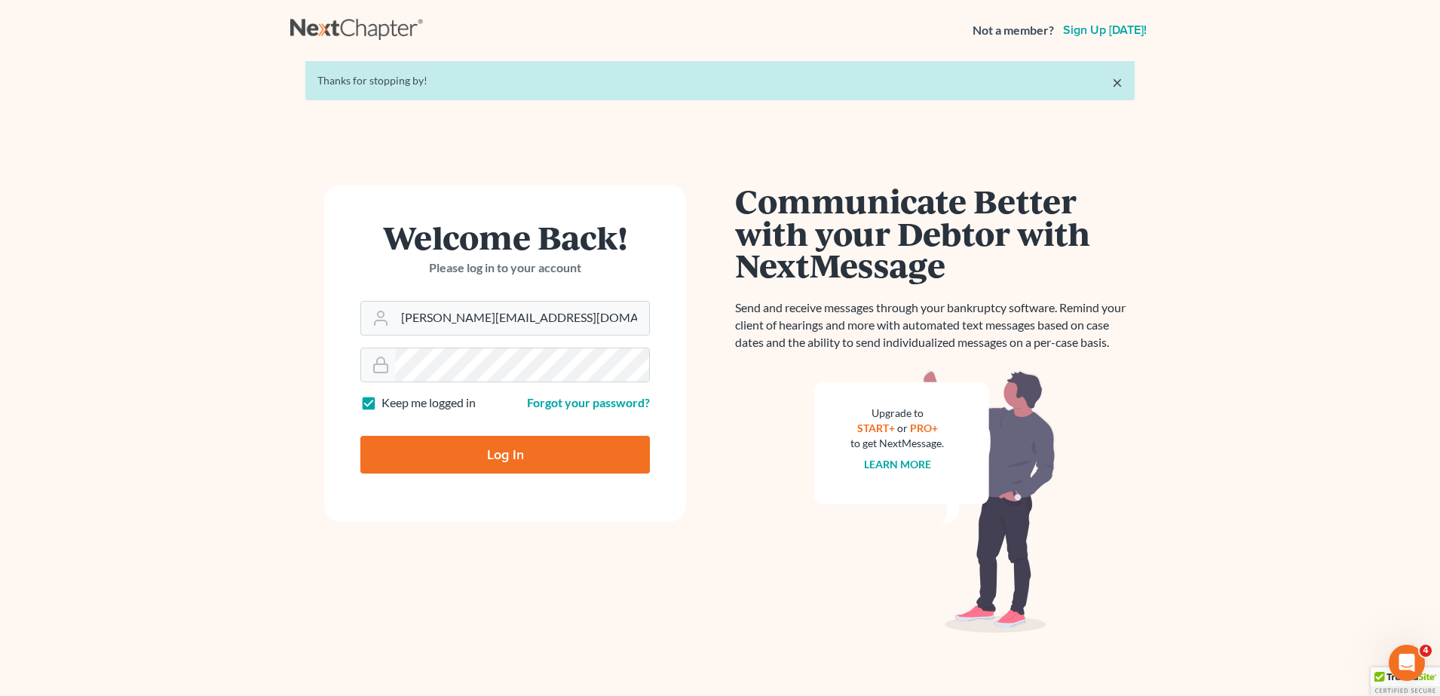
click at [553, 338] on form "Welcome Back! Please log in to your account Email Address [PERSON_NAME][EMAIL_A…" at bounding box center [505, 353] width 362 height 337
click at [559, 316] on input "[PERSON_NAME][EMAIL_ADDRESS][DOMAIN_NAME]" at bounding box center [522, 318] width 254 height 33
type input "hstandley@smlctampa.org"
click at [497, 461] on input "Log In" at bounding box center [505, 455] width 290 height 38
type input "Thinking..."
